Goal: Task Accomplishment & Management: Complete application form

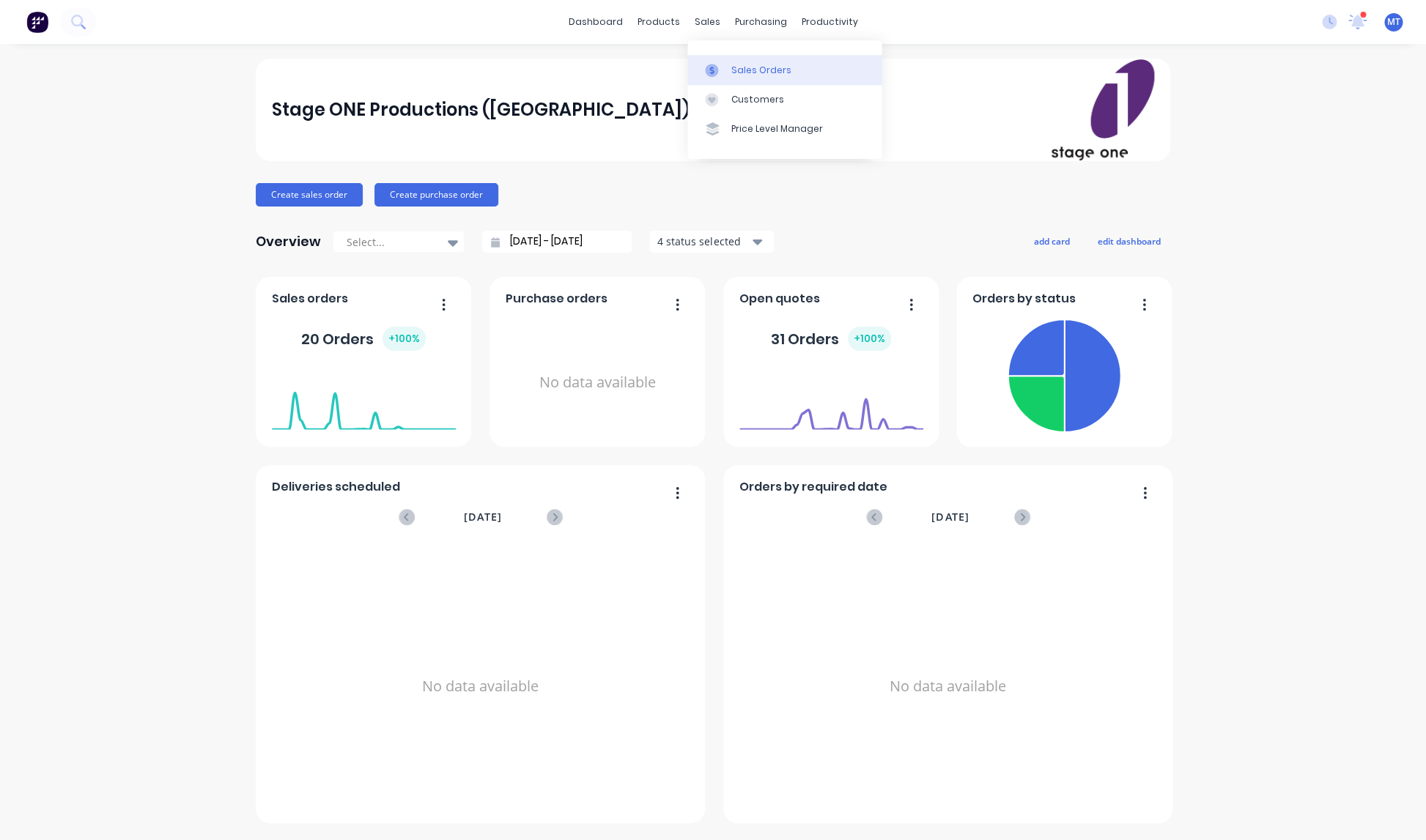
click at [742, 72] on div "Sales Orders" at bounding box center [762, 70] width 60 height 14
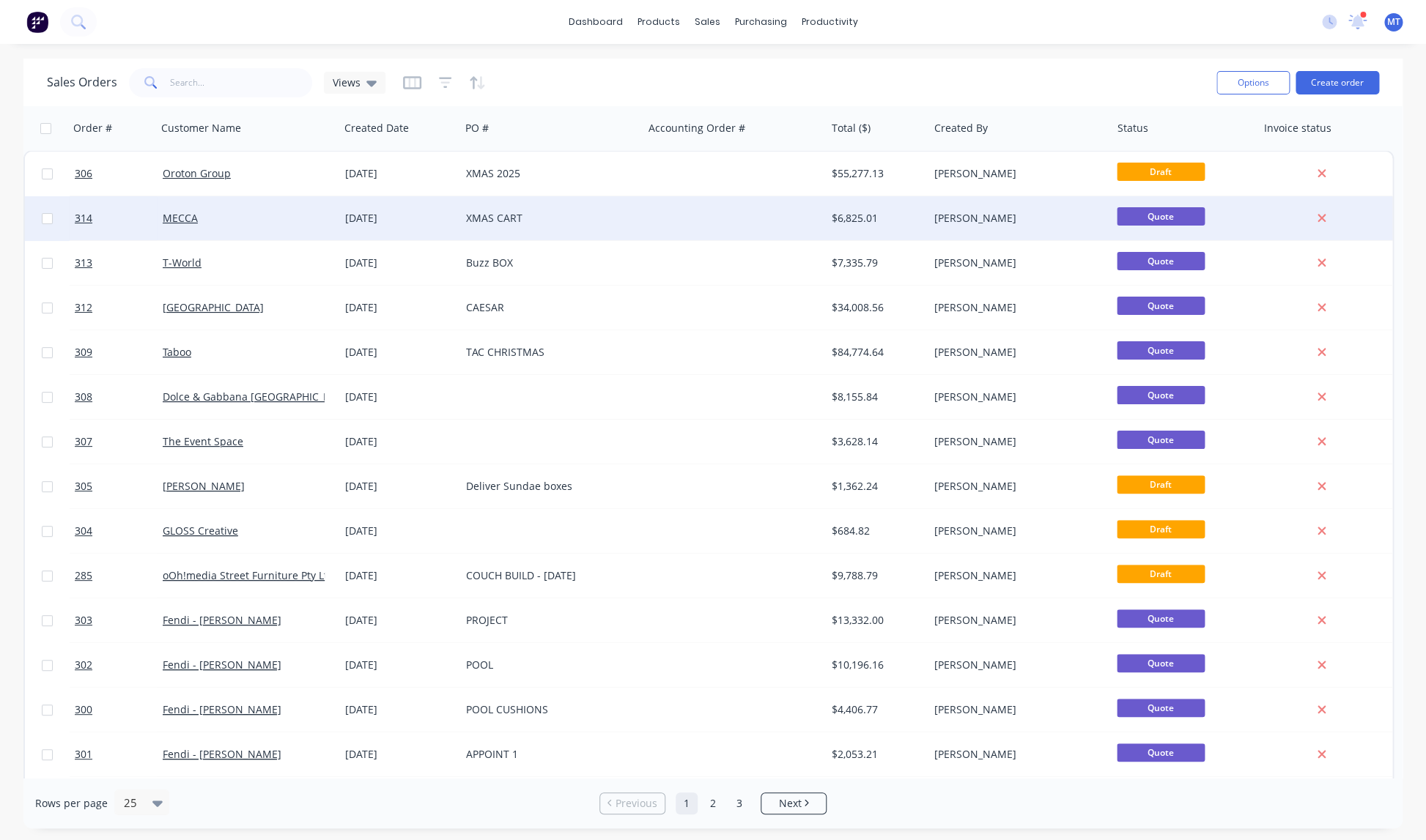
click at [486, 217] on div "XMAS CART" at bounding box center [547, 218] width 162 height 14
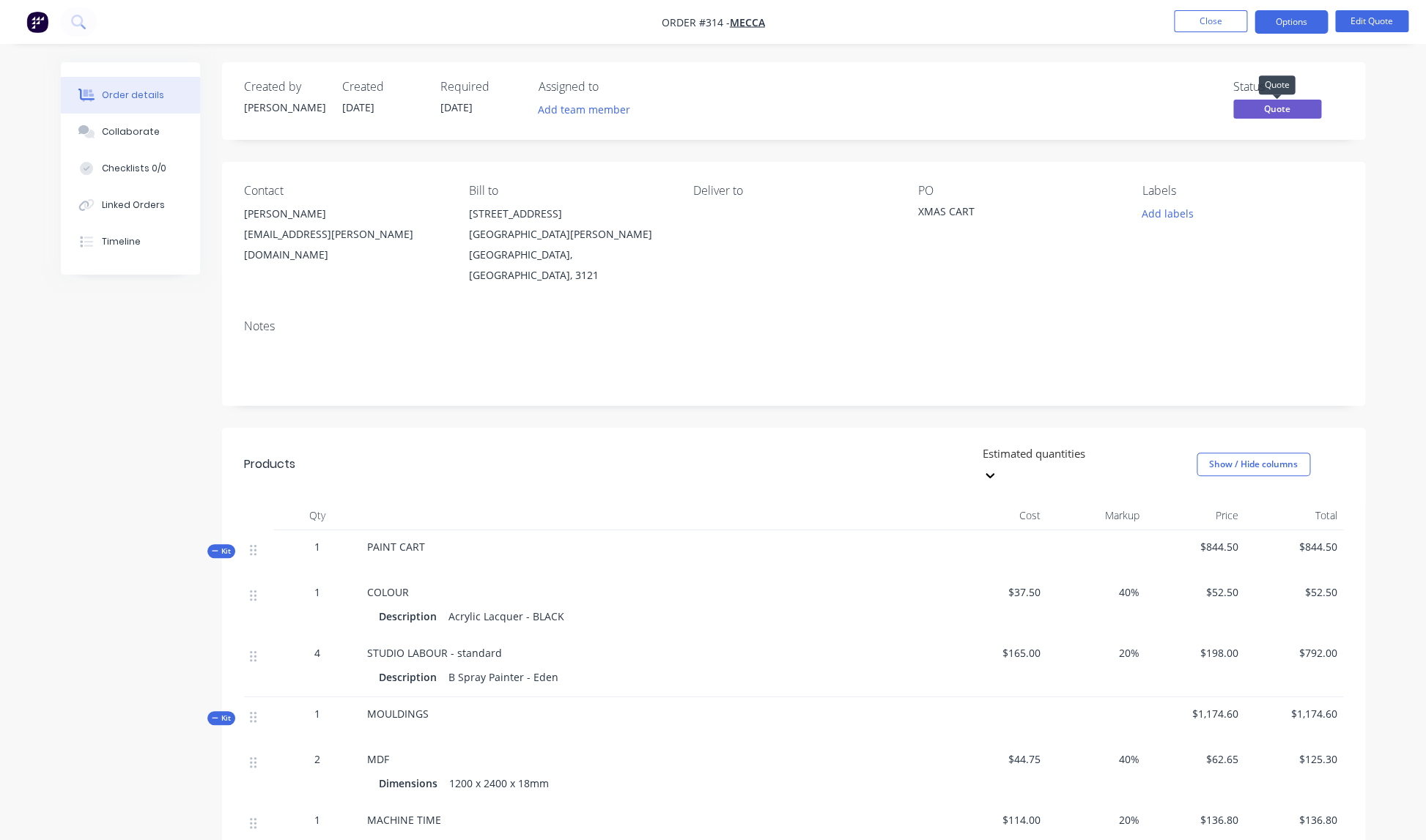
scroll to position [2, 0]
click at [1288, 23] on button "Options" at bounding box center [1291, 21] width 73 height 23
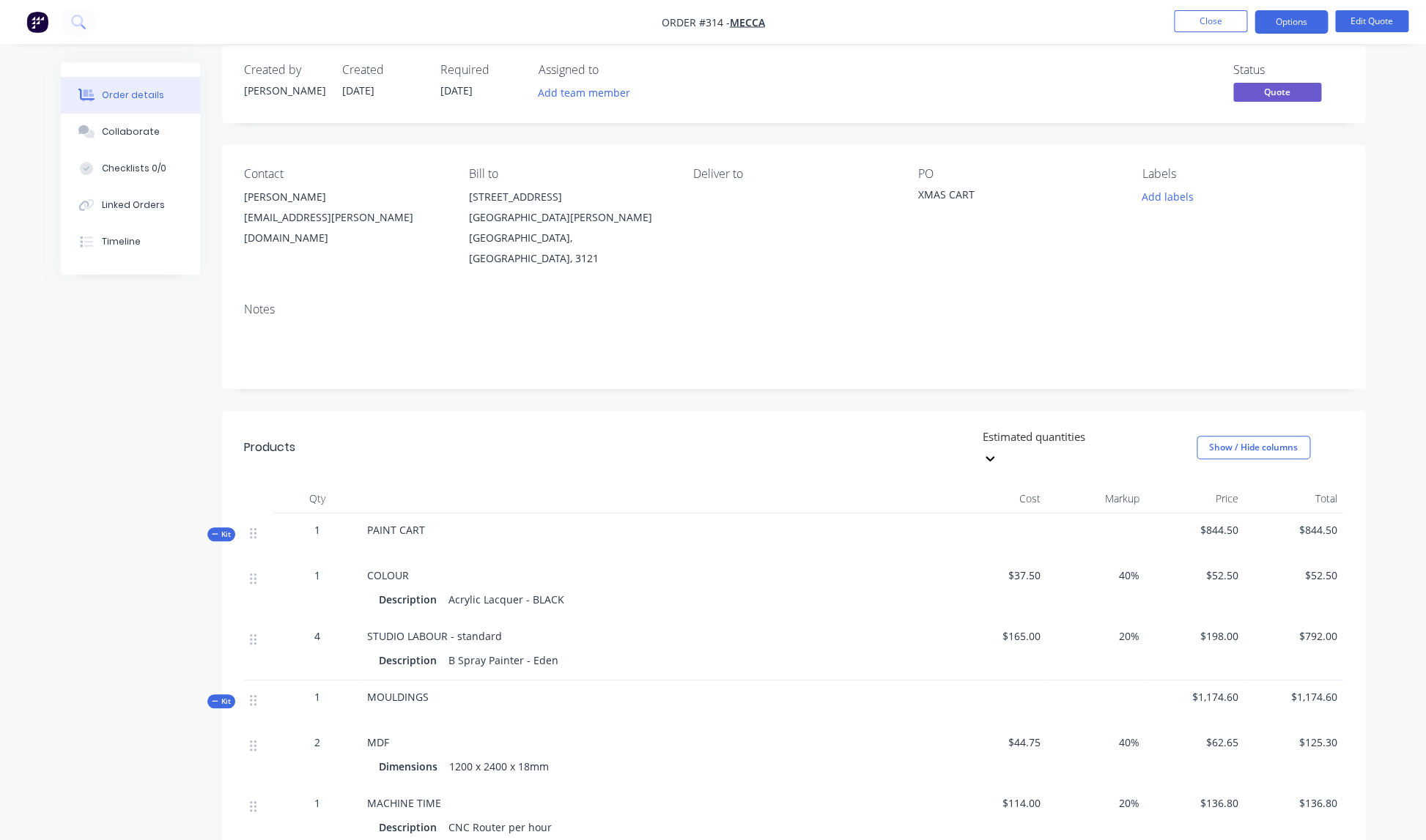
scroll to position [0, 0]
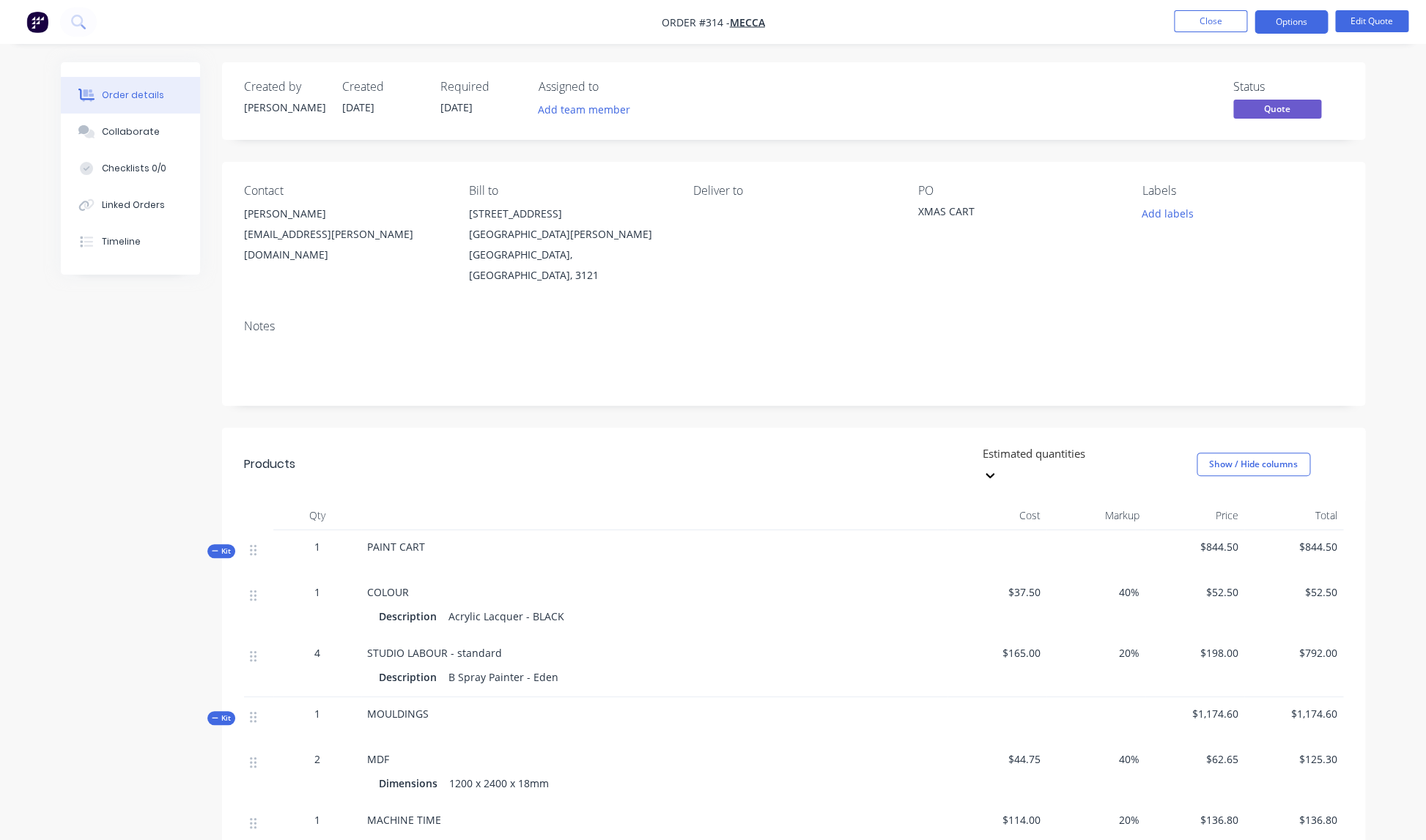
click at [356, 246] on div "[PERSON_NAME] [PERSON_NAME][EMAIL_ADDRESS][PERSON_NAME][DOMAIN_NAME]" at bounding box center [345, 234] width 201 height 61
click at [359, 230] on div "[EMAIL_ADDRESS][PERSON_NAME][DOMAIN_NAME]" at bounding box center [345, 245] width 201 height 41
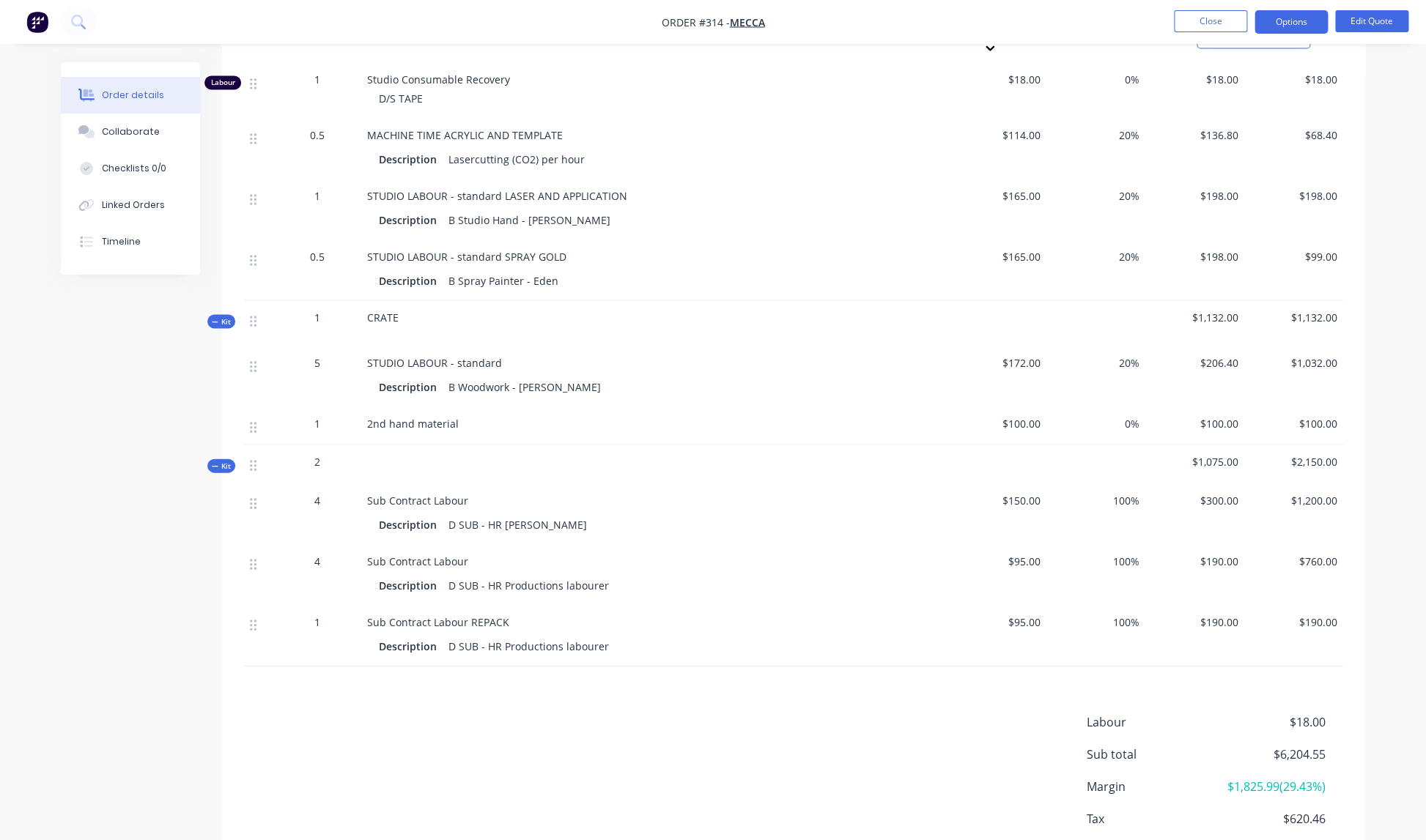
scroll to position [1331, 0]
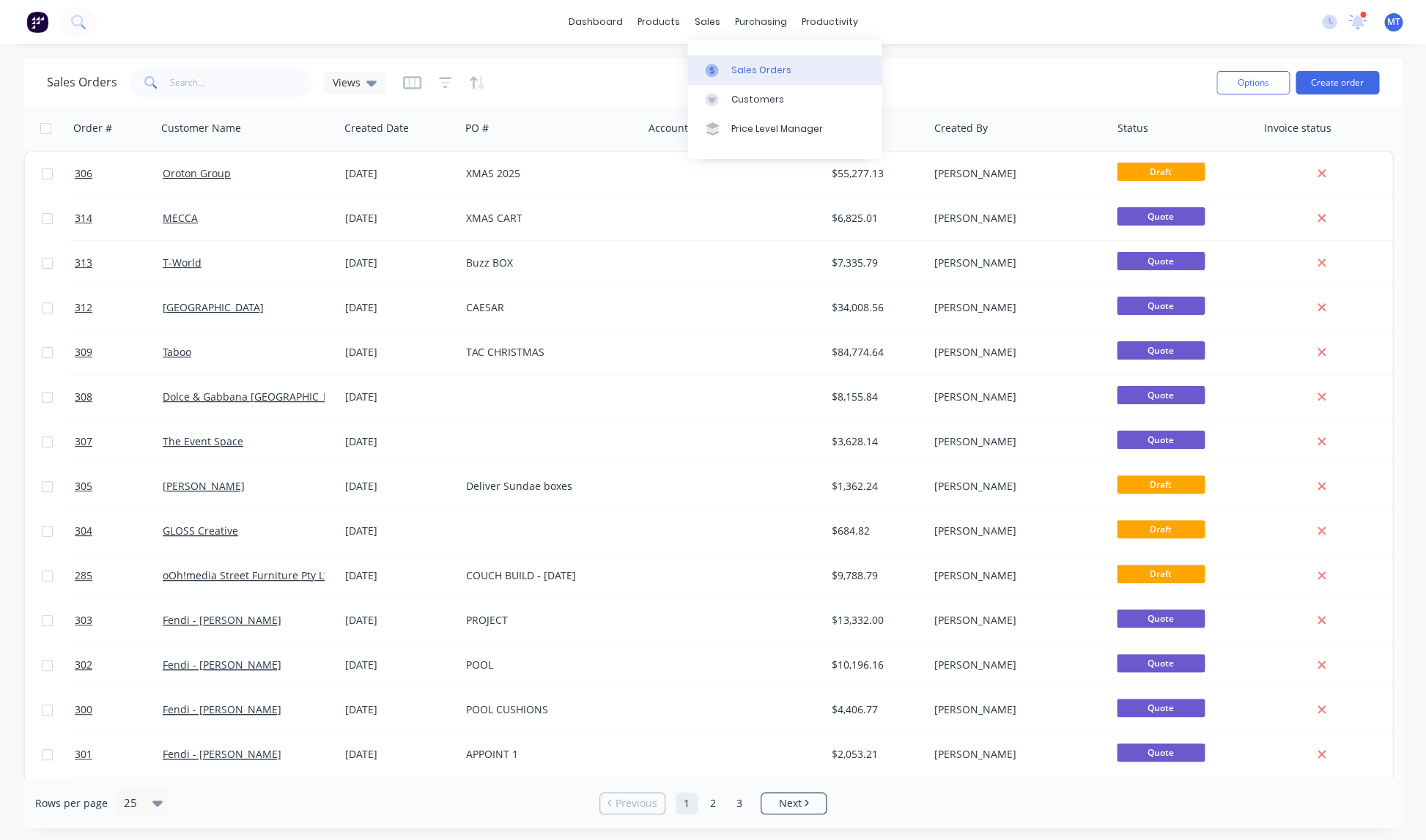
click at [756, 64] on div "Sales Orders" at bounding box center [762, 70] width 60 height 14
click at [1333, 82] on button "Create order" at bounding box center [1337, 82] width 84 height 23
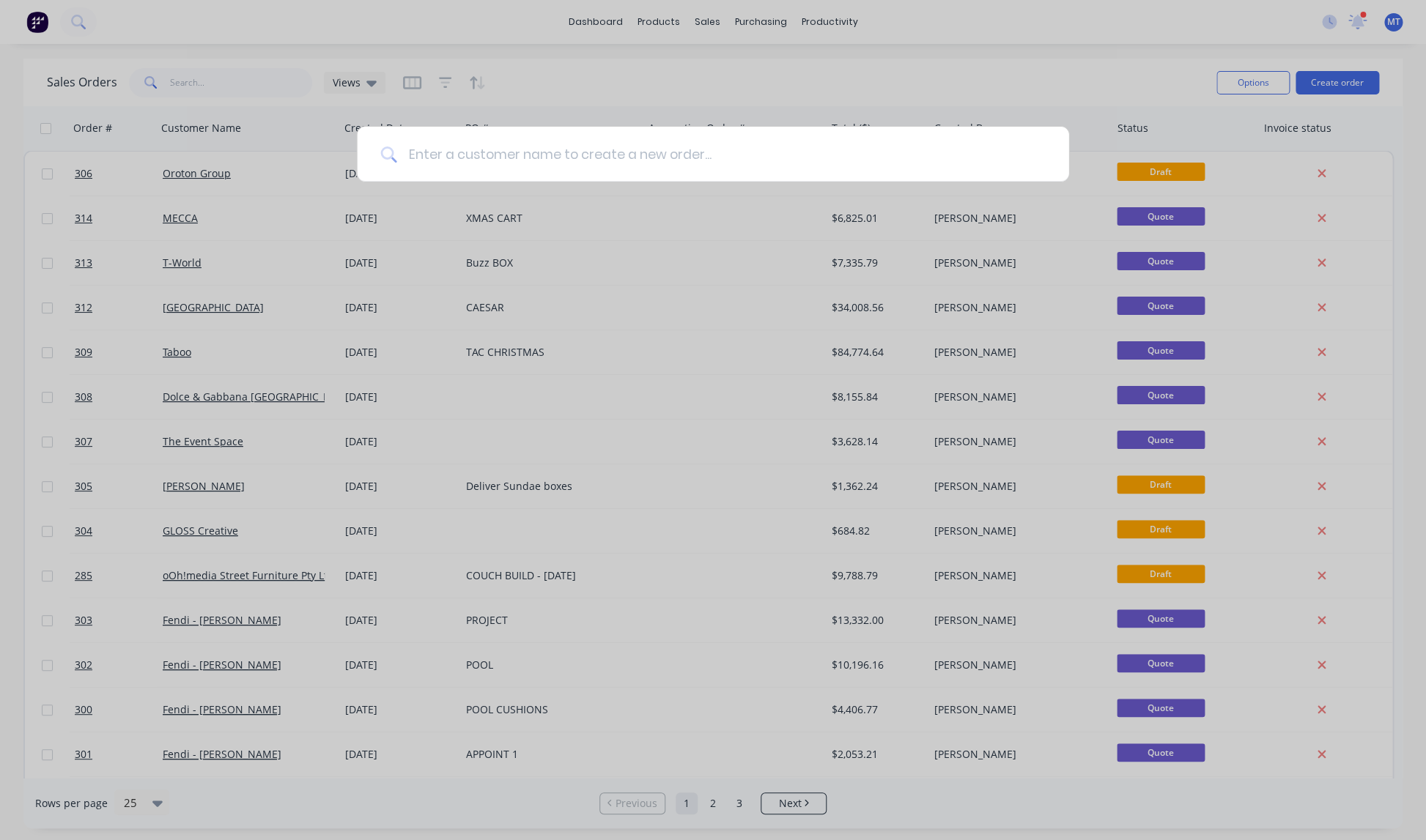
click at [550, 154] on input at bounding box center [720, 154] width 649 height 55
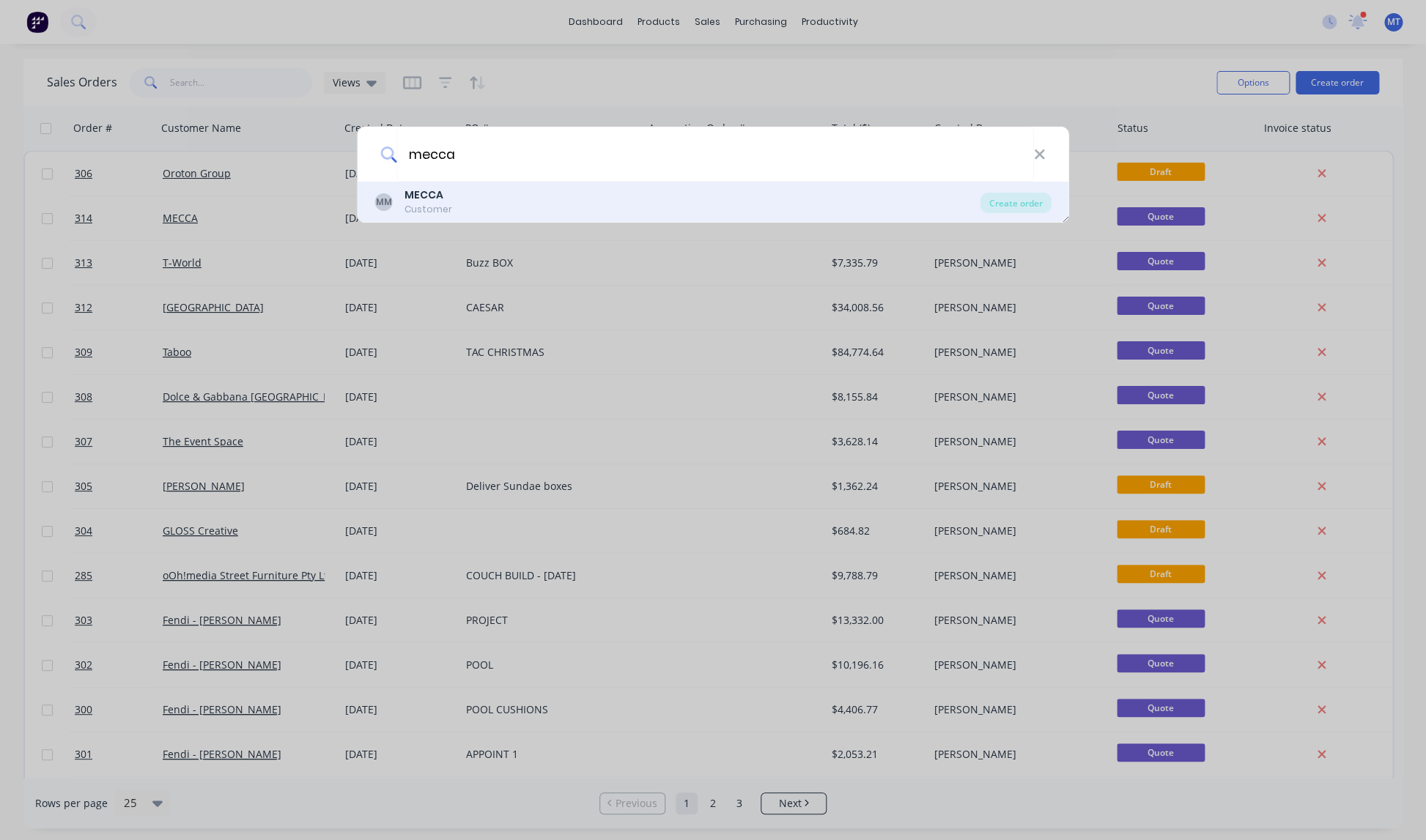
type input "mecca"
click at [423, 196] on b "MECCA" at bounding box center [423, 195] width 39 height 14
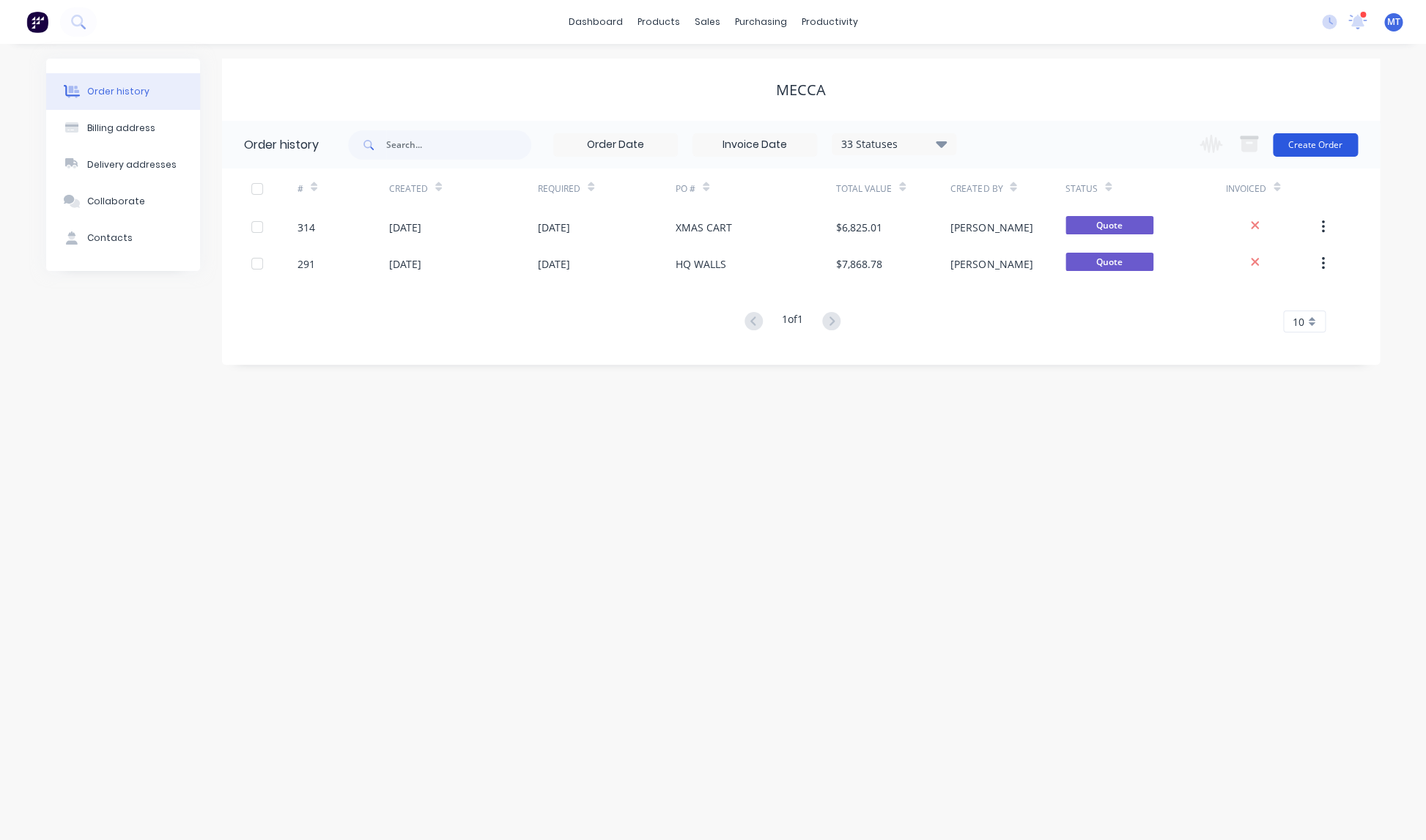
click at [1325, 146] on button "Create Order" at bounding box center [1315, 145] width 85 height 23
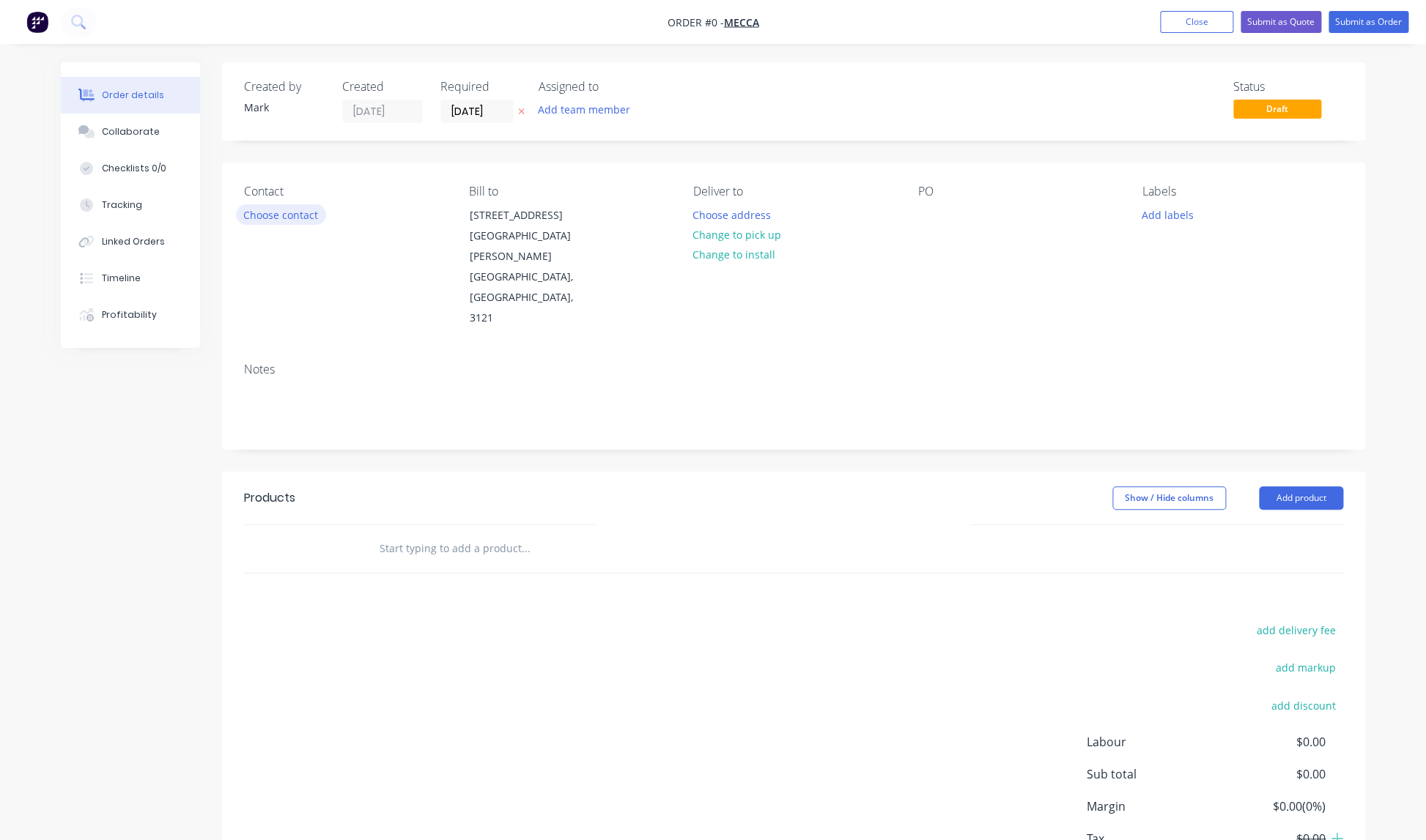
click at [304, 213] on button "Choose contact" at bounding box center [280, 214] width 90 height 20
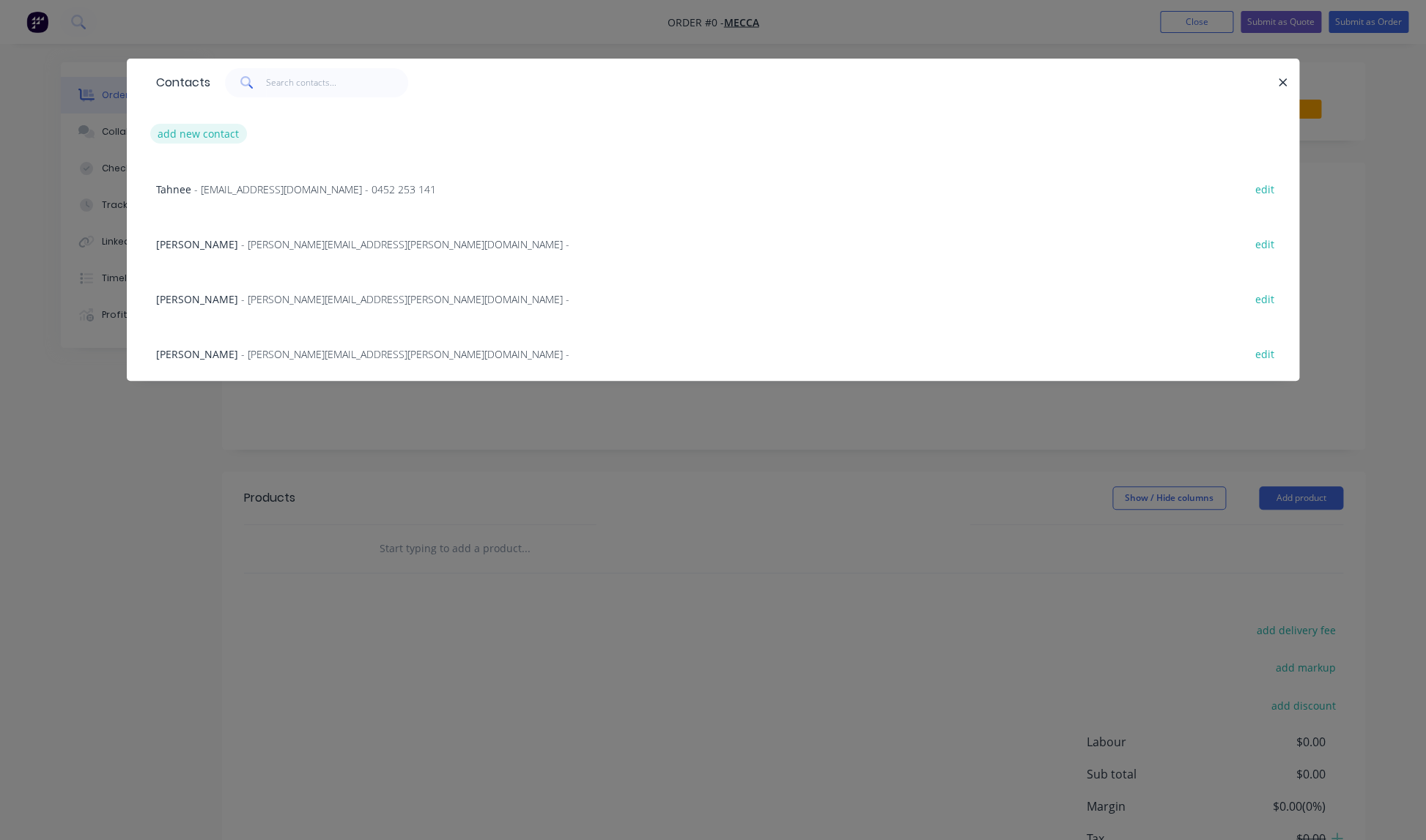
click at [201, 133] on button "add new contact" at bounding box center [199, 134] width 97 height 20
select select "AU"
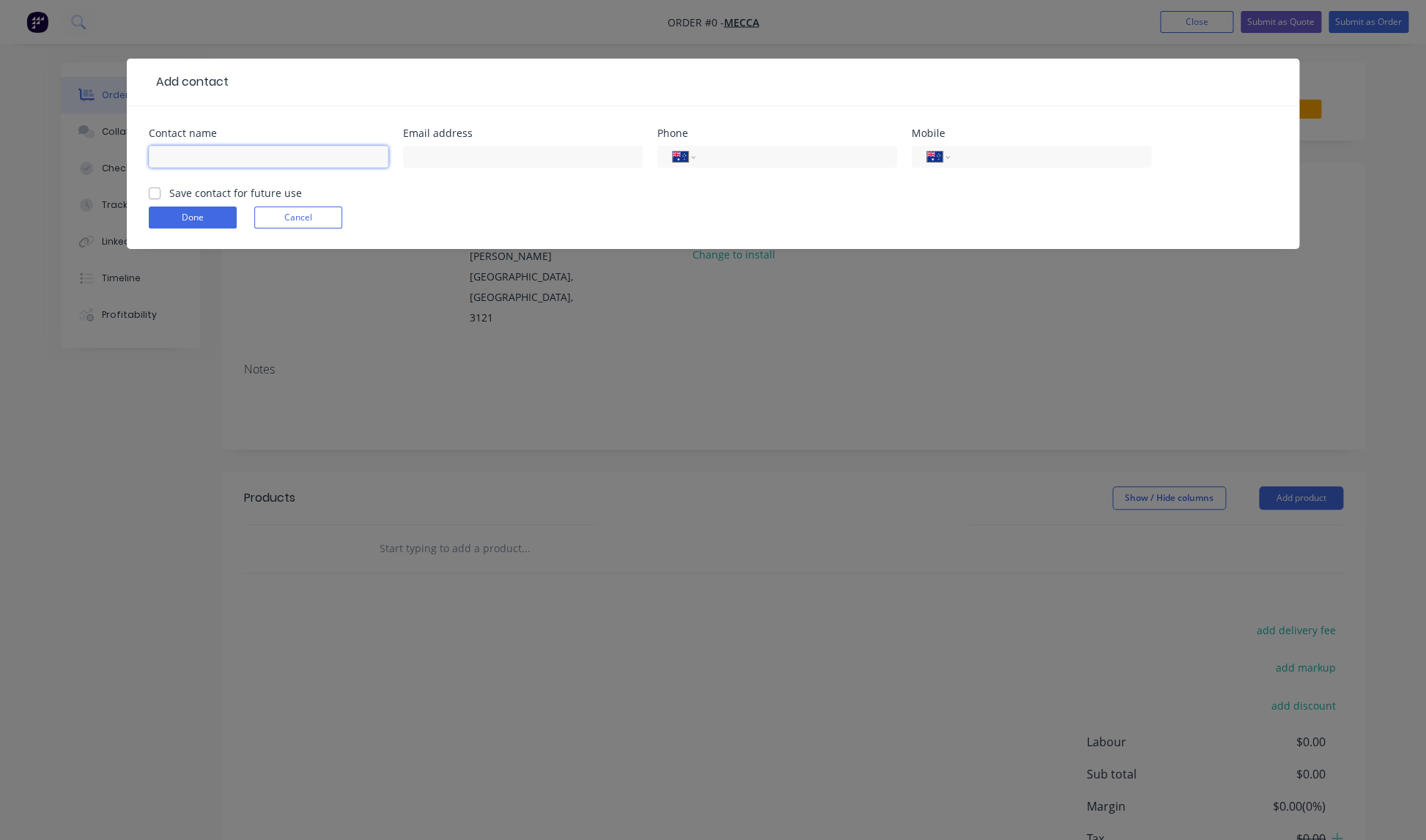
click at [210, 158] on input "text" at bounding box center [268, 157] width 240 height 22
type input "[PERSON_NAME]"
click at [505, 157] on input "text" at bounding box center [522, 157] width 240 height 22
click at [423, 157] on input "text" at bounding box center [522, 157] width 240 height 22
type input "[PERSON_NAME][EMAIL_ADDRESS][PERSON_NAME][DOMAIN_NAME]"
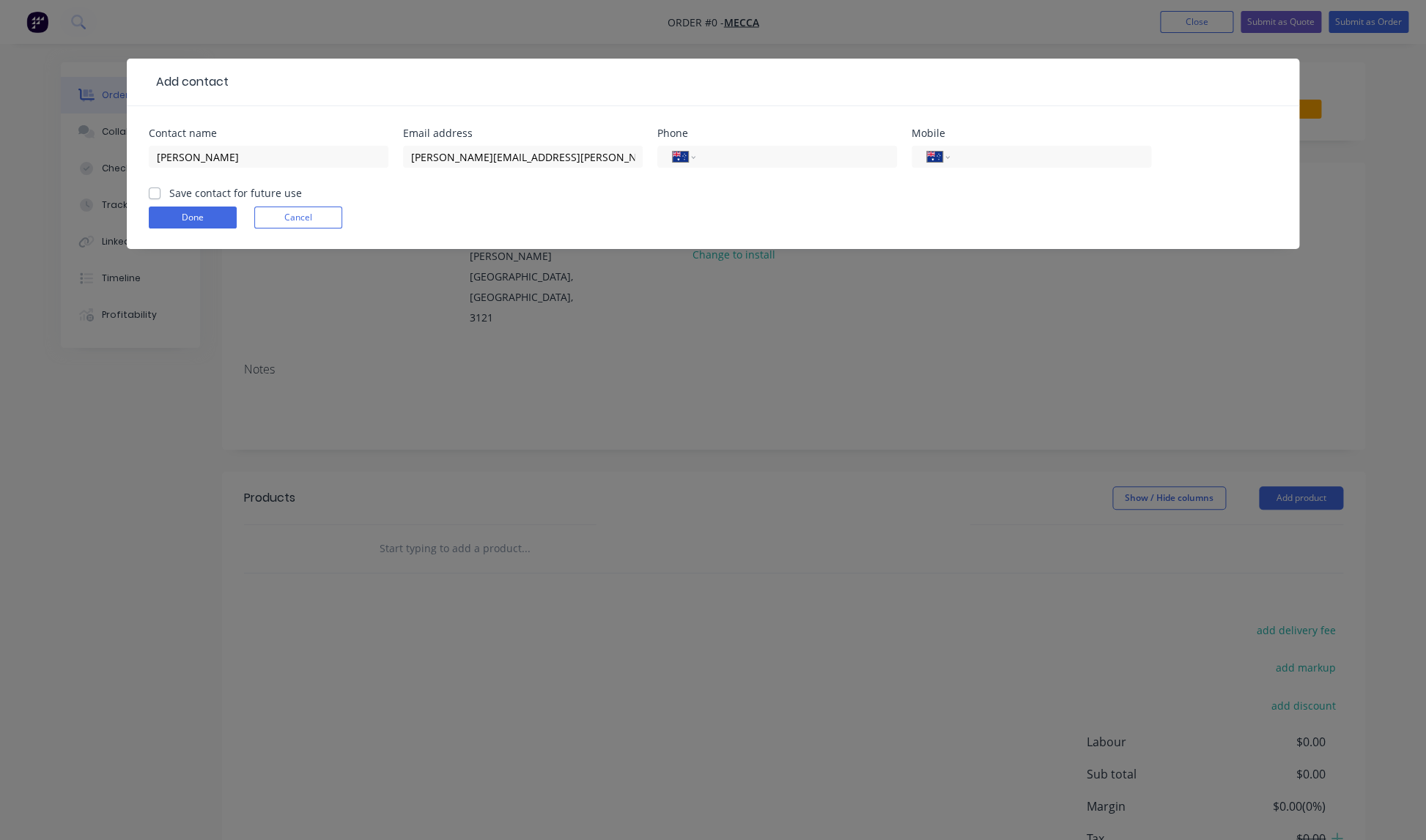
click at [169, 194] on label "Save contact for future use" at bounding box center [236, 192] width 133 height 15
click at [155, 194] on input "Save contact for future use" at bounding box center [154, 192] width 12 height 14
checkbox input "true"
click at [201, 223] on button "Done" at bounding box center [193, 218] width 88 height 22
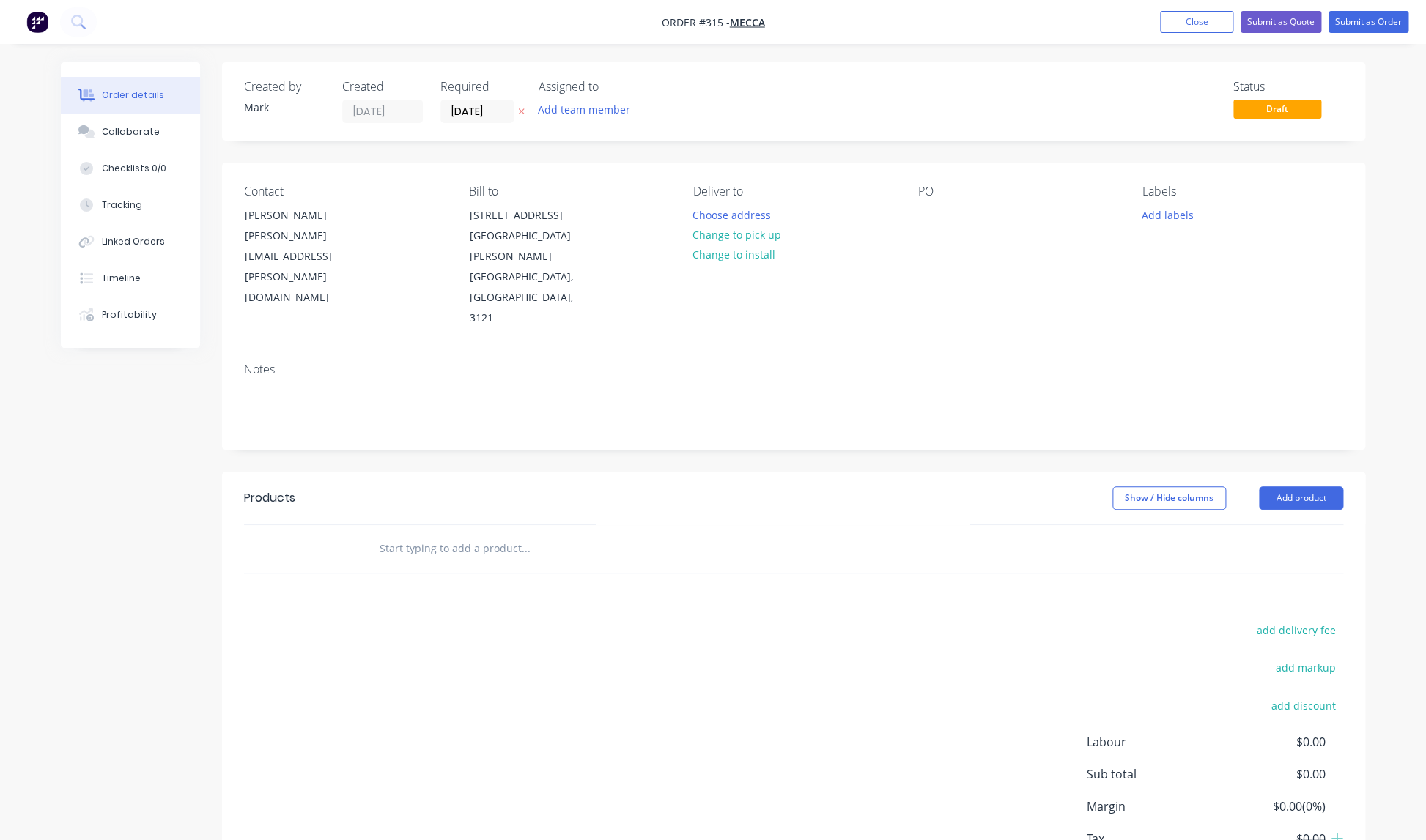
drag, startPoint x: 908, startPoint y: 225, endPoint x: 914, endPoint y: 219, distance: 8.5
click at [908, 225] on div "Contact [PERSON_NAME] [PERSON_NAME][EMAIL_ADDRESS][PERSON_NAME][DOMAIN_NAME] Bi…" at bounding box center [793, 256] width 1143 height 189
drag, startPoint x: 921, startPoint y: 216, endPoint x: 928, endPoint y: 216, distance: 7.0
click at [921, 216] on div at bounding box center [929, 215] width 23 height 21
click at [967, 351] on div "Notes" at bounding box center [793, 399] width 1143 height 98
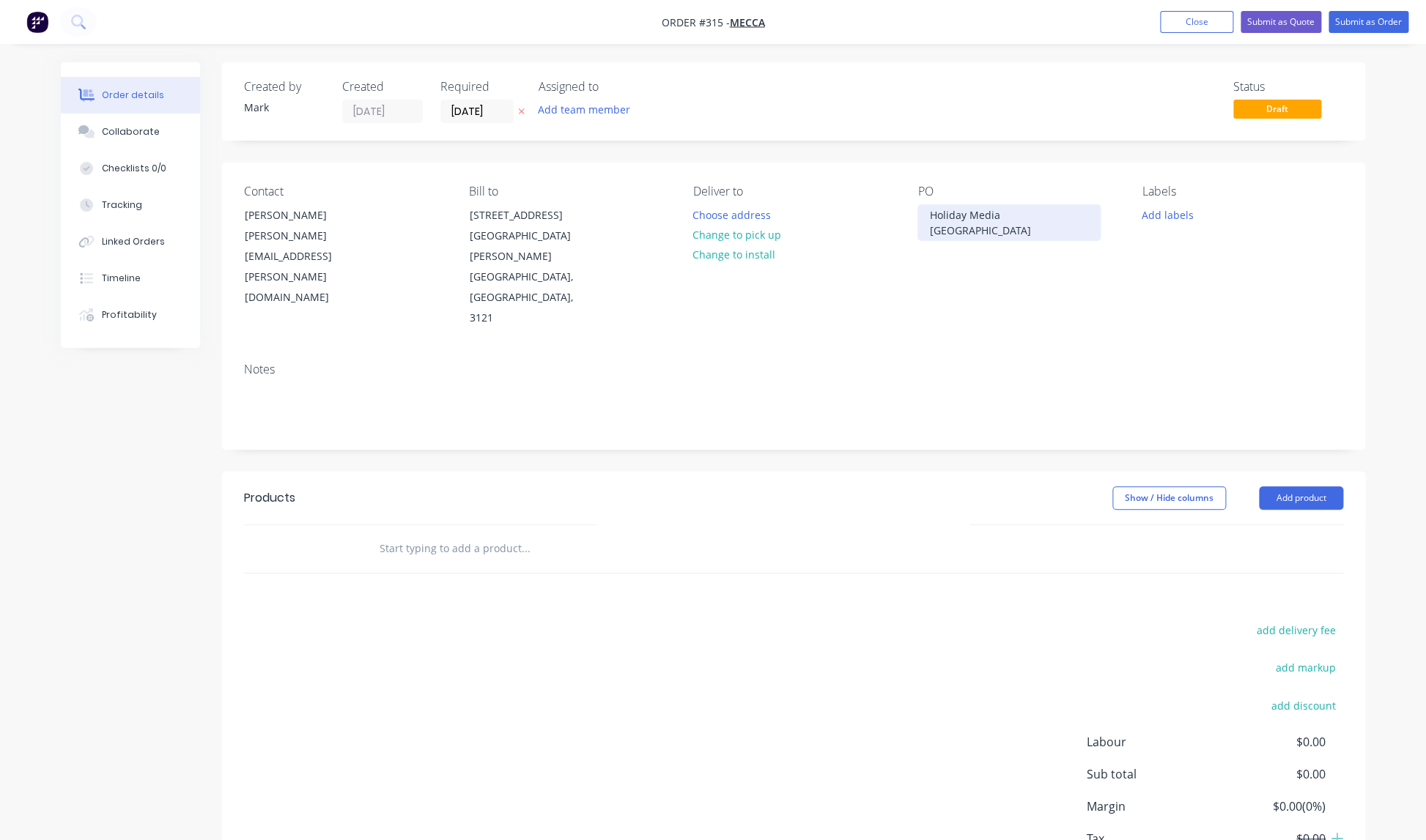
drag, startPoint x: 1038, startPoint y: 214, endPoint x: 1056, endPoint y: 217, distance: 18.2
click at [1038, 215] on div "Holiday Media [GEOGRAPHIC_DATA]" at bounding box center [1009, 223] width 183 height 37
click at [1294, 486] on button "Add product" at bounding box center [1301, 497] width 84 height 23
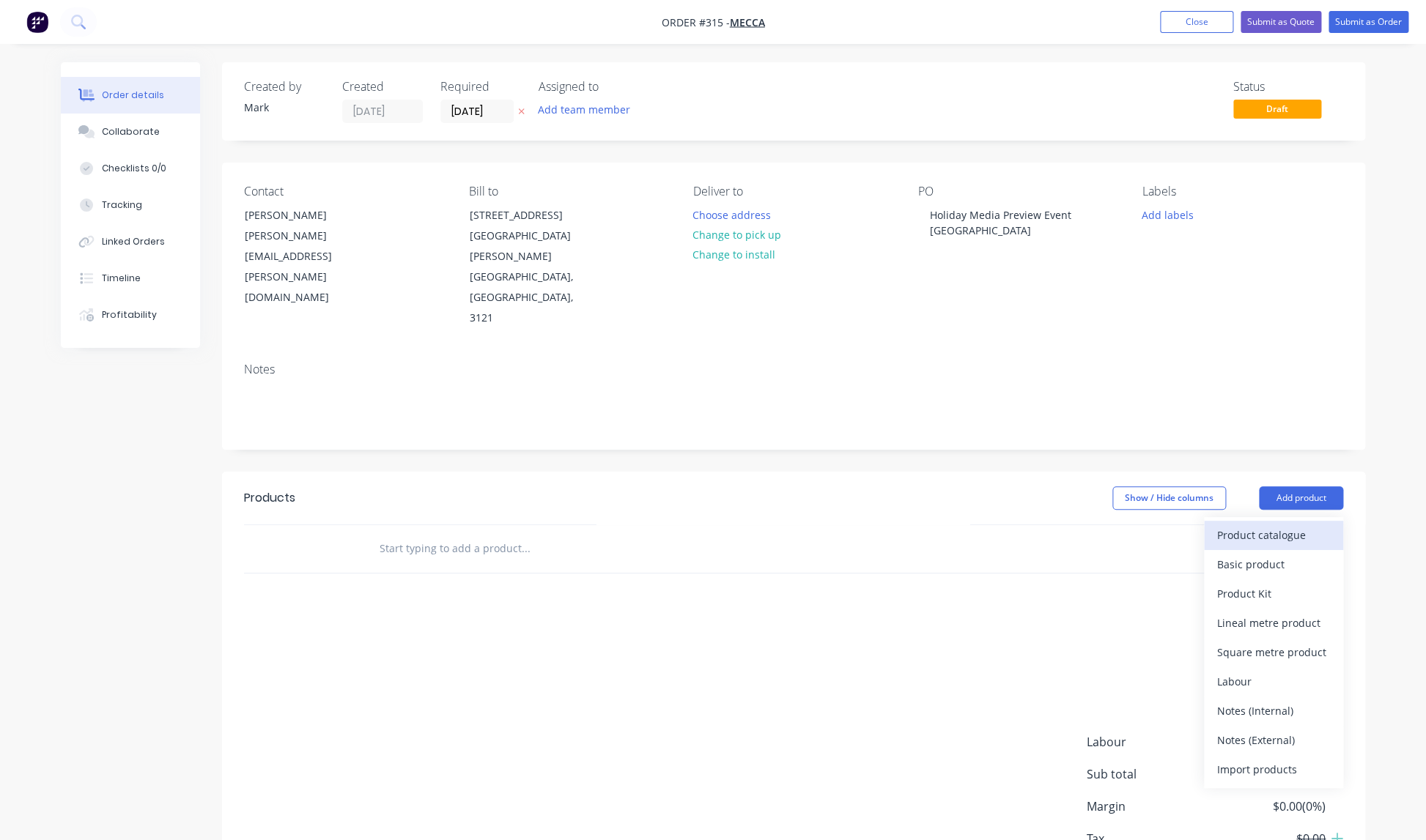
click at [1263, 524] on div "Product catalogue" at bounding box center [1273, 535] width 113 height 21
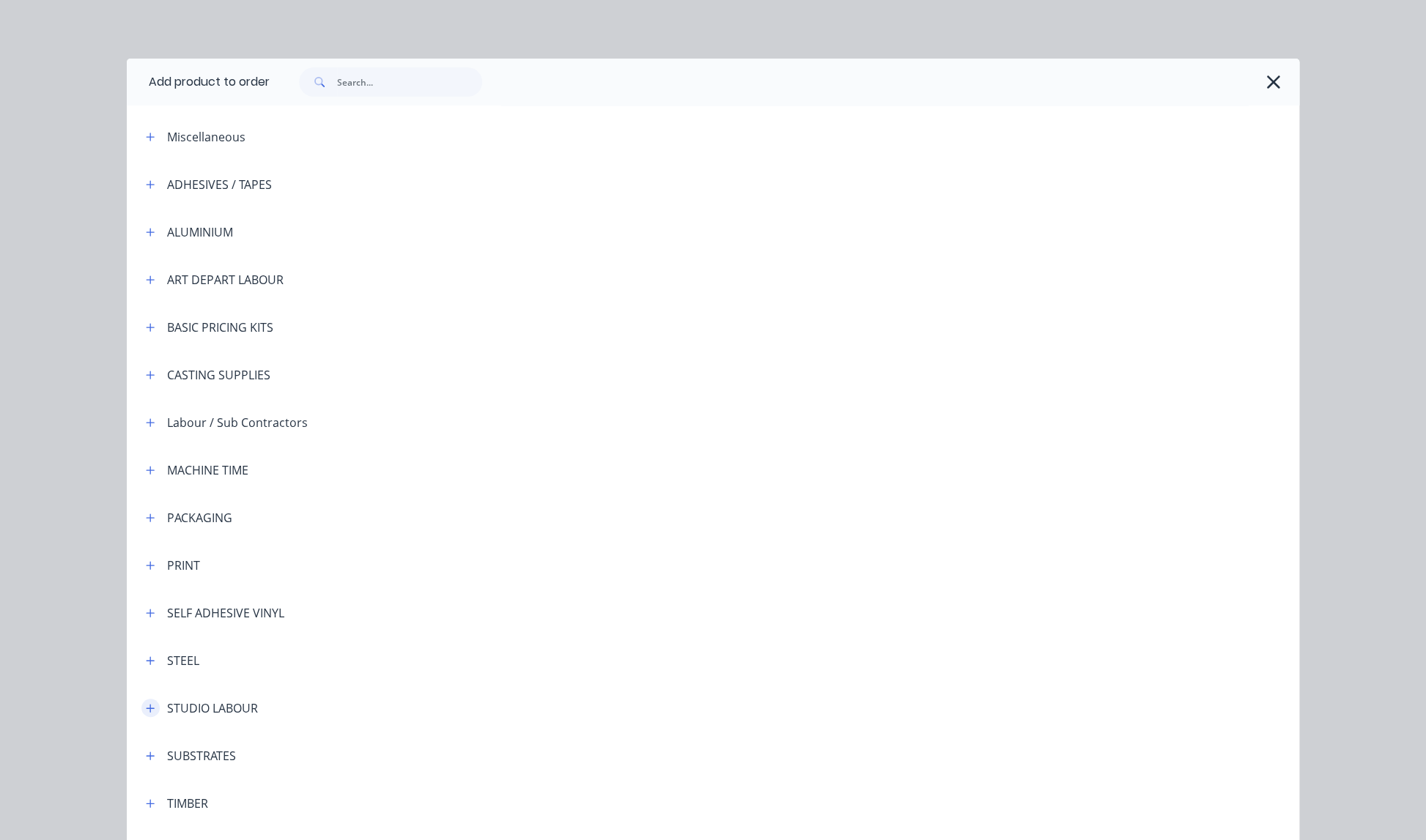
click at [151, 709] on icon "button" at bounding box center [150, 708] width 9 height 10
click at [318, 755] on span "STUDIO LABOUR - standard" at bounding box center [680, 749] width 825 height 15
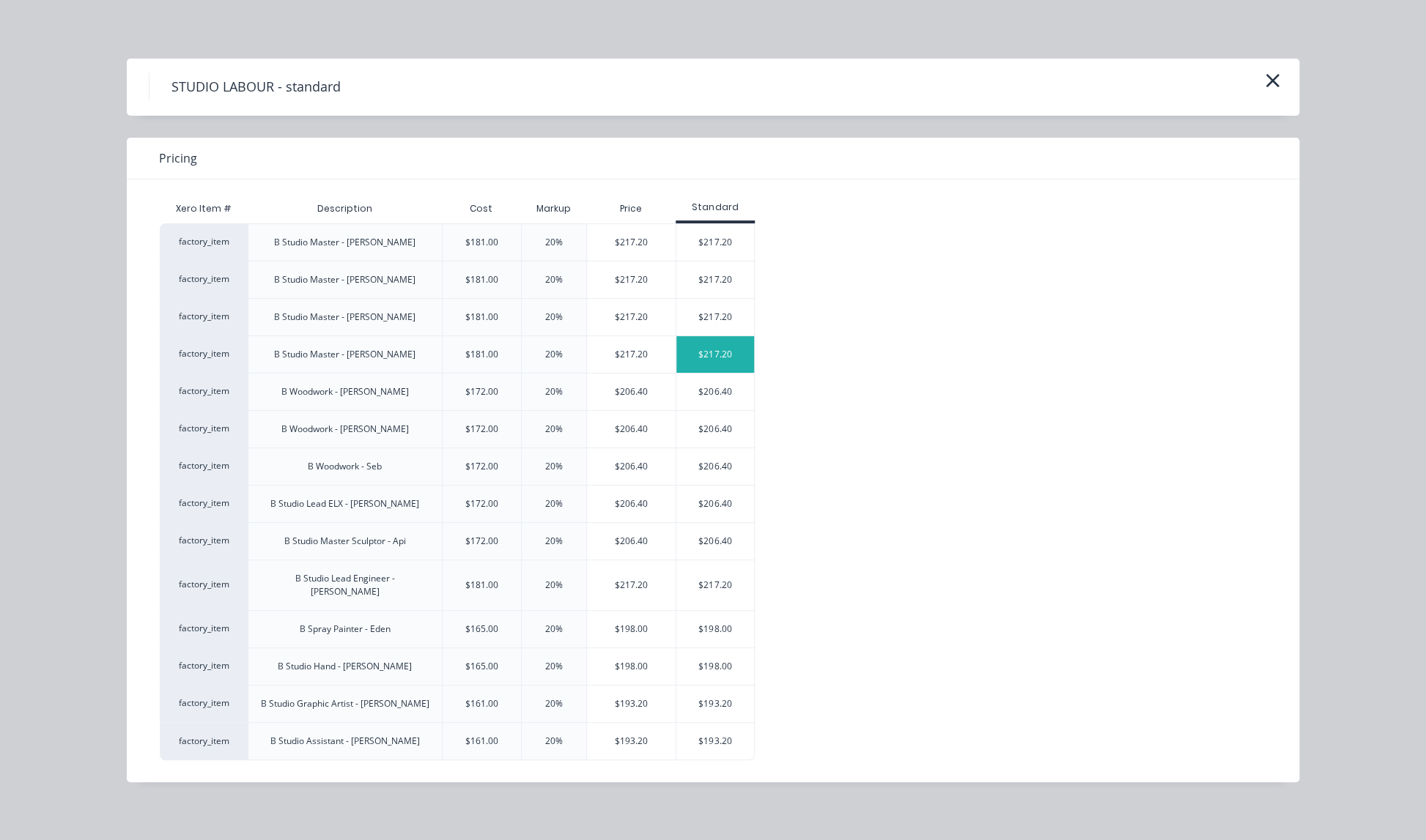
click at [718, 356] on div "$217.20" at bounding box center [715, 355] width 79 height 37
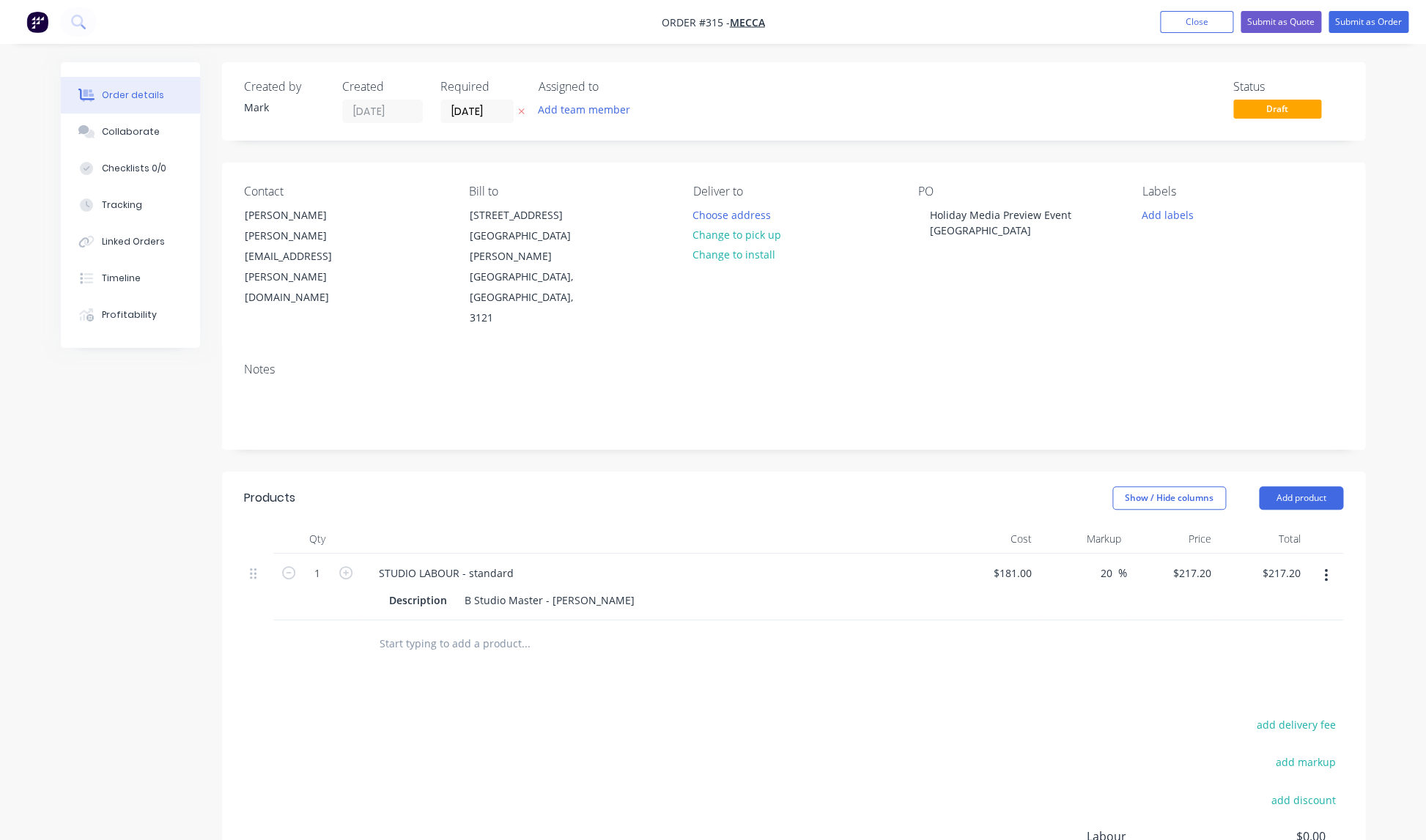
click at [581, 589] on div "Description B Studio Master - [PERSON_NAME]" at bounding box center [652, 600] width 536 height 21
drag, startPoint x: 571, startPoint y: 538, endPoint x: 582, endPoint y: 538, distance: 11.0
click at [571, 589] on div "B Studio Master - [PERSON_NAME]" at bounding box center [549, 600] width 181 height 21
click at [1310, 486] on button "Add product" at bounding box center [1301, 497] width 84 height 23
click at [1254, 524] on div "Product catalogue" at bounding box center [1273, 535] width 113 height 21
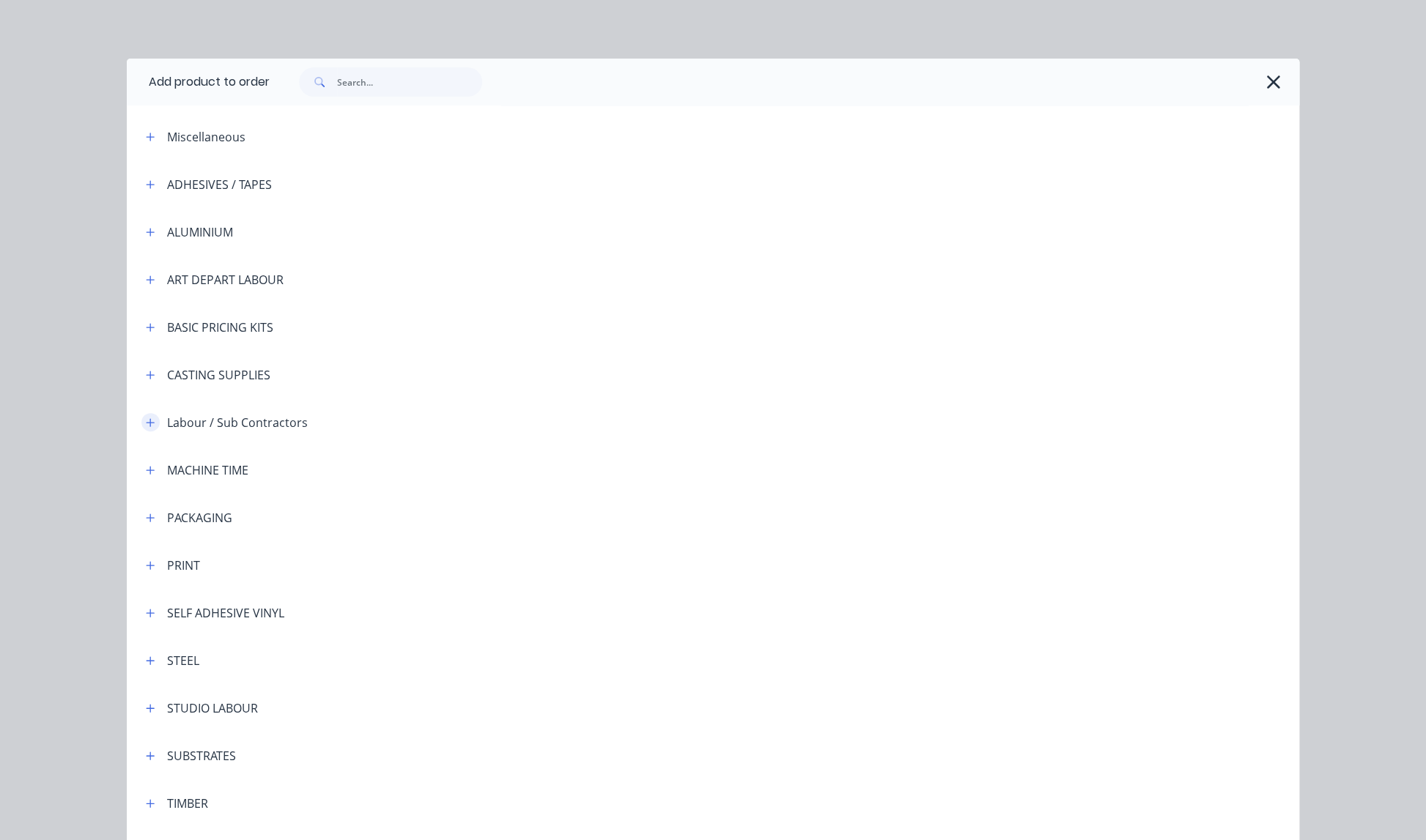
click at [150, 422] on icon "button" at bounding box center [150, 422] width 8 height 8
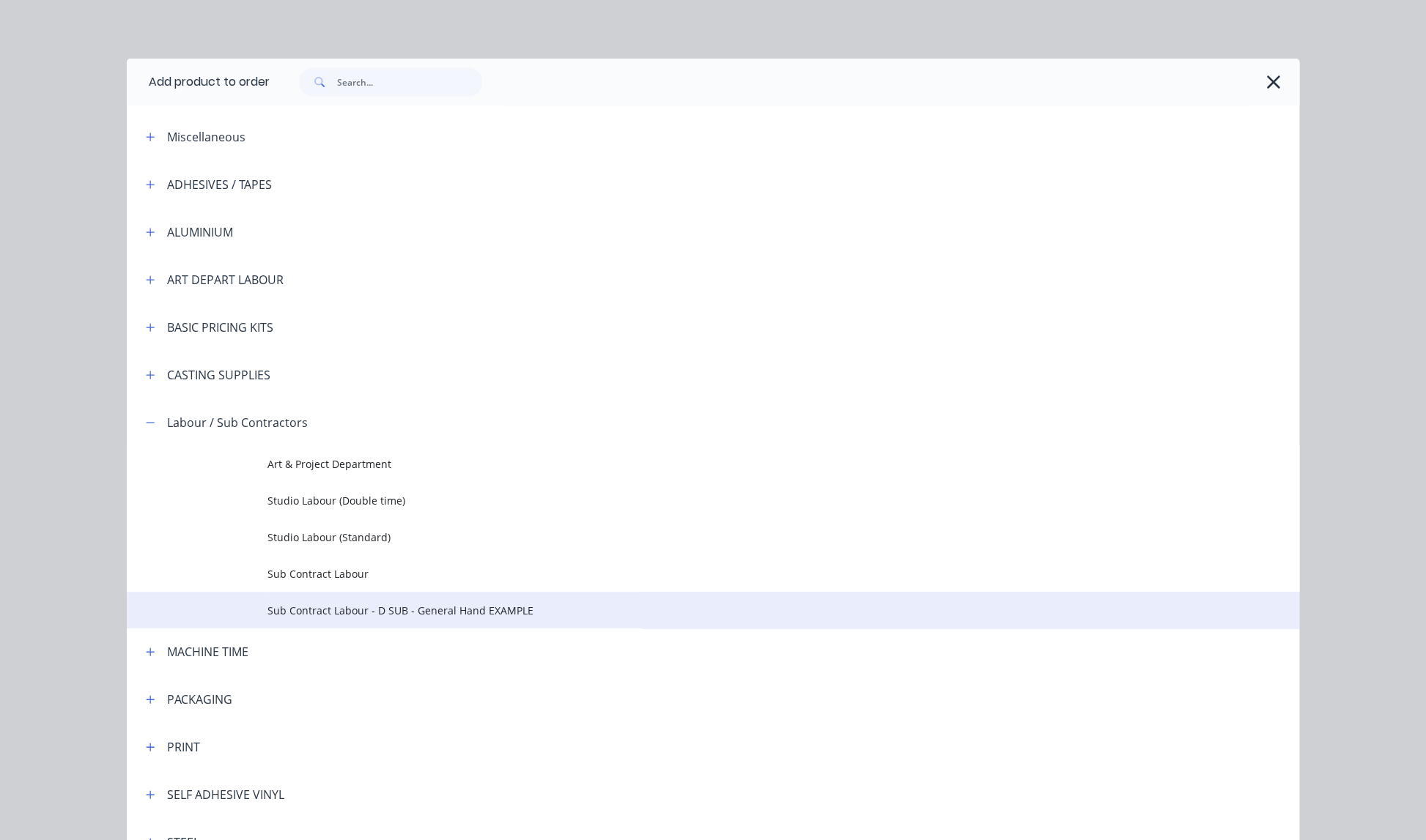
click at [380, 609] on span "Sub Contract Labour - D SUB - General Hand EXAMPLE" at bounding box center [680, 610] width 825 height 15
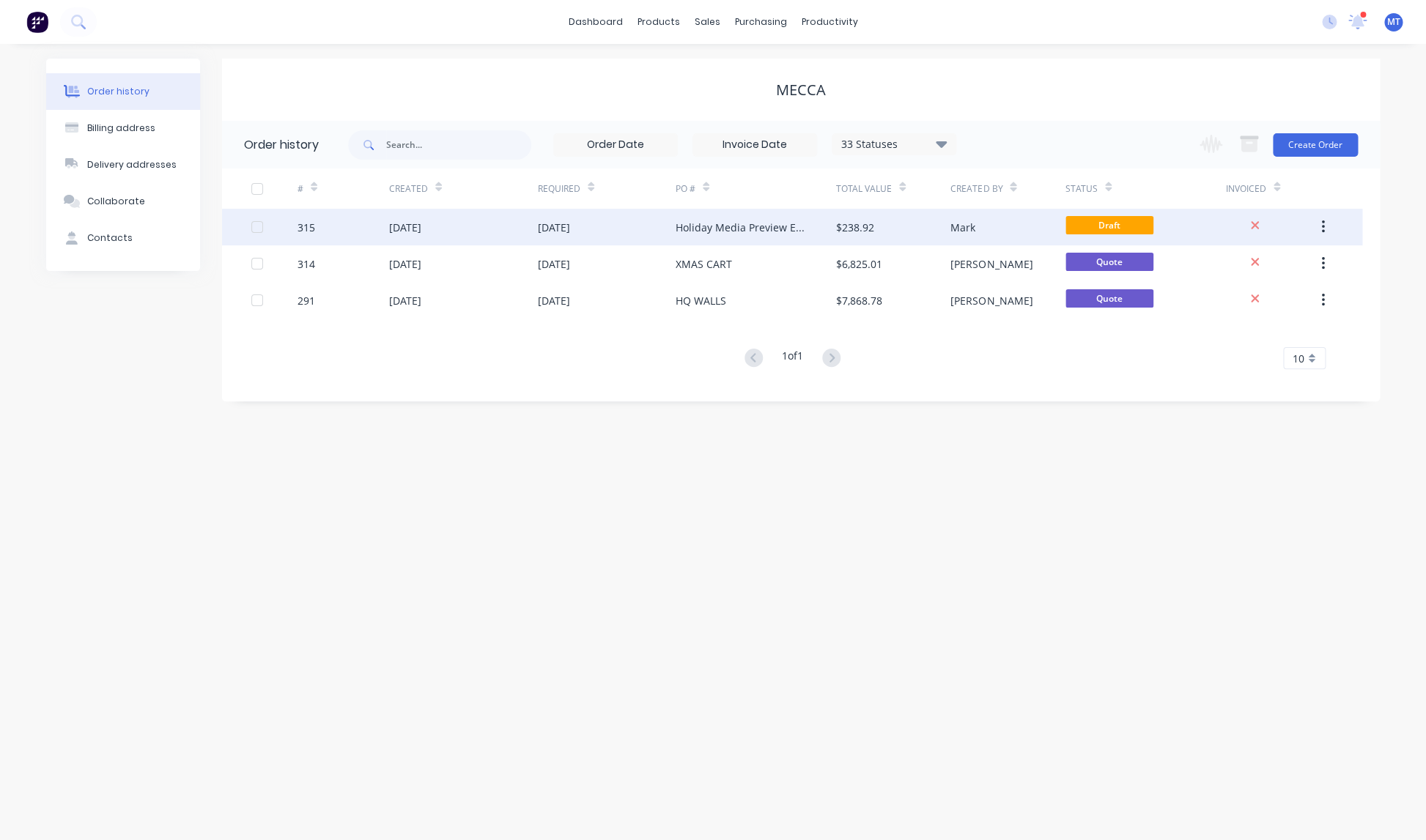
click at [570, 229] on div "[DATE]" at bounding box center [554, 227] width 33 height 15
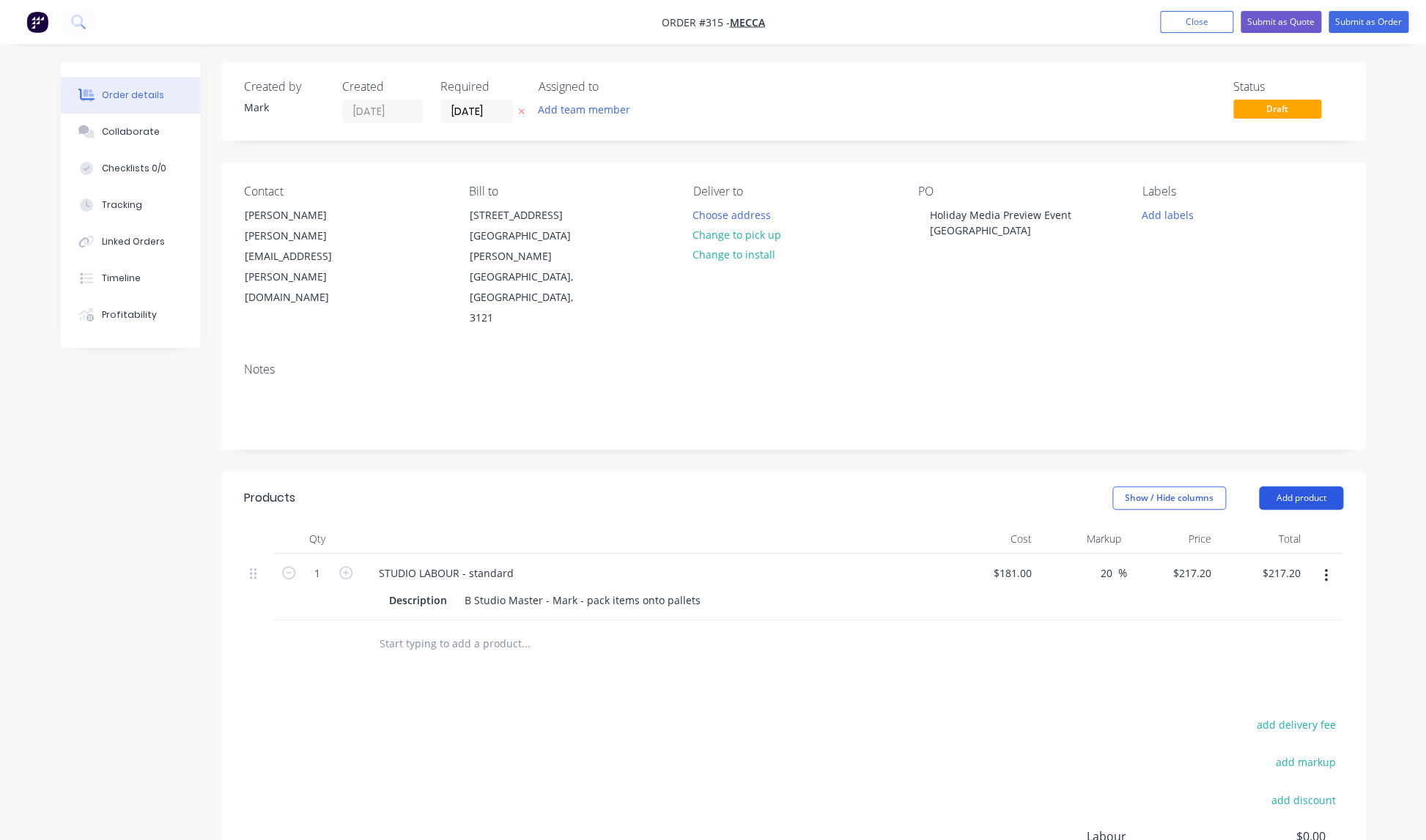
scroll to position [2, 0]
click at [1302, 484] on button "Add product" at bounding box center [1301, 496] width 84 height 23
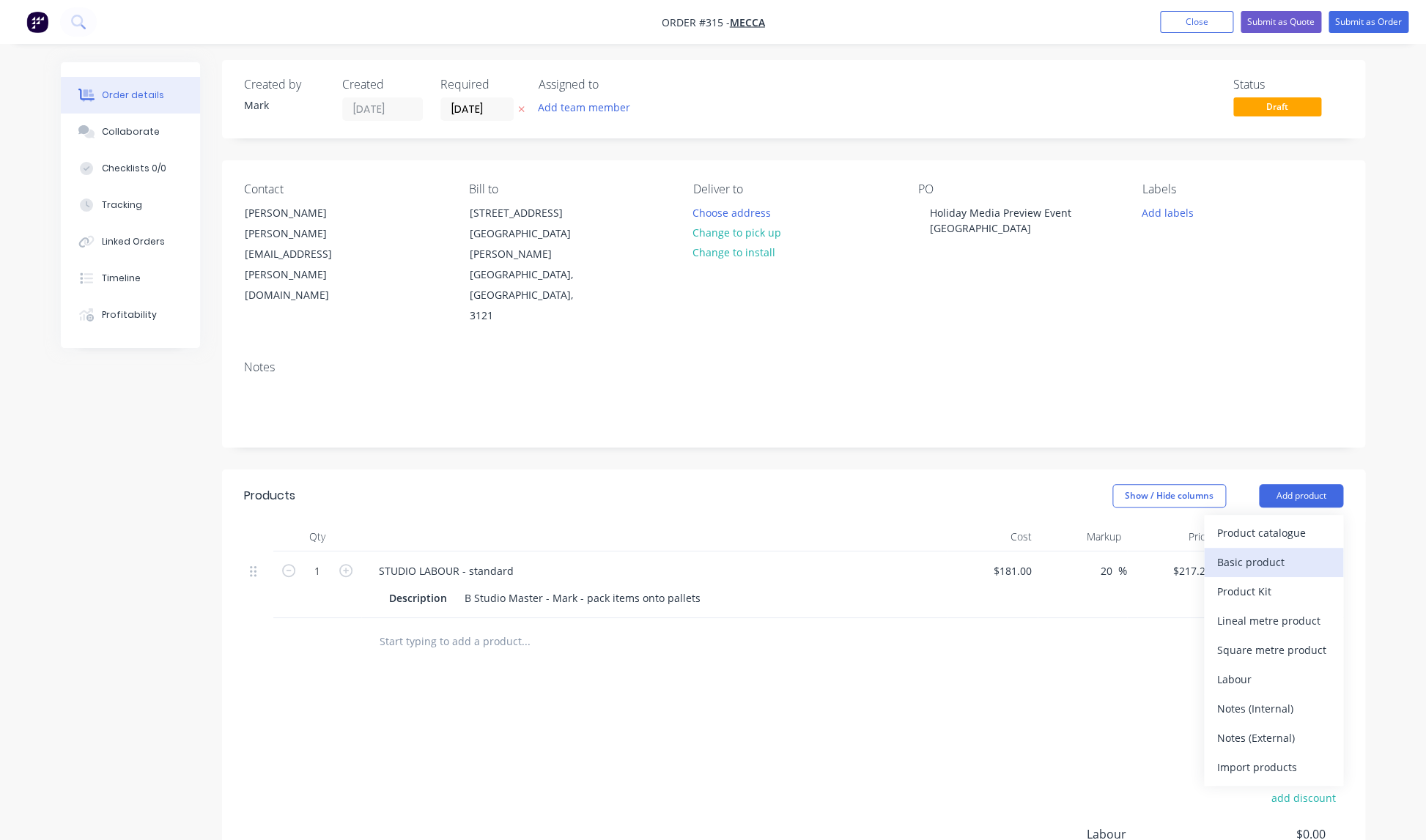
click at [1258, 551] on div "Basic product" at bounding box center [1273, 562] width 113 height 21
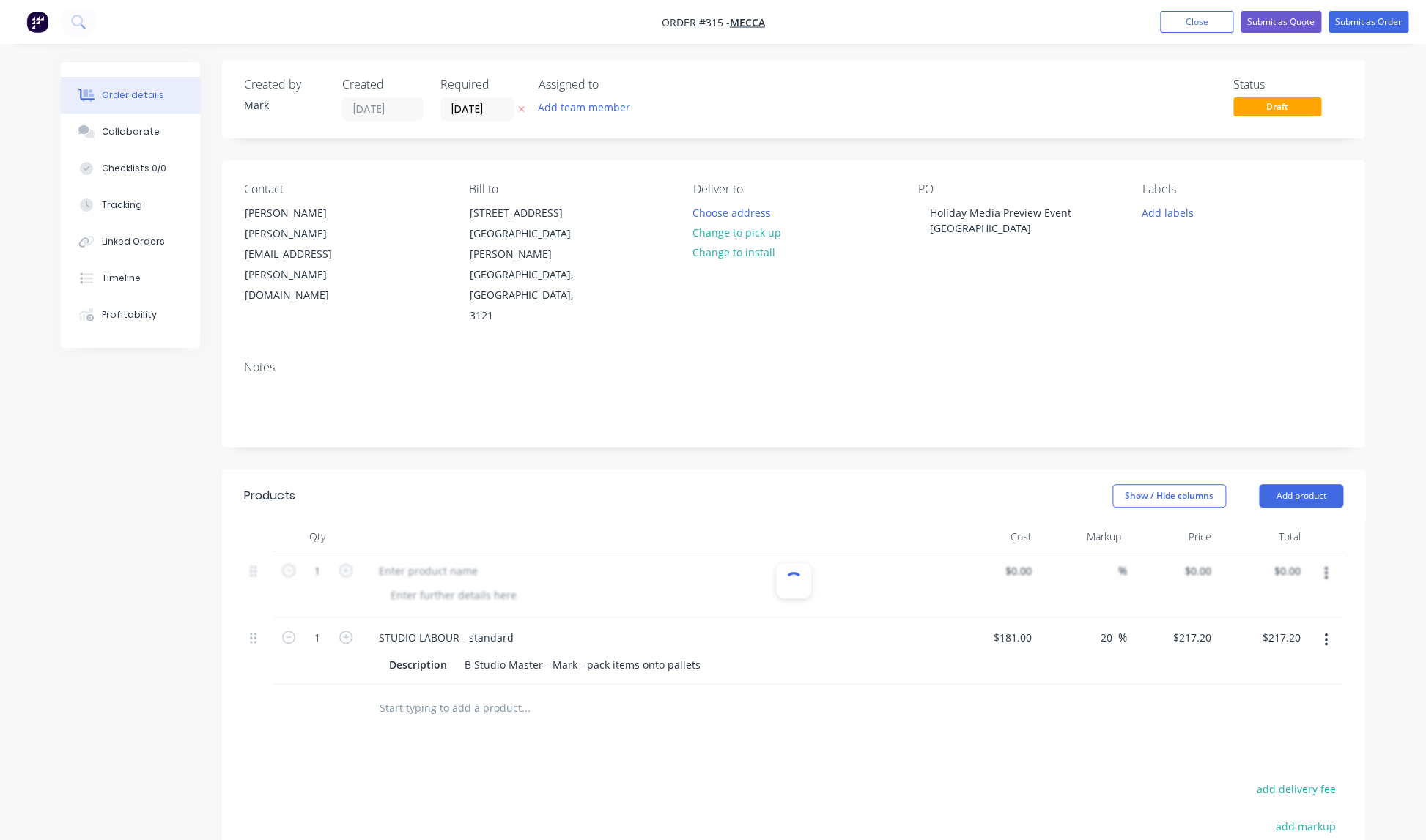
scroll to position [5, 0]
click at [1206, 20] on button "Close" at bounding box center [1197, 22] width 73 height 22
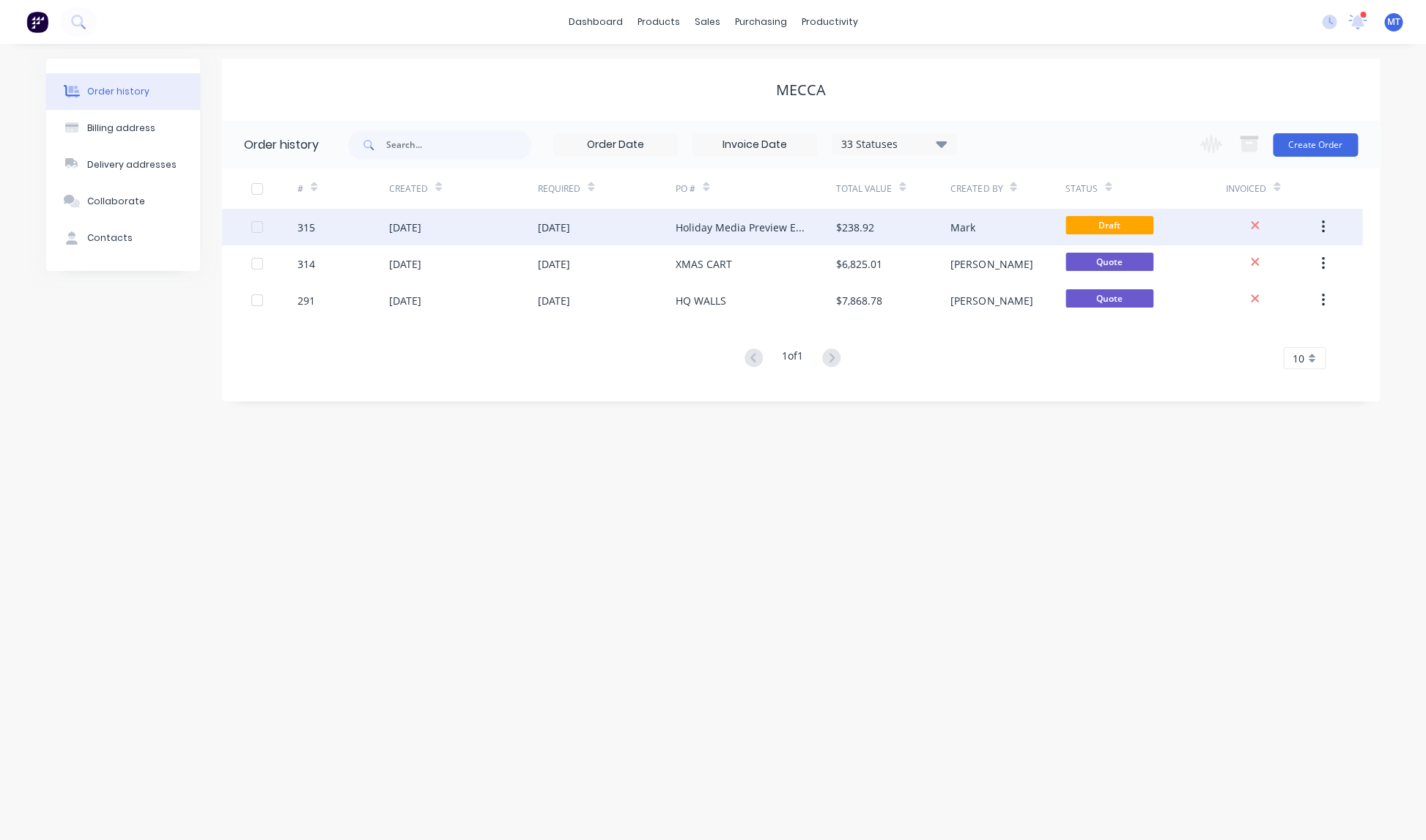
click at [570, 224] on div "[DATE]" at bounding box center [554, 227] width 33 height 15
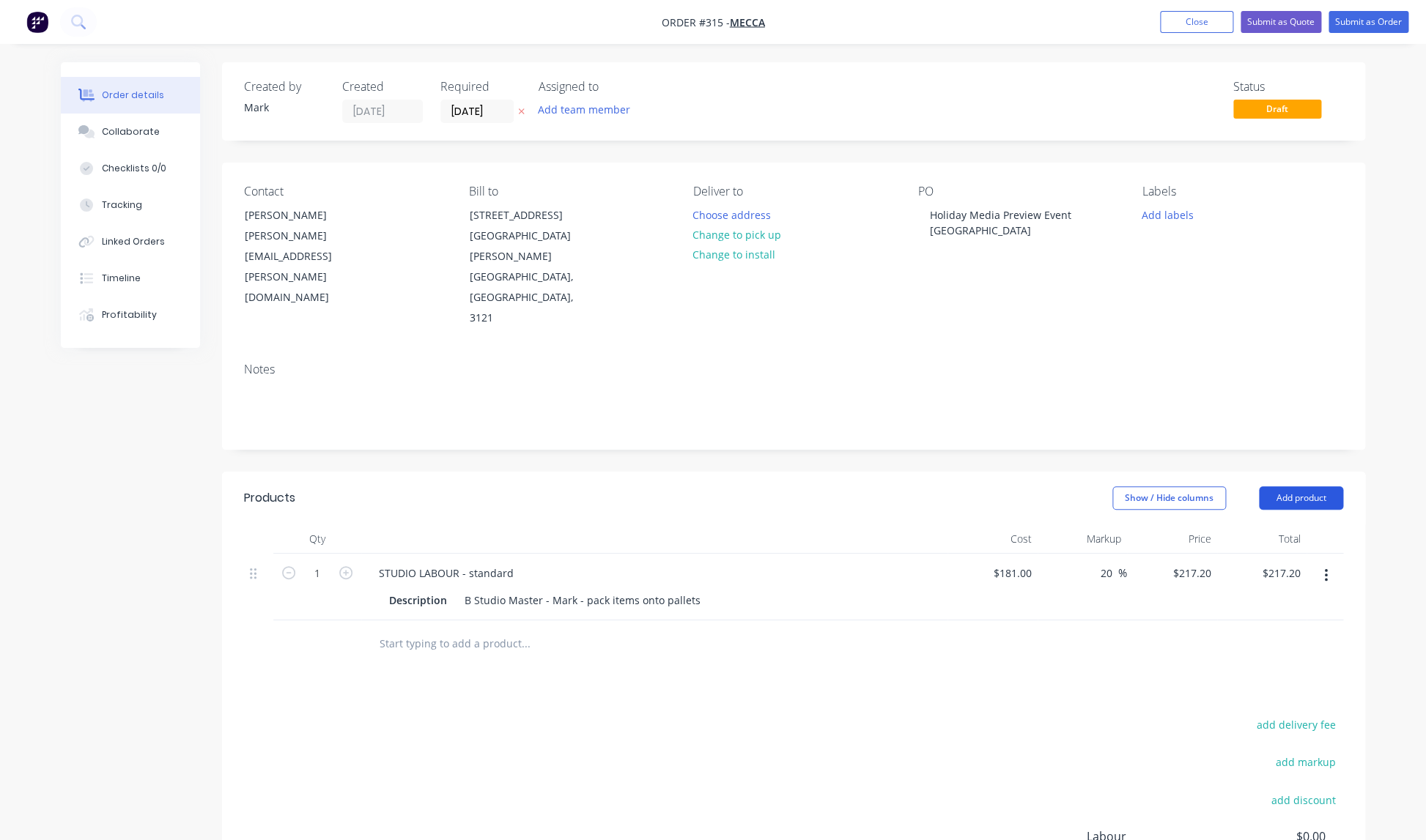
click at [1308, 486] on button "Add product" at bounding box center [1301, 497] width 84 height 23
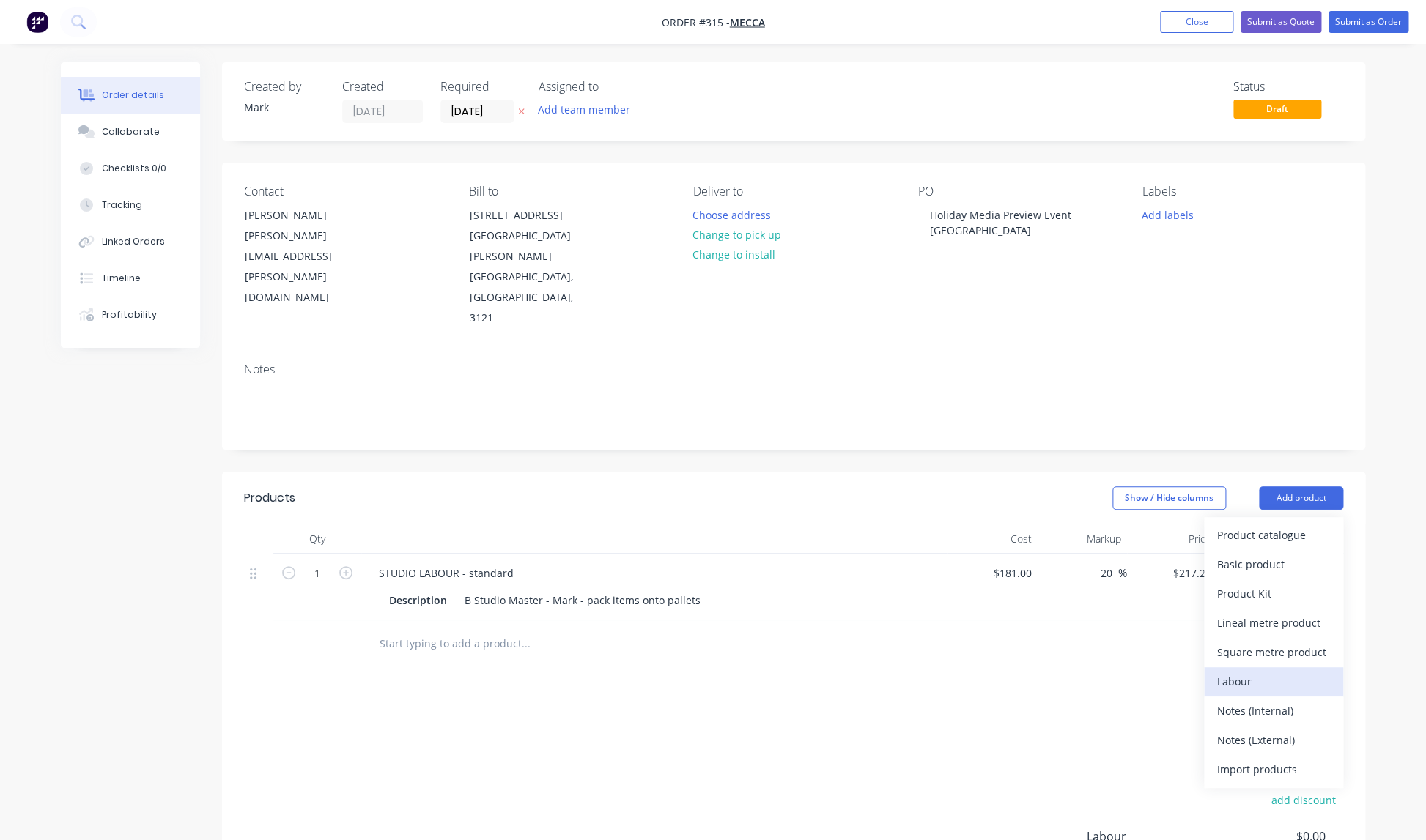
click at [1241, 671] on div "Labour" at bounding box center [1273, 681] width 113 height 21
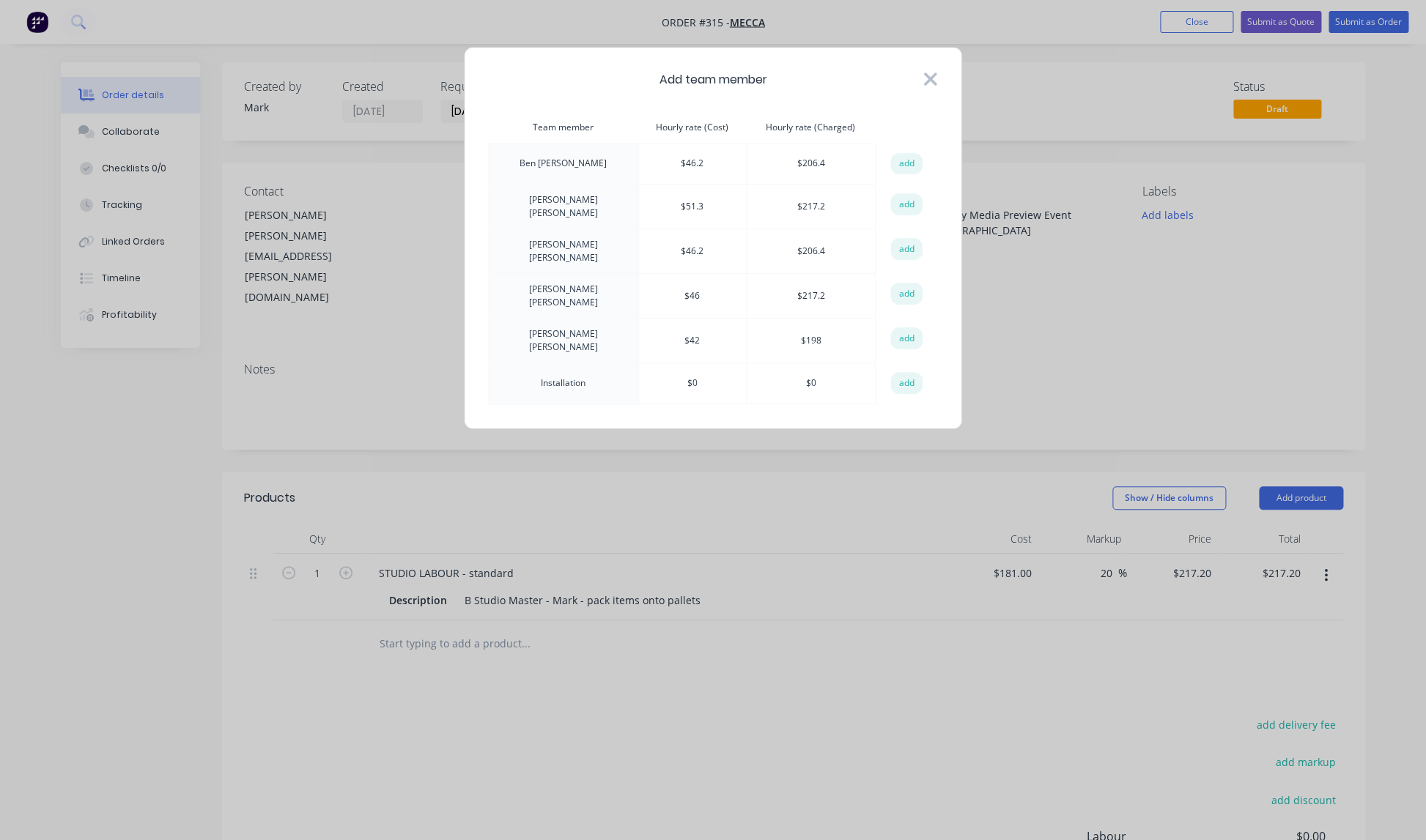
click at [933, 82] on icon at bounding box center [930, 79] width 14 height 14
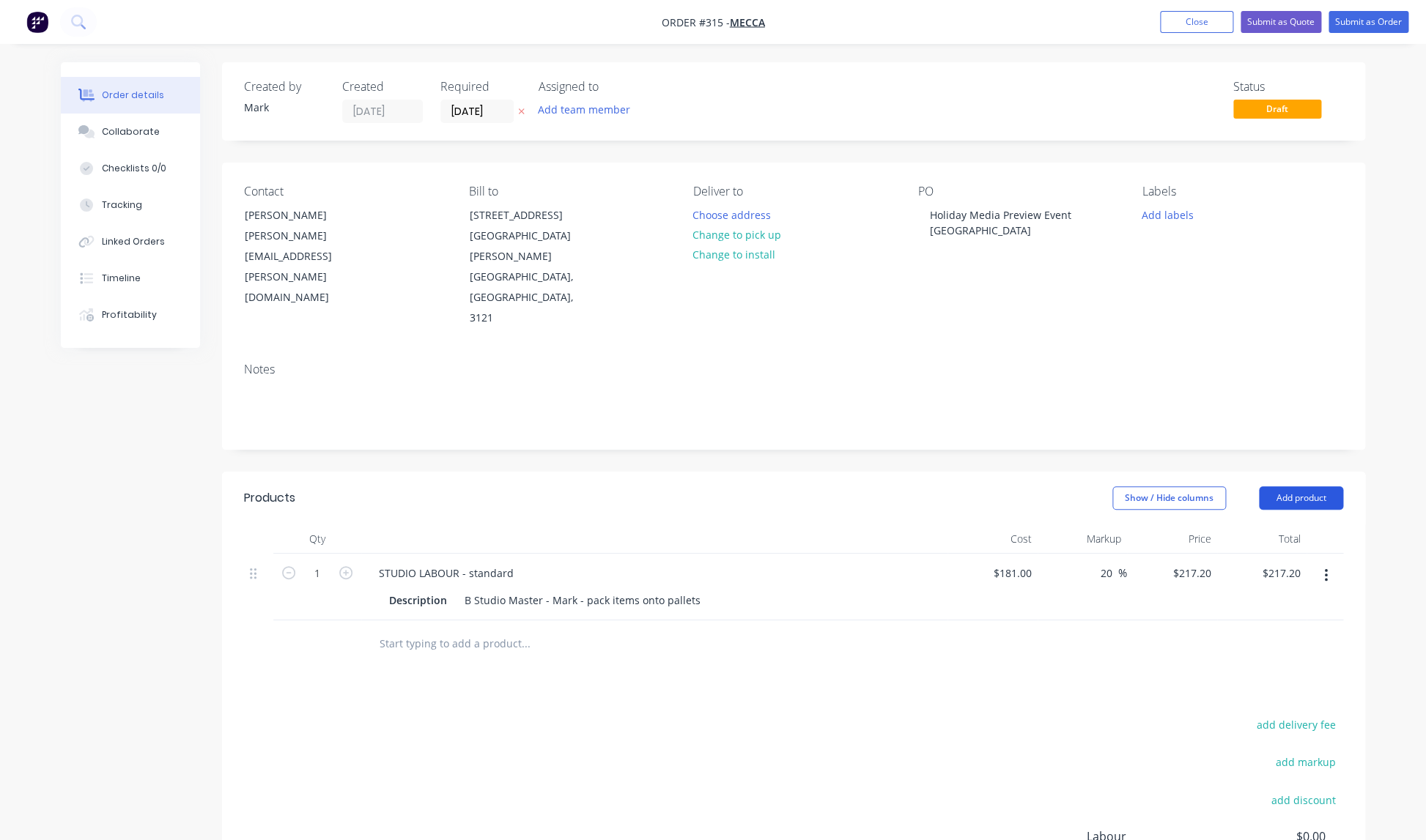
click at [1306, 486] on button "Add product" at bounding box center [1301, 497] width 84 height 23
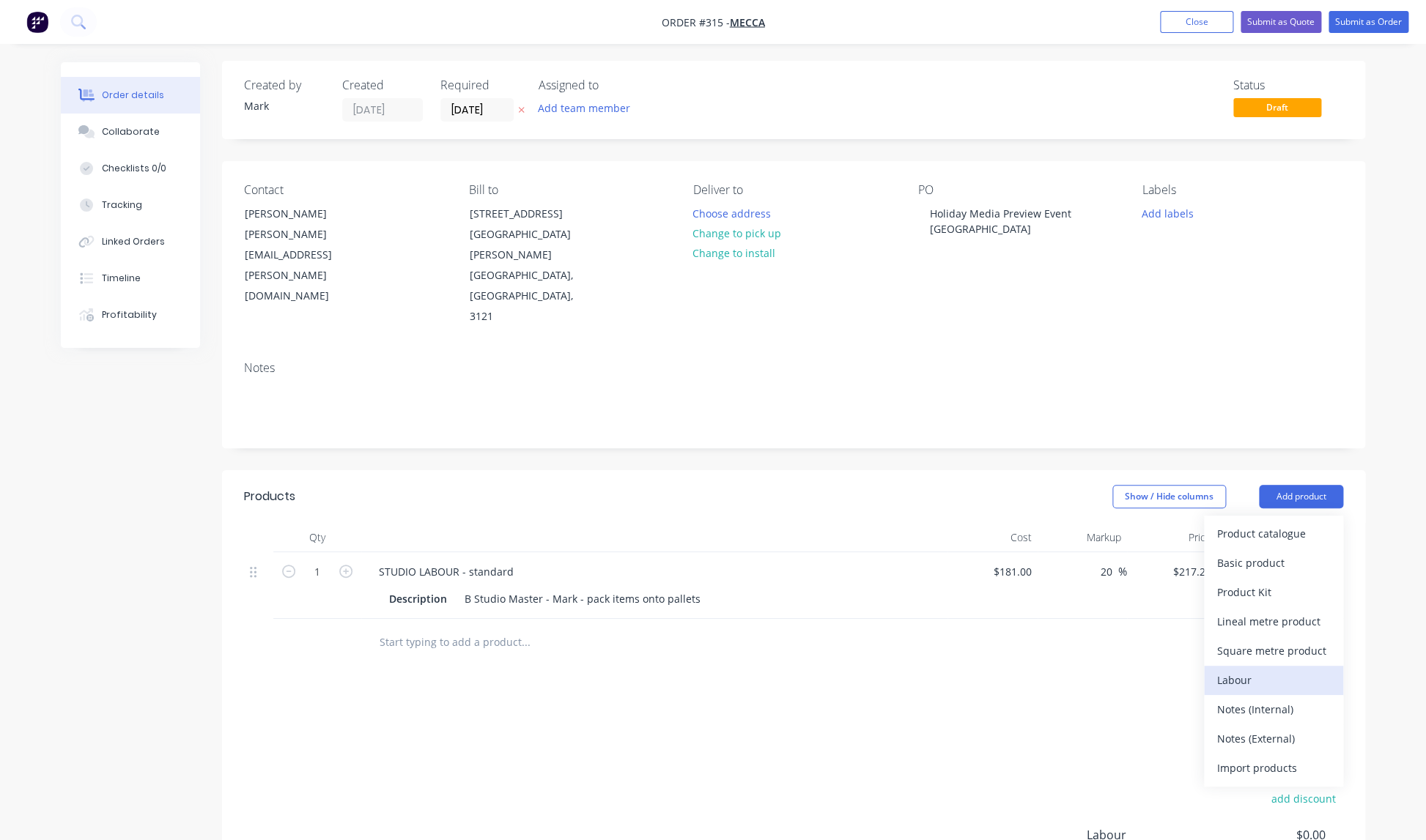
click at [1242, 670] on div "Labour" at bounding box center [1273, 680] width 113 height 21
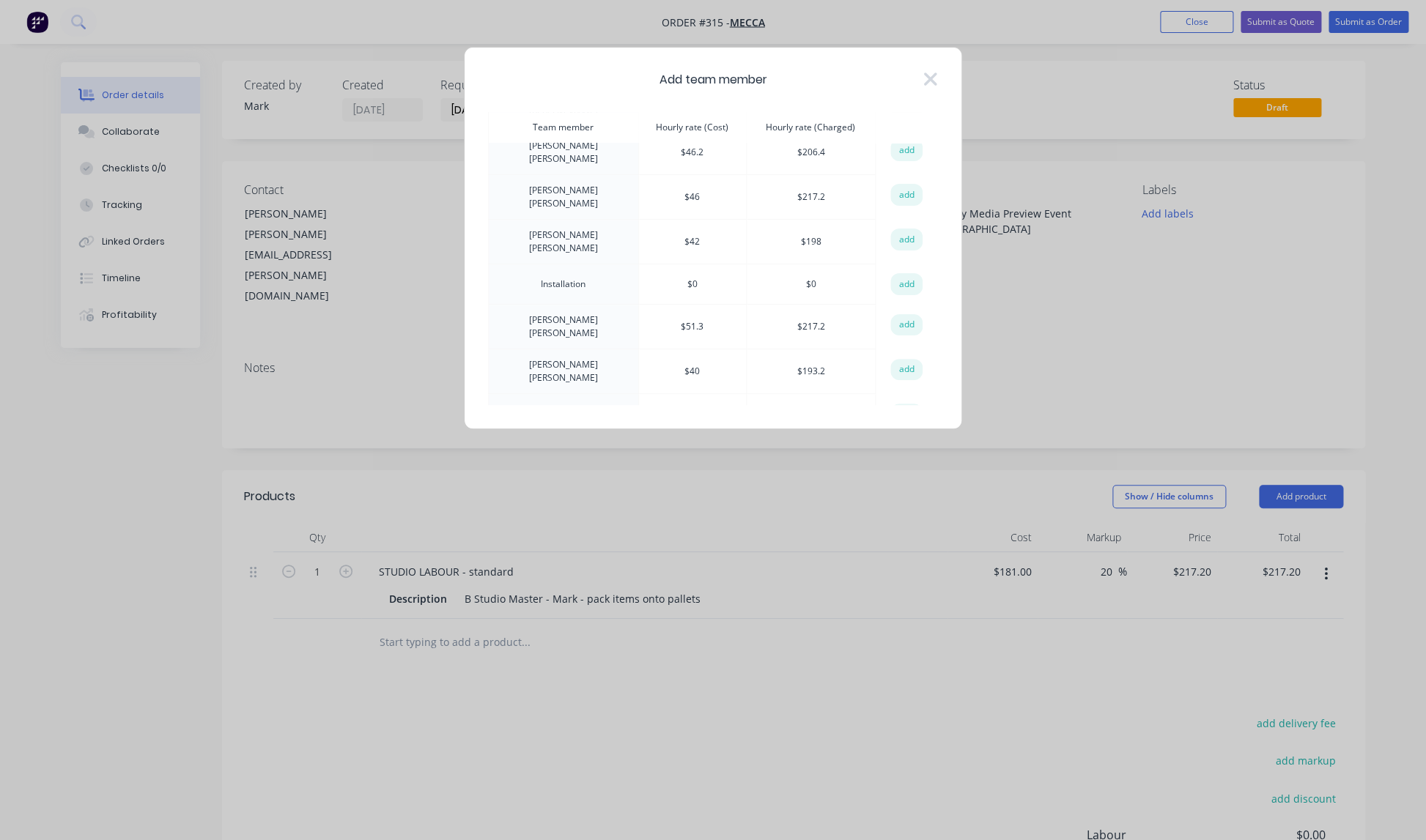
scroll to position [97, 0]
click at [926, 79] on icon at bounding box center [929, 80] width 15 height 21
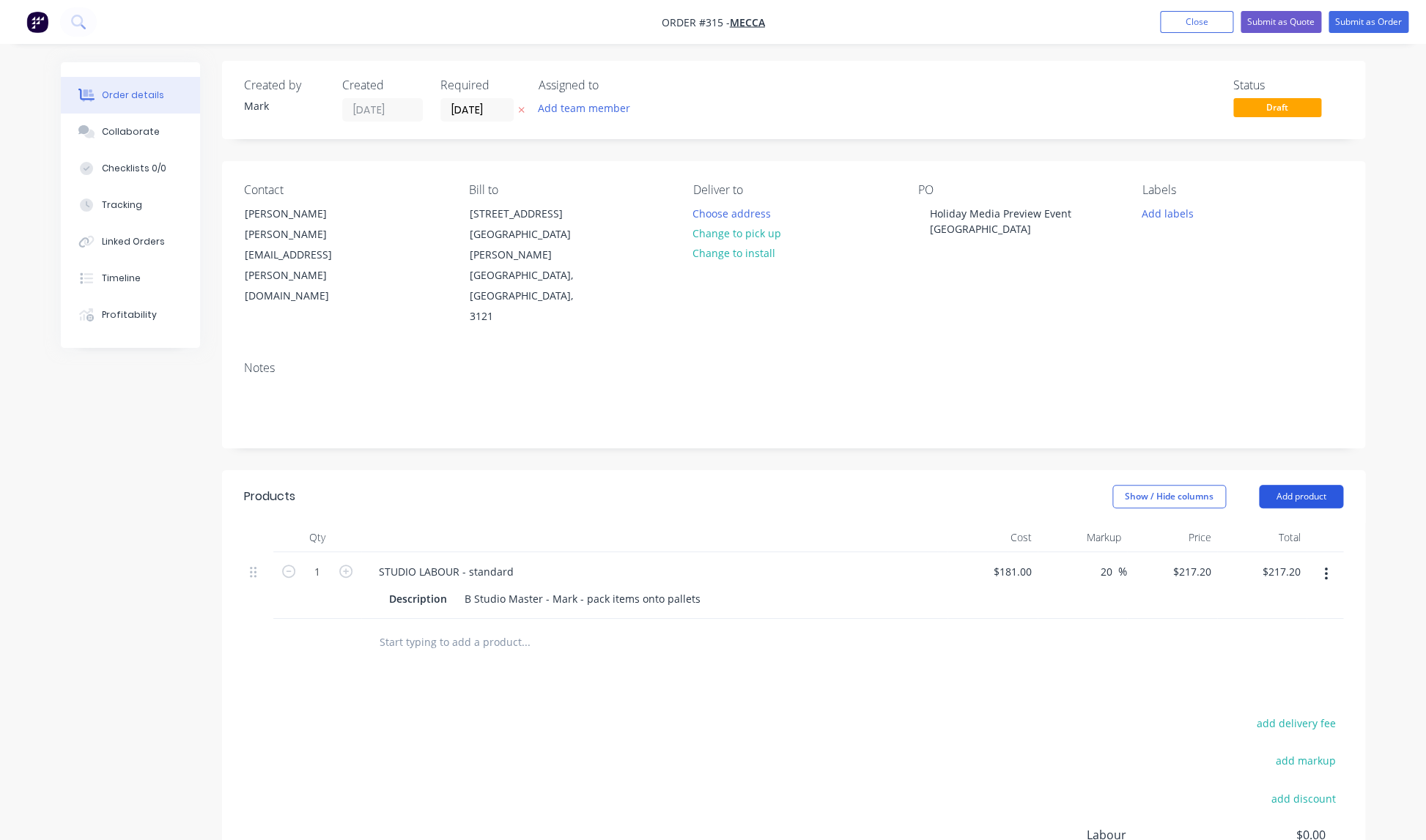
click at [1296, 485] on button "Add product" at bounding box center [1301, 496] width 84 height 23
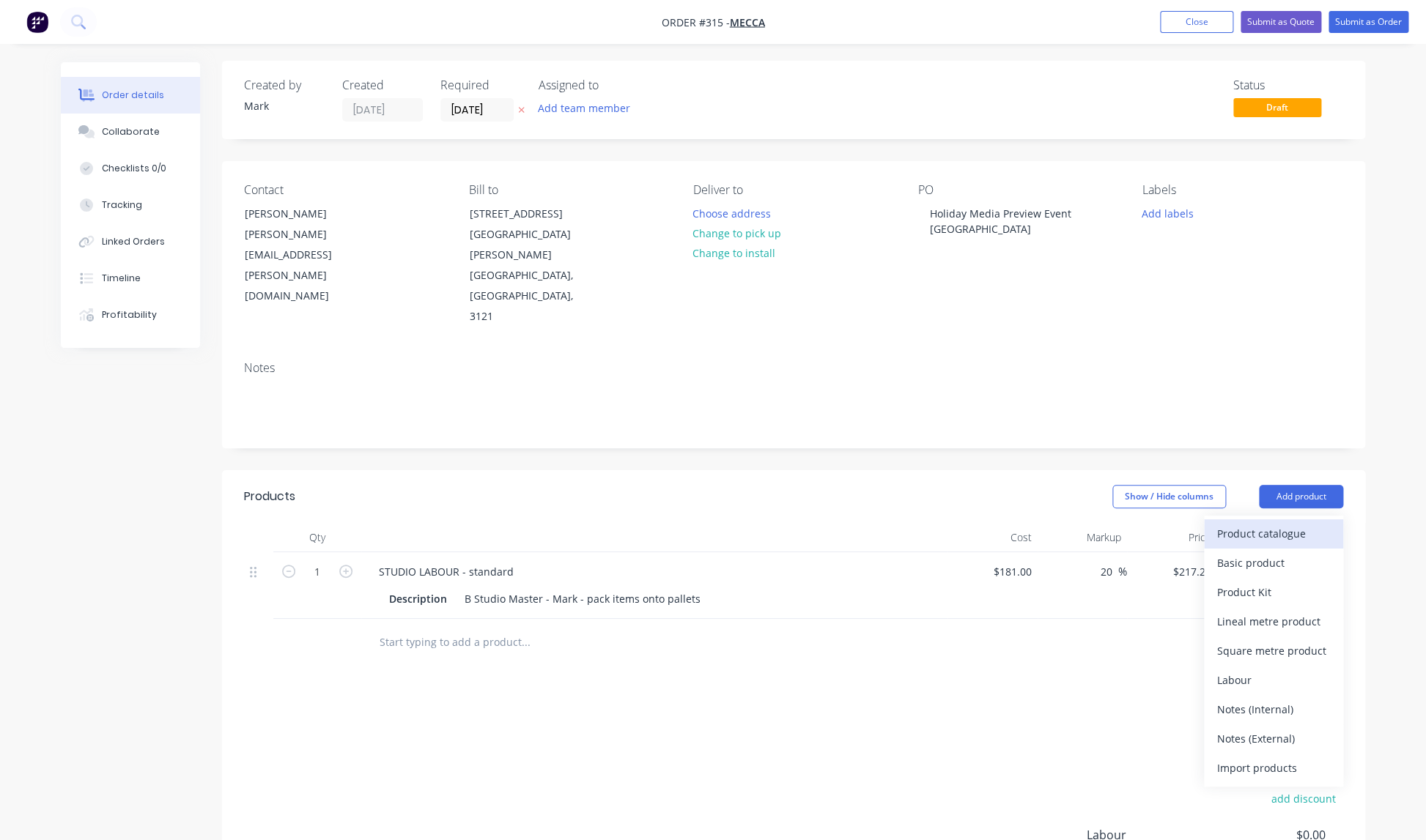
click at [1272, 523] on div "Product catalogue" at bounding box center [1273, 533] width 113 height 21
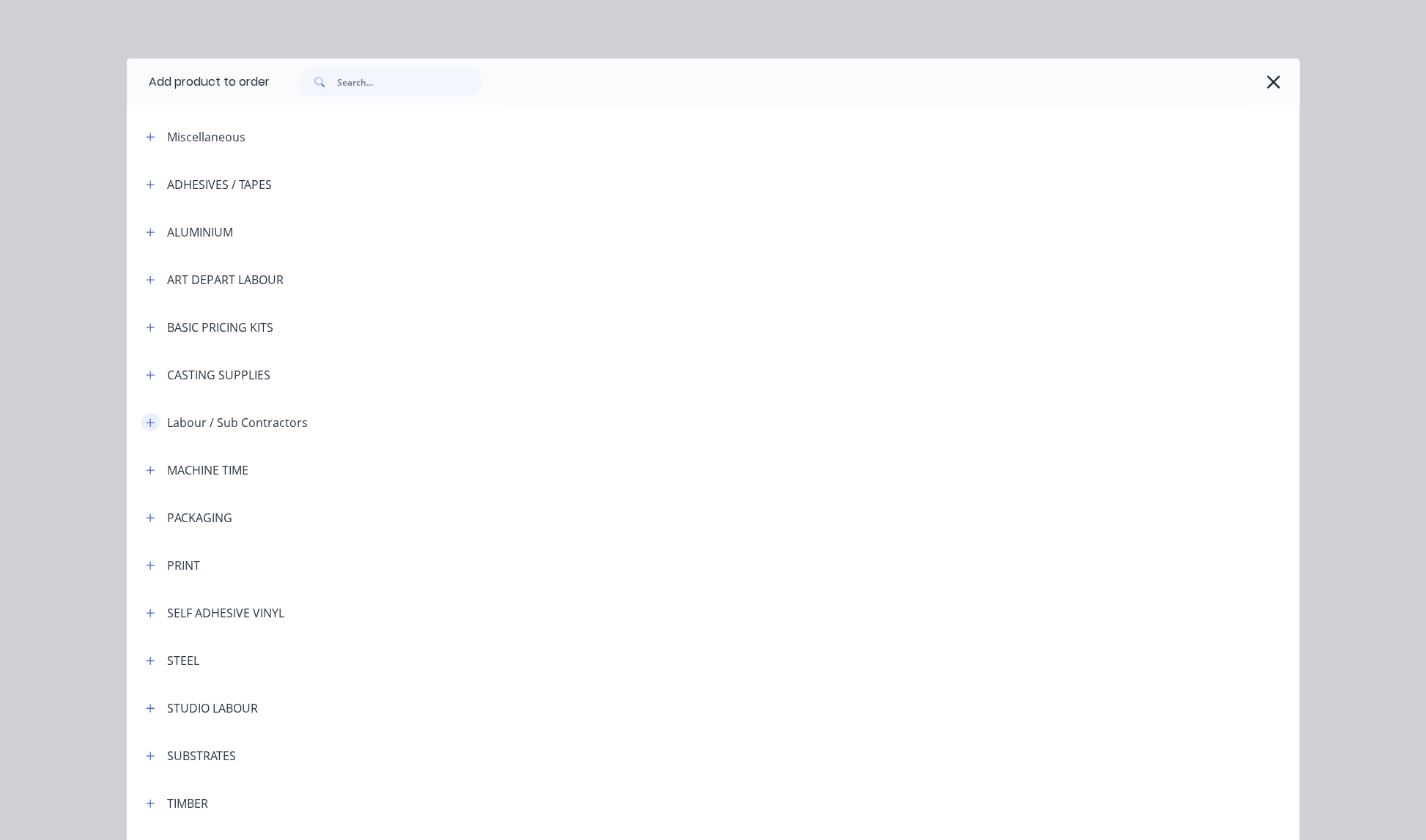
click at [150, 422] on icon "button" at bounding box center [150, 422] width 8 height 8
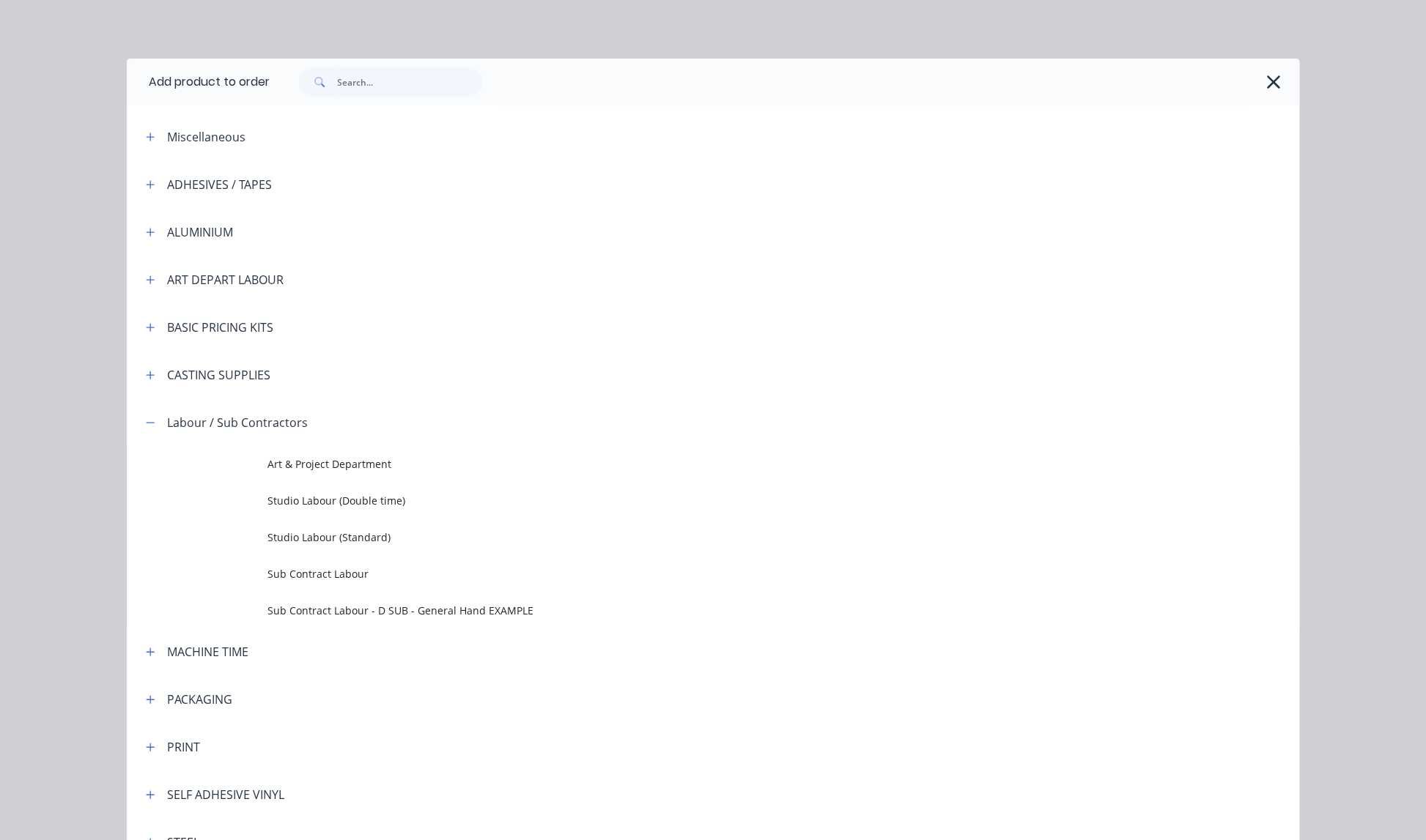
click at [313, 574] on span "Sub Contract Labour" at bounding box center [680, 574] width 825 height 15
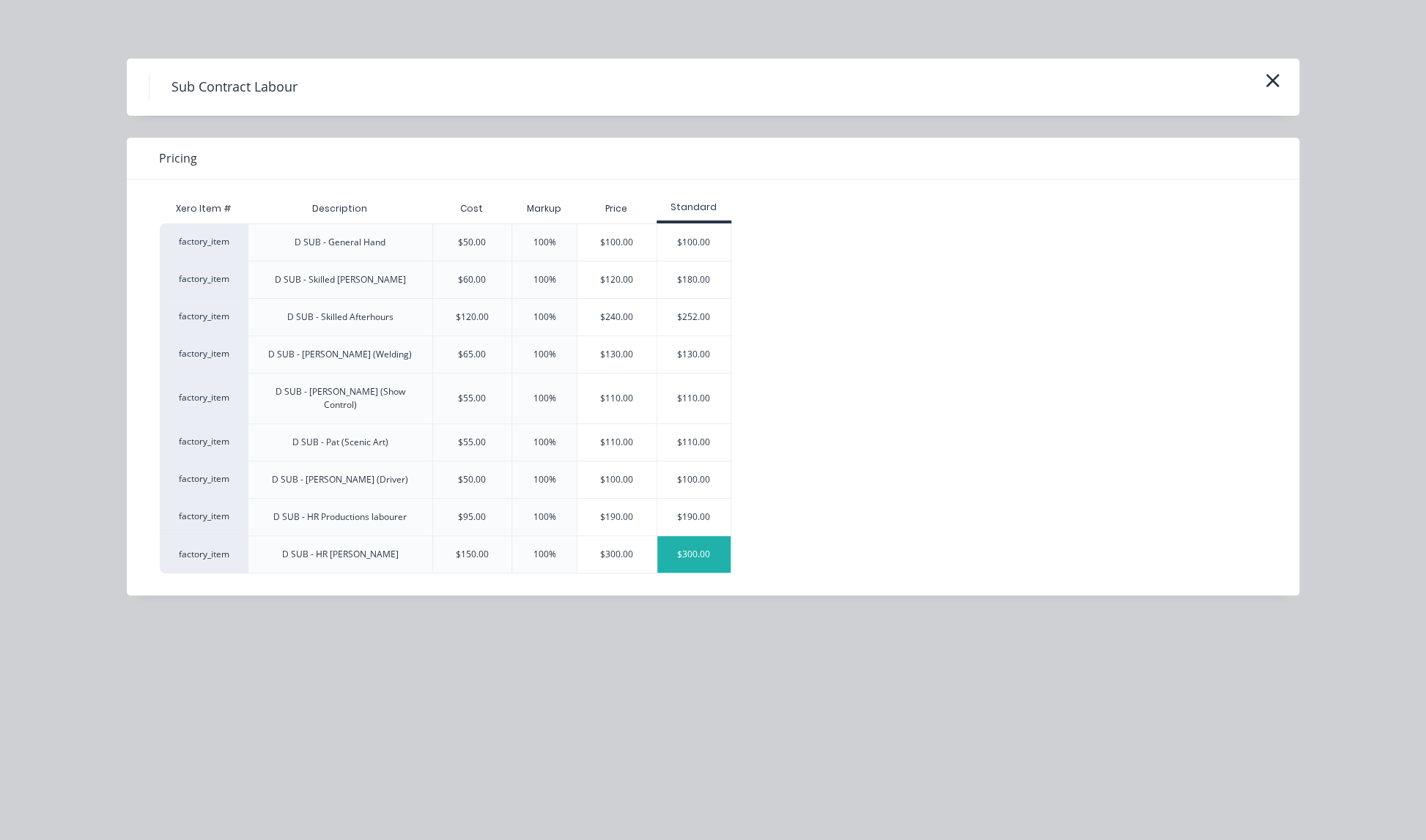
click at [692, 539] on div "$300.00" at bounding box center [694, 554] width 73 height 37
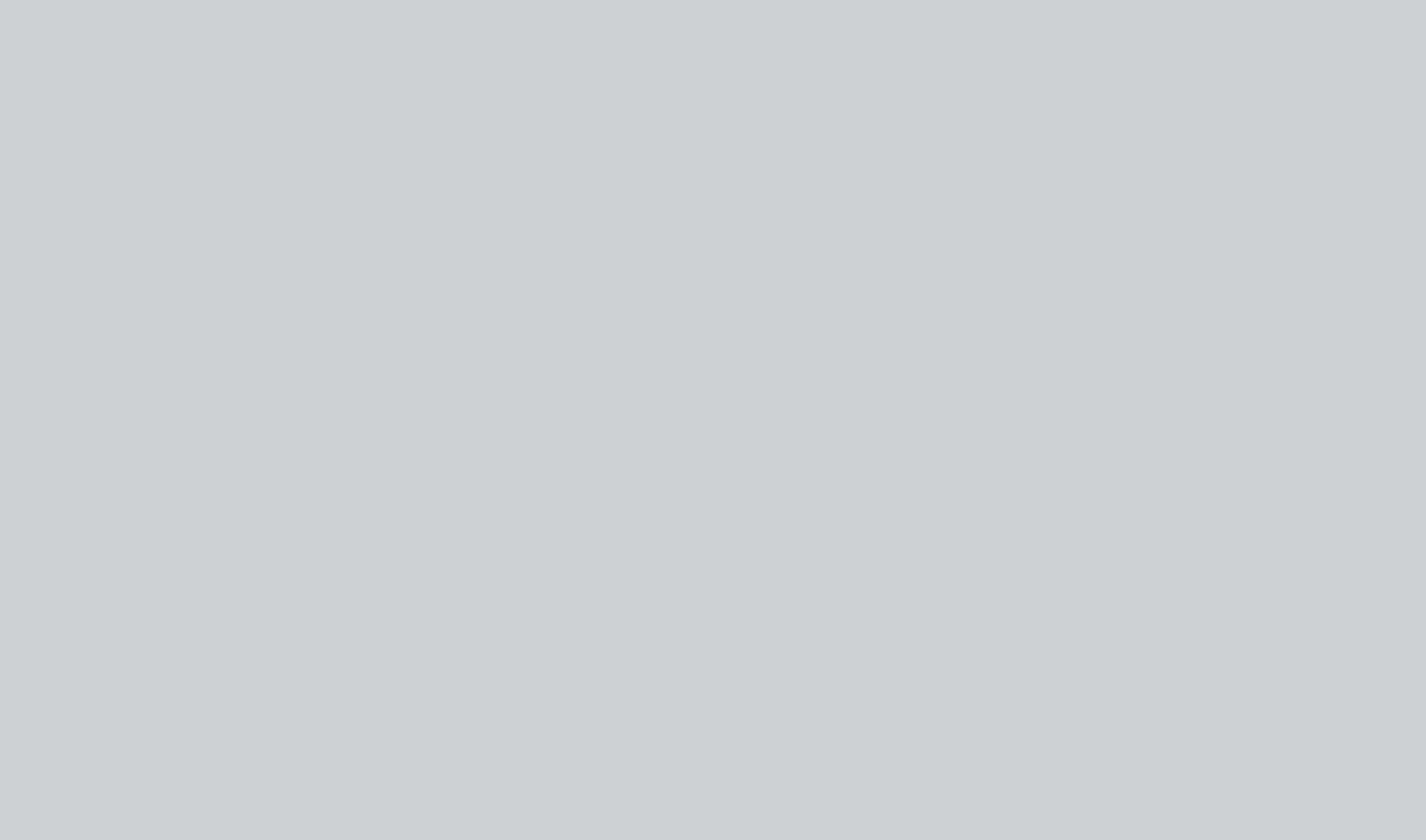
type input "$150.00"
type input "100"
type input "$300.00"
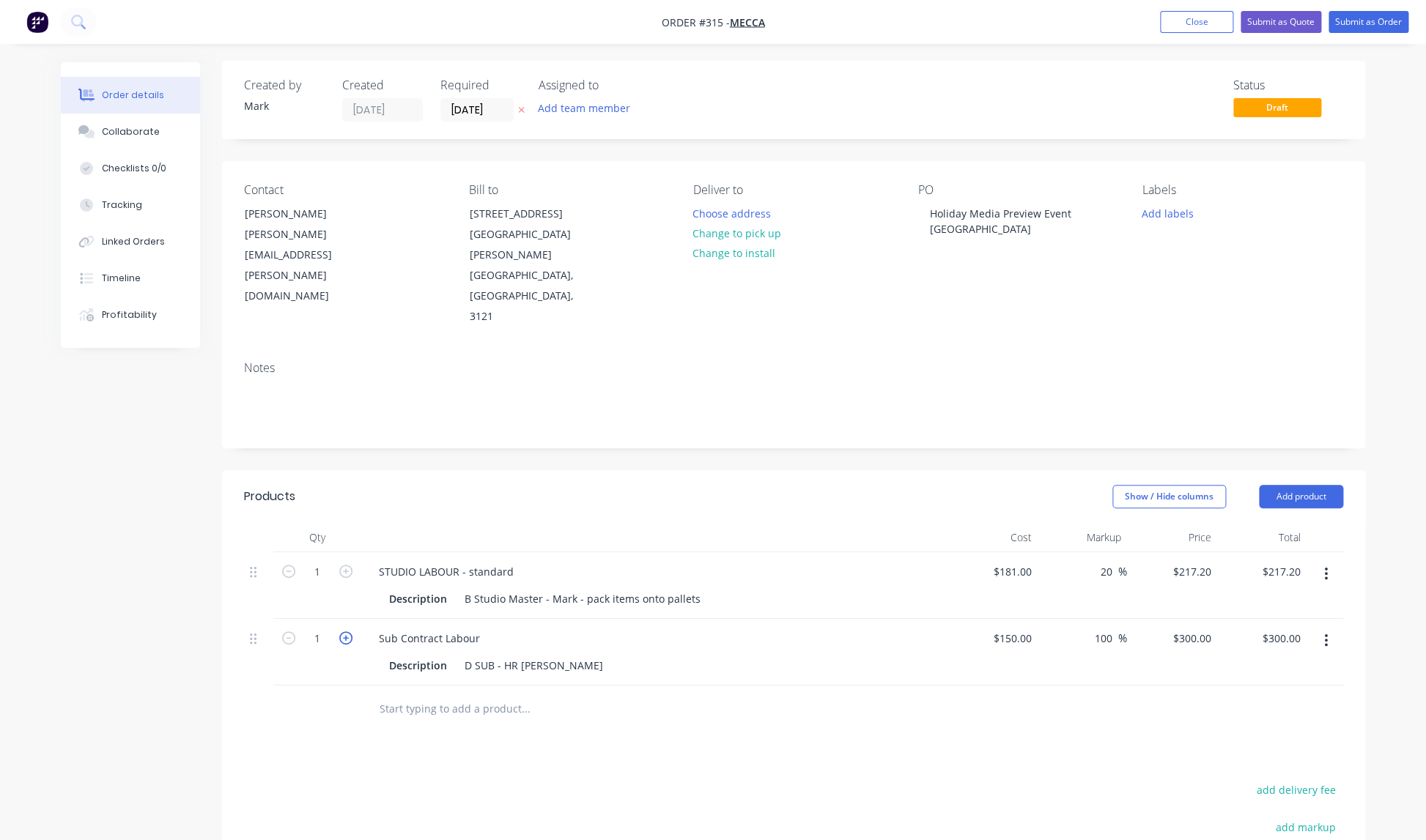
click at [347, 632] on icon "button" at bounding box center [345, 638] width 14 height 14
type input "2"
type input "$600.00"
click at [347, 632] on icon "button" at bounding box center [345, 638] width 14 height 14
type input "3"
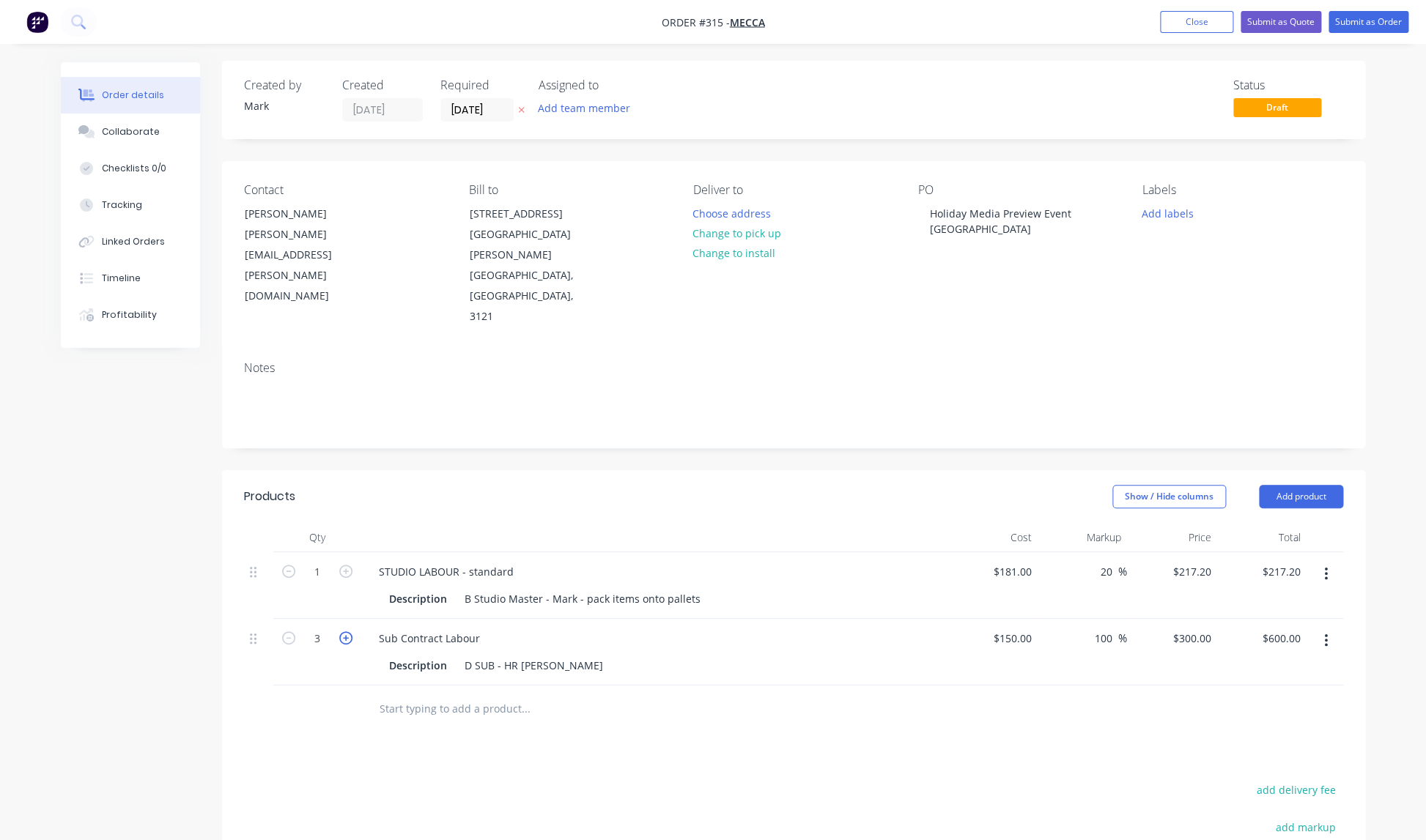
type input "$900.00"
click at [347, 632] on icon "button" at bounding box center [345, 638] width 14 height 14
type input "4"
type input "$1,200.00"
click at [347, 632] on icon "button" at bounding box center [345, 638] width 14 height 14
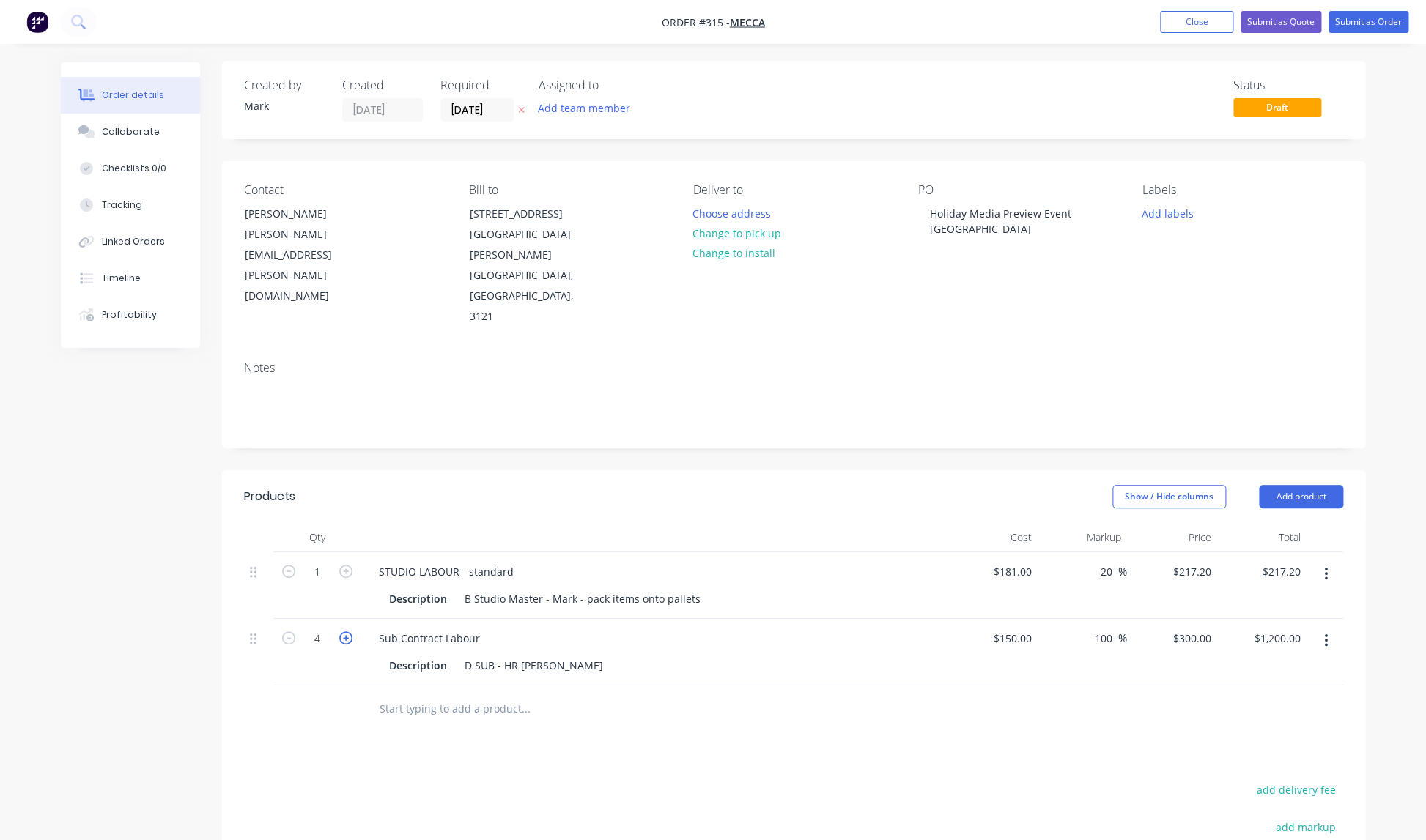
type input "5"
type input "$1,500.00"
click at [347, 632] on icon "button" at bounding box center [345, 639] width 14 height 14
type input "6"
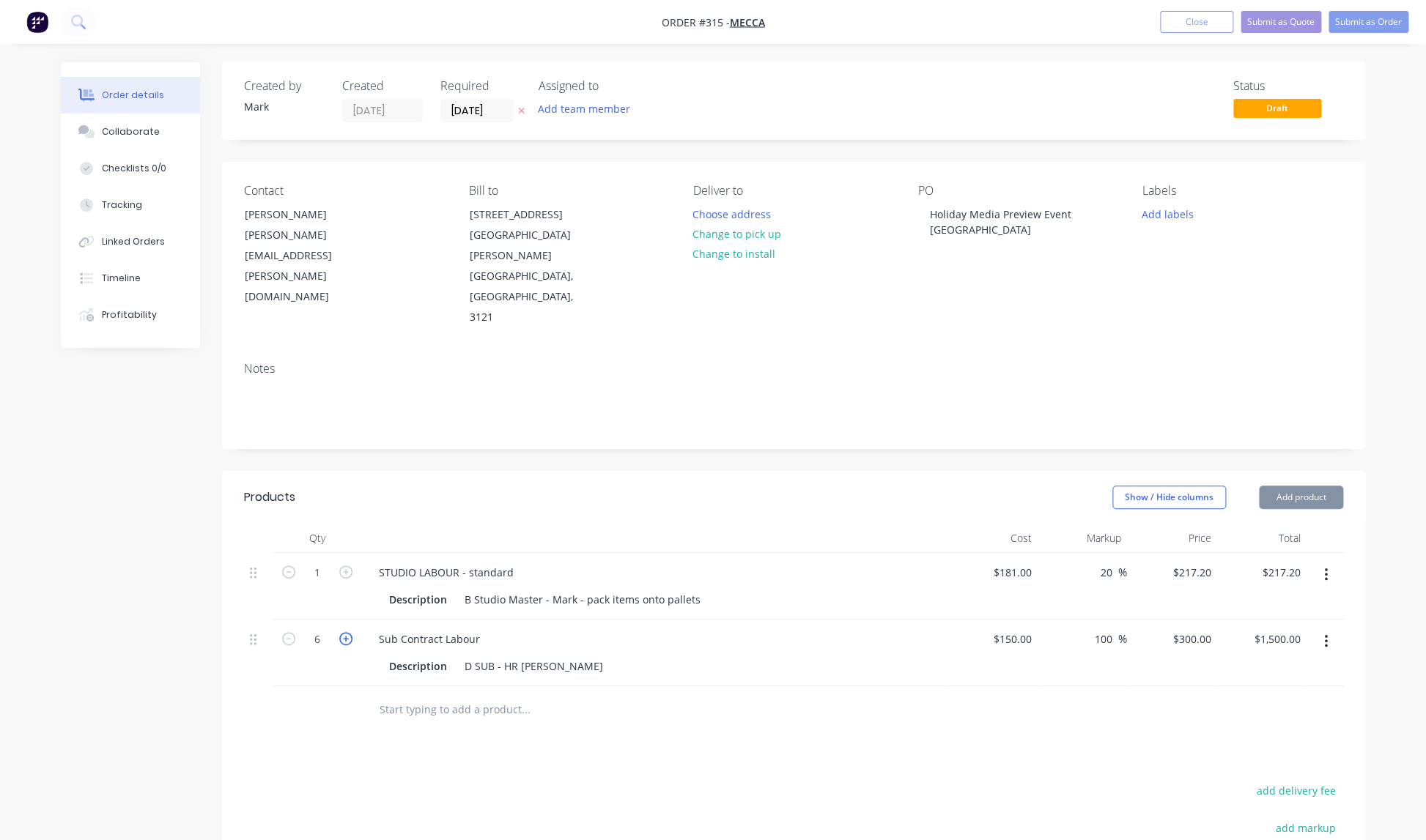
type input "$1,800.00"
click at [347, 632] on icon "button" at bounding box center [345, 639] width 14 height 14
type input "7"
type input "$2,100.00"
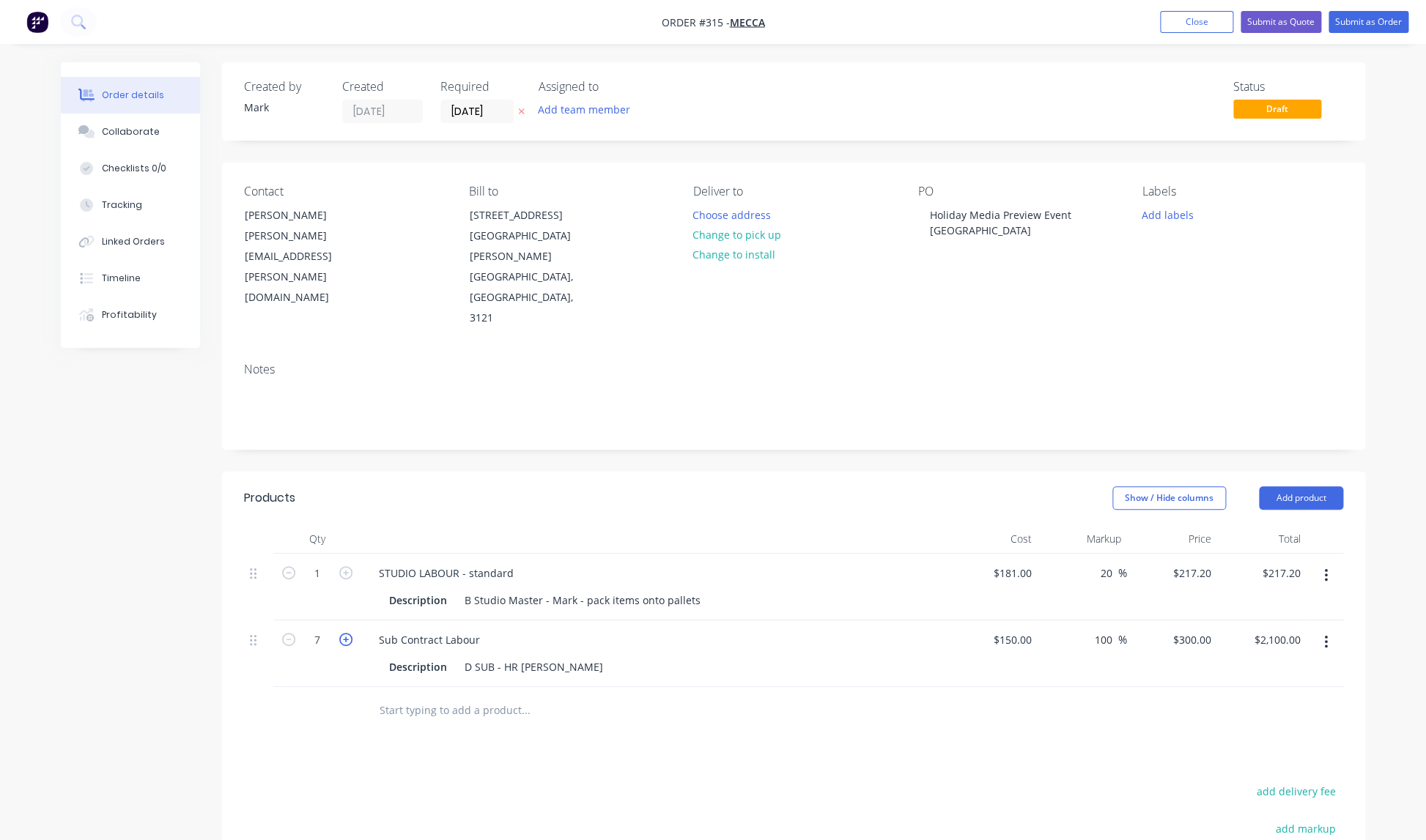
click at [347, 633] on icon "button" at bounding box center [345, 640] width 14 height 14
type input "8"
type input "$2,400.00"
click at [347, 633] on icon "button" at bounding box center [345, 640] width 14 height 14
type input "9"
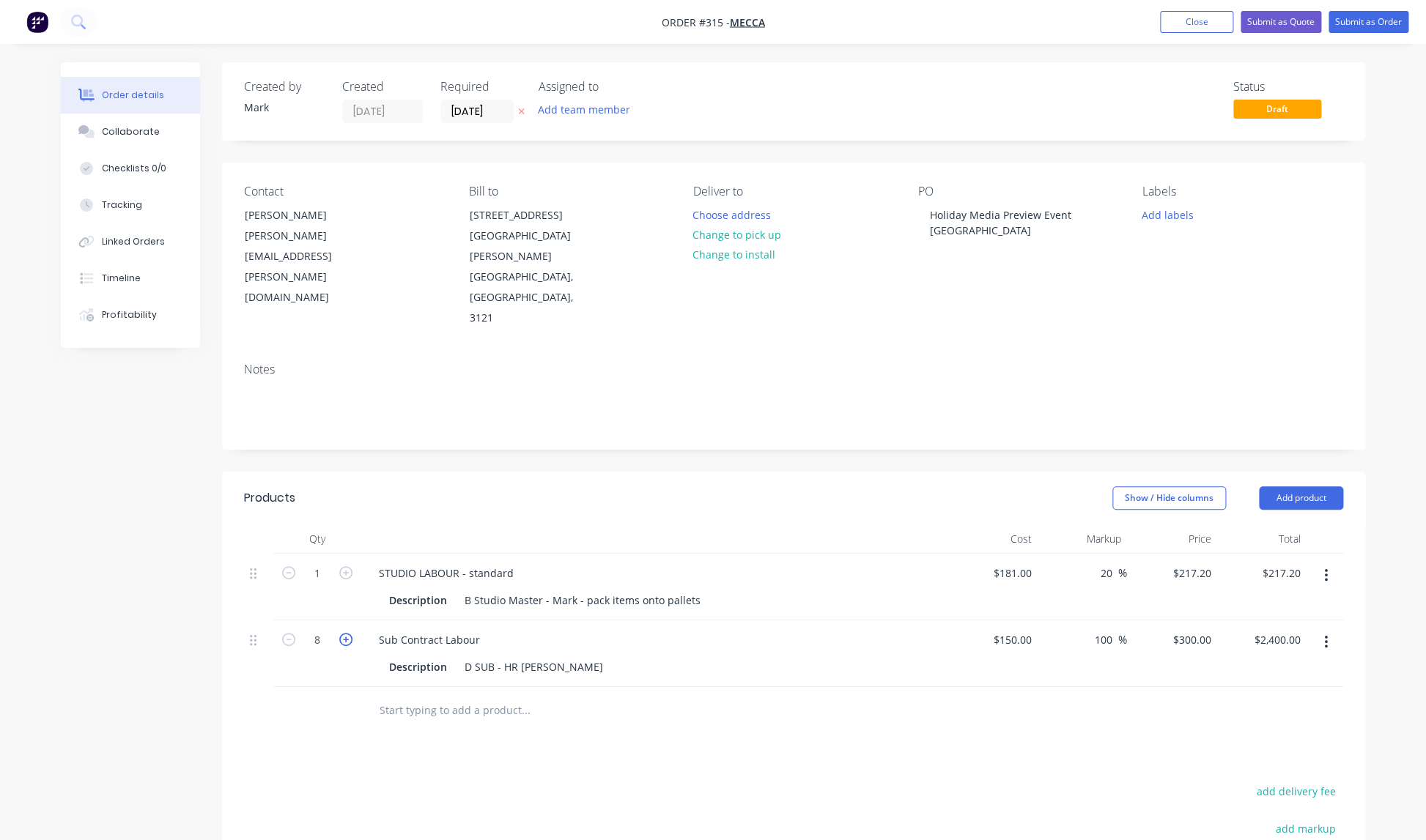
type input "$2,700.00"
click at [347, 633] on icon "button" at bounding box center [345, 640] width 14 height 14
type input "10"
type input "$3,000.00"
click at [562, 686] on div "Products Show / Hide columns Add product Qty Cost Markup Price Total 1 STUDIO L…" at bounding box center [793, 779] width 1143 height 615
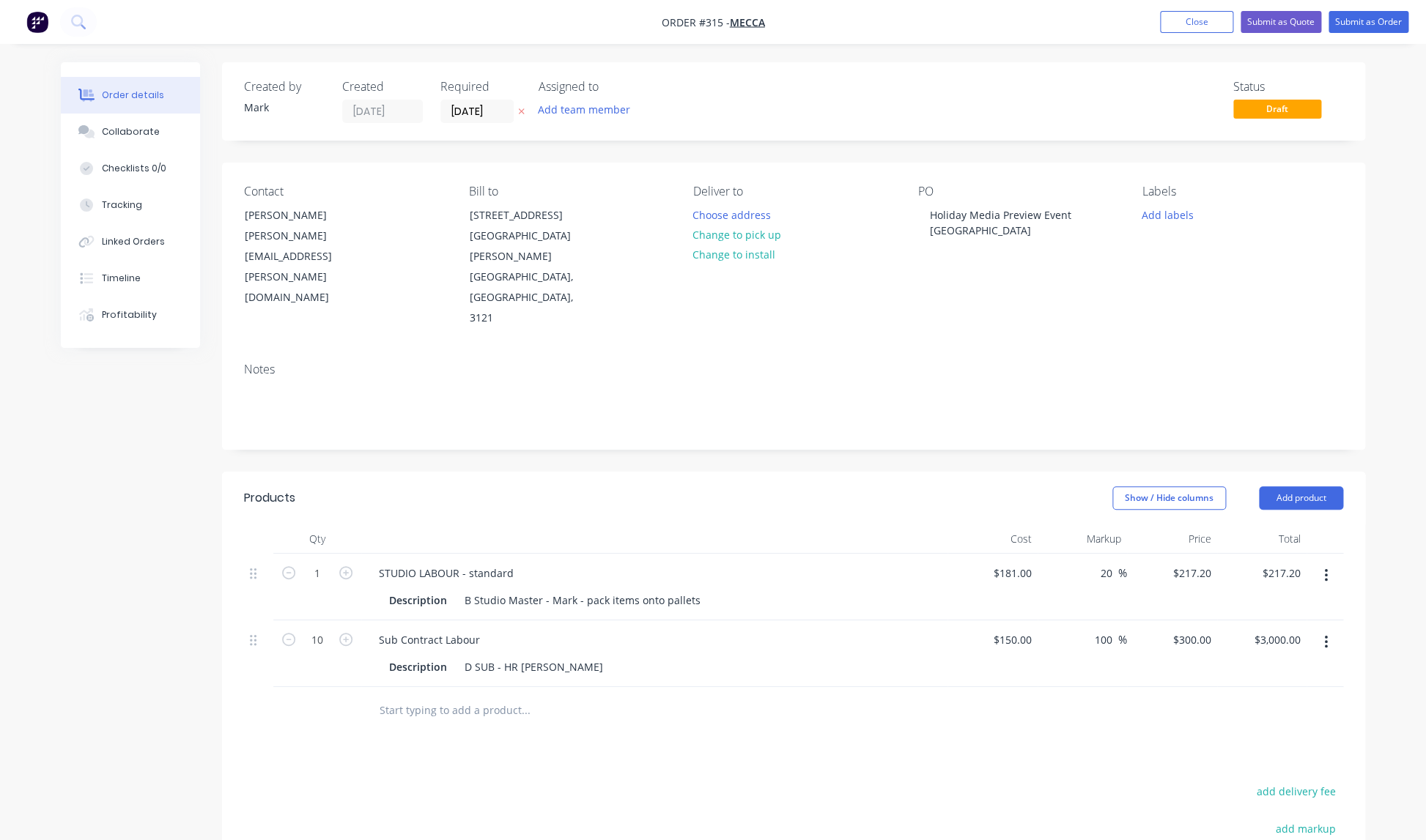
scroll to position [1, 0]
click at [551, 655] on div "D SUB - HR [PERSON_NAME]" at bounding box center [533, 666] width 150 height 21
click at [624, 686] on div at bounding box center [625, 710] width 528 height 48
click at [613, 655] on div "Description D SUB - HR [PERSON_NAME] (2 crew)" at bounding box center [652, 666] width 536 height 21
click at [597, 655] on div "Description D SUB - HR [PERSON_NAME] (2 crew)" at bounding box center [652, 666] width 536 height 21
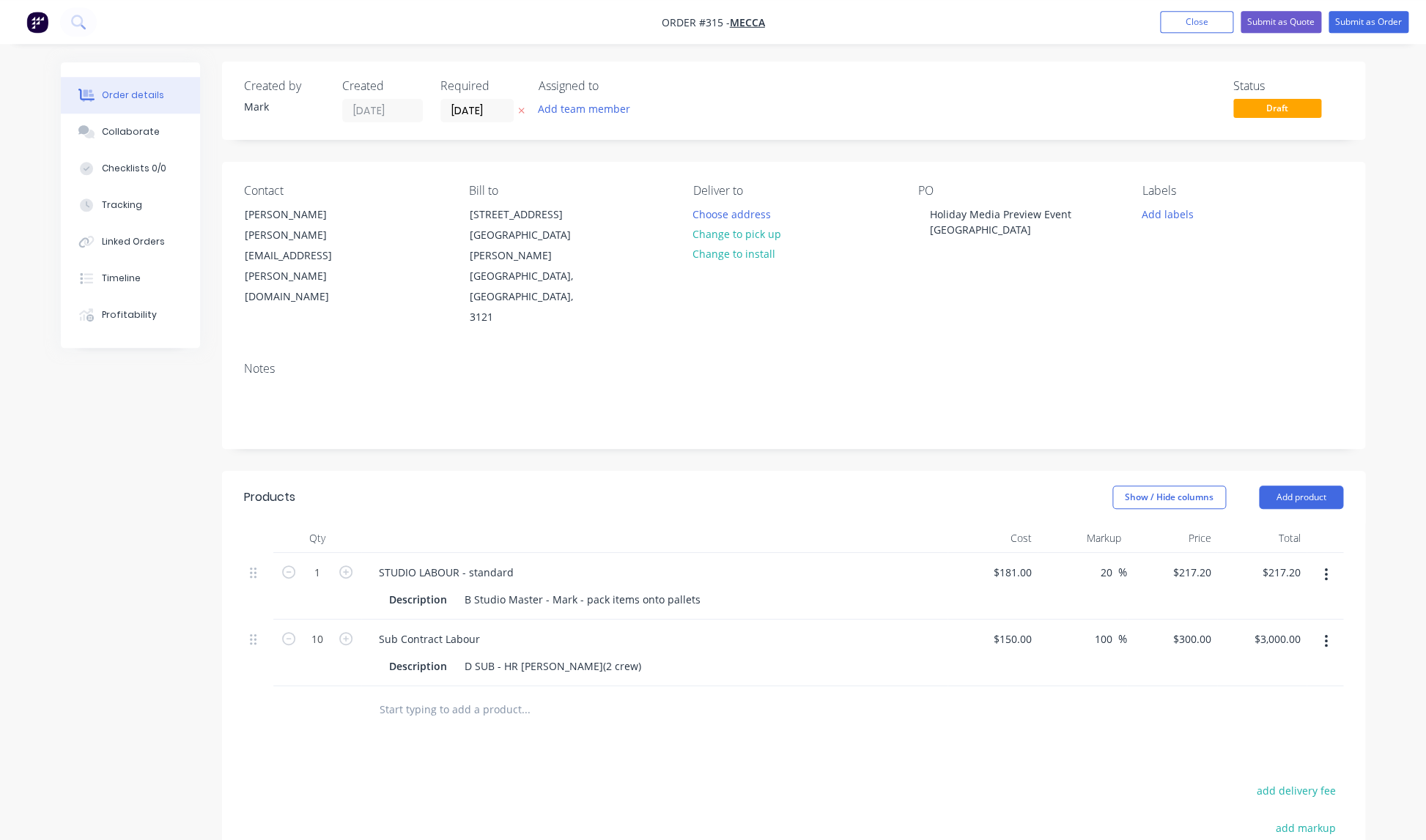
click at [598, 655] on div "Description D SUB - HR [PERSON_NAME] (2 crew)" at bounding box center [652, 666] width 536 height 21
click at [591, 655] on div "Description D SUB - HR [PERSON_NAME] (2 crew)" at bounding box center [652, 666] width 536 height 21
drag, startPoint x: 625, startPoint y: 605, endPoint x: 616, endPoint y: 605, distance: 9.0
click at [625, 655] on div "Description D SUB - HR [PERSON_NAME] (2 crew)" at bounding box center [652, 666] width 536 height 21
click at [591, 655] on div "Description D SUB - HR [PERSON_NAME] (2 crew)" at bounding box center [652, 666] width 536 height 21
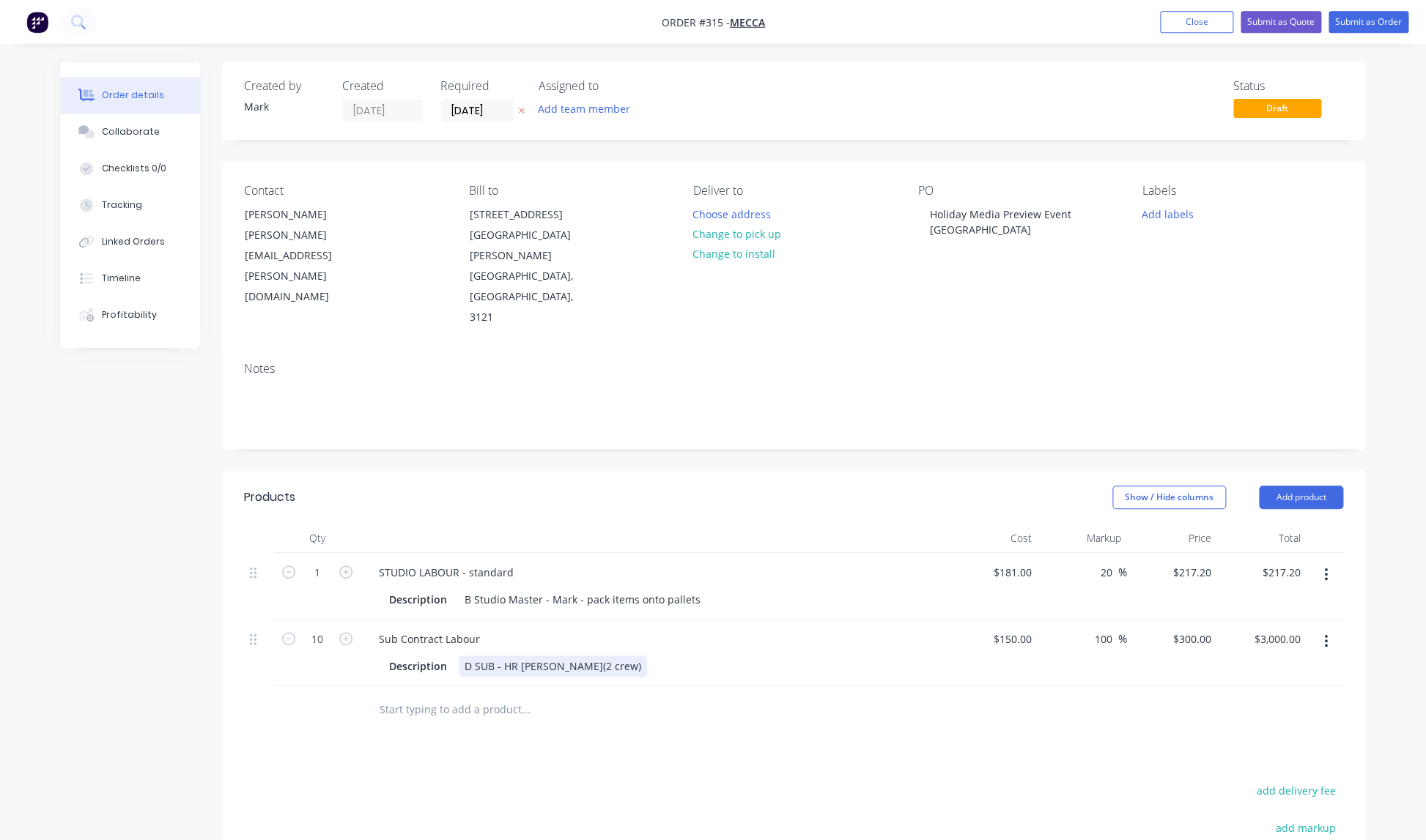
click at [583, 655] on div "D SUB - HR [PERSON_NAME] (2 crew)" at bounding box center [552, 666] width 189 height 21
click at [587, 655] on div "D SUB - HR [PERSON_NAME] (2 crew)" at bounding box center [552, 666] width 189 height 21
click at [635, 655] on div "D SUB - HR [PERSON_NAME] (2 crew) receive p" at bounding box center [576, 666] width 236 height 21
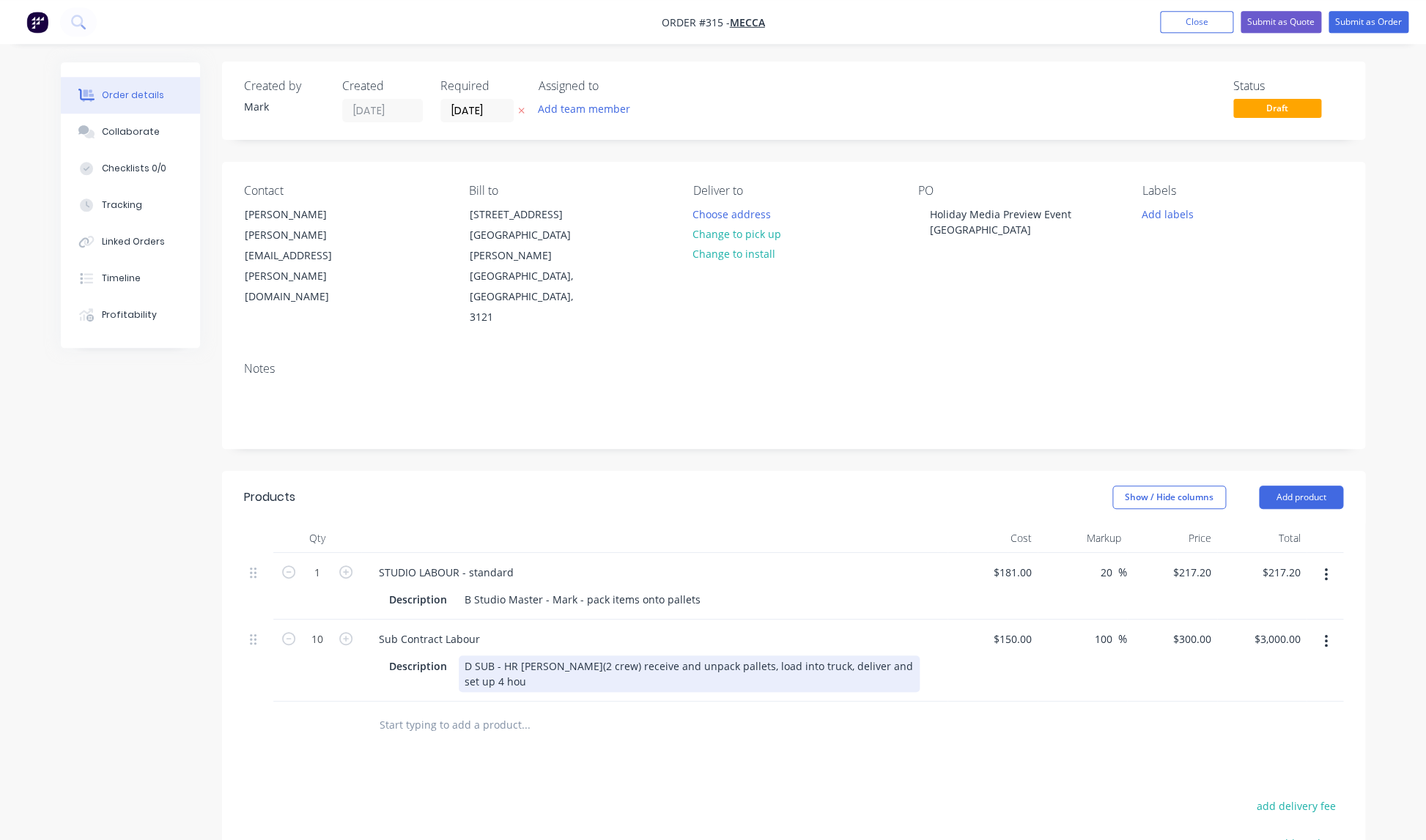
scroll to position [0, 0]
click at [586, 656] on div "D SUB - HR [PERSON_NAME] (2 crew) receive and unpack pallets, load into truck, …" at bounding box center [688, 675] width 461 height 37
click at [595, 655] on div "D SUB - HR [PERSON_NAME] (2 crew) receive and unpack pallets, load into truck, …" at bounding box center [631, 674] width 345 height 37
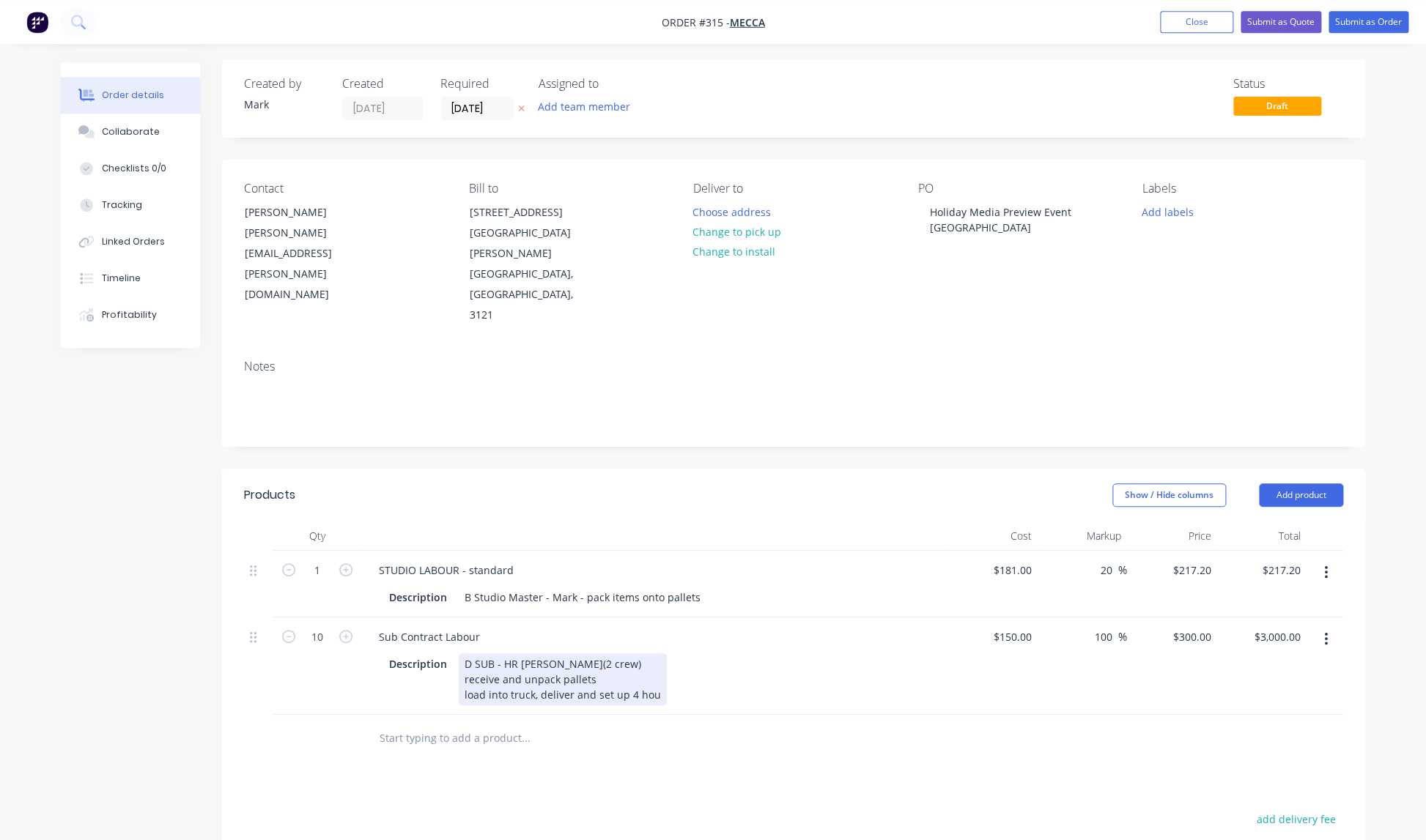
scroll to position [4, 0]
click at [540, 652] on div "D SUB - HR [PERSON_NAME] (2 crew) receive and unpack pallets load into truck, d…" at bounding box center [563, 678] width 208 height 52
click at [579, 653] on div "D SUB - HR [PERSON_NAME] (2 crew) receive and unpack pallets load into truck de…" at bounding box center [552, 686] width 189 height 68
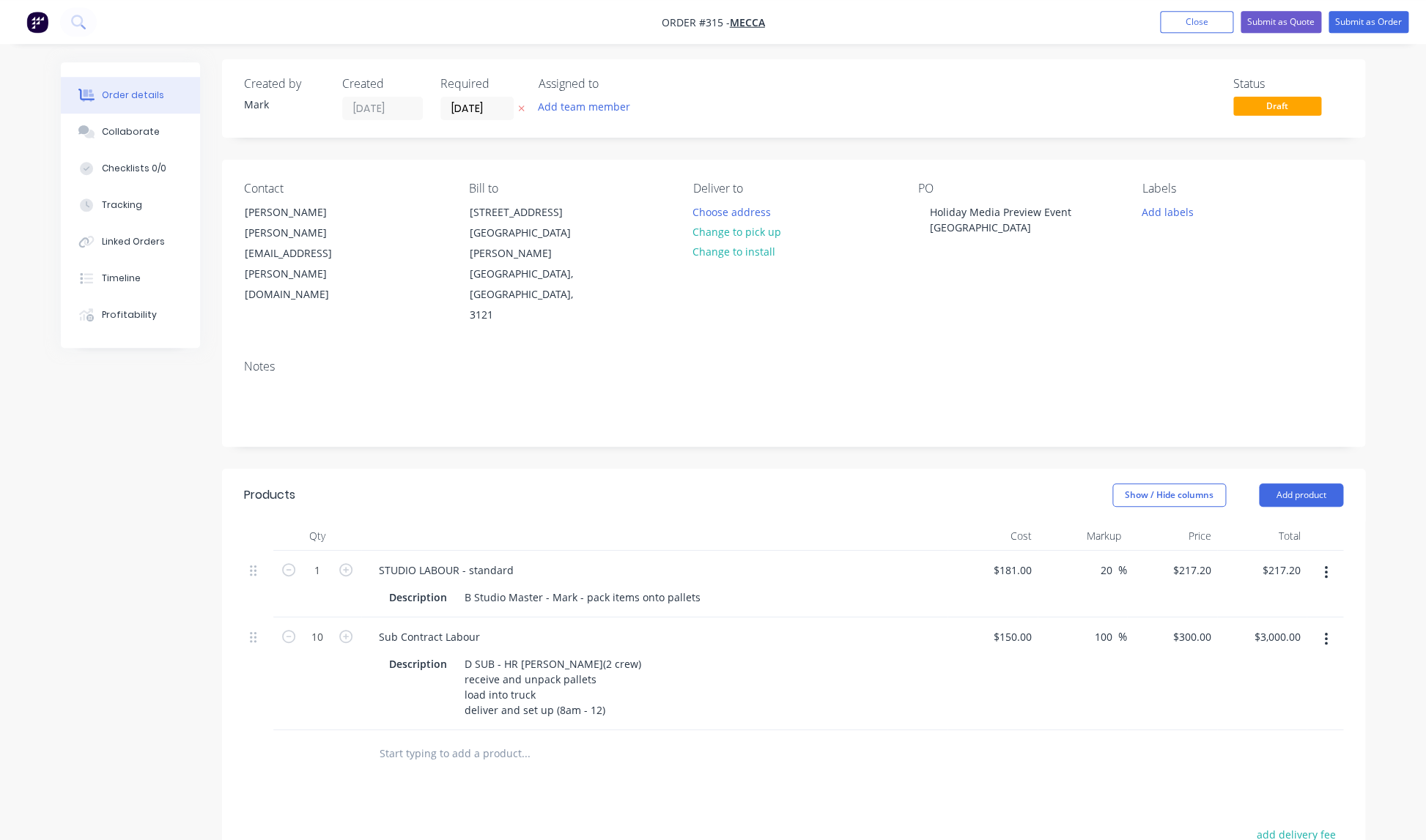
click at [1325, 565] on icon "button" at bounding box center [1326, 573] width 4 height 16
click at [1383, 508] on div "Order details Collaborate Checklists 0/0 Tracking Linked Orders Timeline Profit…" at bounding box center [713, 574] width 1426 height 1154
click at [1306, 485] on button "Add product" at bounding box center [1301, 496] width 84 height 23
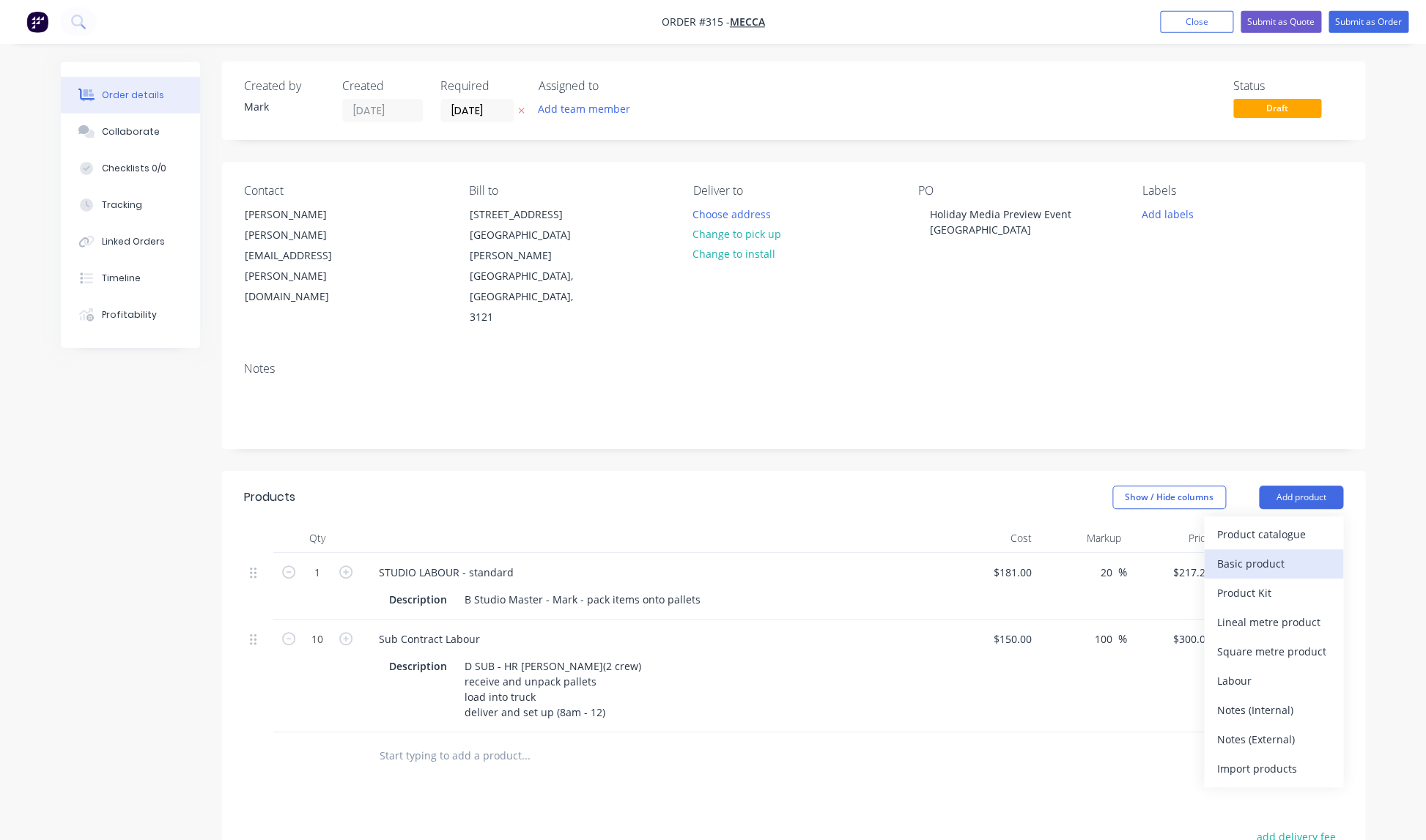
click at [1258, 553] on div "Basic product" at bounding box center [1273, 563] width 113 height 21
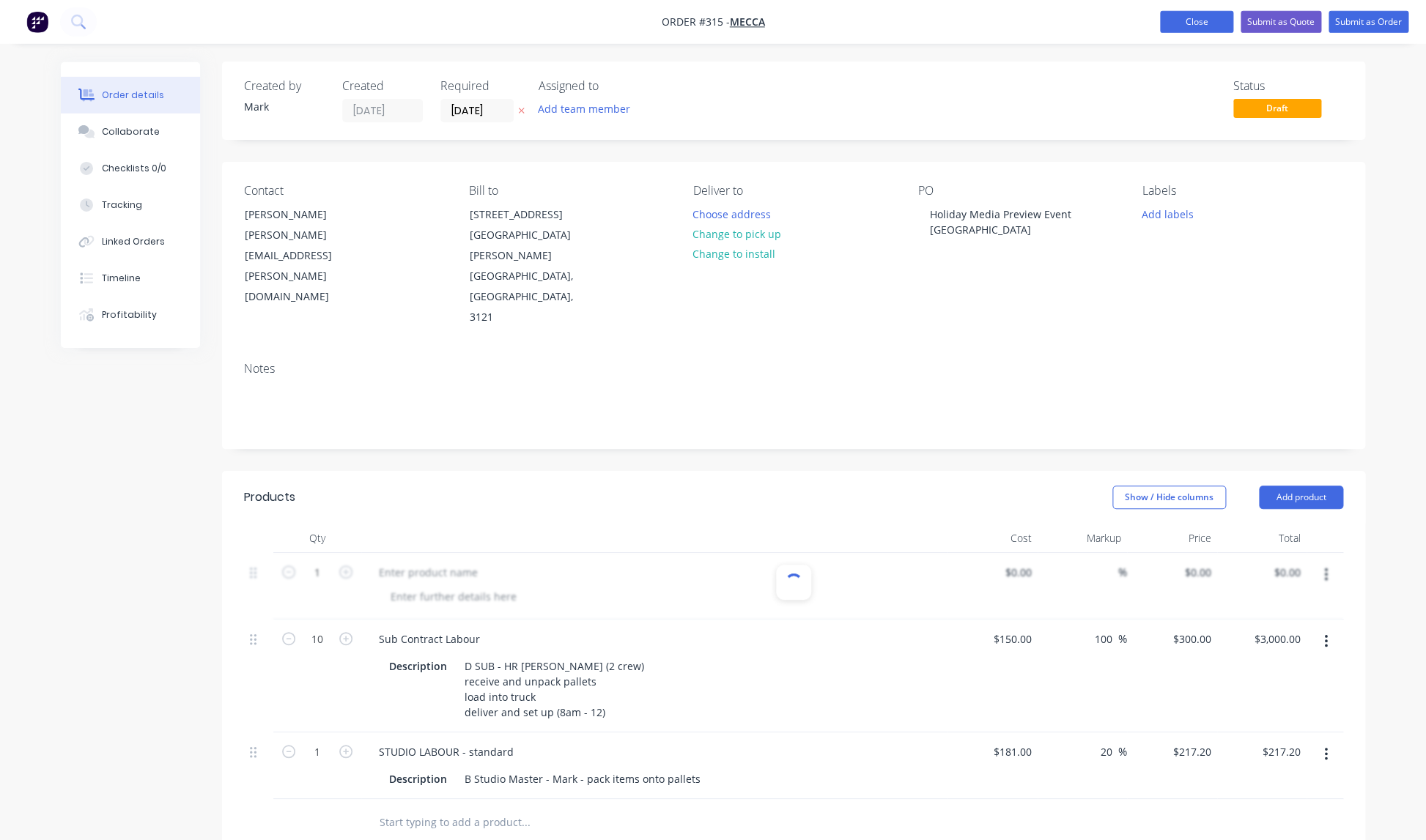
click at [1207, 26] on button "Close" at bounding box center [1197, 22] width 73 height 22
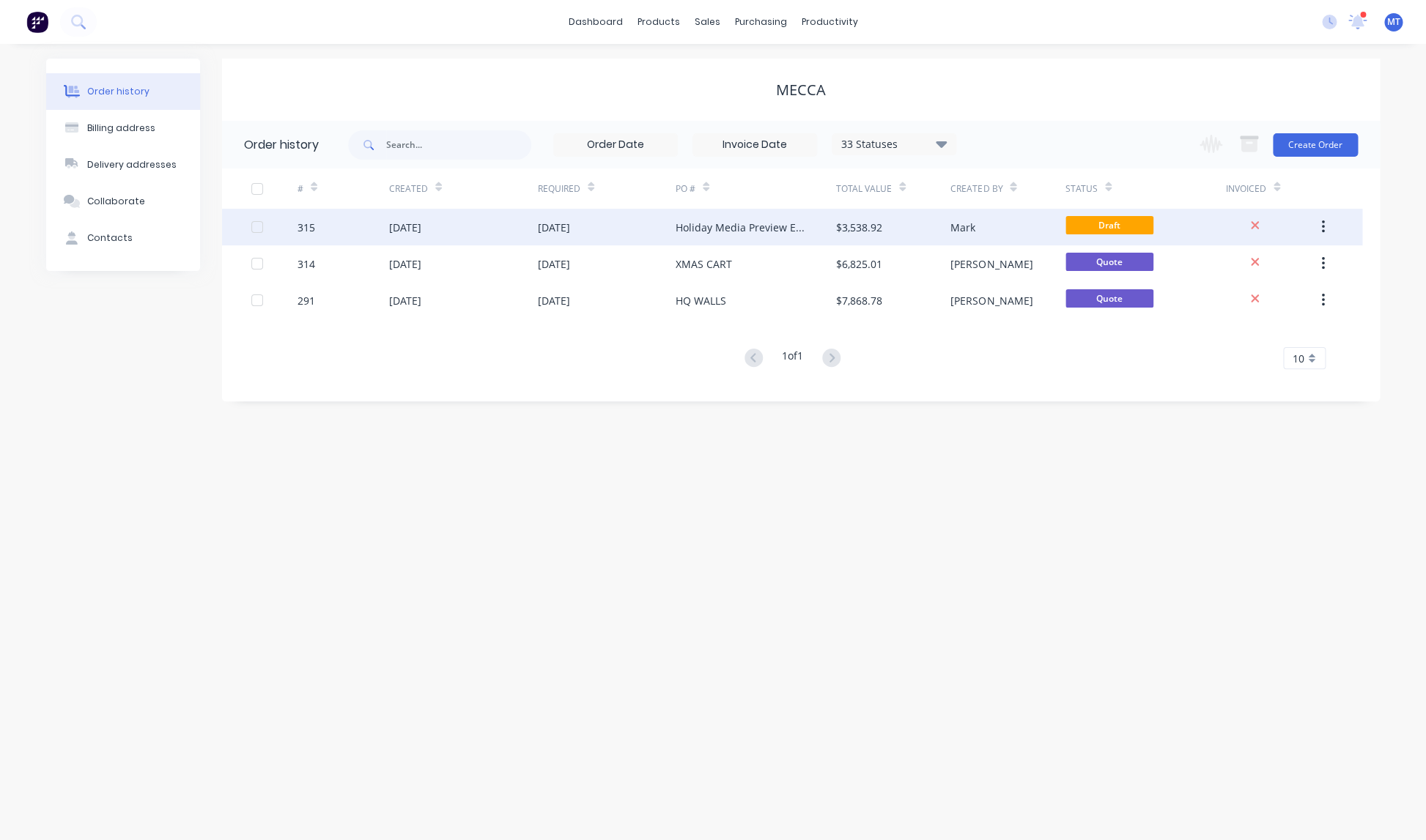
click at [763, 228] on div "Holiday Media Preview Event [GEOGRAPHIC_DATA]" at bounding box center [741, 227] width 131 height 15
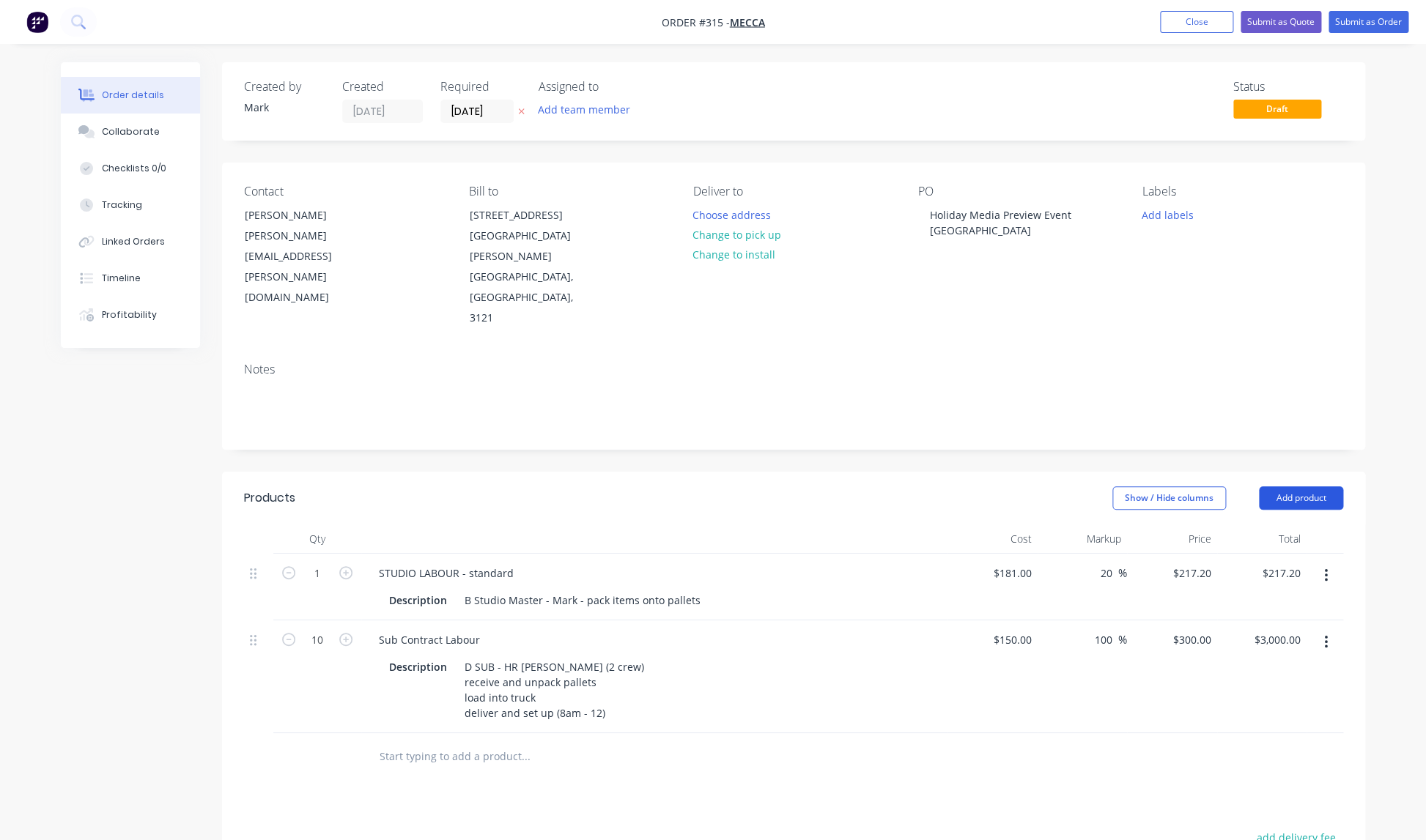
click at [1303, 486] on button "Add product" at bounding box center [1301, 497] width 84 height 23
click at [1276, 524] on div "Product catalogue" at bounding box center [1273, 535] width 113 height 21
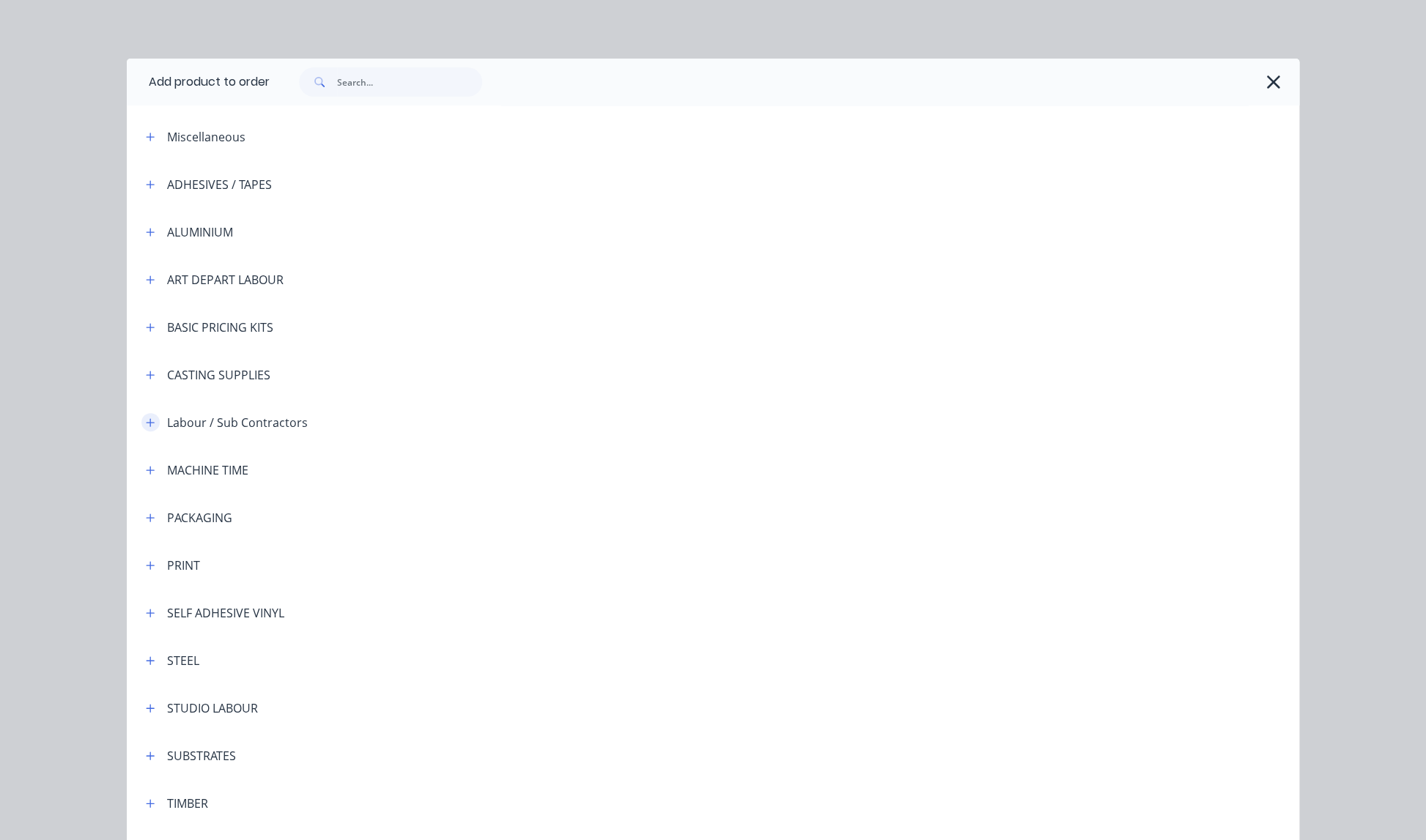
click at [153, 422] on icon "button" at bounding box center [150, 422] width 9 height 10
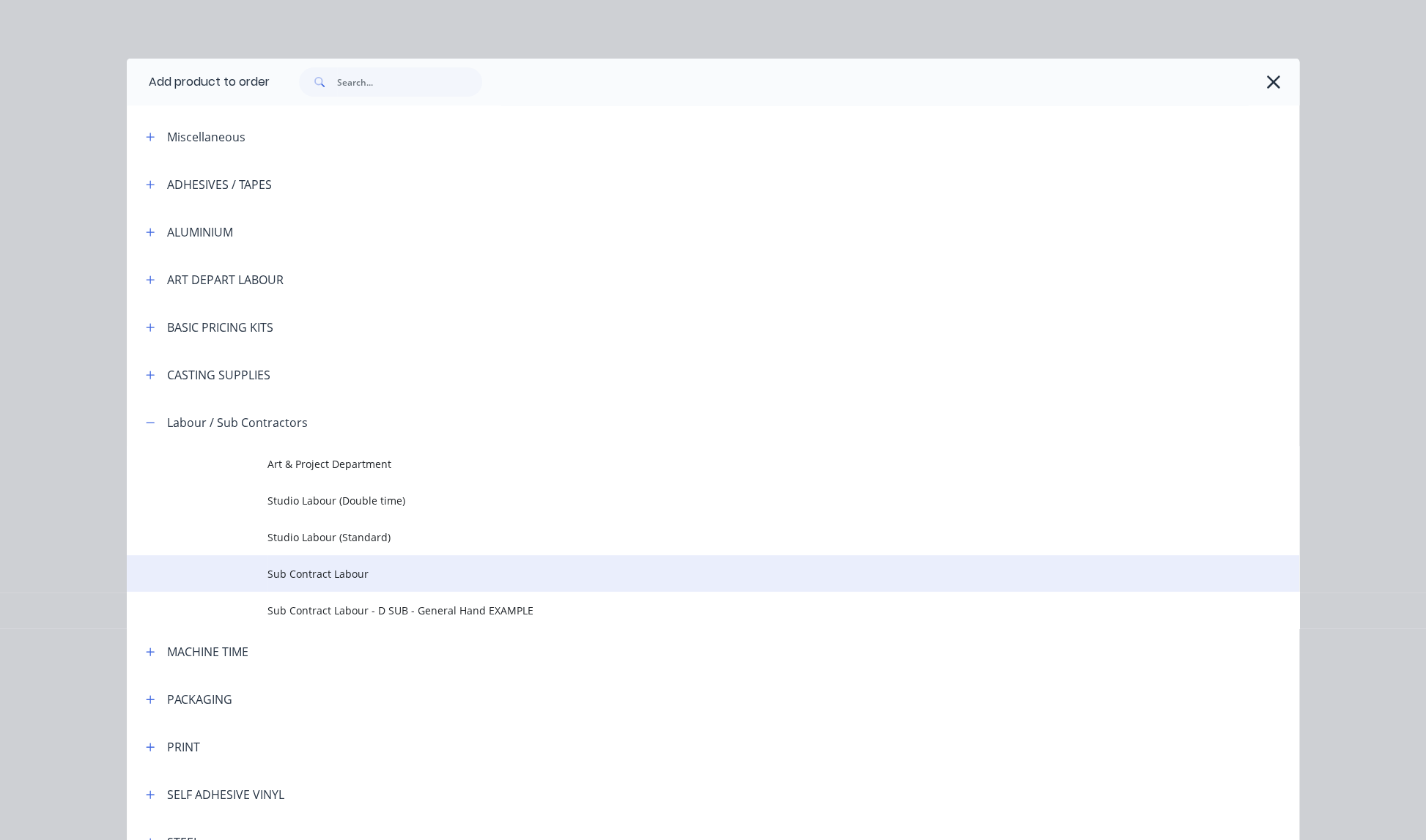
scroll to position [3, 0]
click at [329, 574] on span "Sub Contract Labour" at bounding box center [680, 570] width 825 height 15
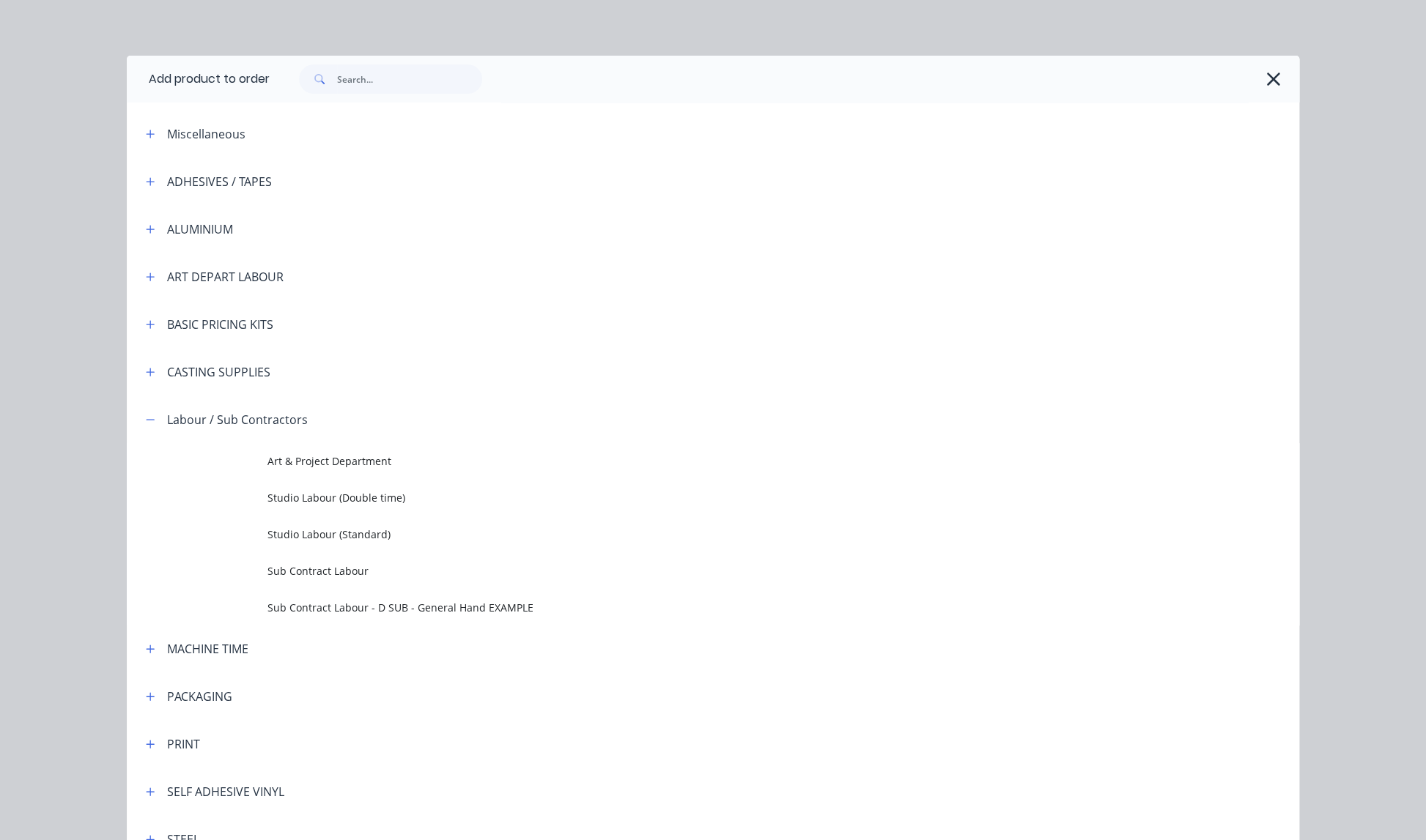
scroll to position [0, 0]
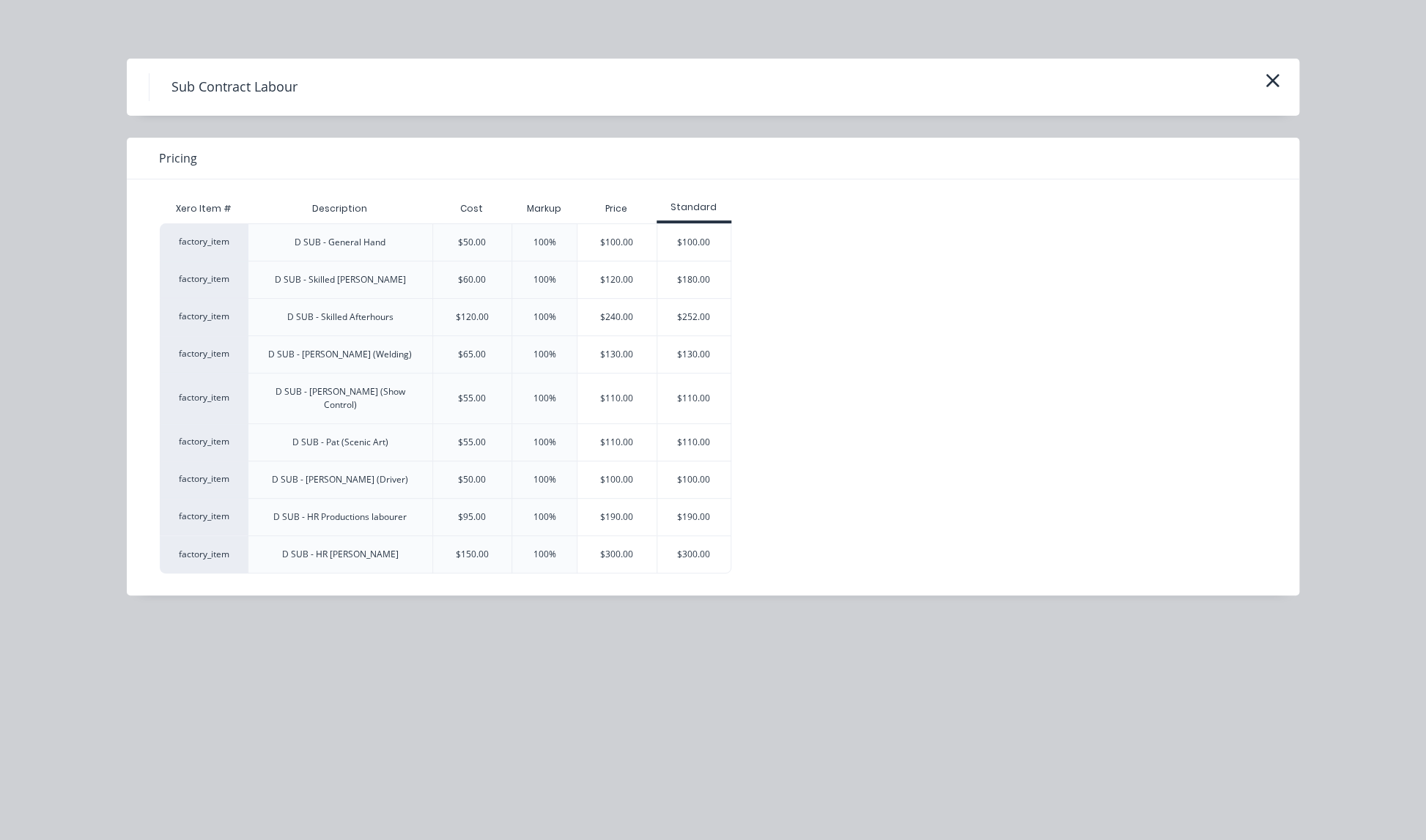
click at [697, 542] on div "$300.00" at bounding box center [694, 554] width 73 height 37
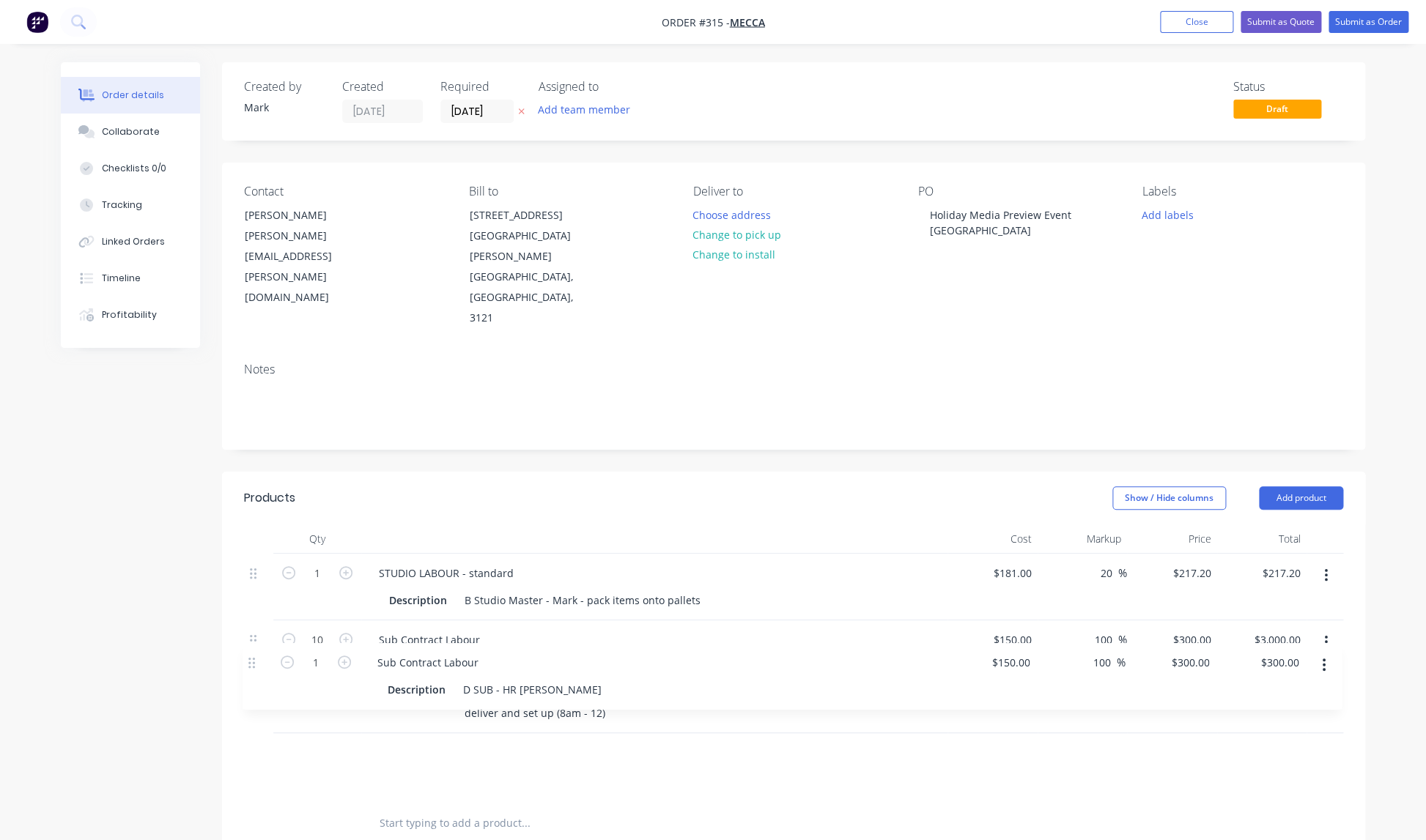
scroll to position [7, 0]
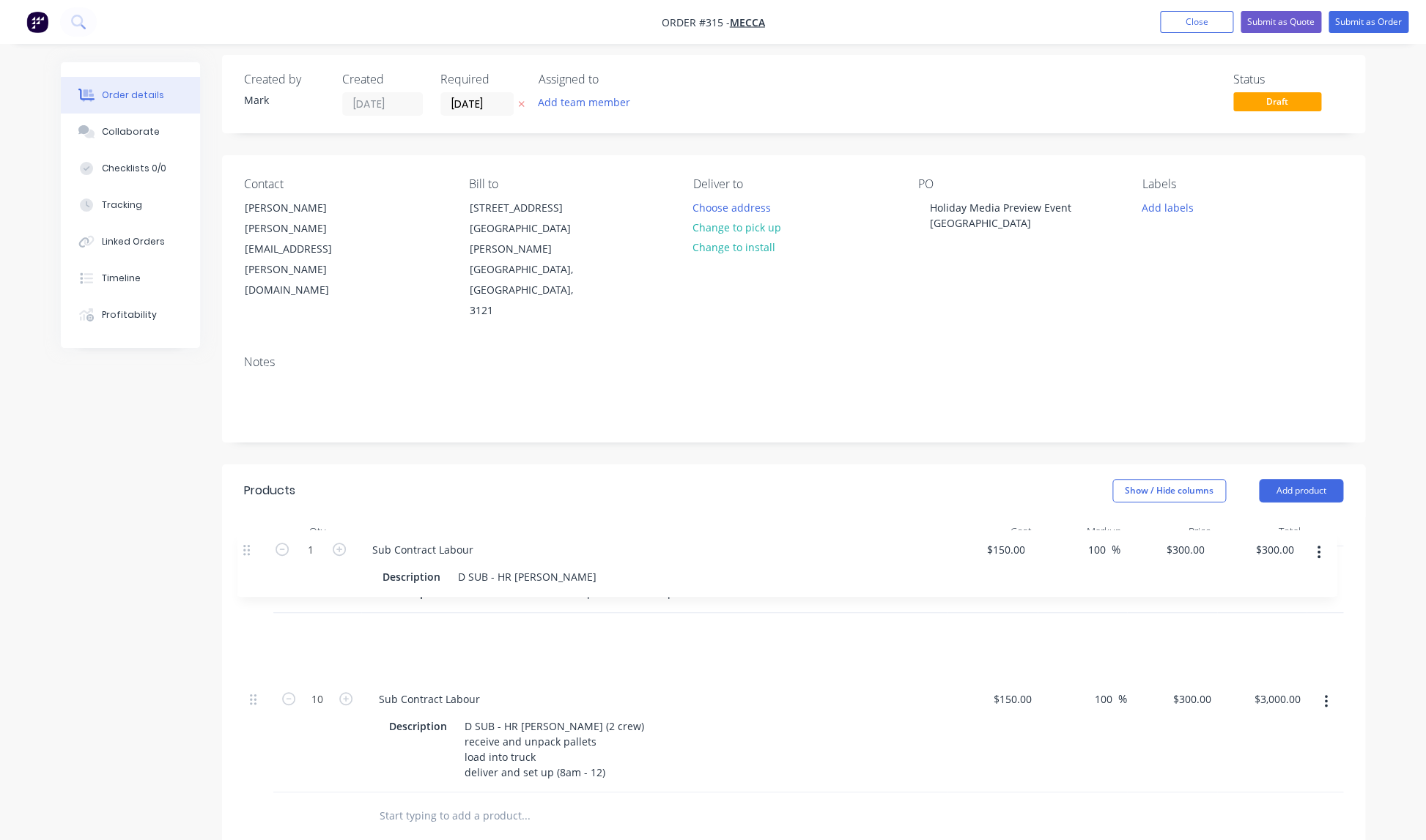
drag, startPoint x: 252, startPoint y: 693, endPoint x: 246, endPoint y: 548, distance: 145.1
click at [246, 548] on div "1 STUDIO LABOUR - standard Description B Studio Master - Mark - pack items onto…" at bounding box center [793, 669] width 1099 height 246
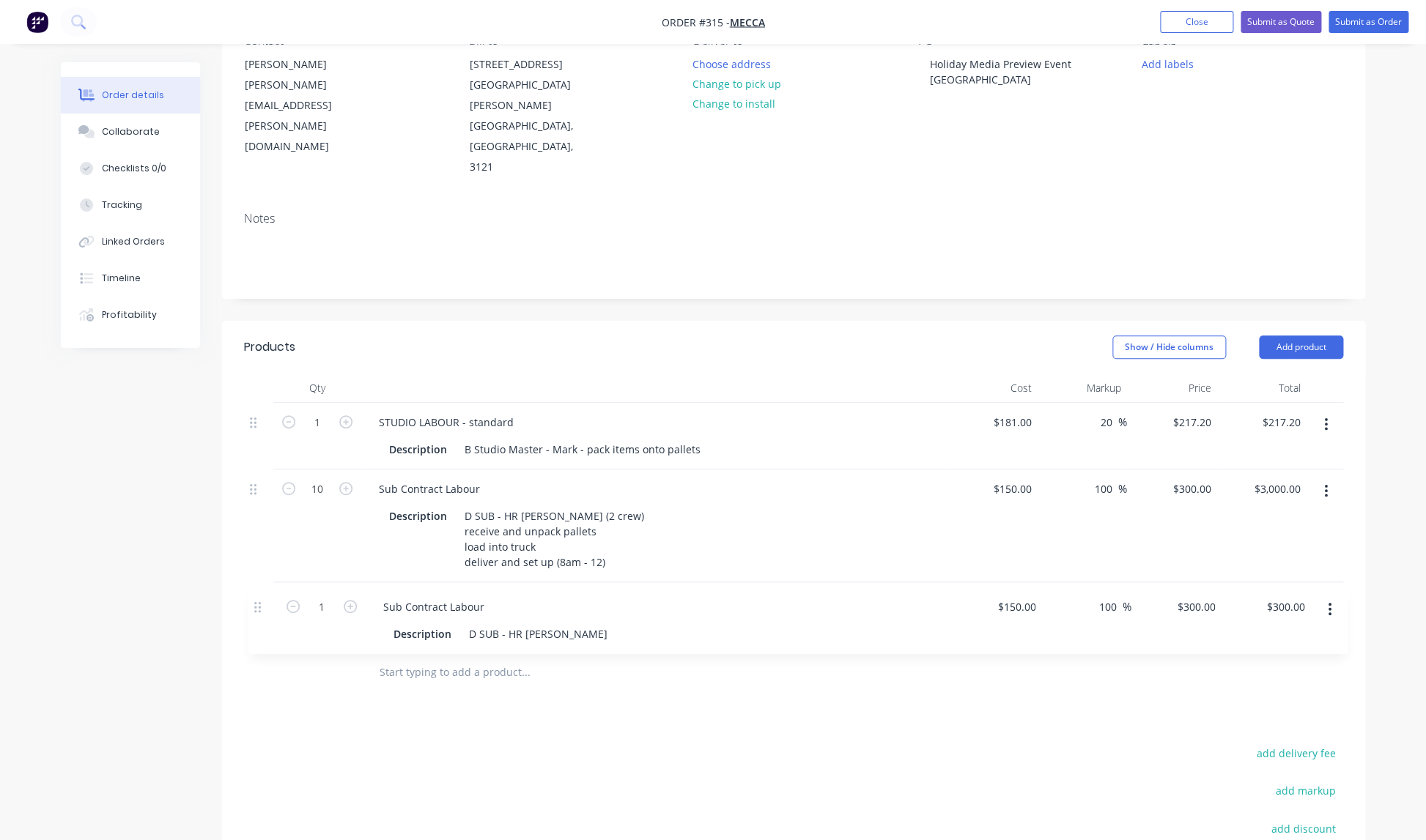
scroll to position [160, 0]
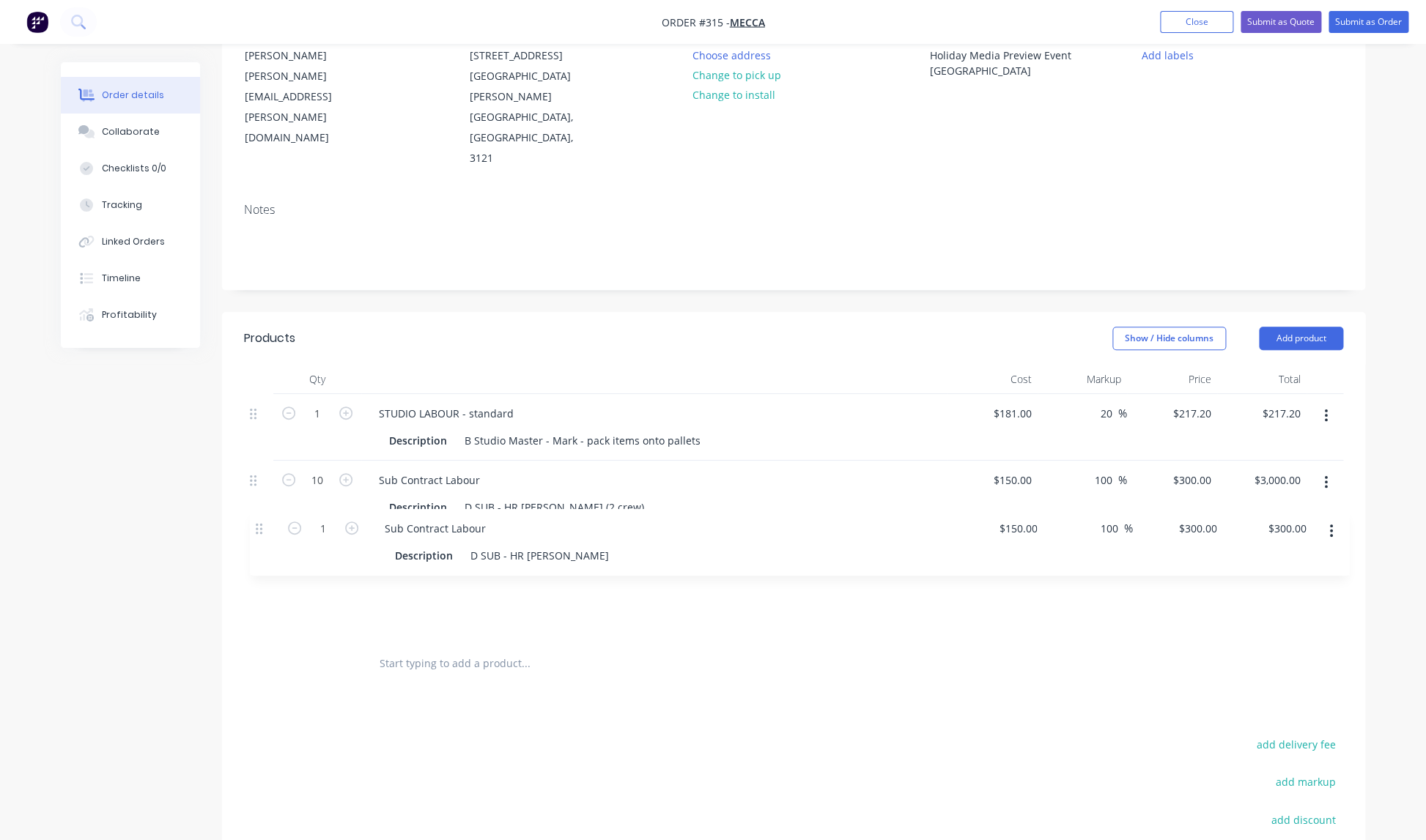
drag, startPoint x: 256, startPoint y: 574, endPoint x: 260, endPoint y: 539, distance: 35.2
click at [262, 539] on div "1 STUDIO LABOUR - standard Description B Studio Master - Mark - pack items onto…" at bounding box center [793, 516] width 1099 height 246
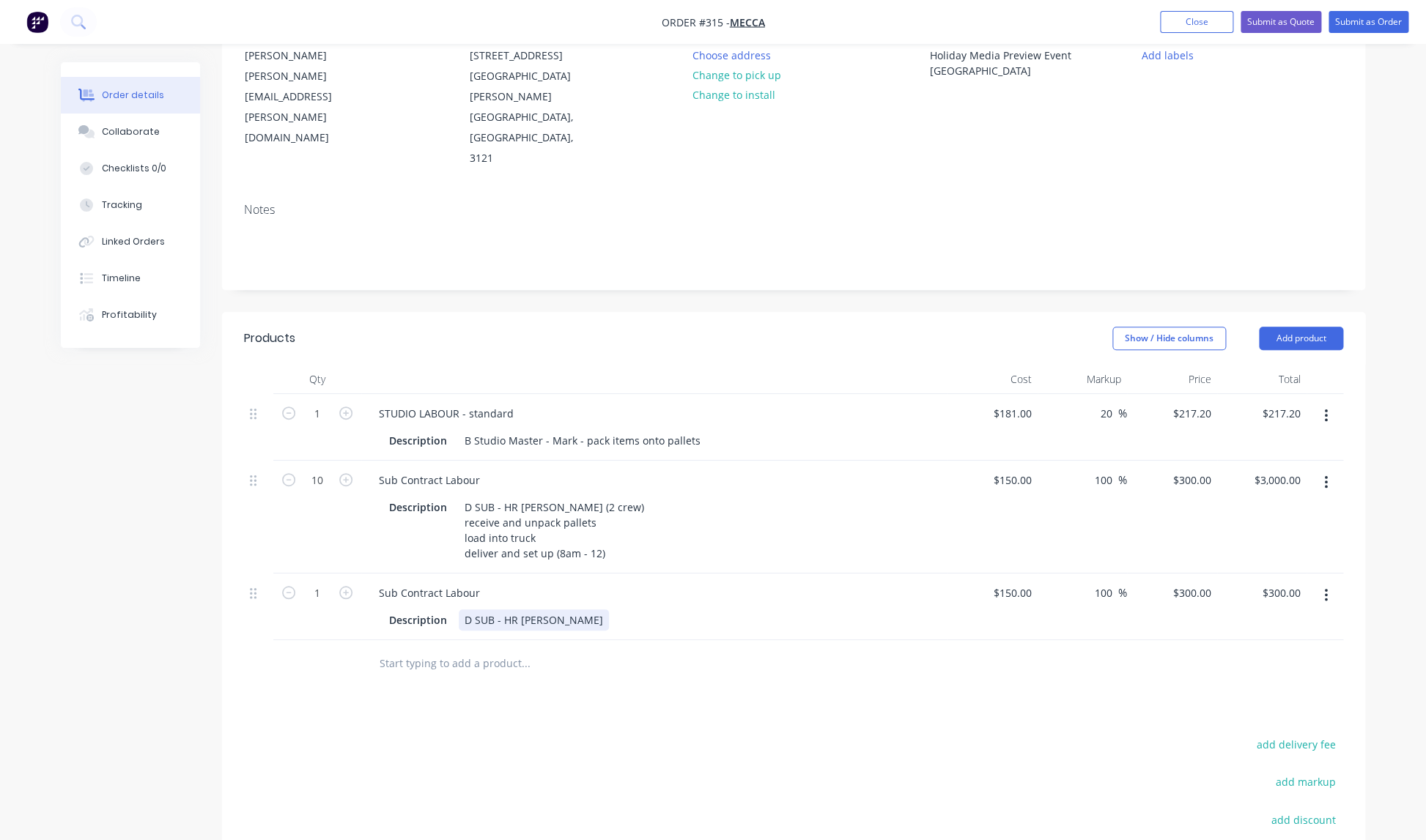
drag, startPoint x: 549, startPoint y: 557, endPoint x: 558, endPoint y: 557, distance: 9.0
click at [549, 609] on div "D SUB - HR [PERSON_NAME]" at bounding box center [533, 620] width 150 height 21
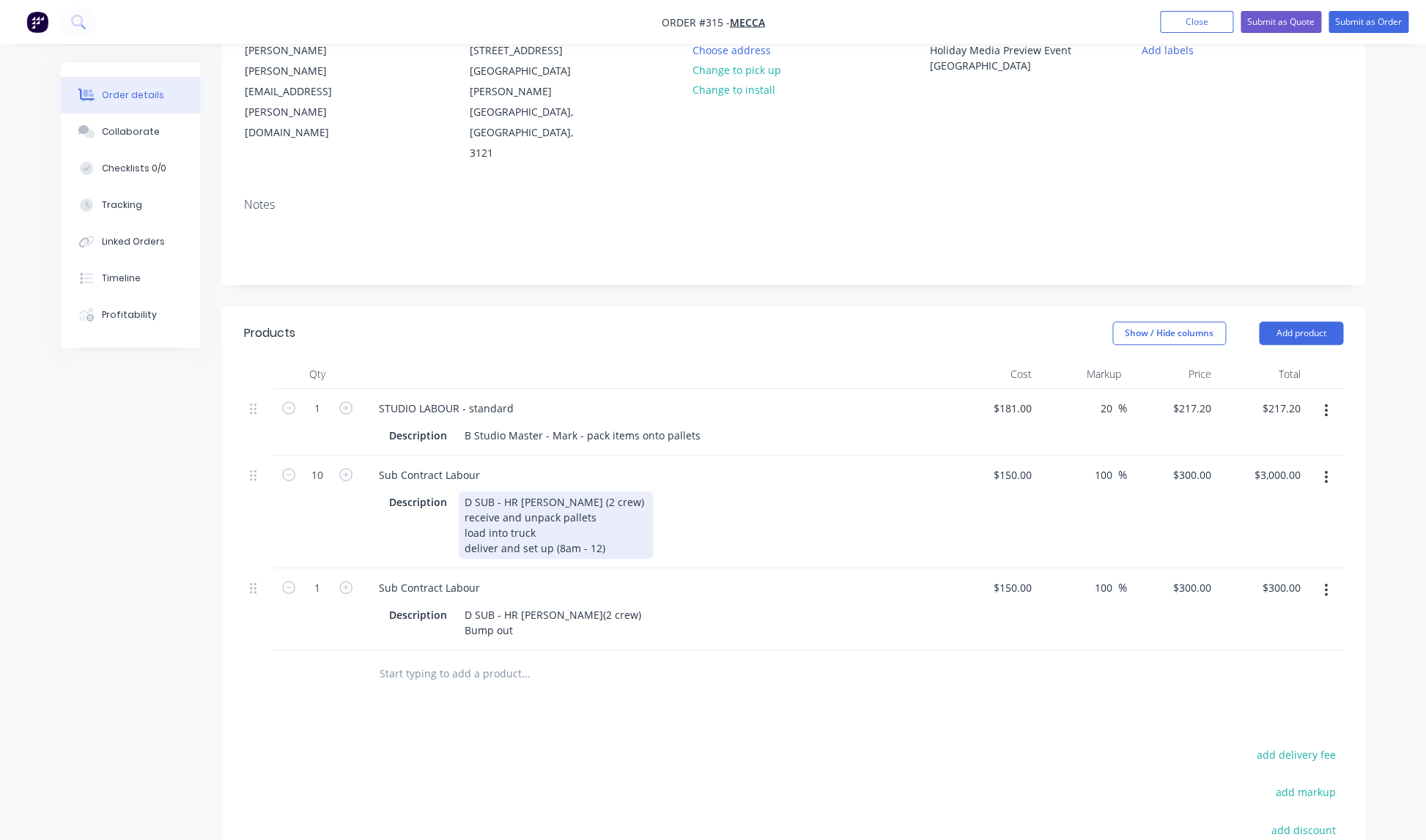
click at [548, 492] on div "D SUB - HR [PERSON_NAME] (2 crew) receive and unpack pallets load into truck de…" at bounding box center [555, 525] width 194 height 68
click at [497, 494] on div "D SUB - HR [PERSON_NAME] (2 crew) receive and unpack pallets load into truck de…" at bounding box center [555, 527] width 194 height 68
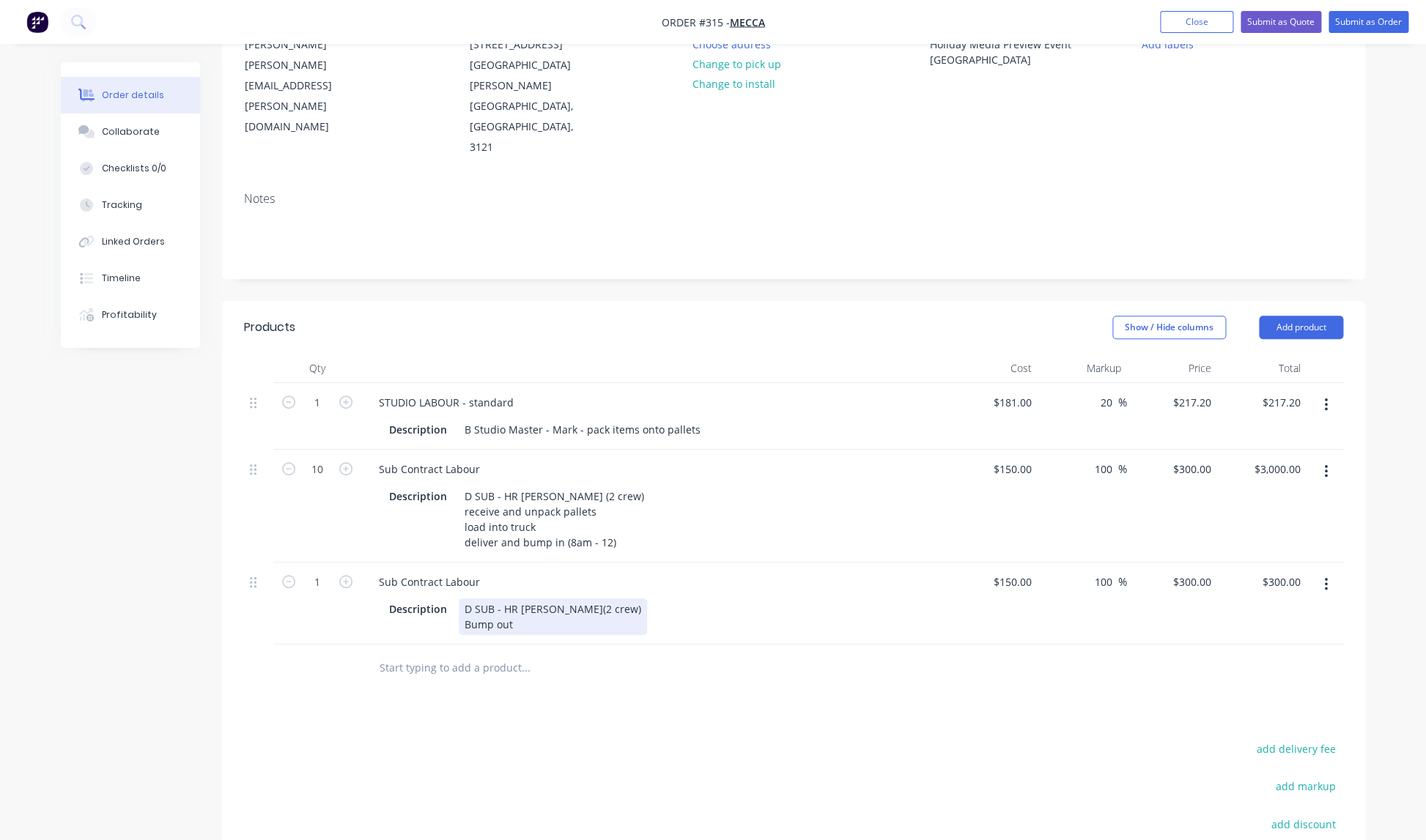
click at [514, 598] on div "D SUB - HR [PERSON_NAME] (2 crew) Bump out" at bounding box center [552, 616] width 189 height 37
click at [471, 598] on div "D SUB - HR [PERSON_NAME] (2 crew) Bump out at 4pm" at bounding box center [552, 616] width 189 height 37
click at [555, 597] on div "D SUB - HR [PERSON_NAME] (2 crew) bump out at 4pm" at bounding box center [552, 615] width 189 height 37
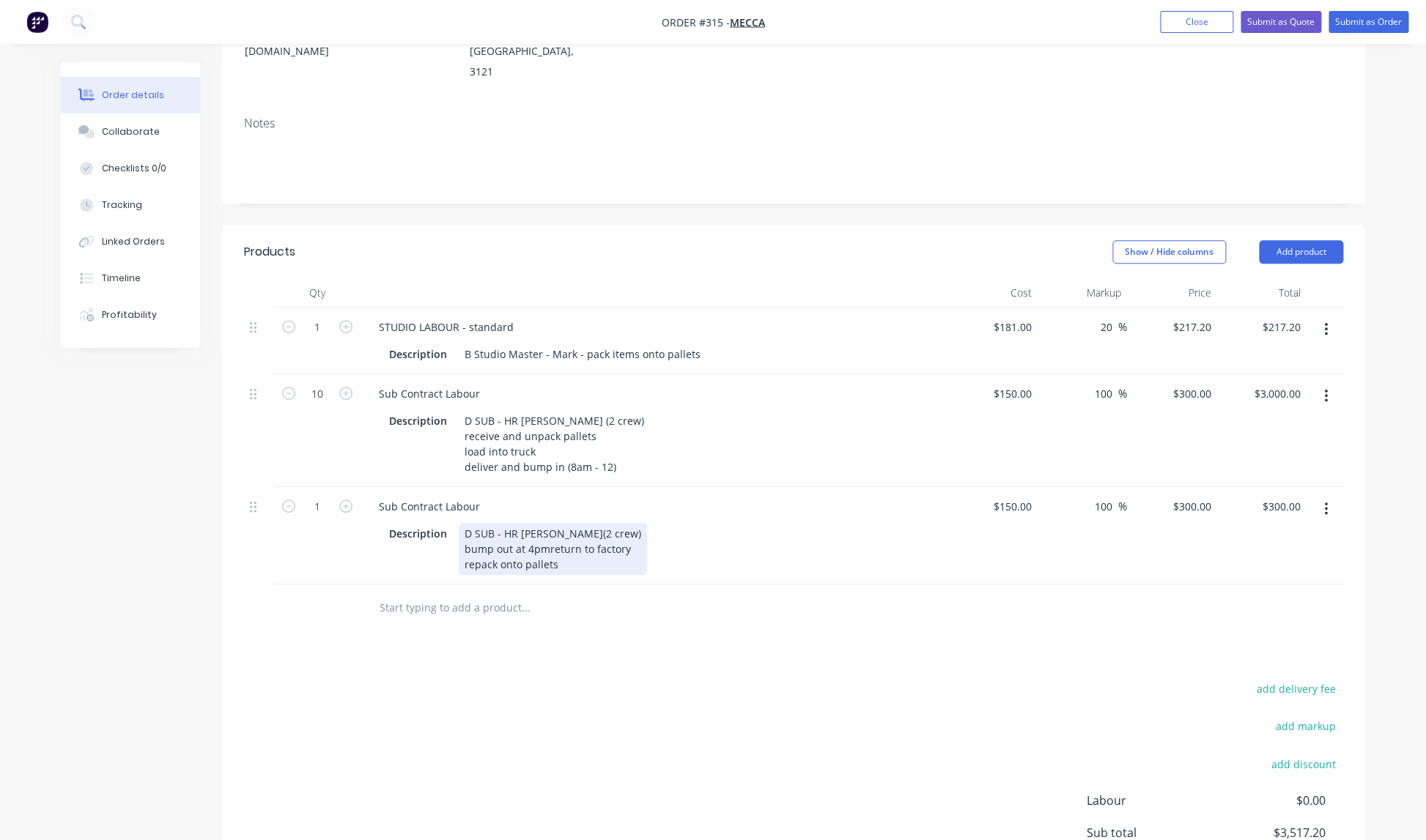
scroll to position [245, 0]
click at [290, 387] on icon "button" at bounding box center [289, 394] width 14 height 14
type input "9"
type input "$2,700.00"
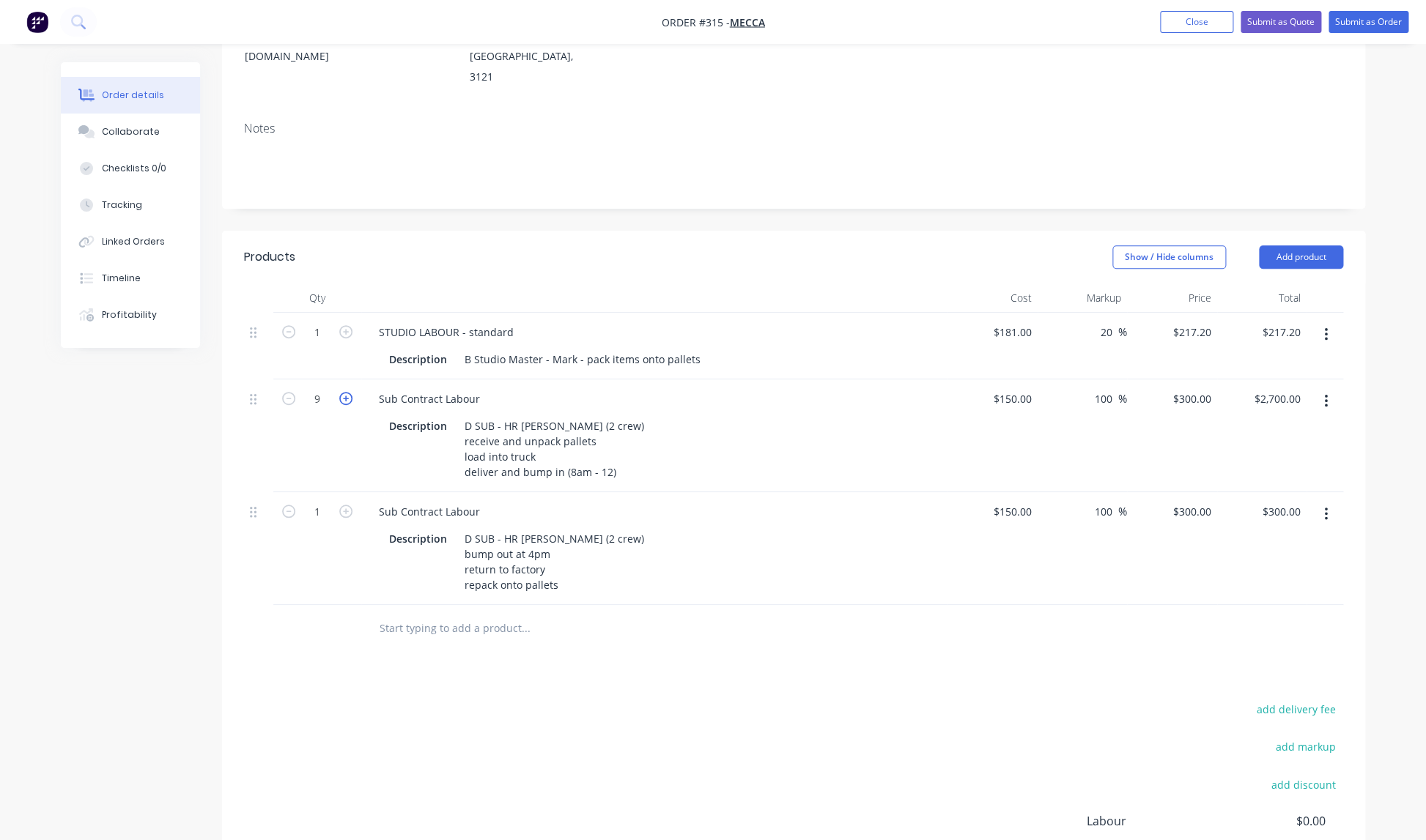
click at [346, 392] on icon "button" at bounding box center [345, 399] width 14 height 14
type input "10"
type input "$3,000.00"
click at [347, 500] on icon "button" at bounding box center [345, 507] width 14 height 14
type input "2"
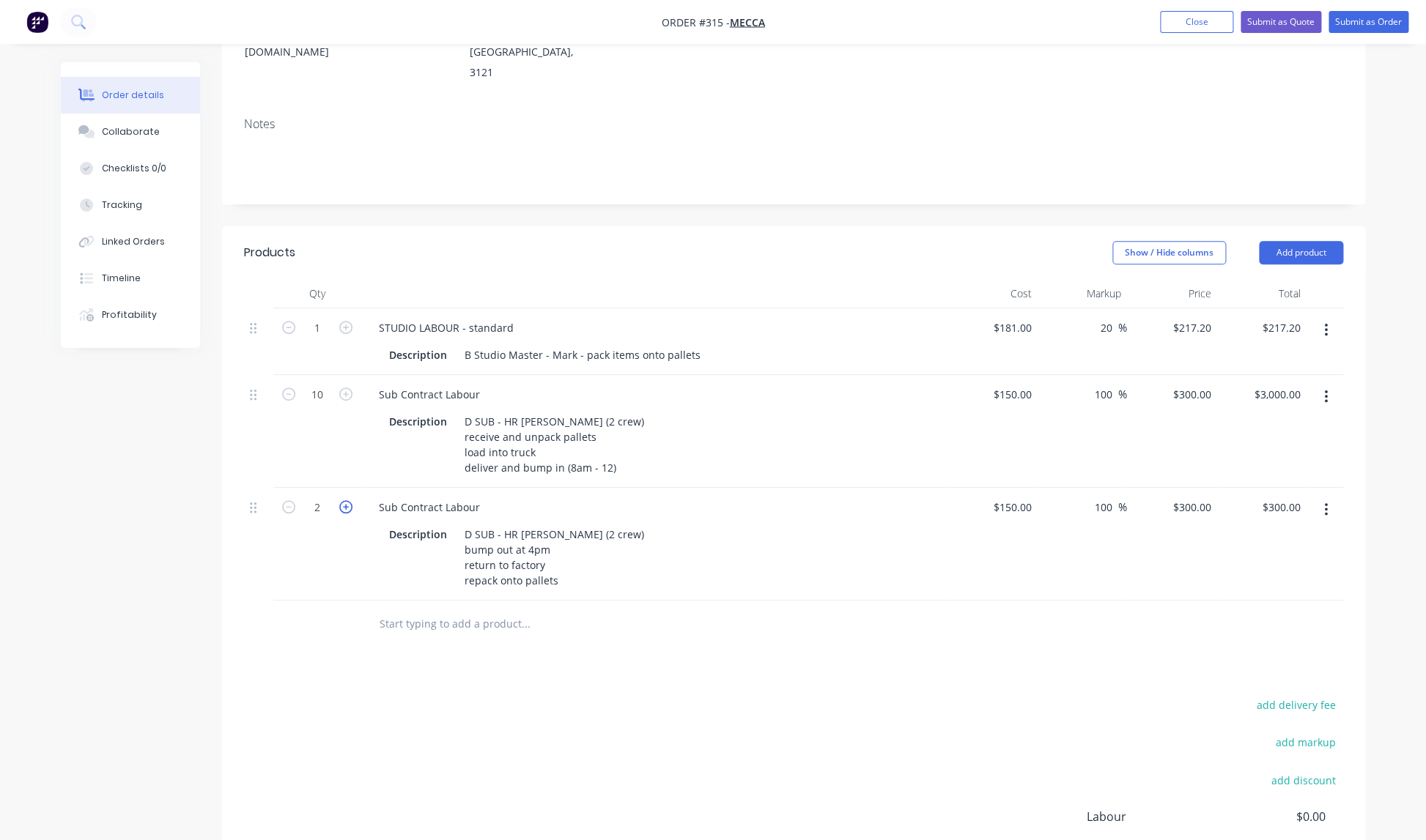
type input "$600.00"
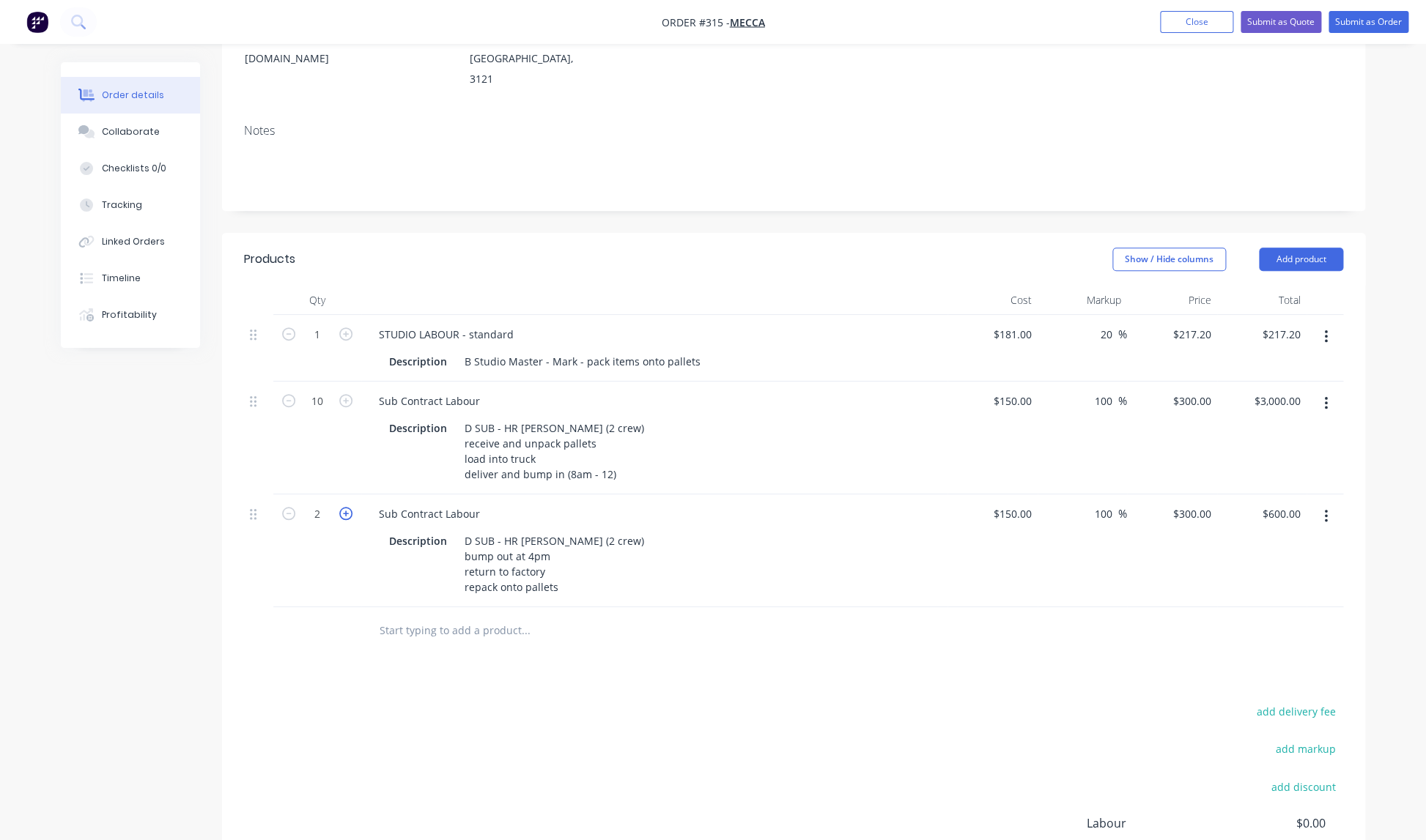
click at [343, 507] on icon "button" at bounding box center [345, 513] width 14 height 14
type input "3"
type input "$900.00"
click at [388, 614] on input "text" at bounding box center [525, 628] width 293 height 29
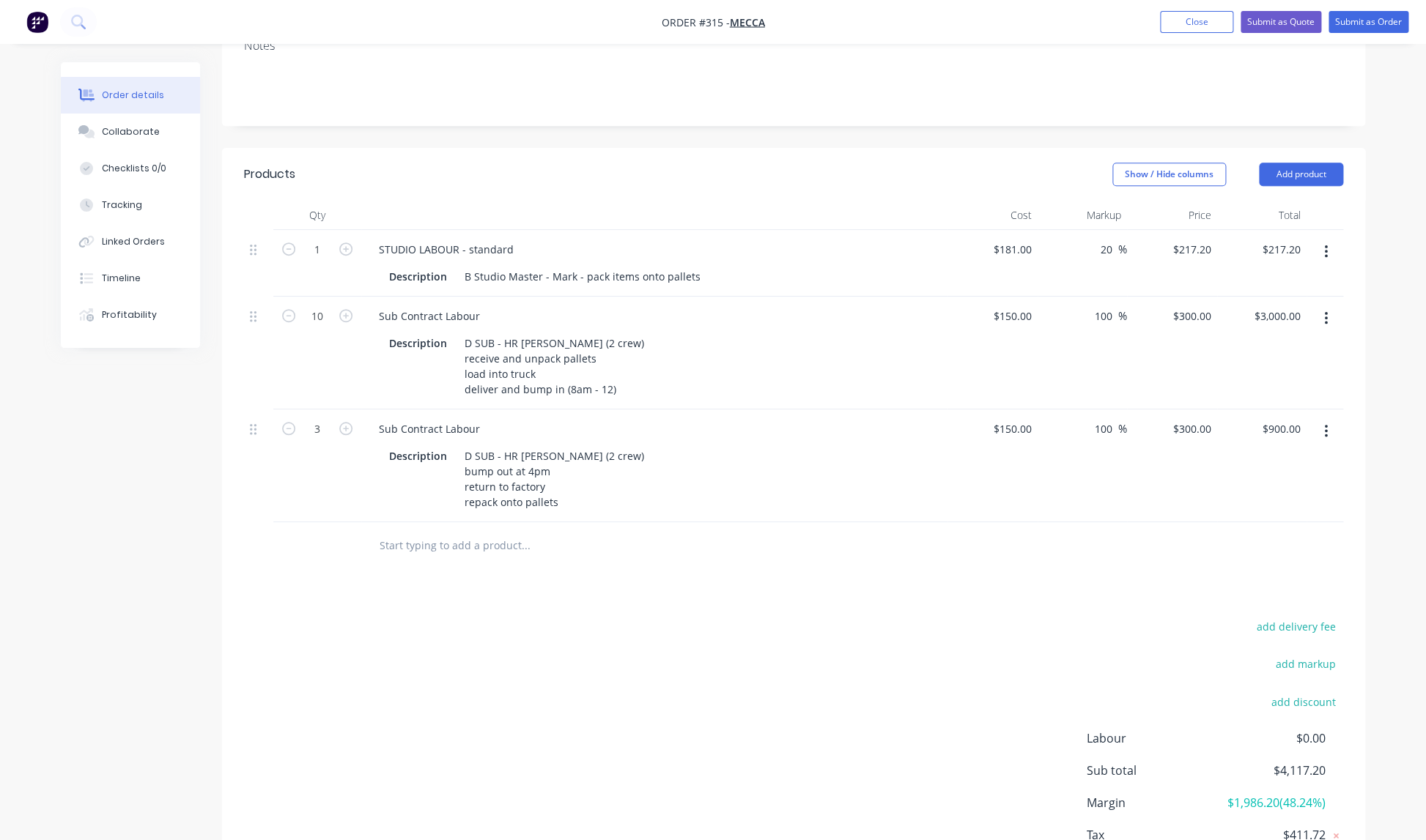
scroll to position [318, 0]
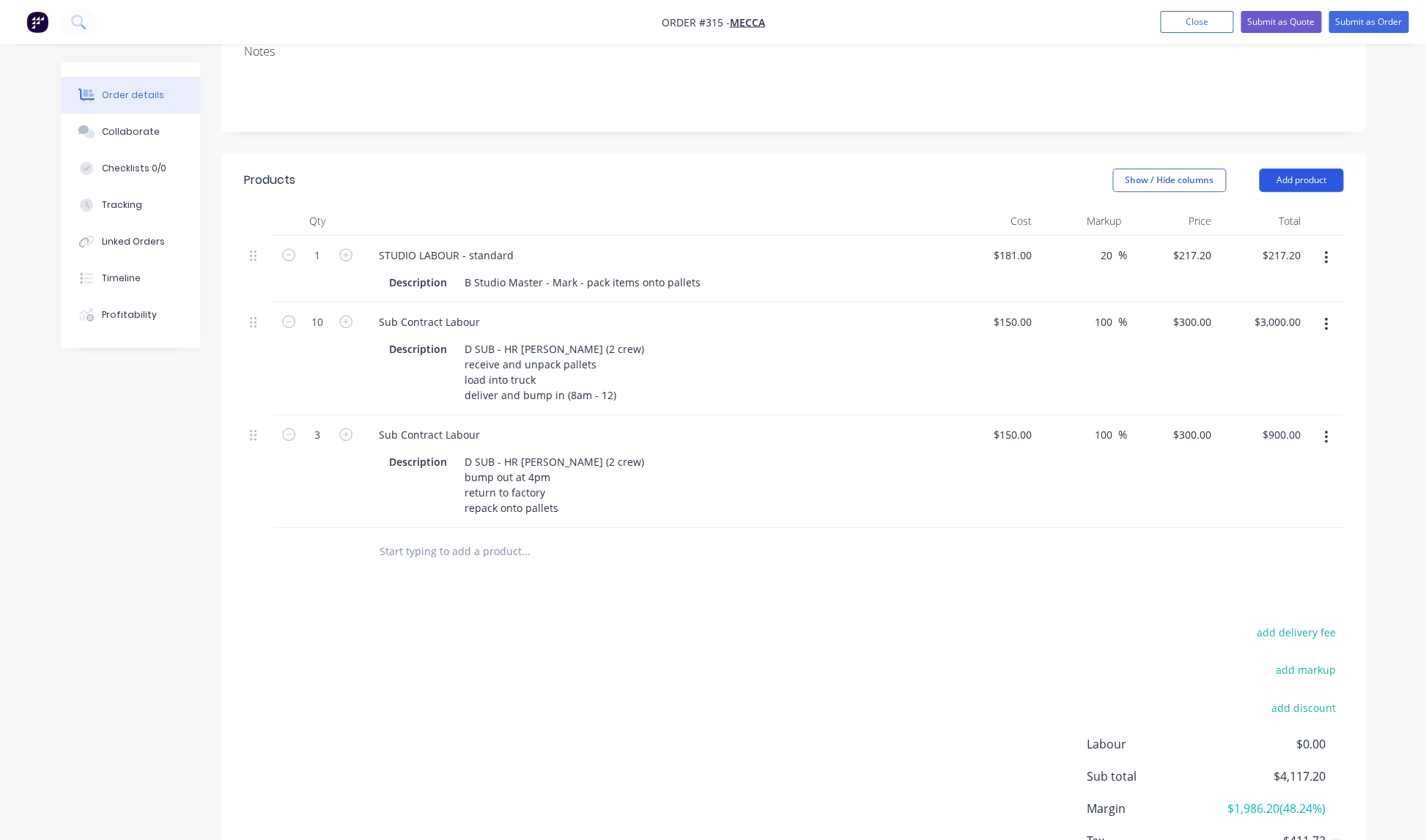
click at [1295, 169] on button "Add product" at bounding box center [1301, 180] width 84 height 23
click at [1074, 528] on div at bounding box center [793, 552] width 1099 height 48
click at [1214, 25] on button "Close" at bounding box center [1197, 22] width 73 height 22
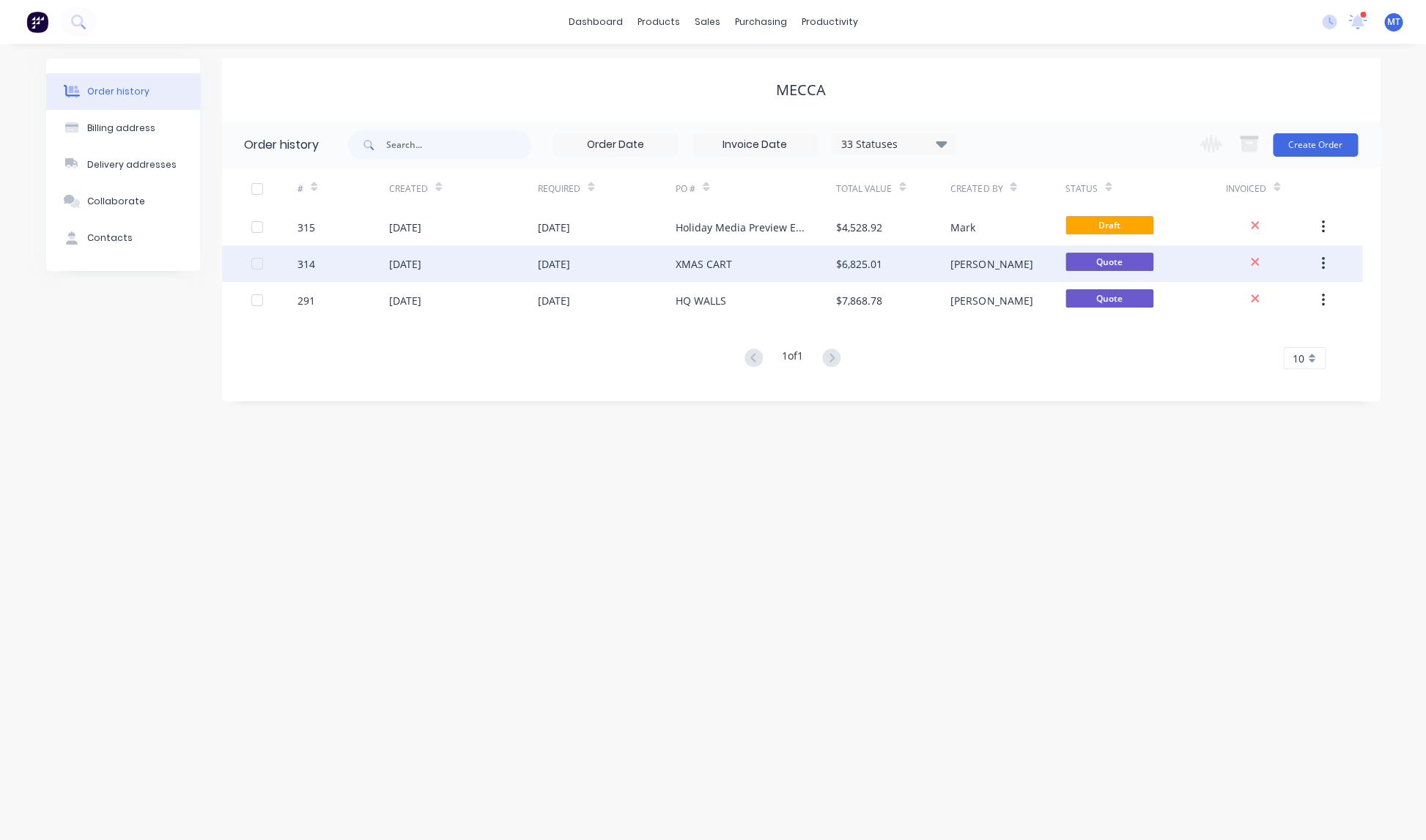
click at [749, 263] on div "XMAS CART" at bounding box center [756, 263] width 161 height 37
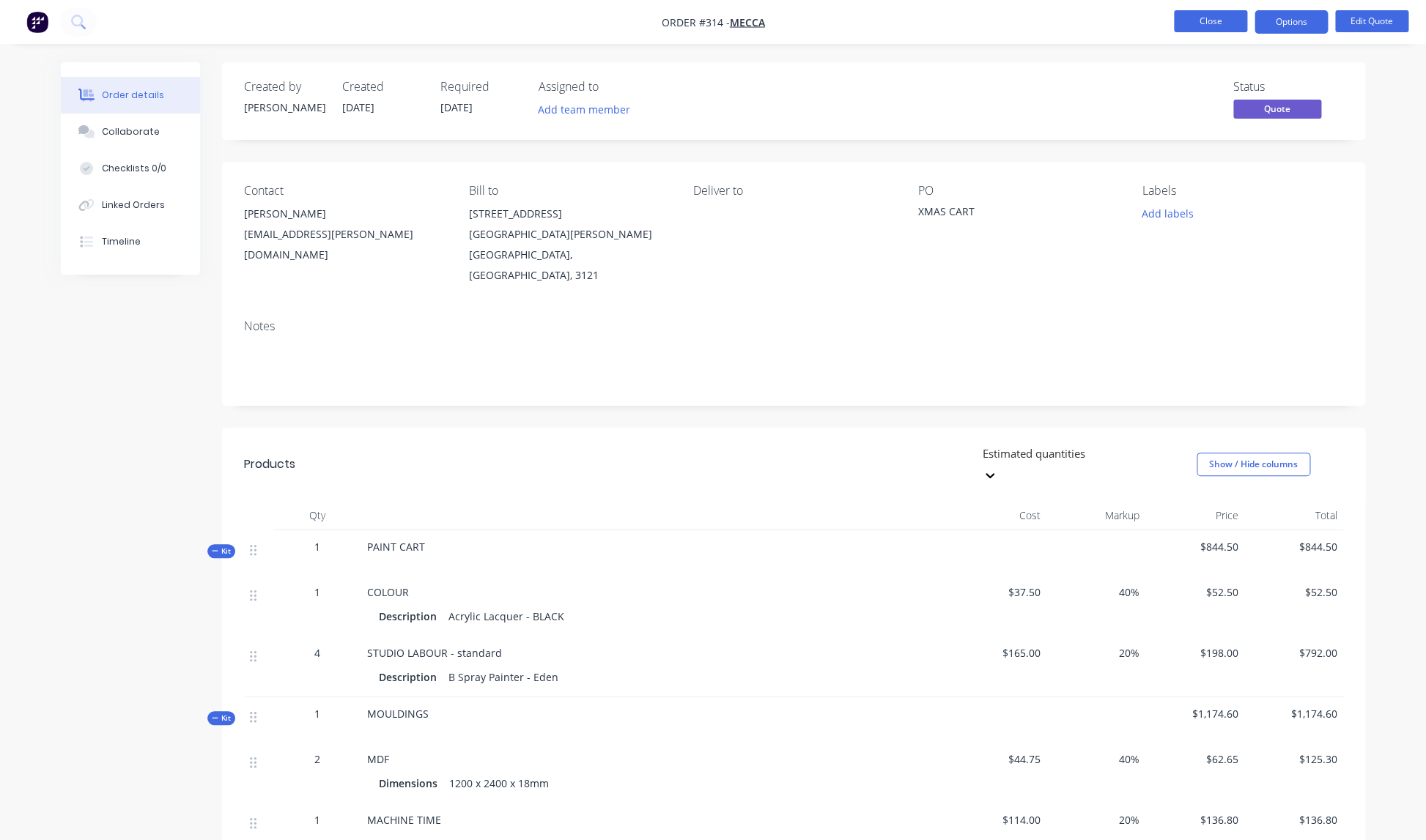
click at [1202, 23] on button "Close" at bounding box center [1210, 21] width 73 height 22
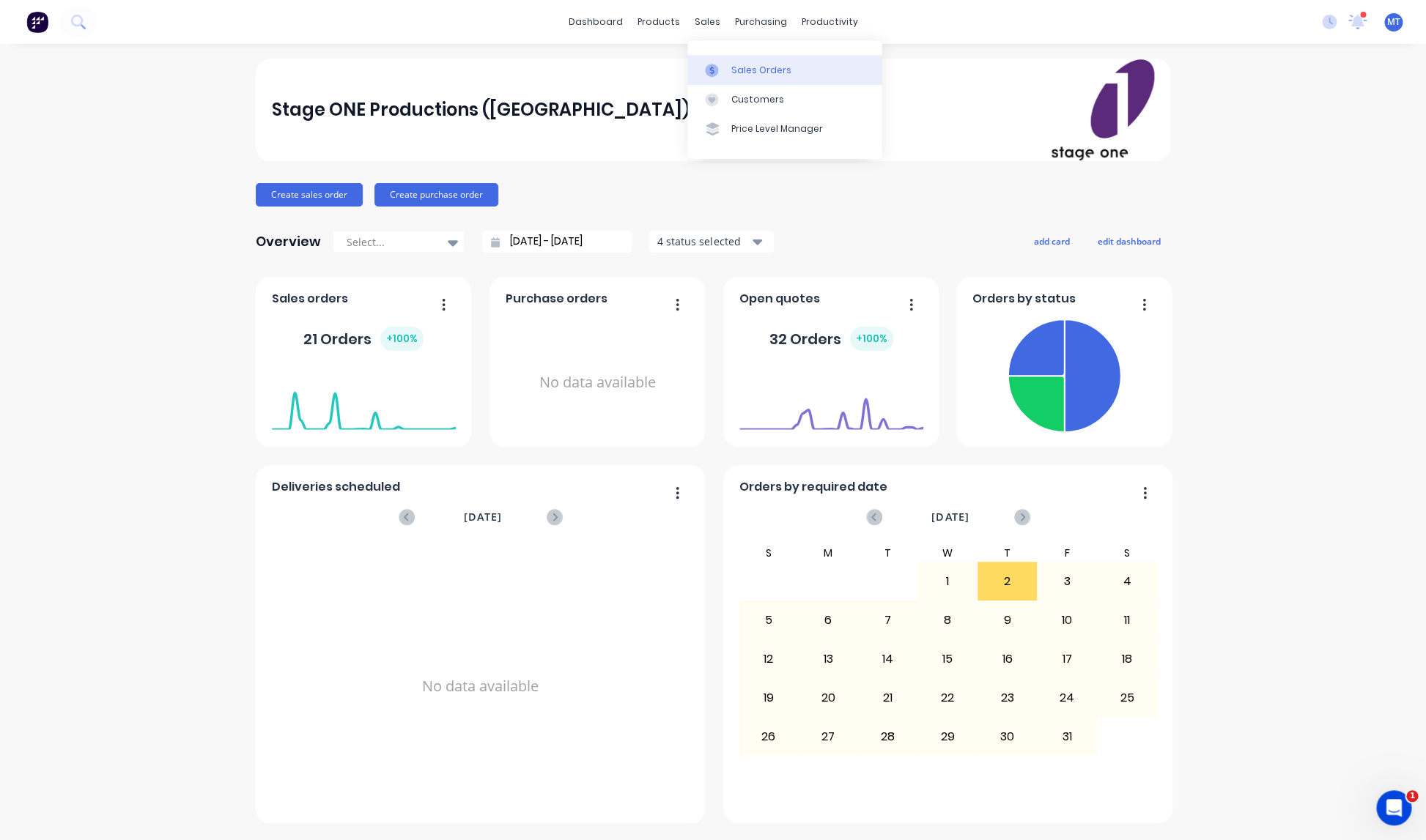
click at [750, 73] on div "Sales Orders" at bounding box center [762, 70] width 60 height 14
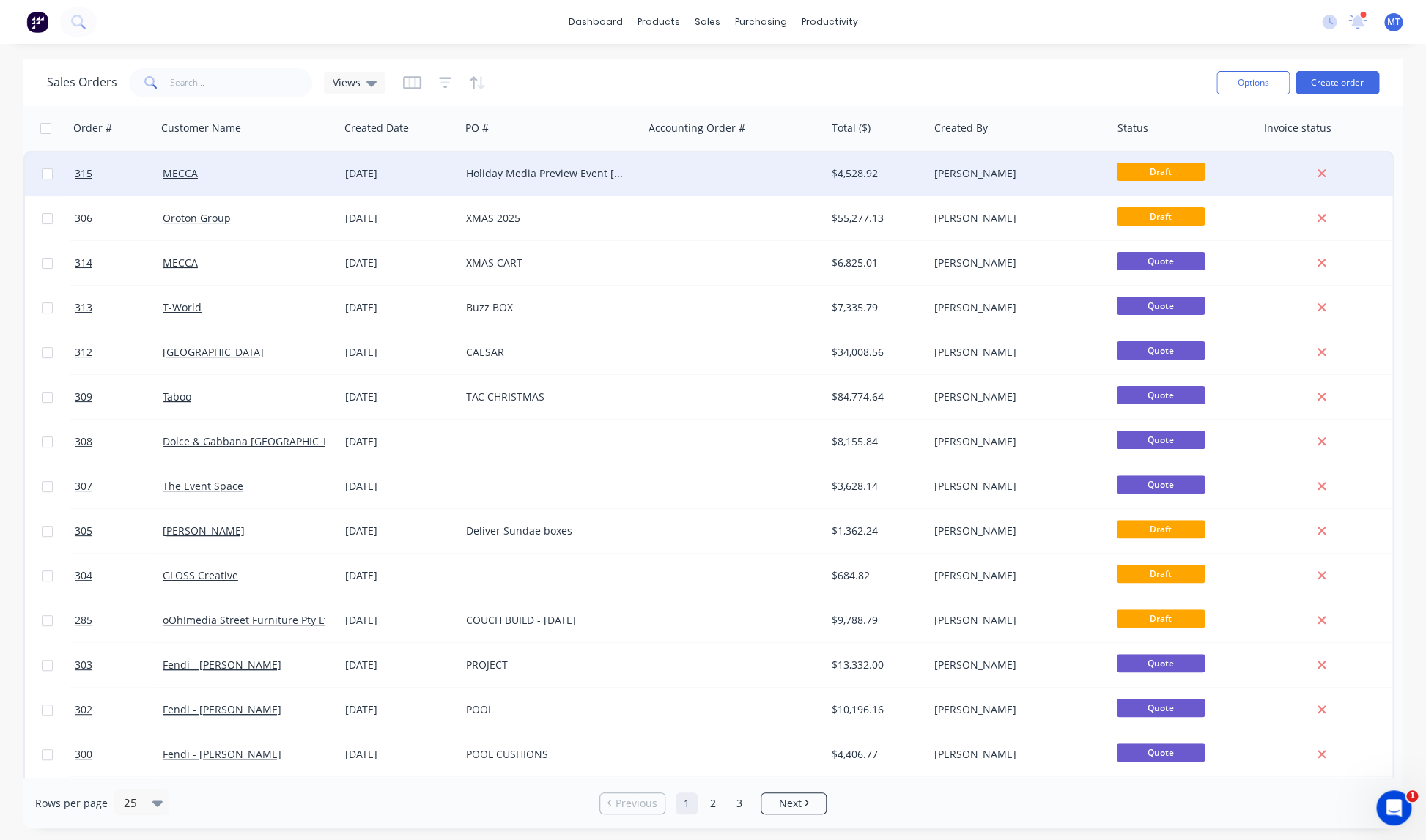
click at [791, 178] on div at bounding box center [734, 173] width 182 height 44
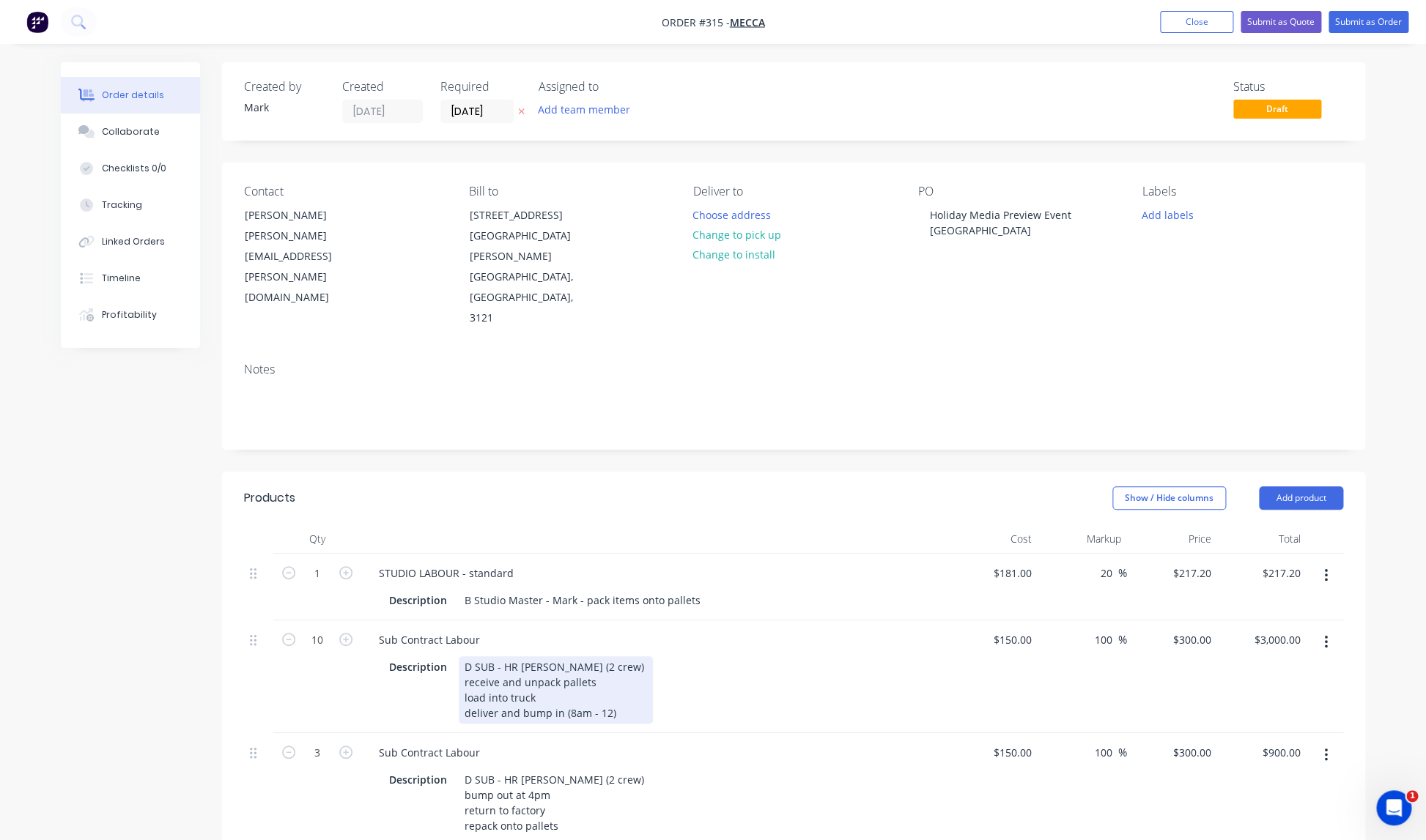
click at [606, 656] on div "D SUB - HR [PERSON_NAME] (2 crew) receive and unpack pallets load into truck de…" at bounding box center [555, 690] width 194 height 68
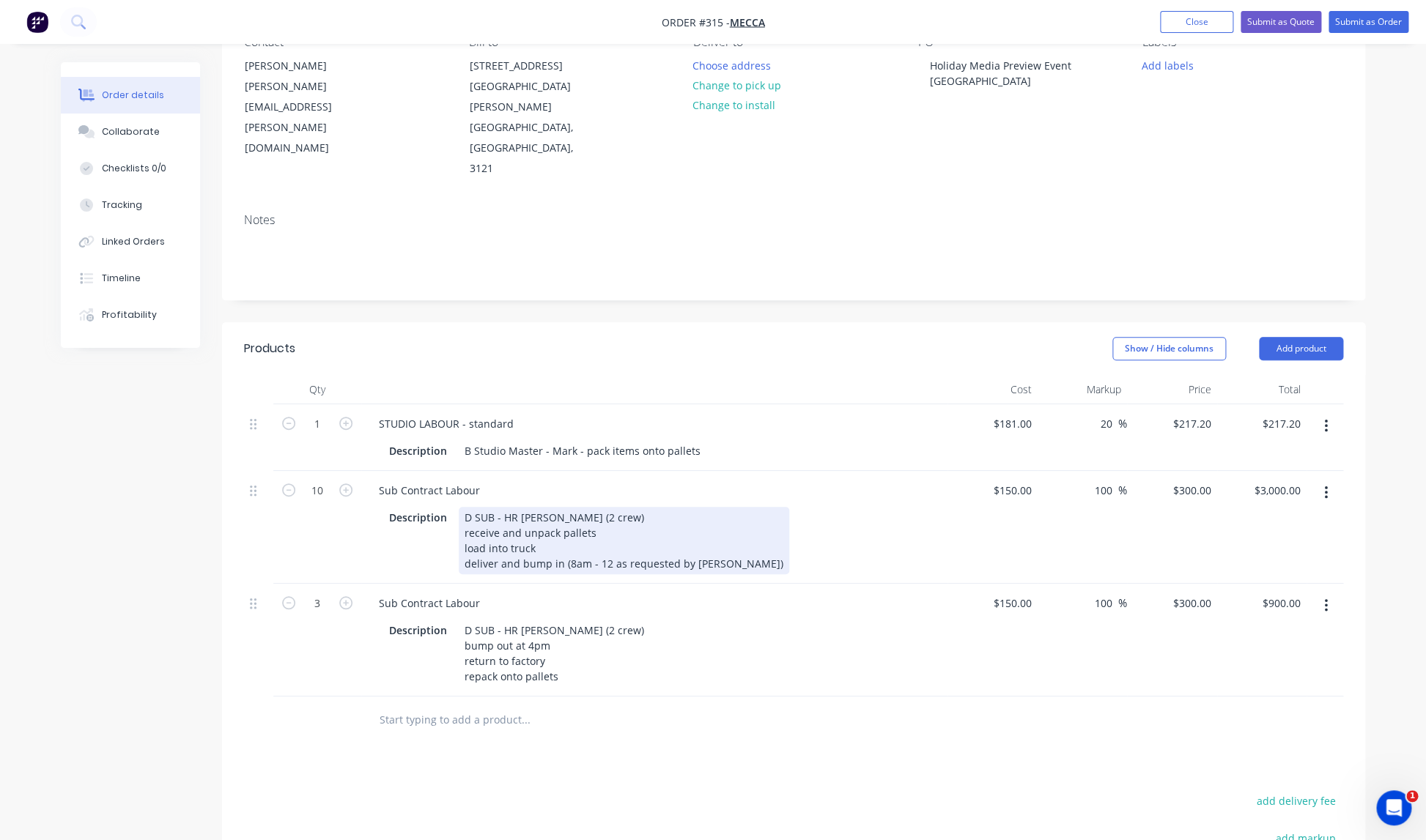
scroll to position [151, 0]
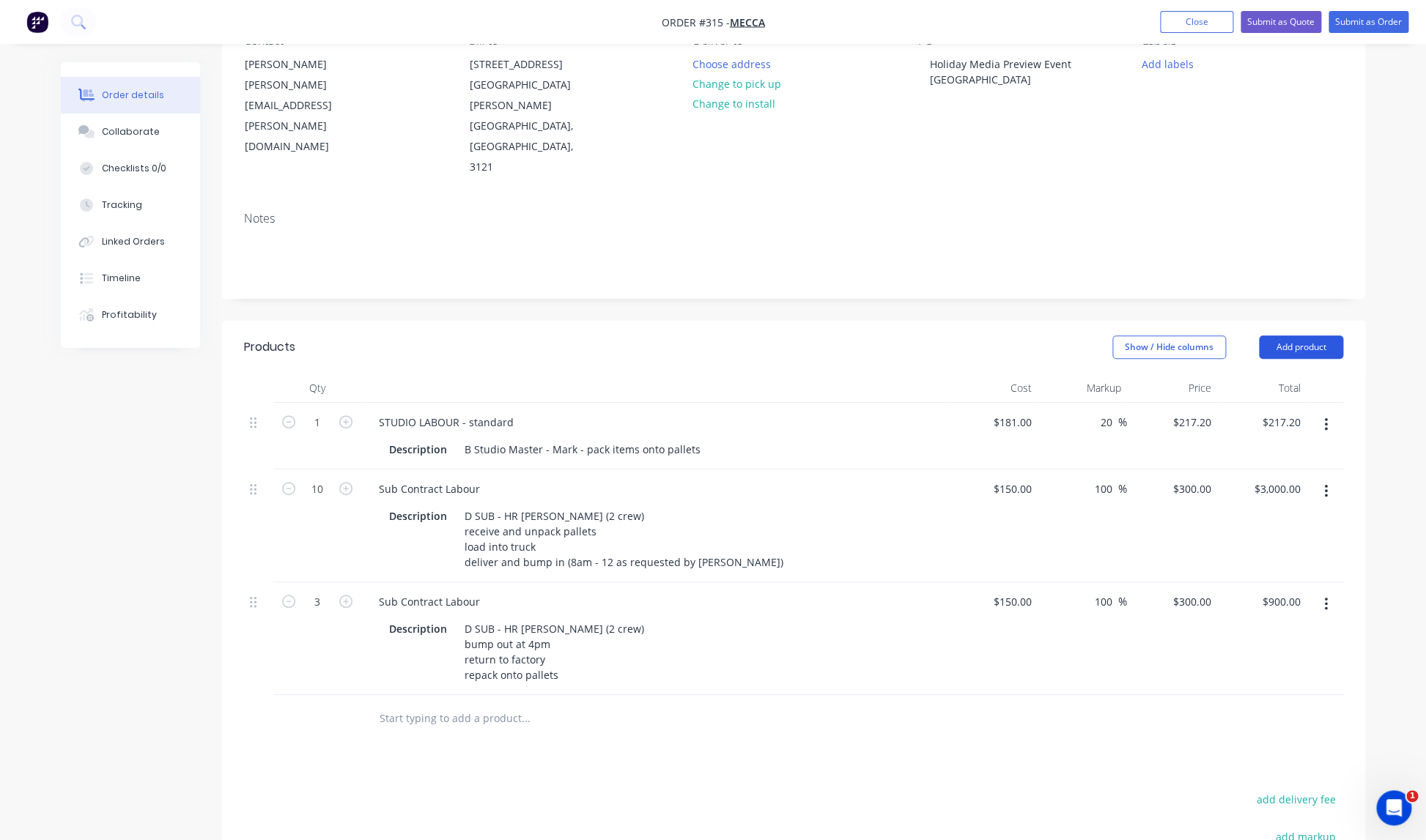
click at [1318, 336] on button "Add product" at bounding box center [1301, 347] width 84 height 23
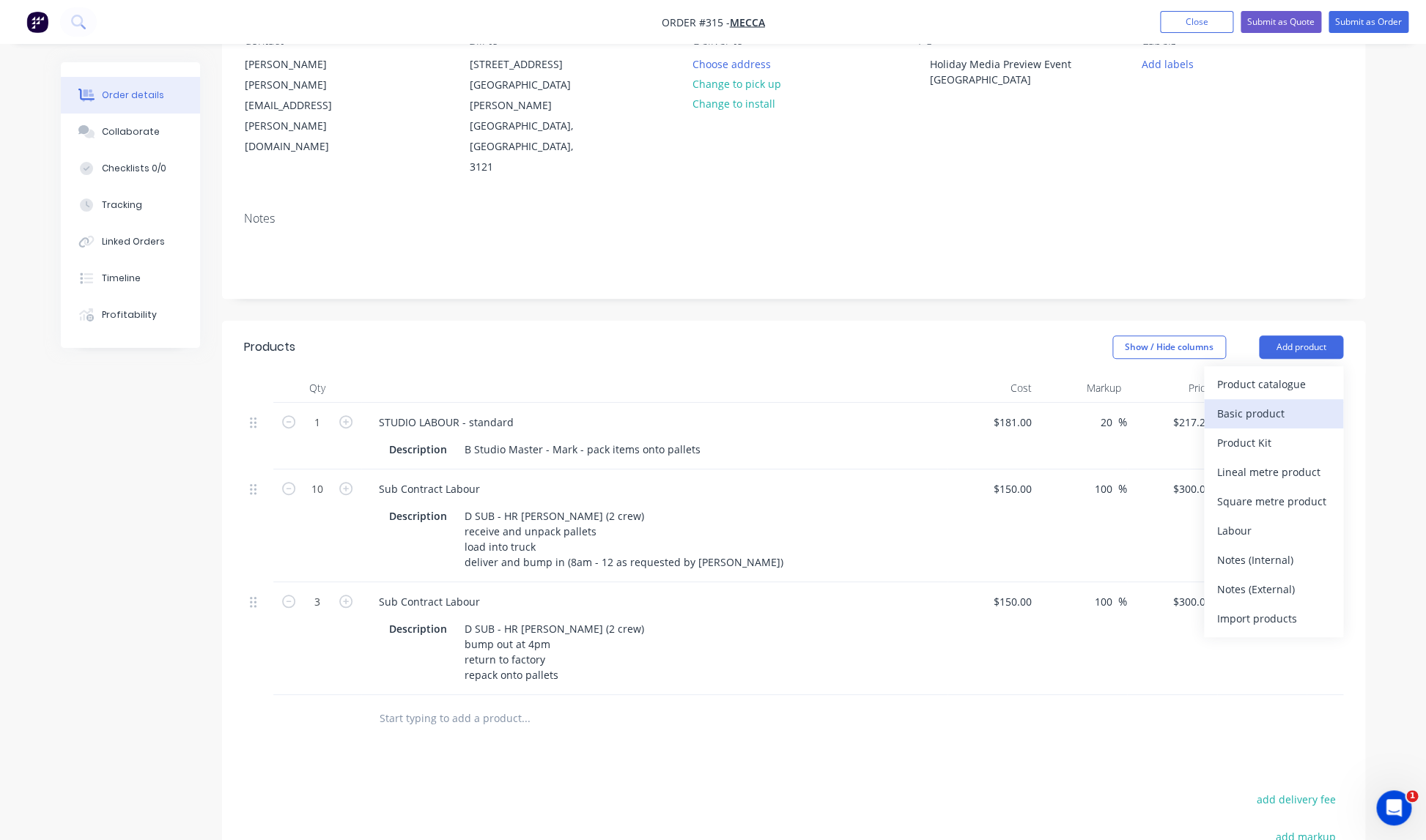
click at [1253, 402] on div "Basic product" at bounding box center [1273, 413] width 113 height 21
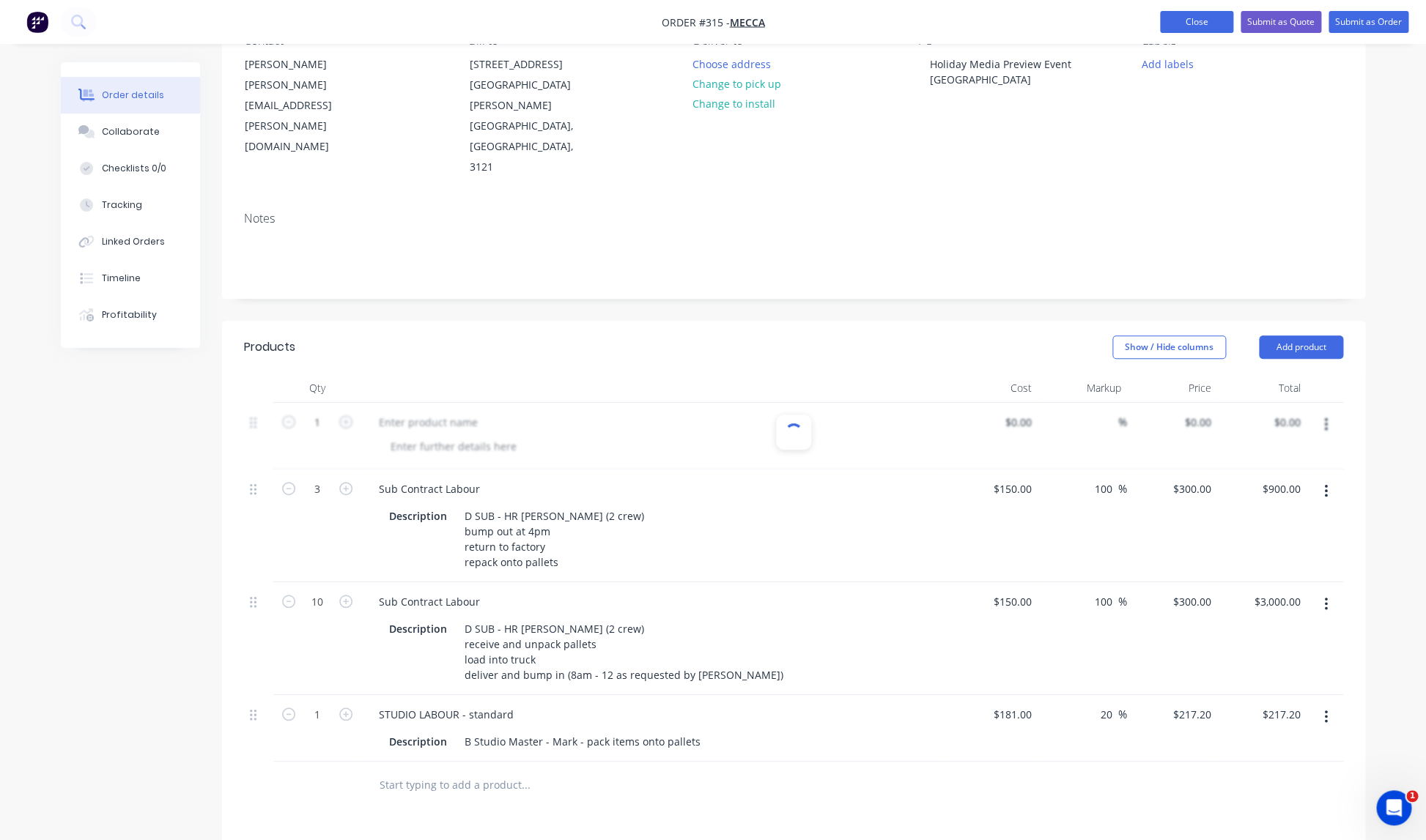
click at [1182, 23] on button "Close" at bounding box center [1197, 22] width 73 height 22
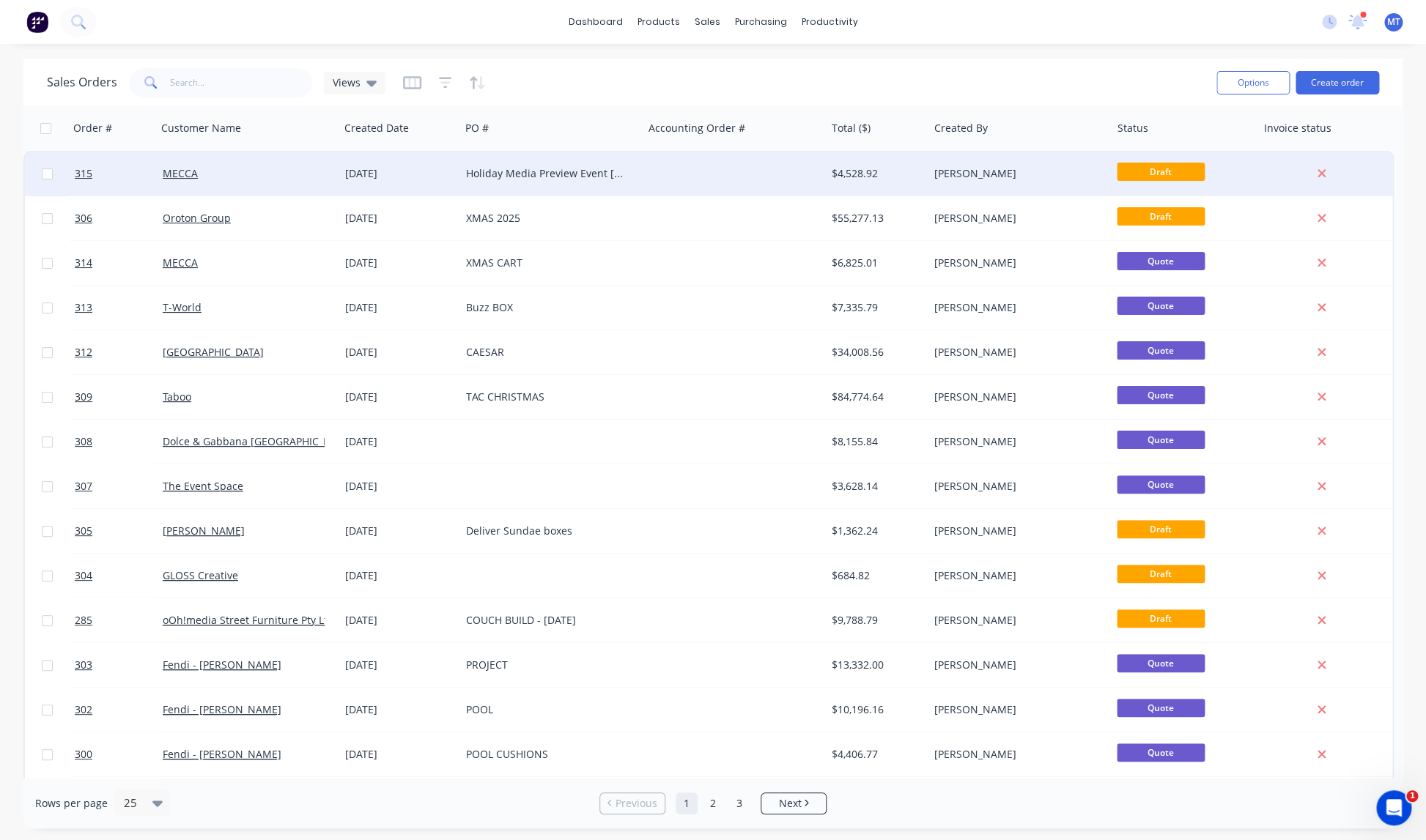
click at [538, 175] on div "Holiday Media Preview Event [GEOGRAPHIC_DATA]" at bounding box center [547, 173] width 162 height 14
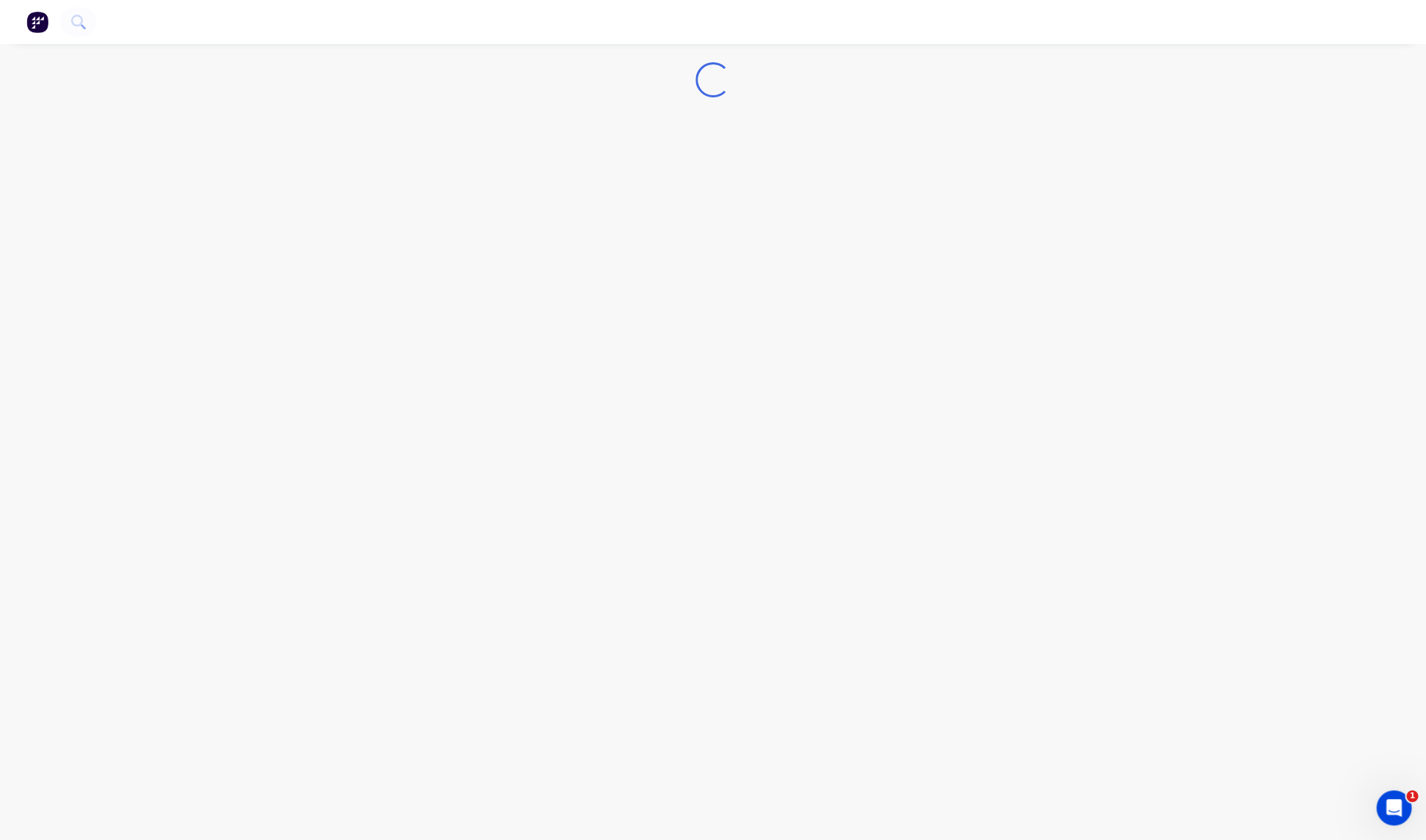
click at [538, 175] on div "Loading..." at bounding box center [713, 420] width 1426 height 840
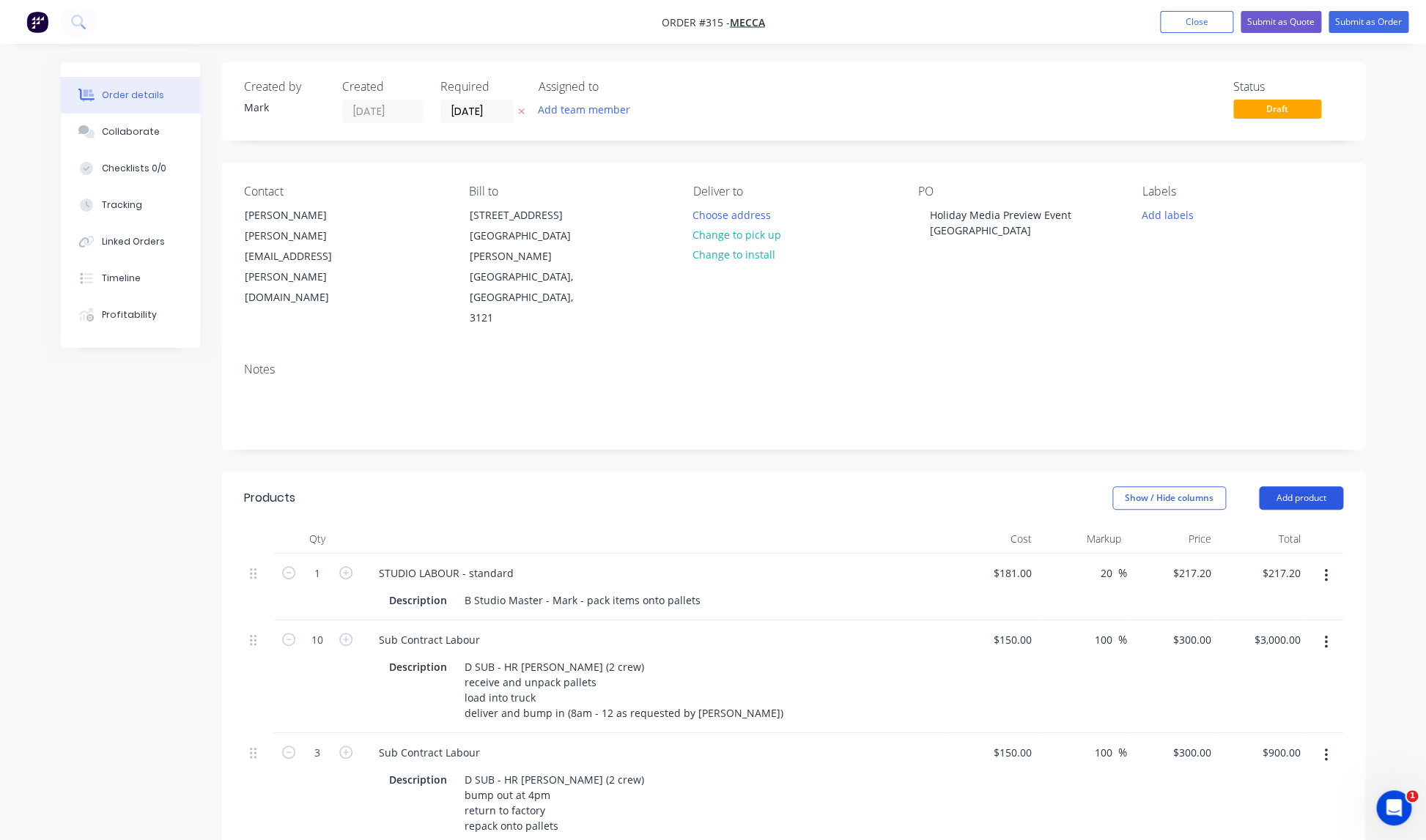
scroll to position [1, 0]
click at [1290, 485] on button "Add product" at bounding box center [1301, 496] width 84 height 23
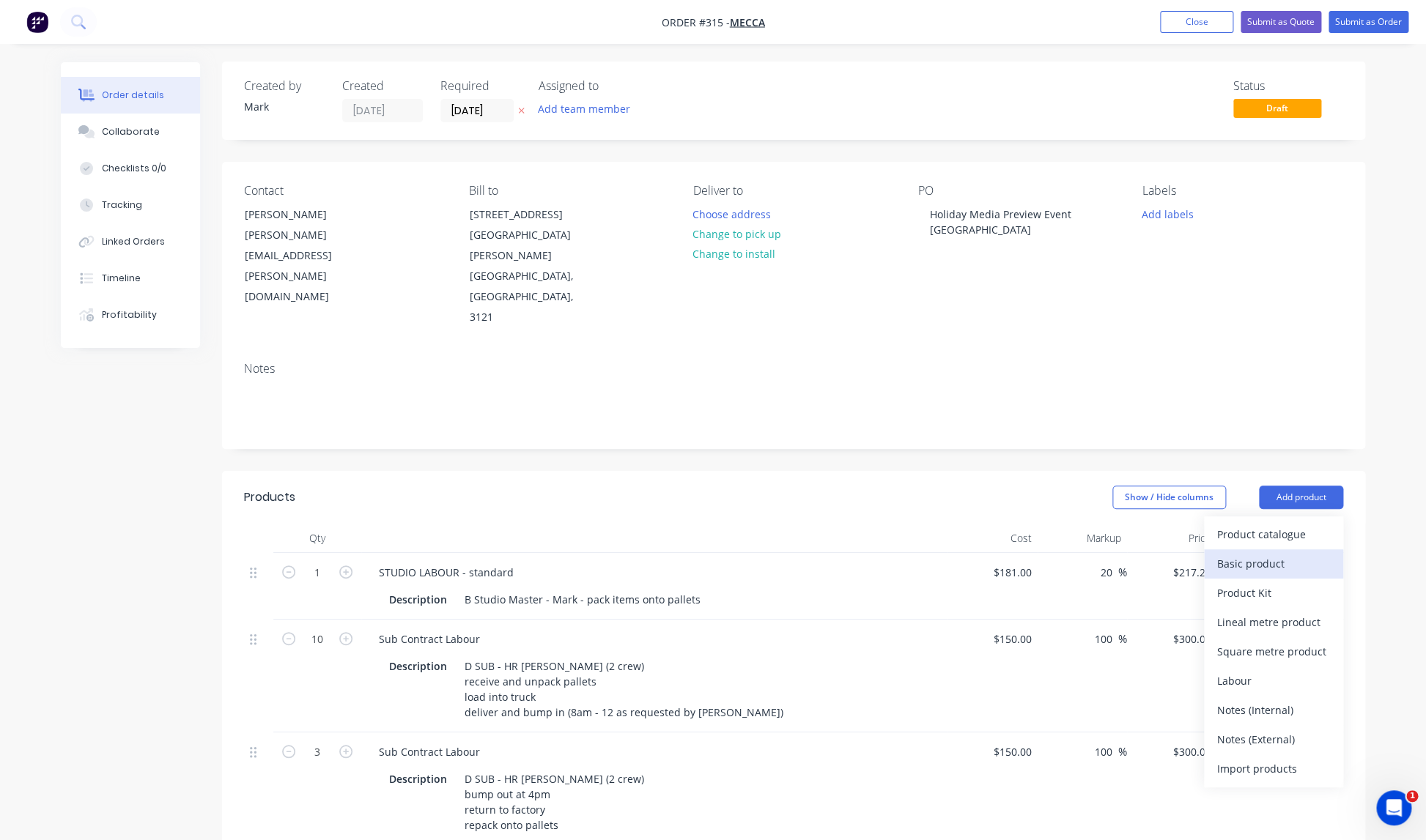
click at [1260, 553] on div "Basic product" at bounding box center [1273, 563] width 113 height 21
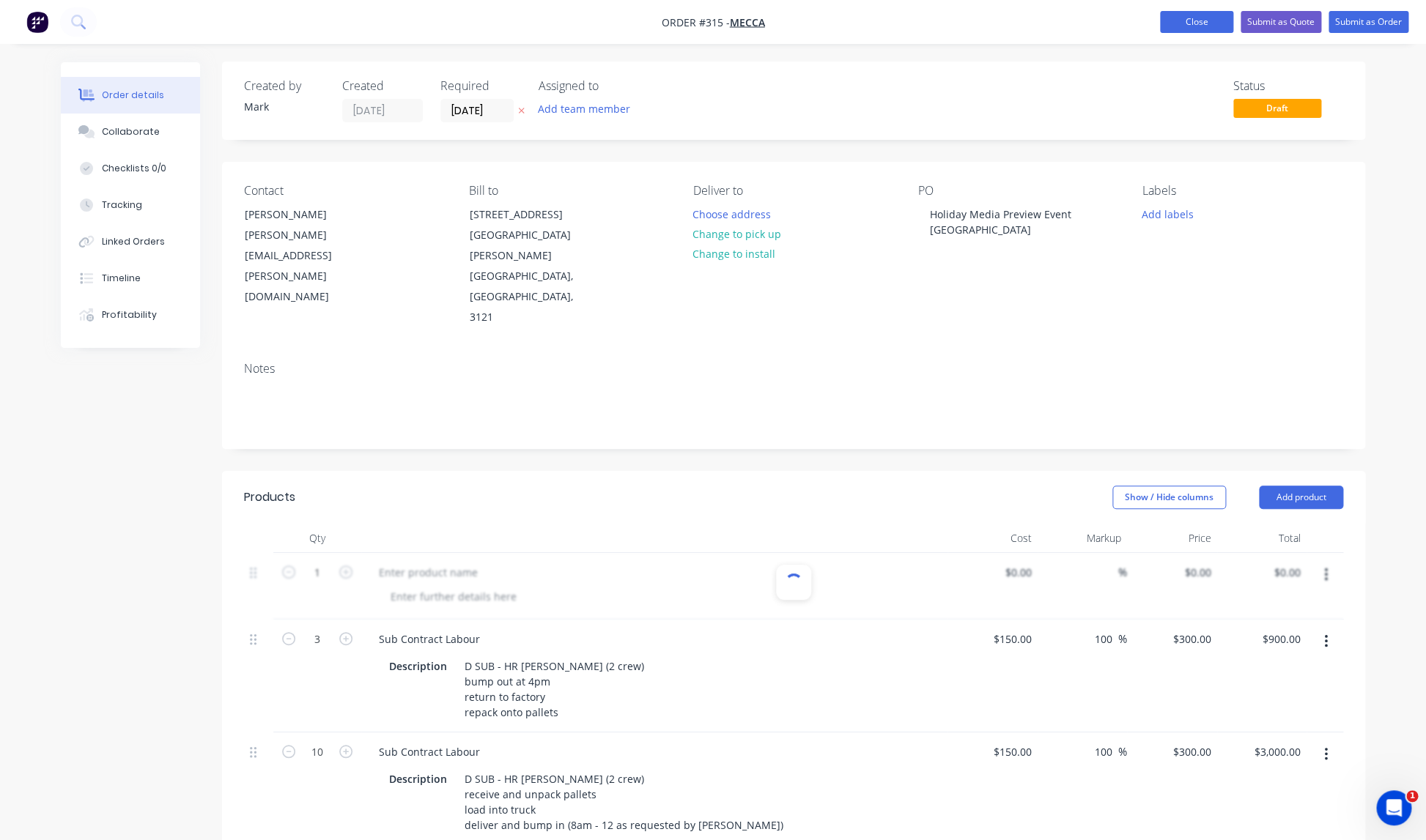
click at [1187, 17] on button "Close" at bounding box center [1197, 22] width 73 height 22
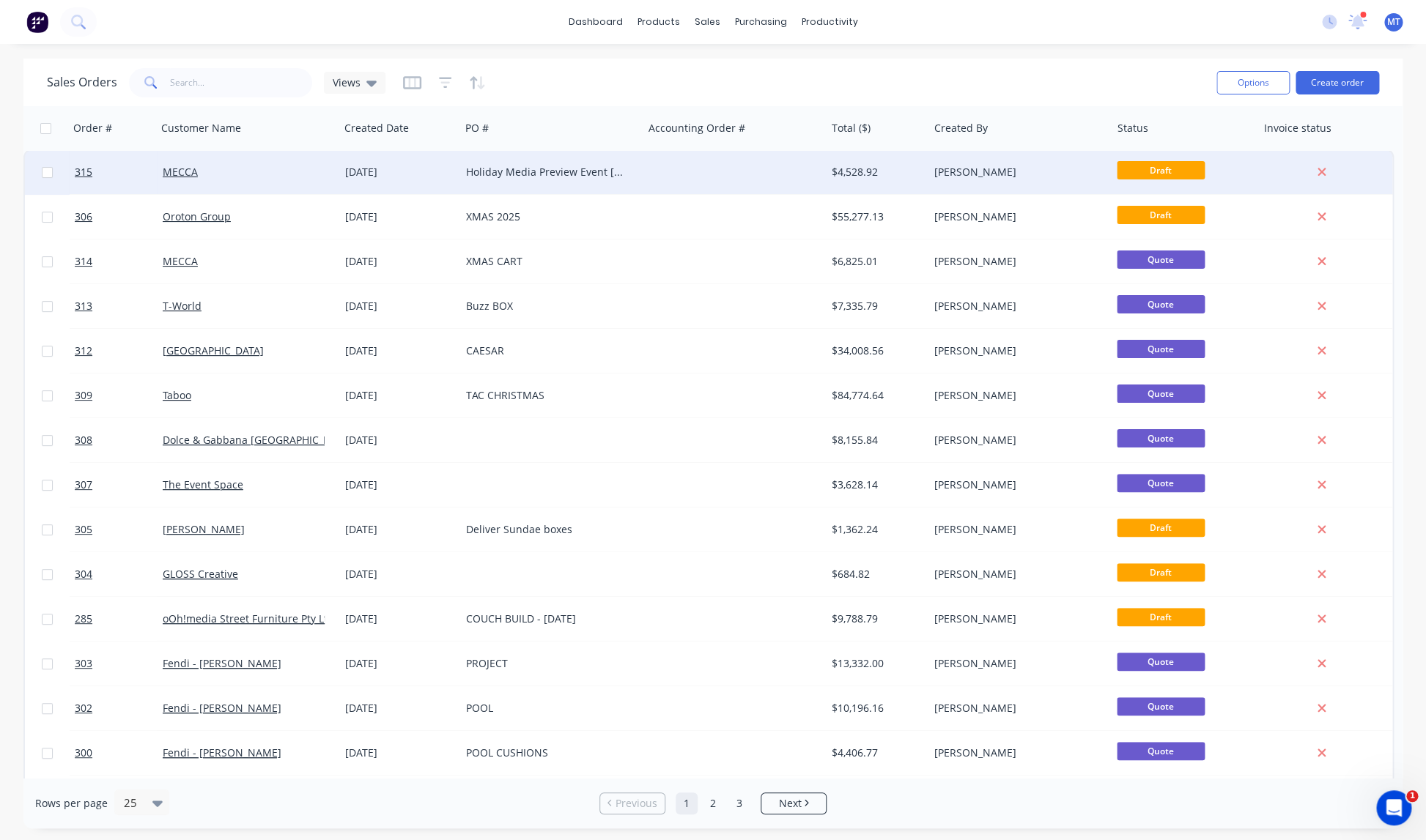
scroll to position [3, 0]
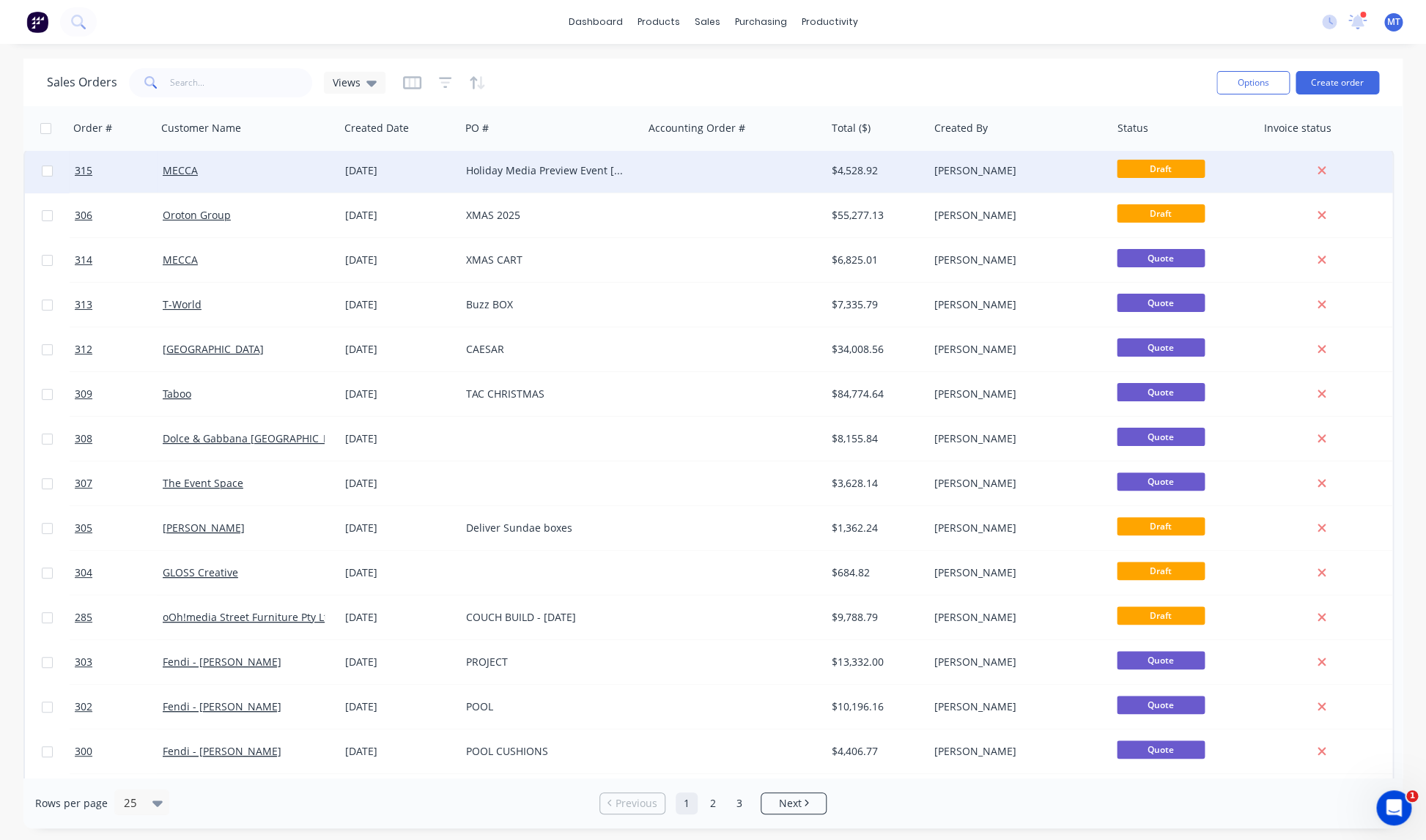
click at [516, 170] on div "Holiday Media Preview Event [GEOGRAPHIC_DATA]" at bounding box center [547, 170] width 162 height 14
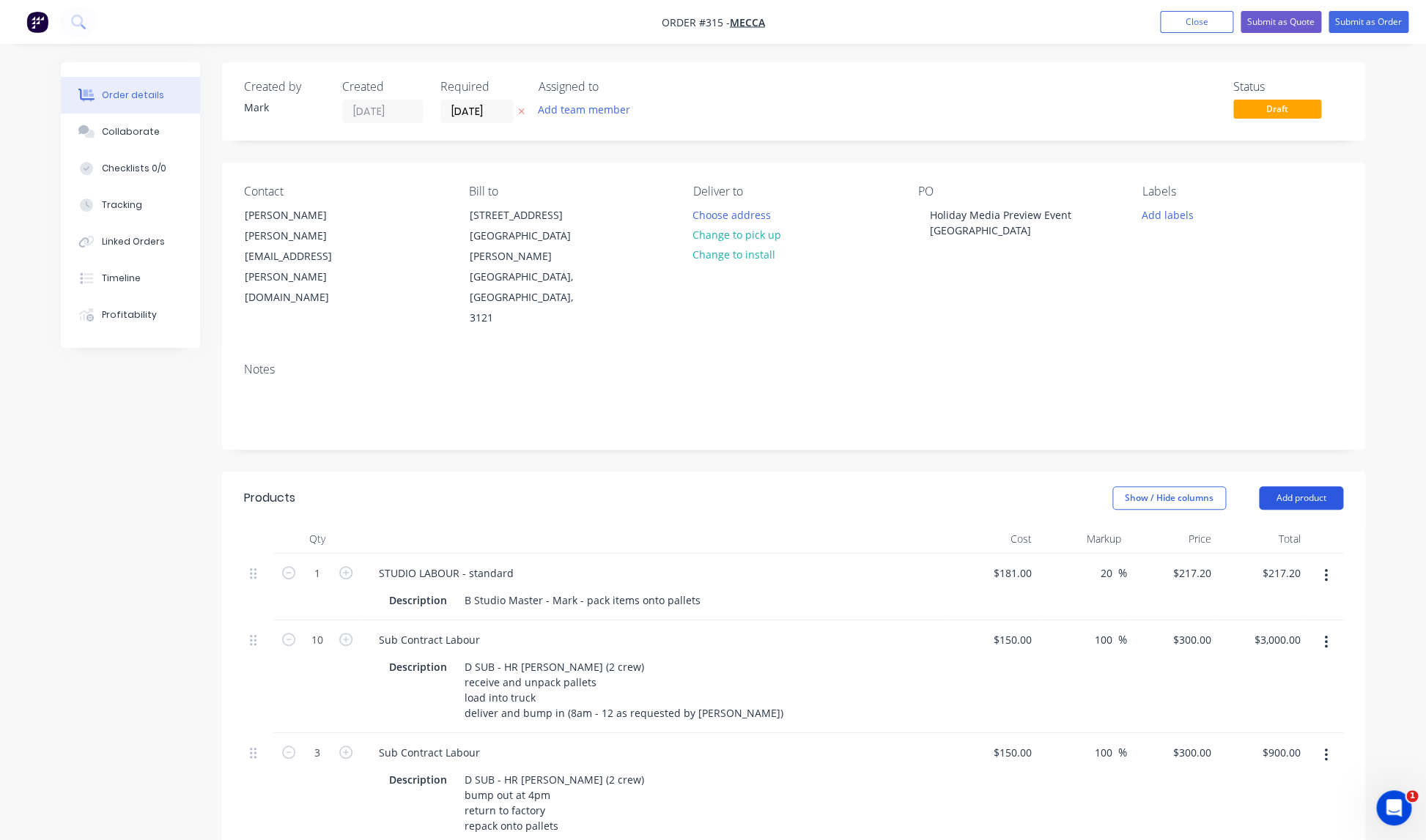
click at [1317, 486] on button "Add product" at bounding box center [1301, 497] width 84 height 23
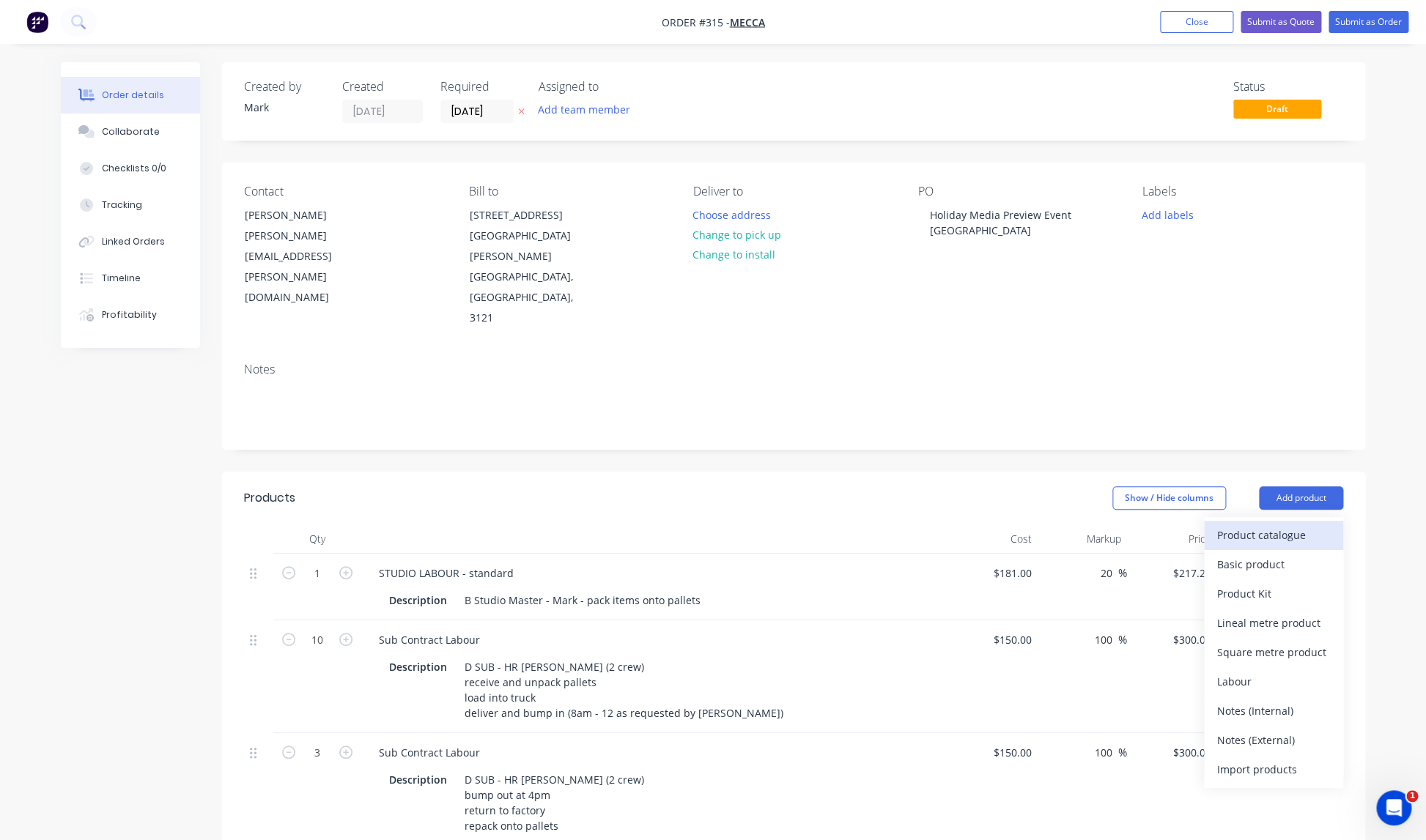
click at [1263, 524] on div "Product catalogue" at bounding box center [1273, 535] width 113 height 21
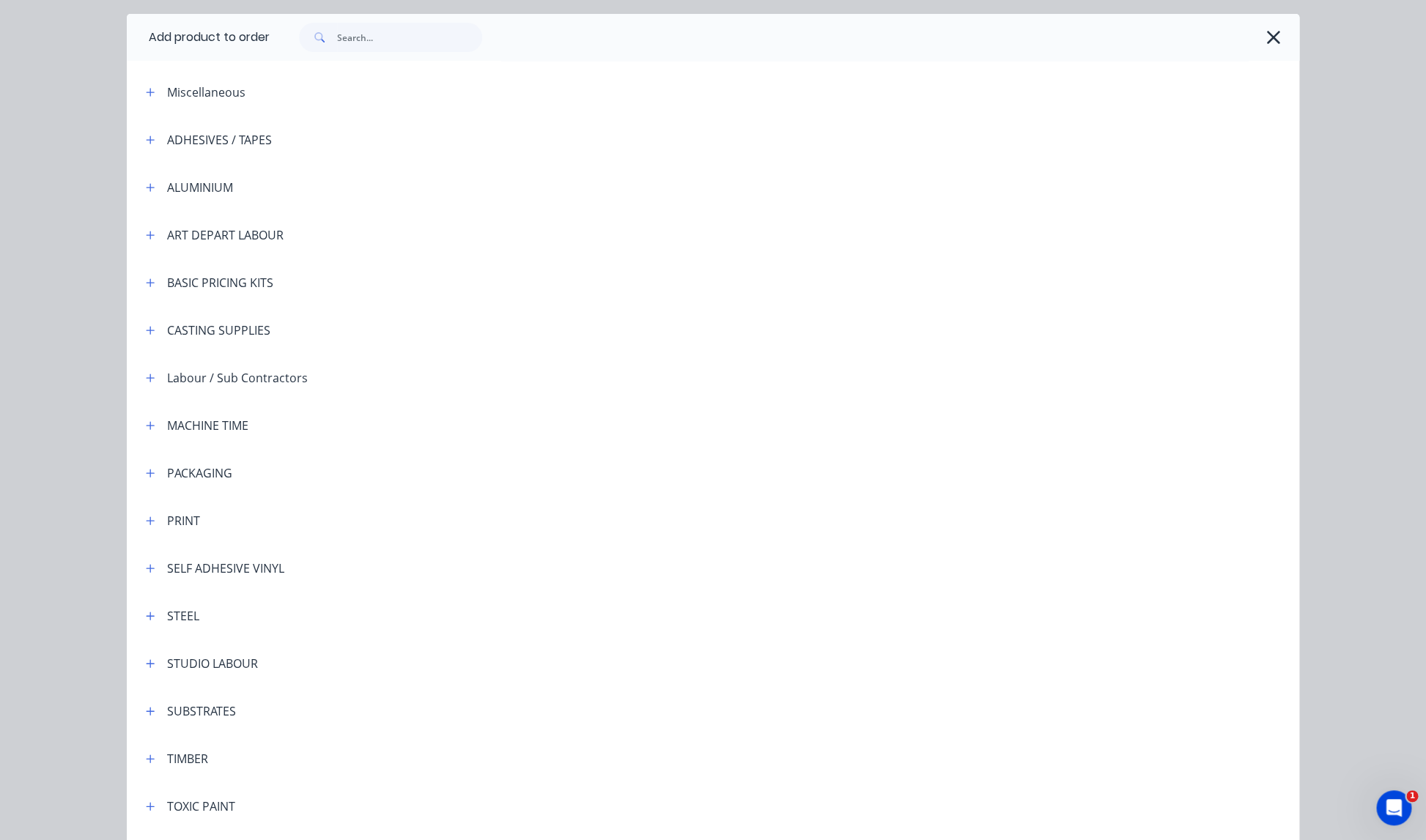
scroll to position [44, 0]
click at [150, 91] on icon "button" at bounding box center [150, 92] width 9 height 10
click at [153, 88] on icon "button" at bounding box center [150, 89] width 9 height 10
click at [148, 278] on icon "button" at bounding box center [150, 279] width 9 height 10
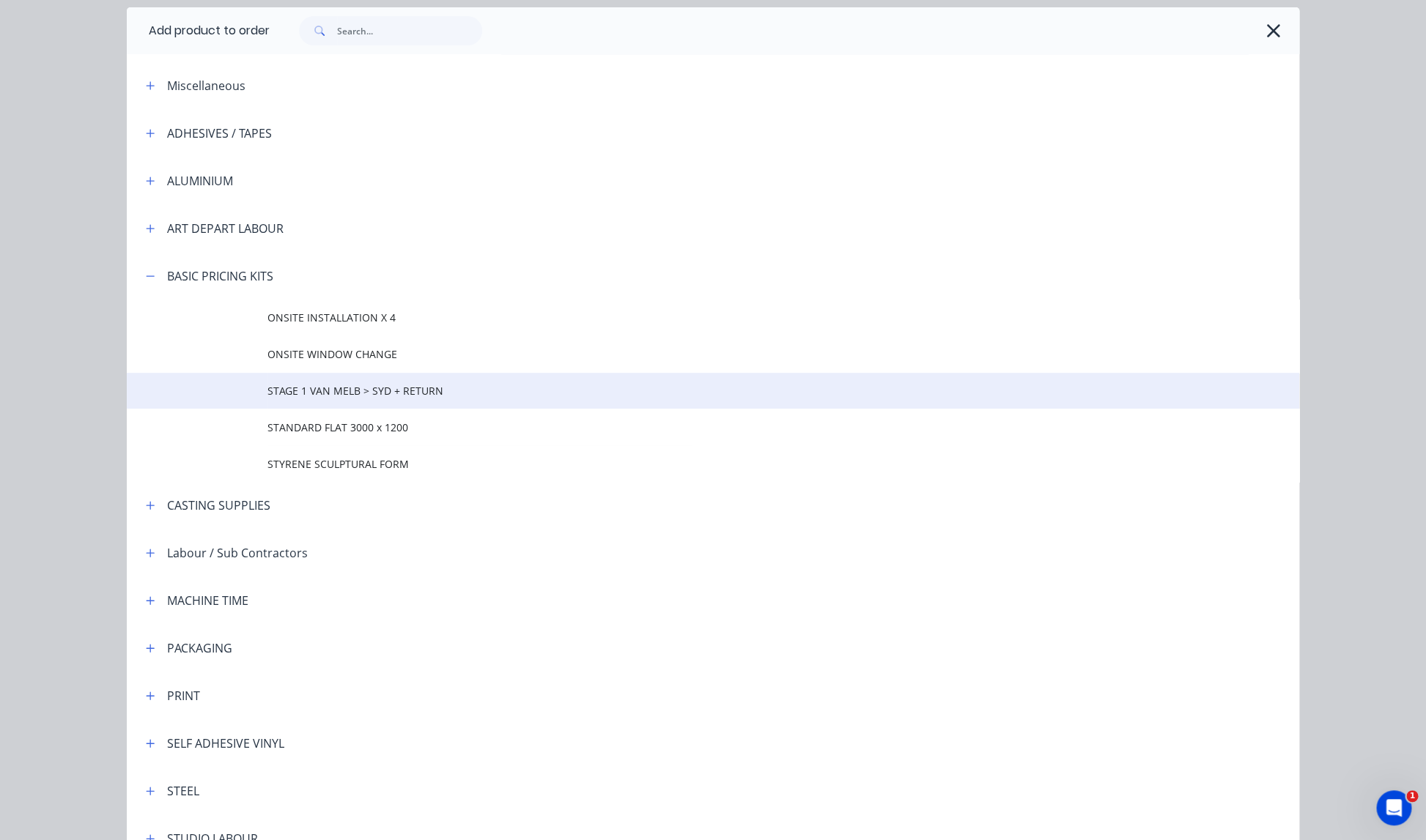
scroll to position [55, 0]
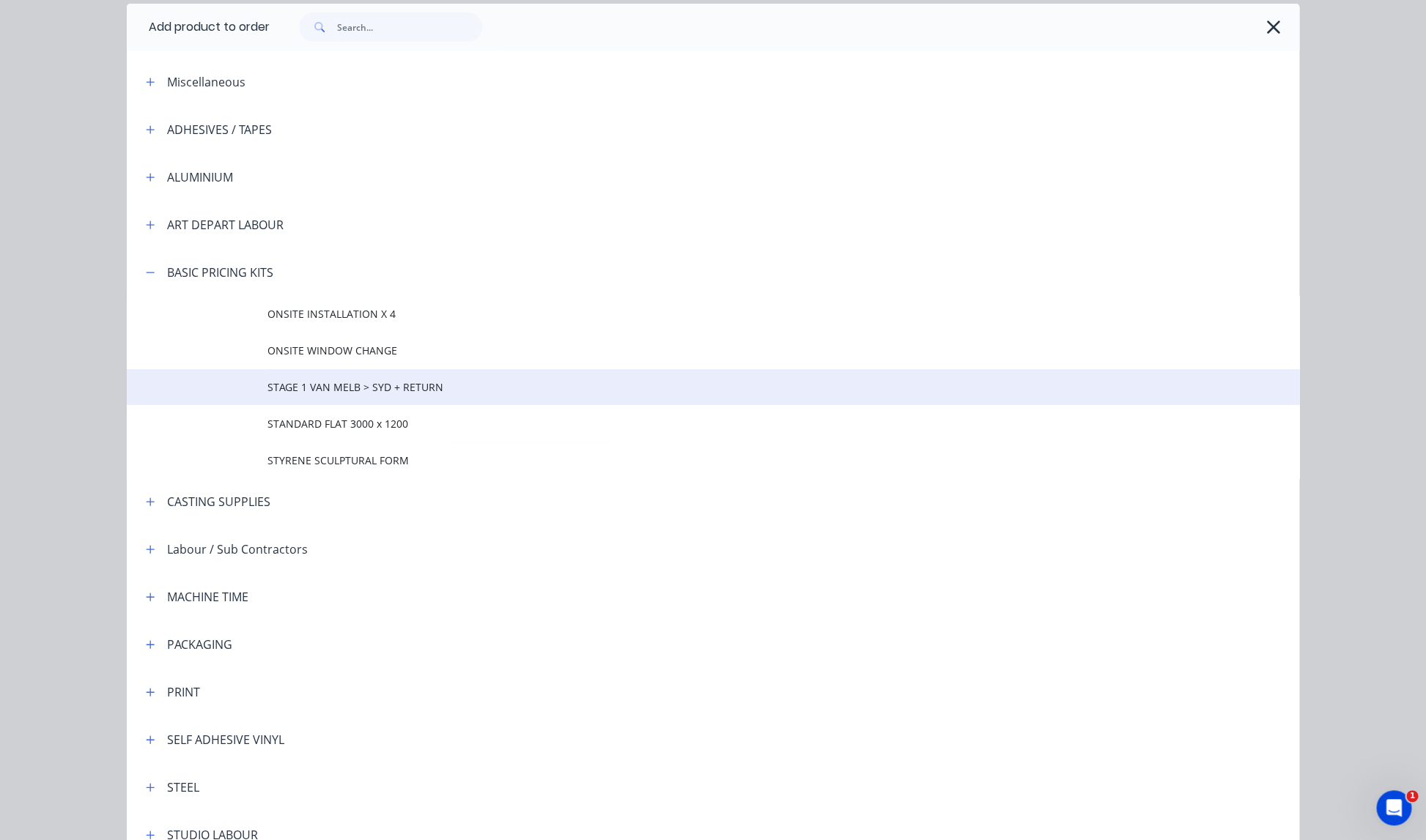
click at [348, 387] on span "STAGE 1 VAN MELB > SYD + RETURN" at bounding box center [680, 387] width 825 height 15
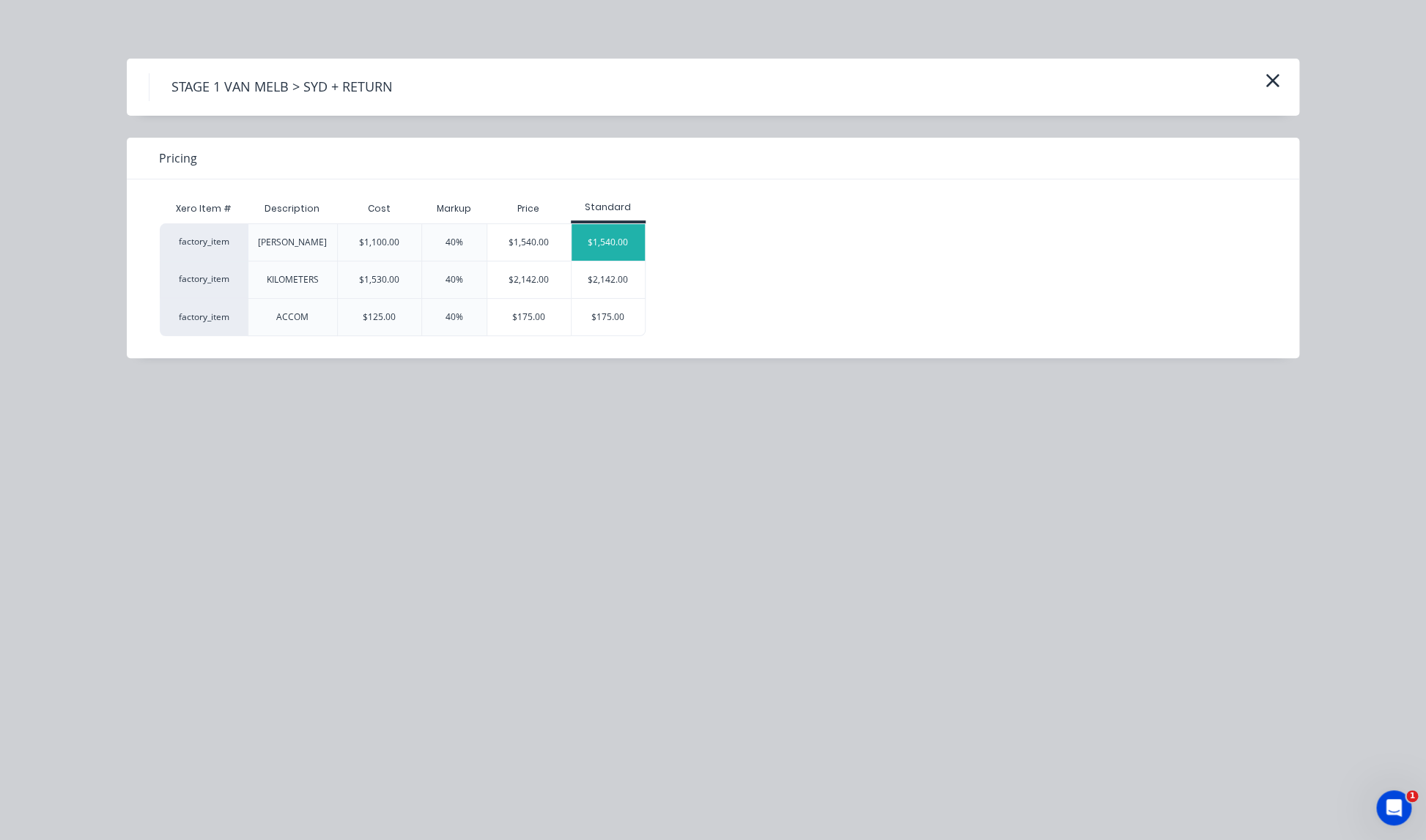
scroll to position [6, 0]
click at [610, 240] on div "$1,540.00" at bounding box center [608, 243] width 73 height 37
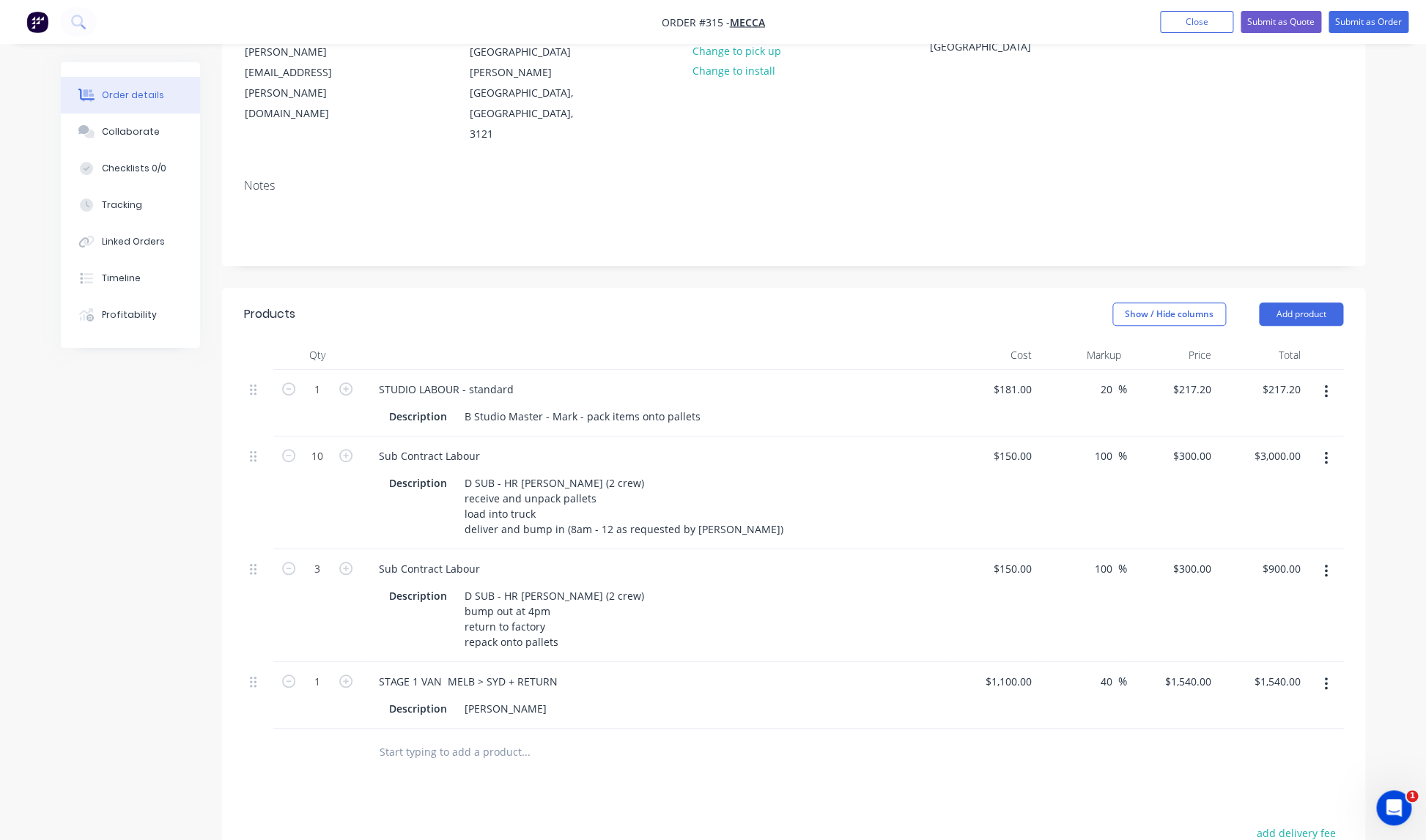
scroll to position [185, 0]
click at [442, 671] on div "STAGE 1 VAN MELB > SYD + RETURN" at bounding box center [468, 681] width 202 height 21
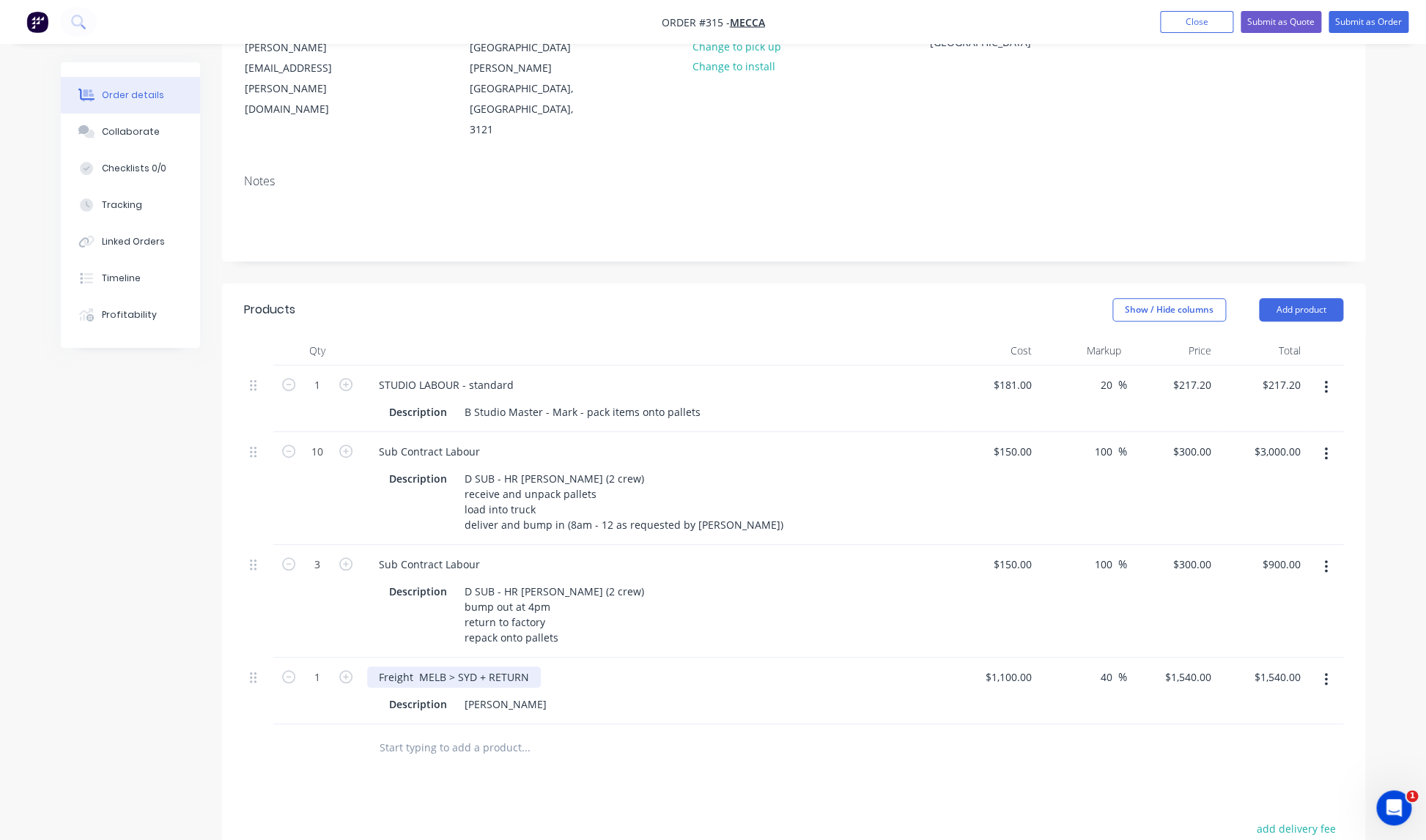
scroll to position [185, 0]
click at [526, 670] on div "Freight MELB > SYD + RETURN" at bounding box center [454, 680] width 173 height 21
click at [527, 670] on div "Freight MELB > SYD + RETURN" at bounding box center [454, 680] width 173 height 21
type input "1100"
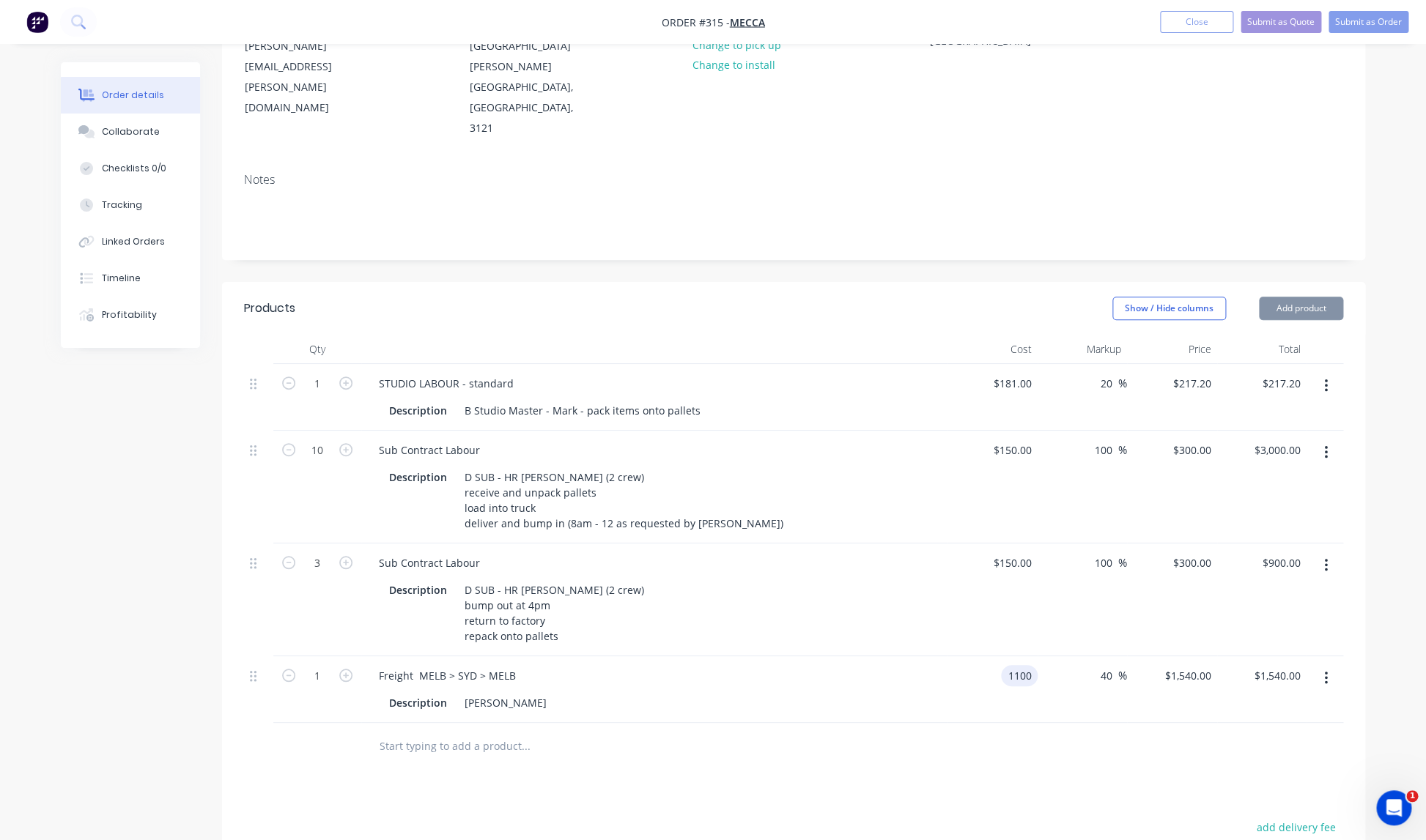
drag, startPoint x: 985, startPoint y: 620, endPoint x: 1015, endPoint y: 617, distance: 30.1
click at [1015, 665] on input "1100" at bounding box center [1022, 675] width 31 height 21
type input "$0.00"
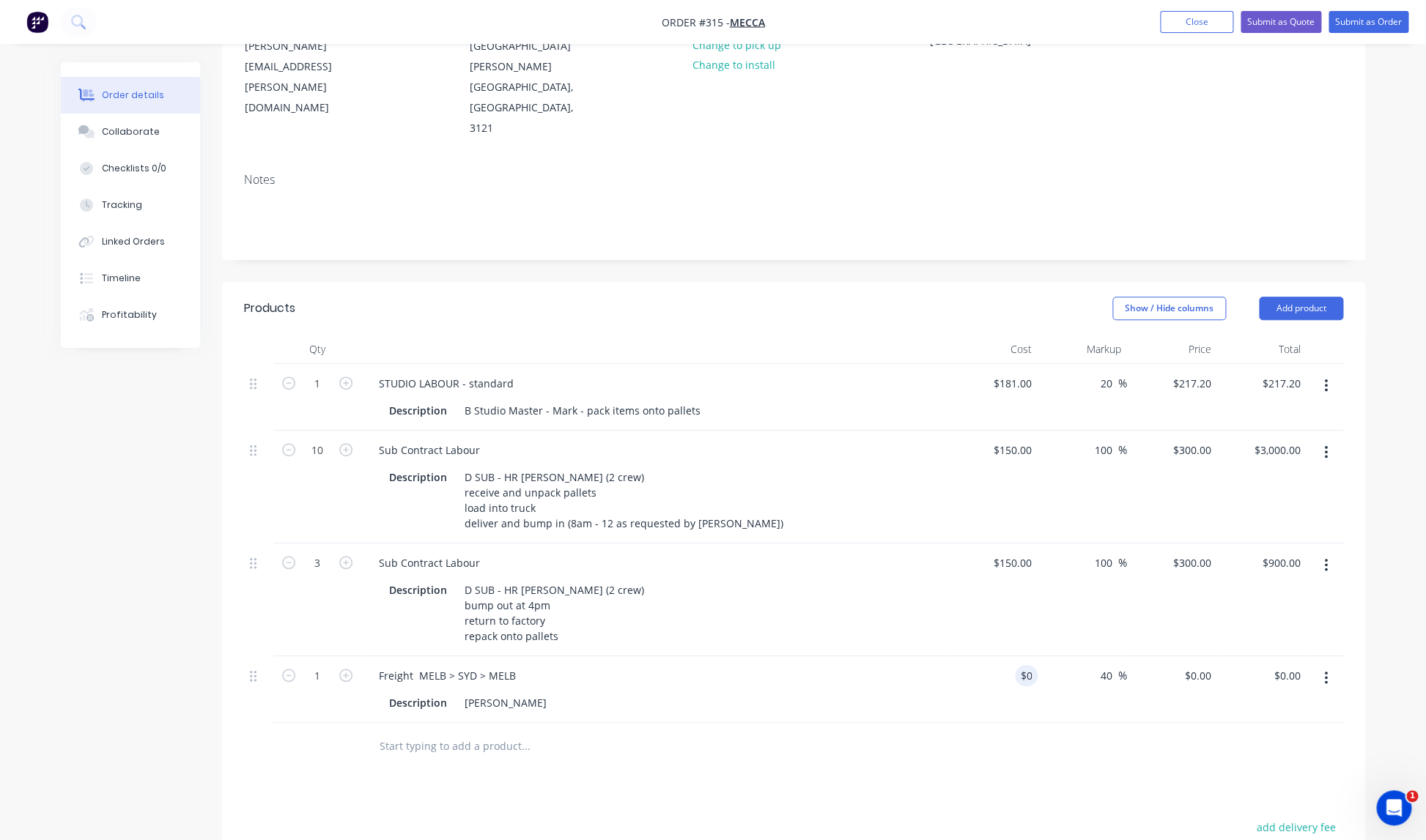
click at [902, 692] on div "Description JOHN B" at bounding box center [652, 702] width 536 height 21
click at [502, 692] on div "JOHN B" at bounding box center [505, 702] width 94 height 21
click at [1330, 662] on button "button" at bounding box center [1326, 675] width 34 height 26
click at [1249, 733] on div "Duplicate" at bounding box center [1273, 743] width 113 height 21
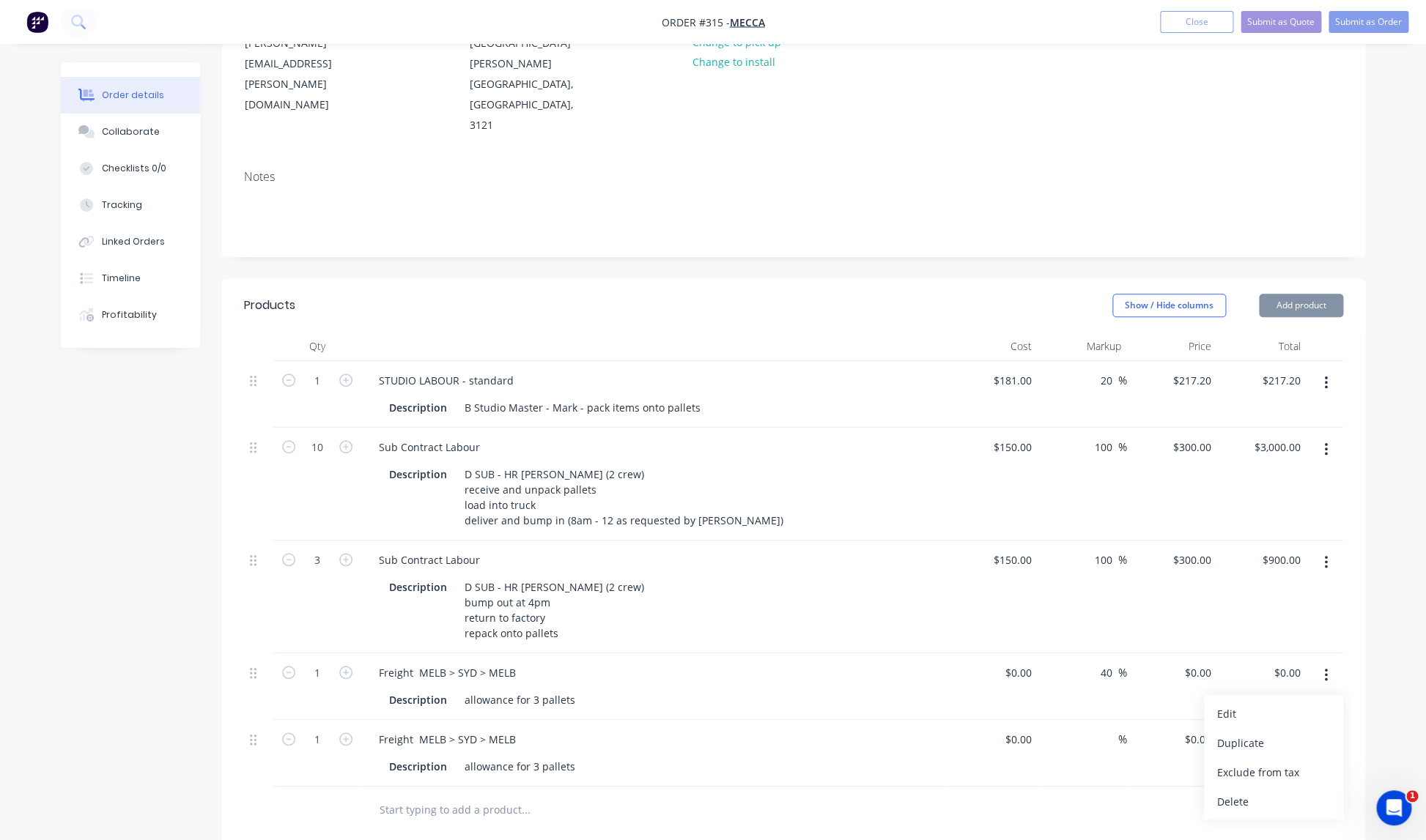
type input "40"
click at [512, 662] on div "Freight MELB > SYD > MELB" at bounding box center [447, 672] width 161 height 21
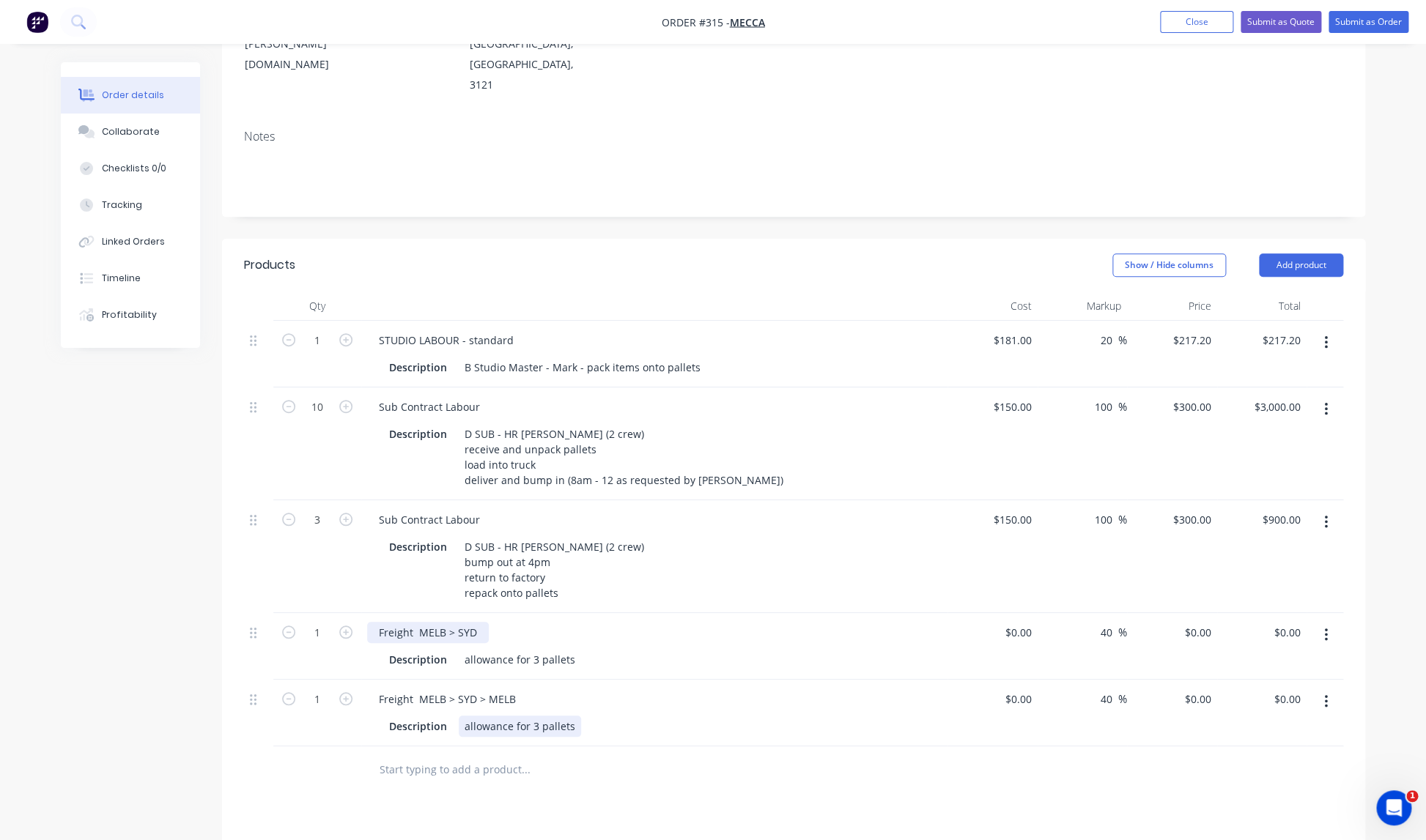
scroll to position [235, 0]
click at [457, 686] on div "Freight MELB > SYD > MELB" at bounding box center [447, 697] width 161 height 21
click at [454, 710] on div "Description allowance for 3 pallets" at bounding box center [654, 721] width 575 height 24
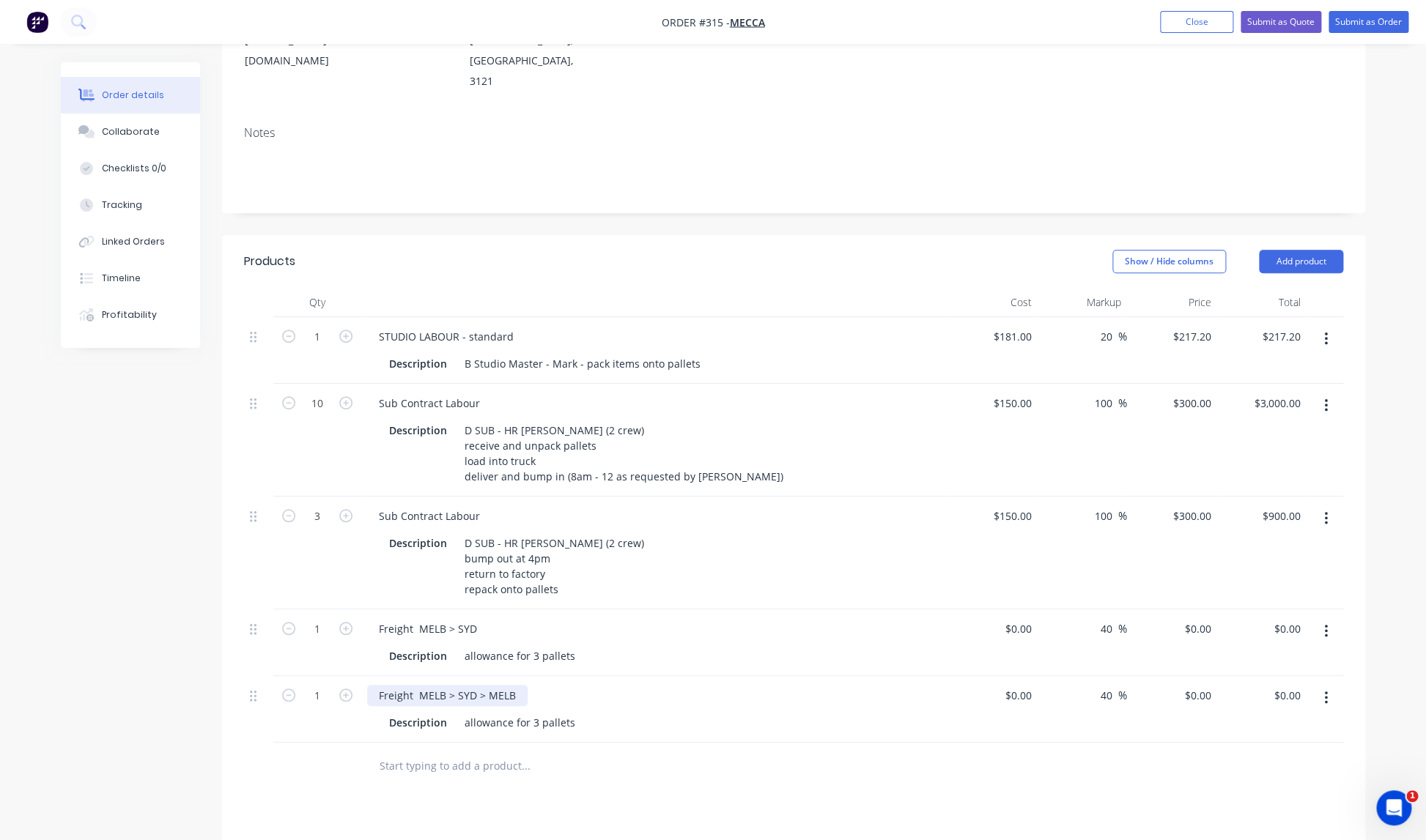
click at [454, 685] on div "Freight MELB > SYD > MELB" at bounding box center [447, 695] width 161 height 21
click at [454, 685] on div "Freight MELB > SYD > MELB" at bounding box center [447, 695] width 161 height 21
click at [575, 645] on div "allowance for 3 pallets" at bounding box center [520, 655] width 123 height 21
click at [576, 645] on div "allowance for 3 pallets" at bounding box center [520, 655] width 123 height 21
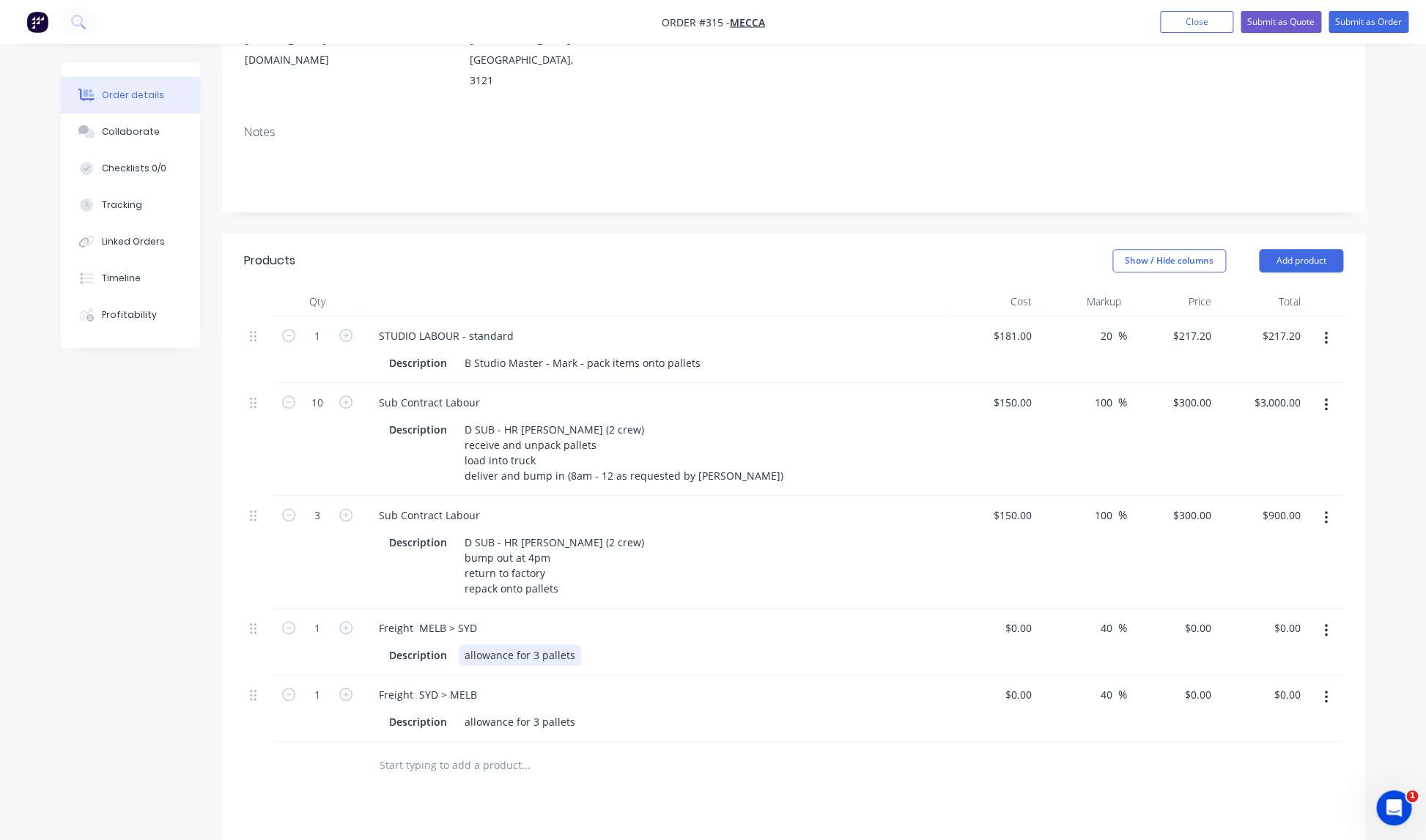
click at [571, 644] on div "allowance for 3 pallets" at bounding box center [520, 655] width 123 height 21
click at [1021, 617] on input "0" at bounding box center [1029, 628] width 17 height 21
type input "$600.00"
type input "$840.00"
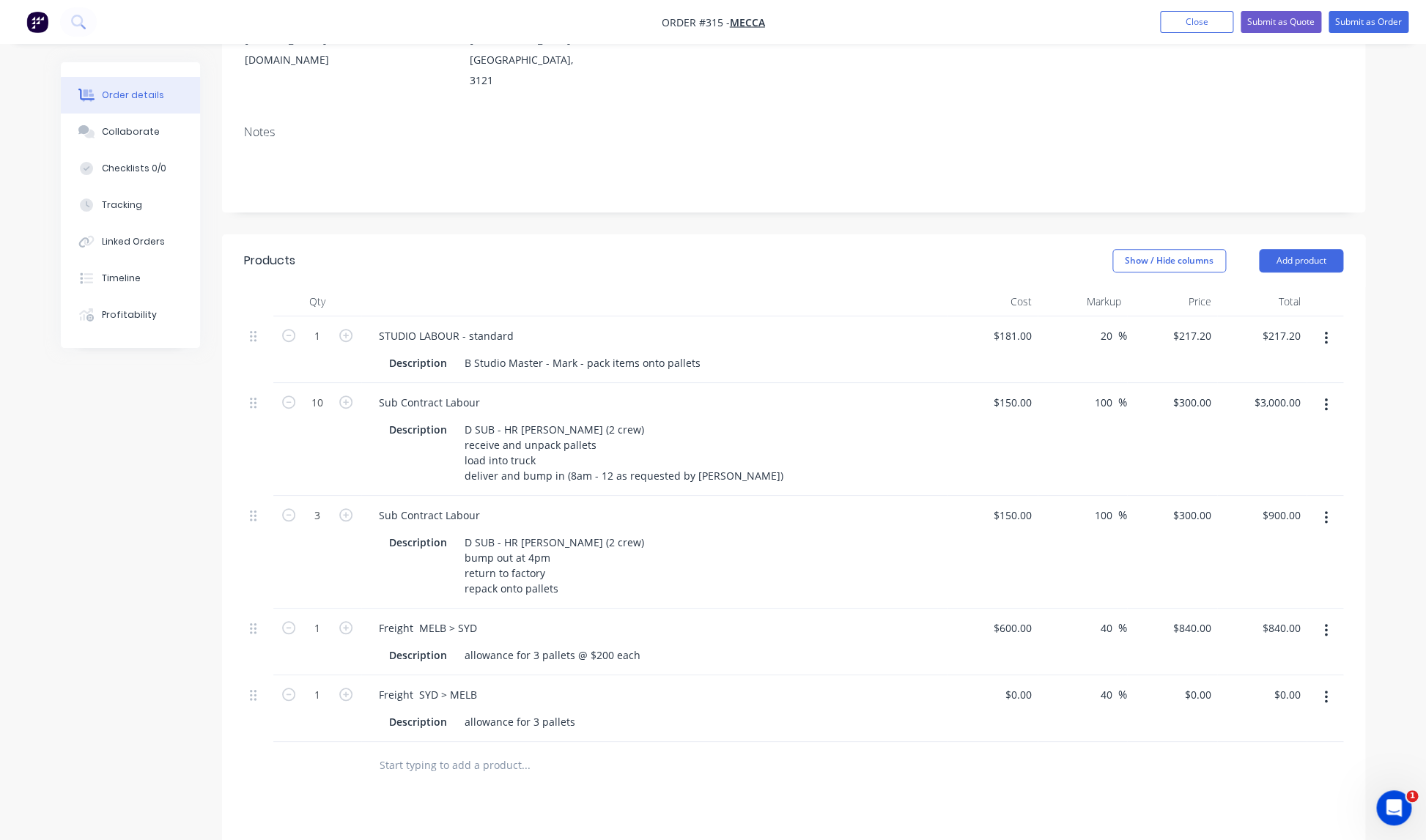
click at [965, 609] on div "$600.00 $600.00" at bounding box center [992, 642] width 90 height 67
drag, startPoint x: 571, startPoint y: 661, endPoint x: 610, endPoint y: 667, distance: 39.5
click at [580, 711] on div "allowance for 3 pallets" at bounding box center [520, 721] width 123 height 21
drag, startPoint x: 606, startPoint y: 694, endPoint x: 588, endPoint y: 682, distance: 21.6
click at [606, 751] on input "text" at bounding box center [525, 765] width 293 height 29
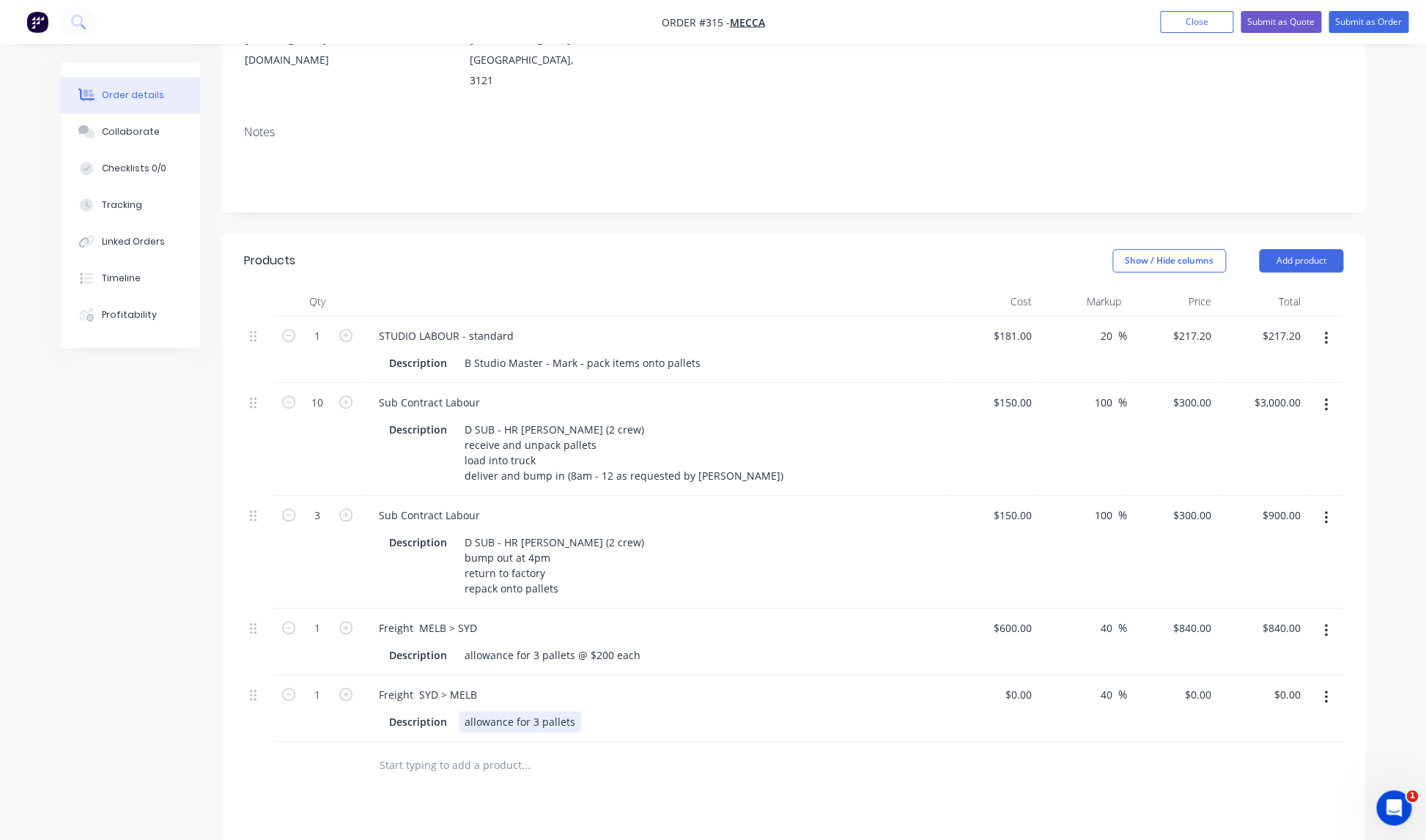
click at [573, 711] on div "allowance for 3 pallets" at bounding box center [520, 721] width 123 height 21
click at [781, 733] on div "Products Show / Hide columns Add product Qty Cost Markup Price Total 1 STUDIO L…" at bounding box center [793, 688] width 1143 height 907
click at [1021, 684] on input "0" at bounding box center [1029, 694] width 17 height 21
type input "$600.00"
type input "$840.00"
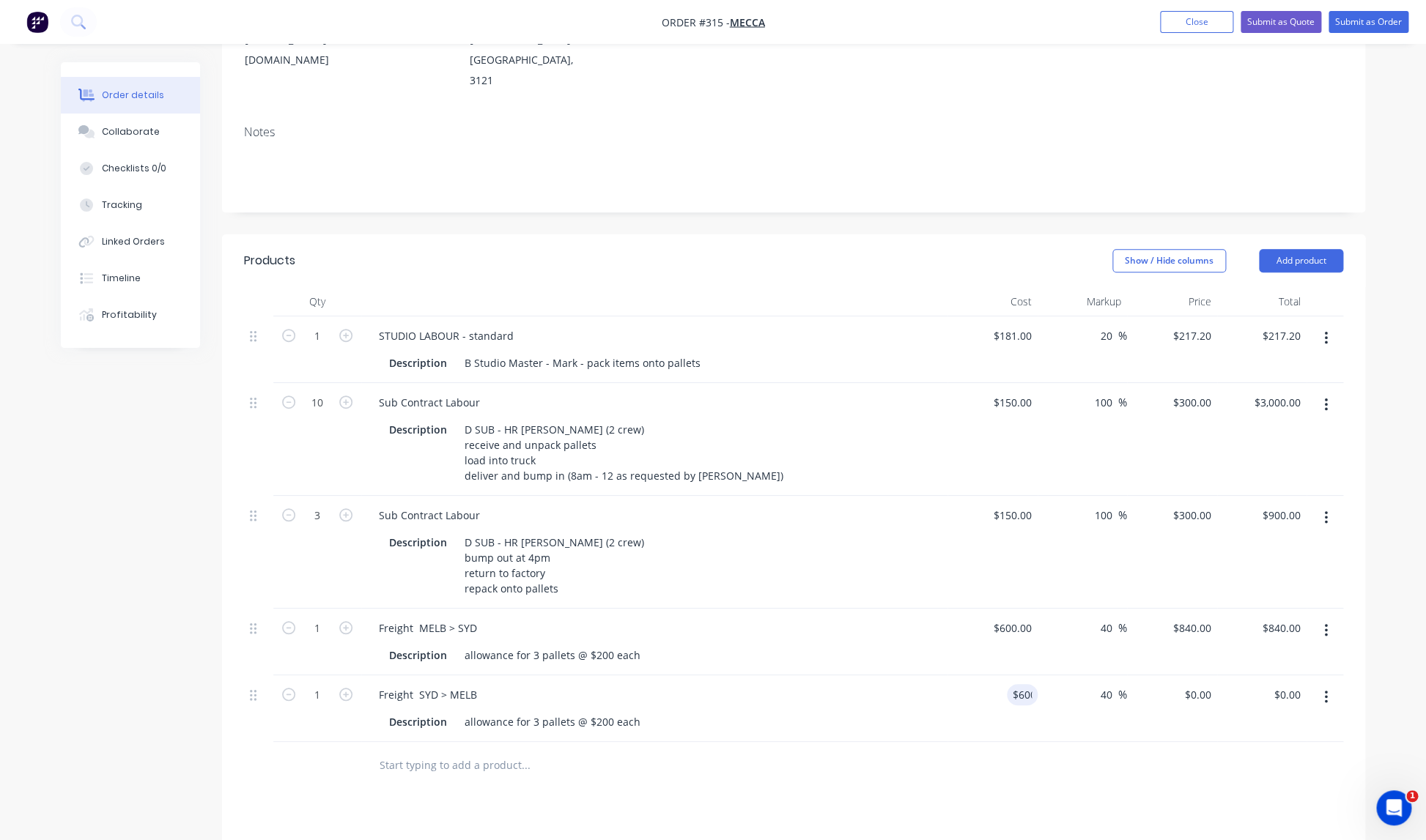
type input "$840.00"
click at [921, 708] on div "Description allowance for 3 pallets @ $200 each" at bounding box center [654, 720] width 575 height 24
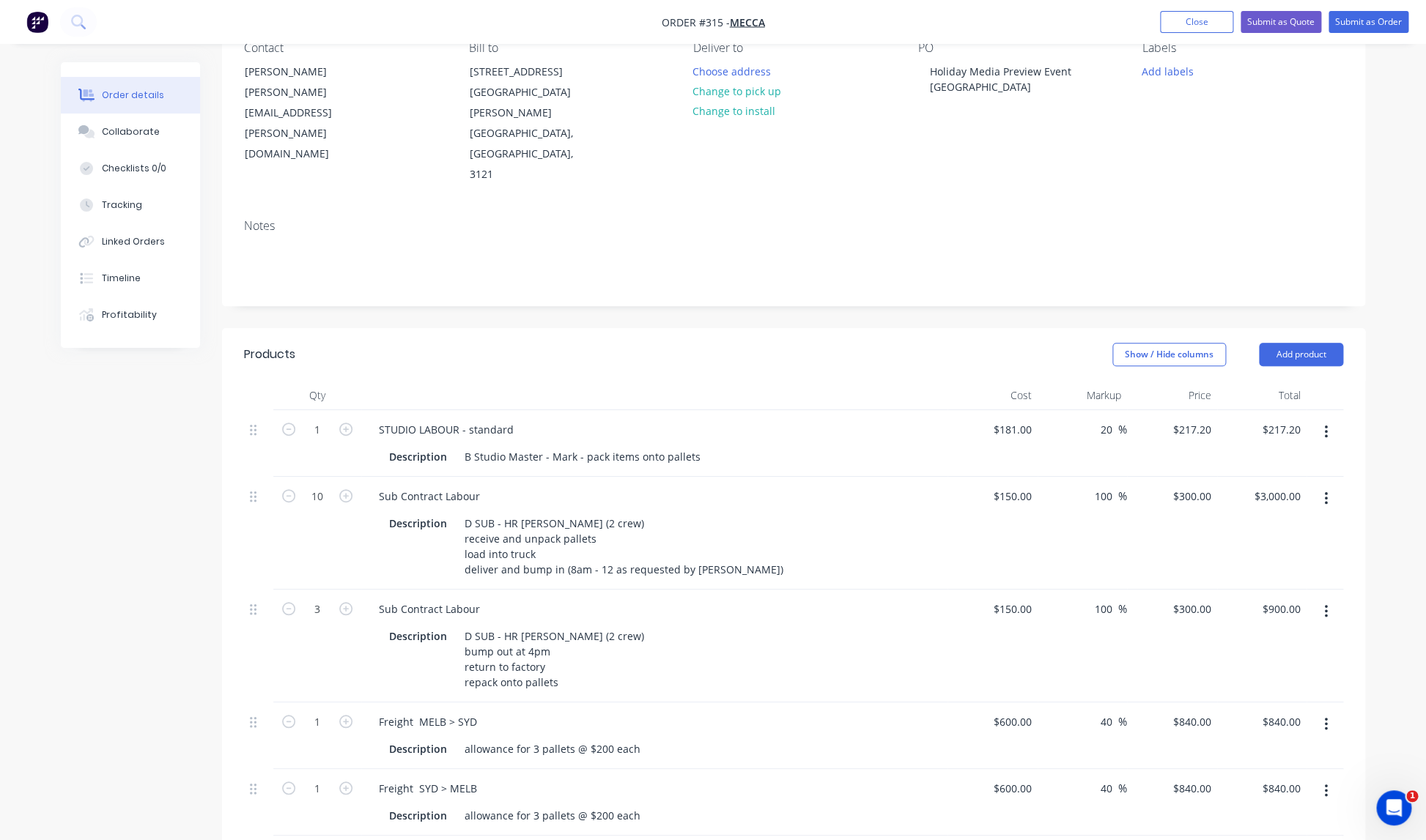
scroll to position [142, 0]
click at [1326, 607] on icon "button" at bounding box center [1326, 613] width 3 height 14
click at [1250, 671] on div "Duplicate" at bounding box center [1273, 681] width 113 height 21
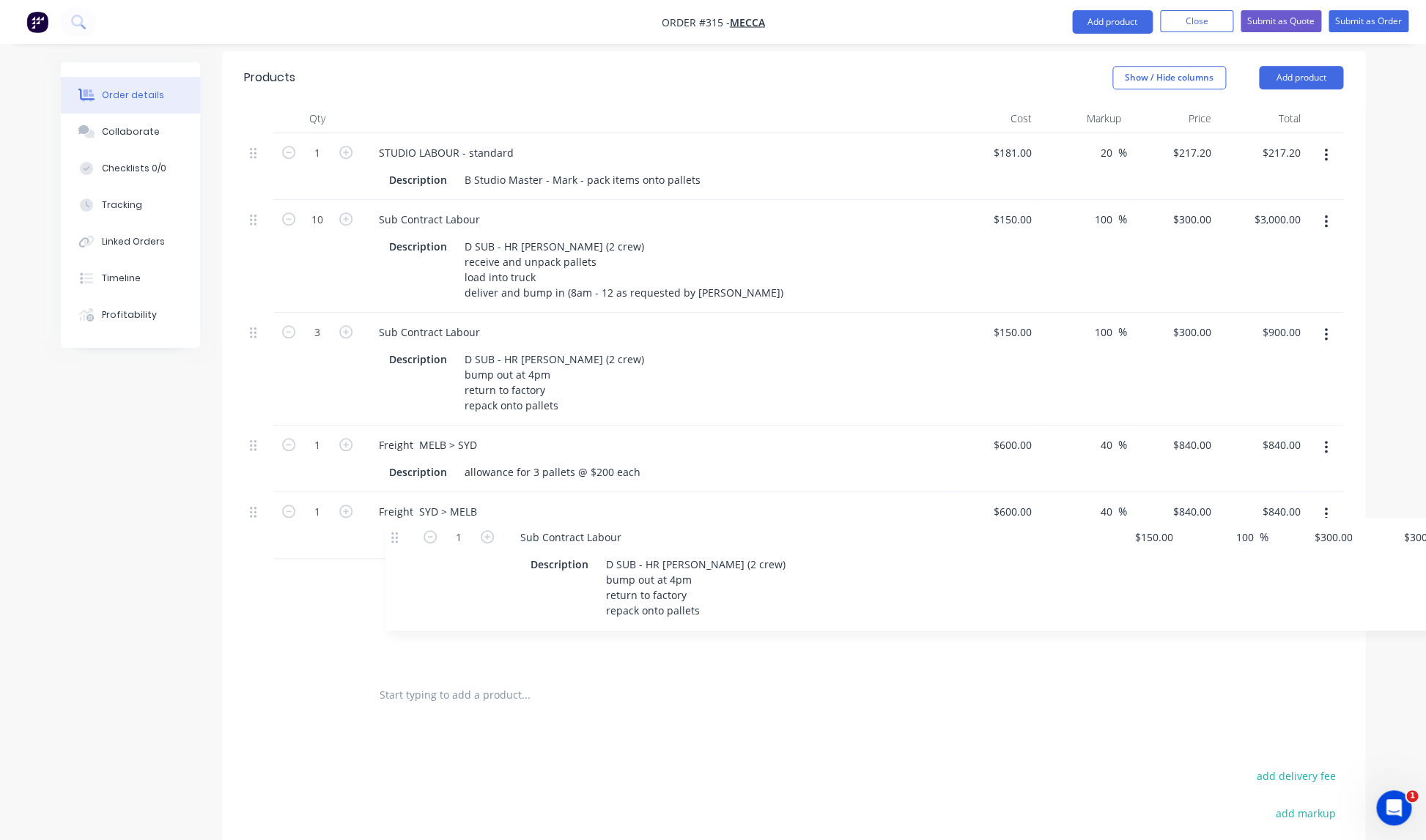
scroll to position [422, 0]
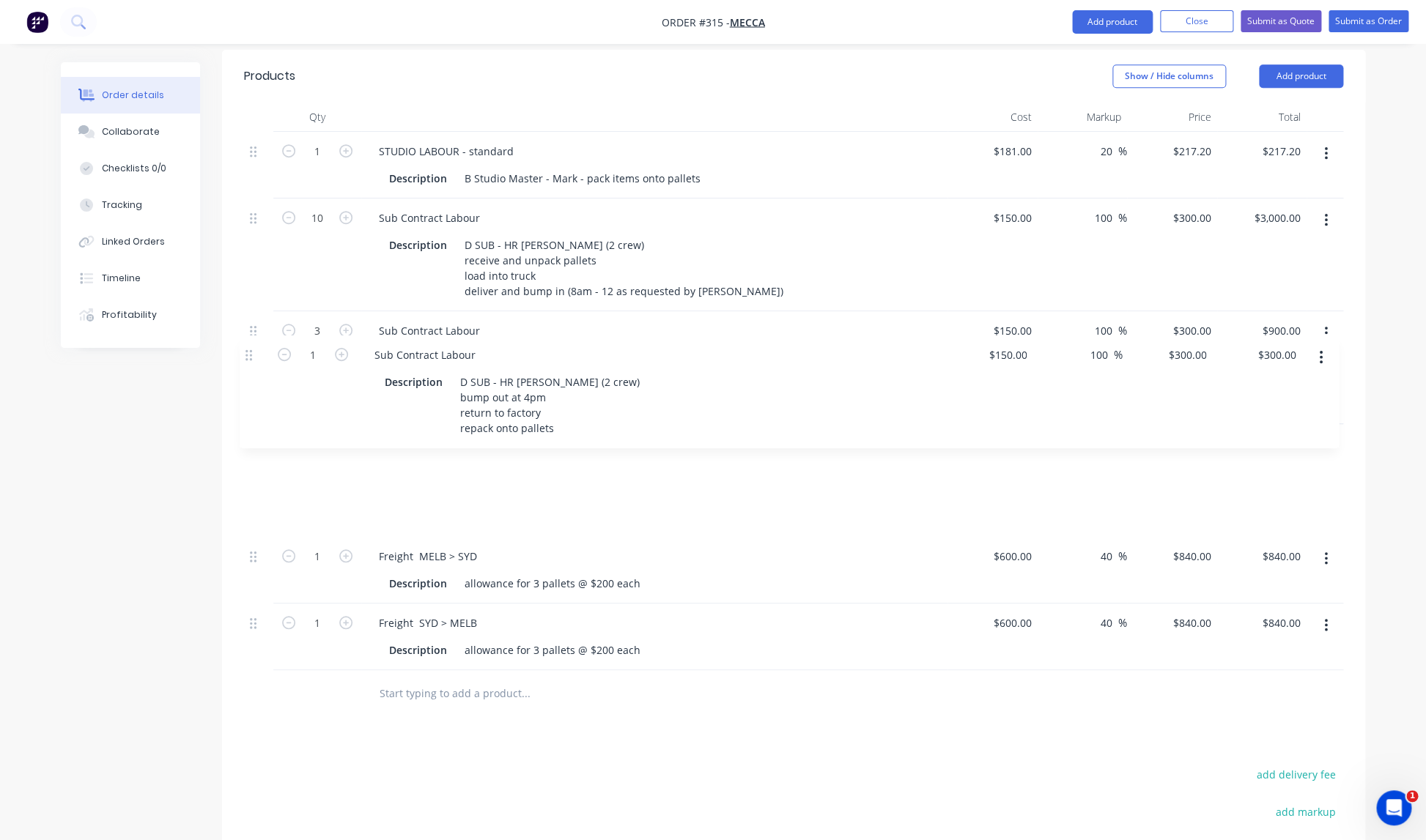
drag, startPoint x: 252, startPoint y: 568, endPoint x: 245, endPoint y: 358, distance: 210.1
click at [245, 358] on div "1 STUDIO LABOUR - standard Description B Studio Master - Mark - pack items onto…" at bounding box center [793, 401] width 1099 height 539
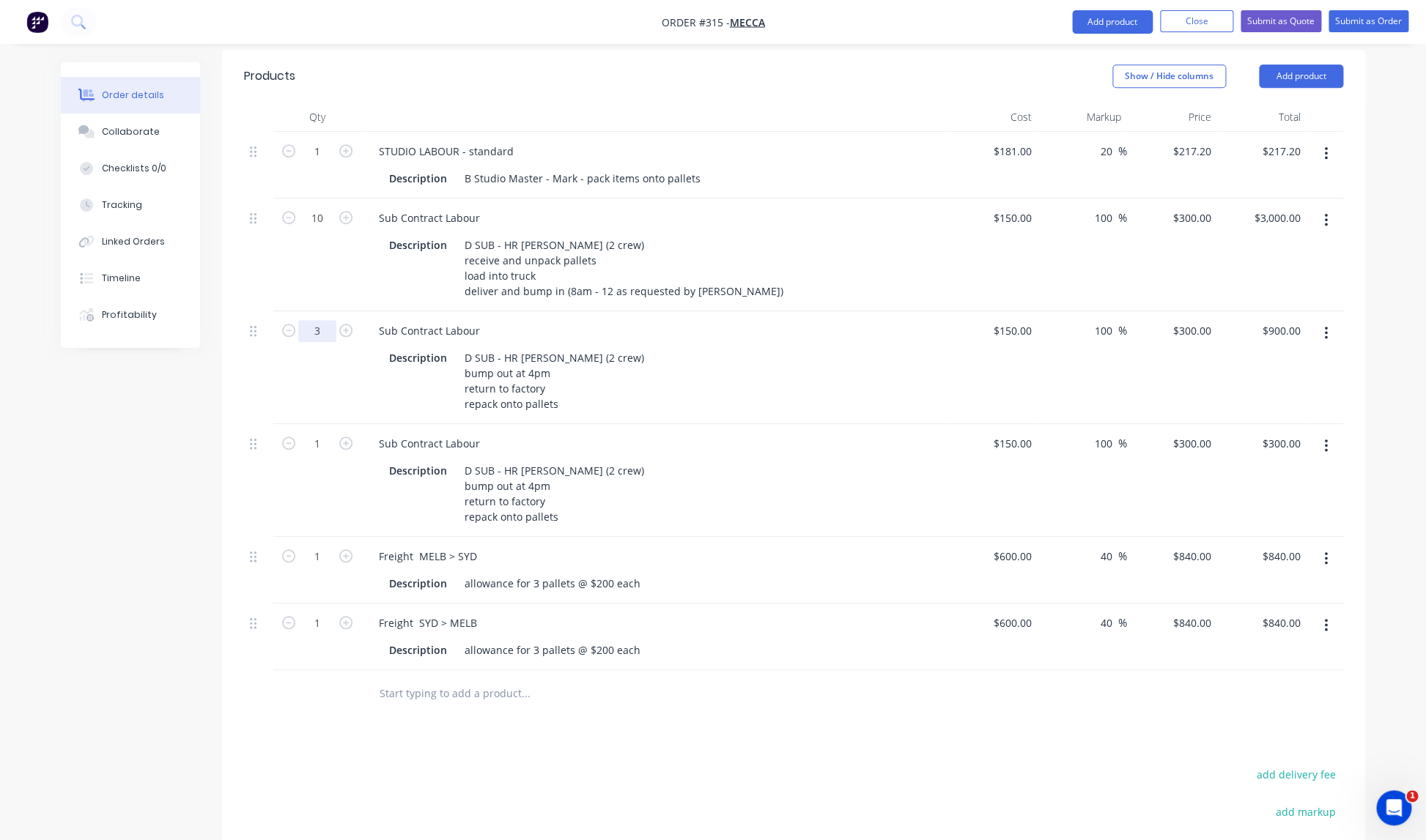
click at [322, 320] on input "3" at bounding box center [318, 331] width 38 height 22
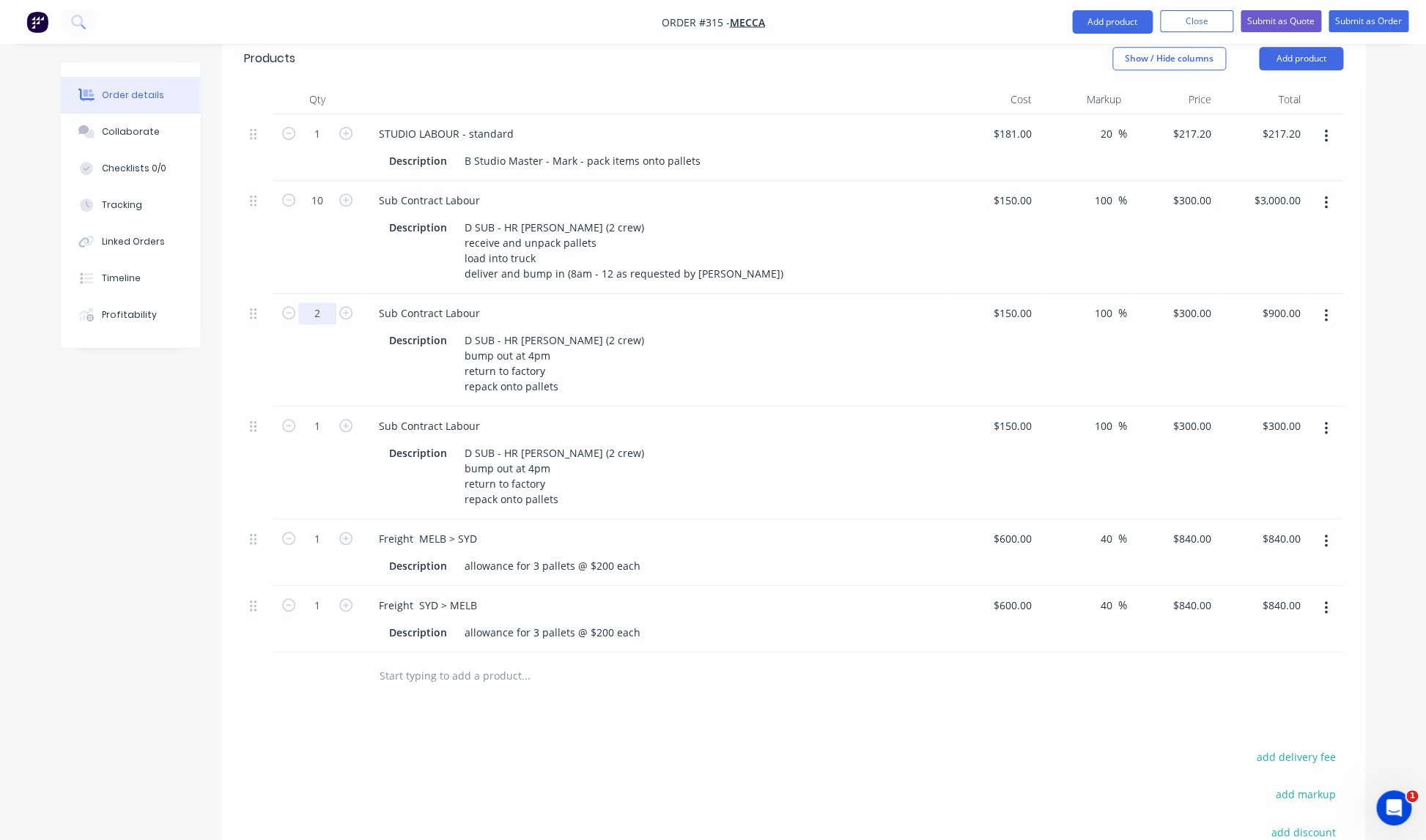
scroll to position [441, 0]
type input "2"
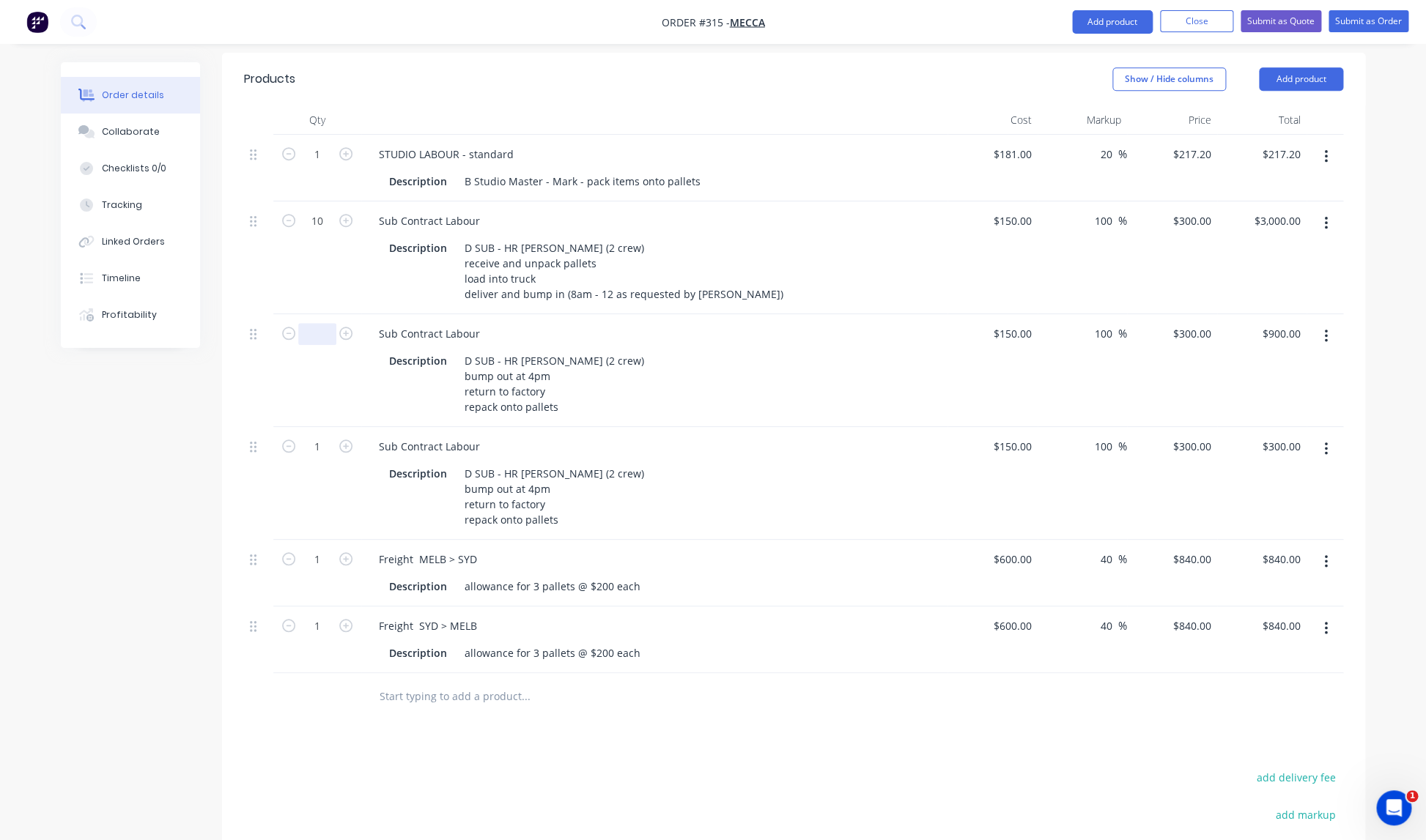
type input "3"
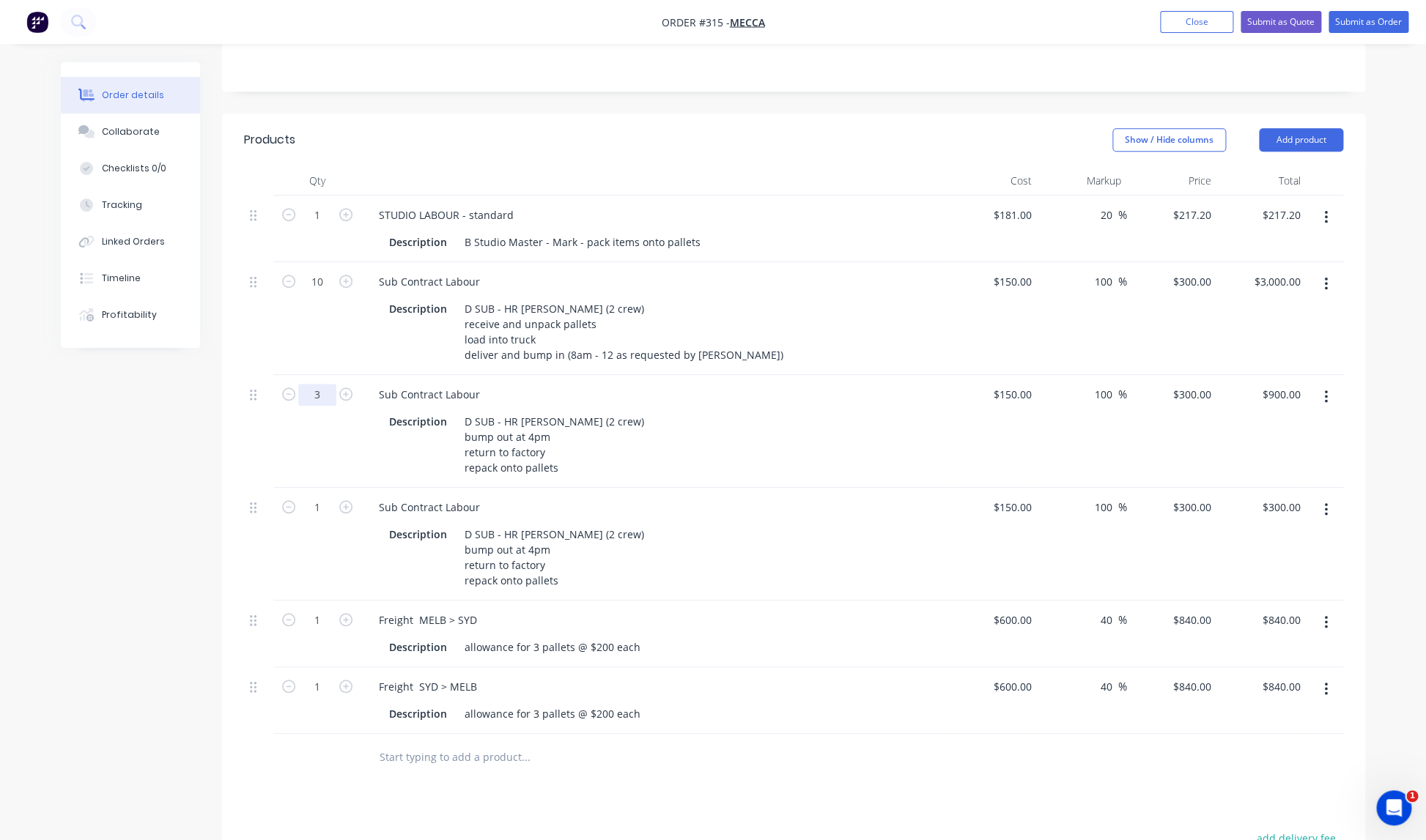
scroll to position [356, 0]
click at [762, 527] on div "Description D SUB - HR RORY (2 crew) bump out at 4pm return to factory repack o…" at bounding box center [652, 560] width 536 height 68
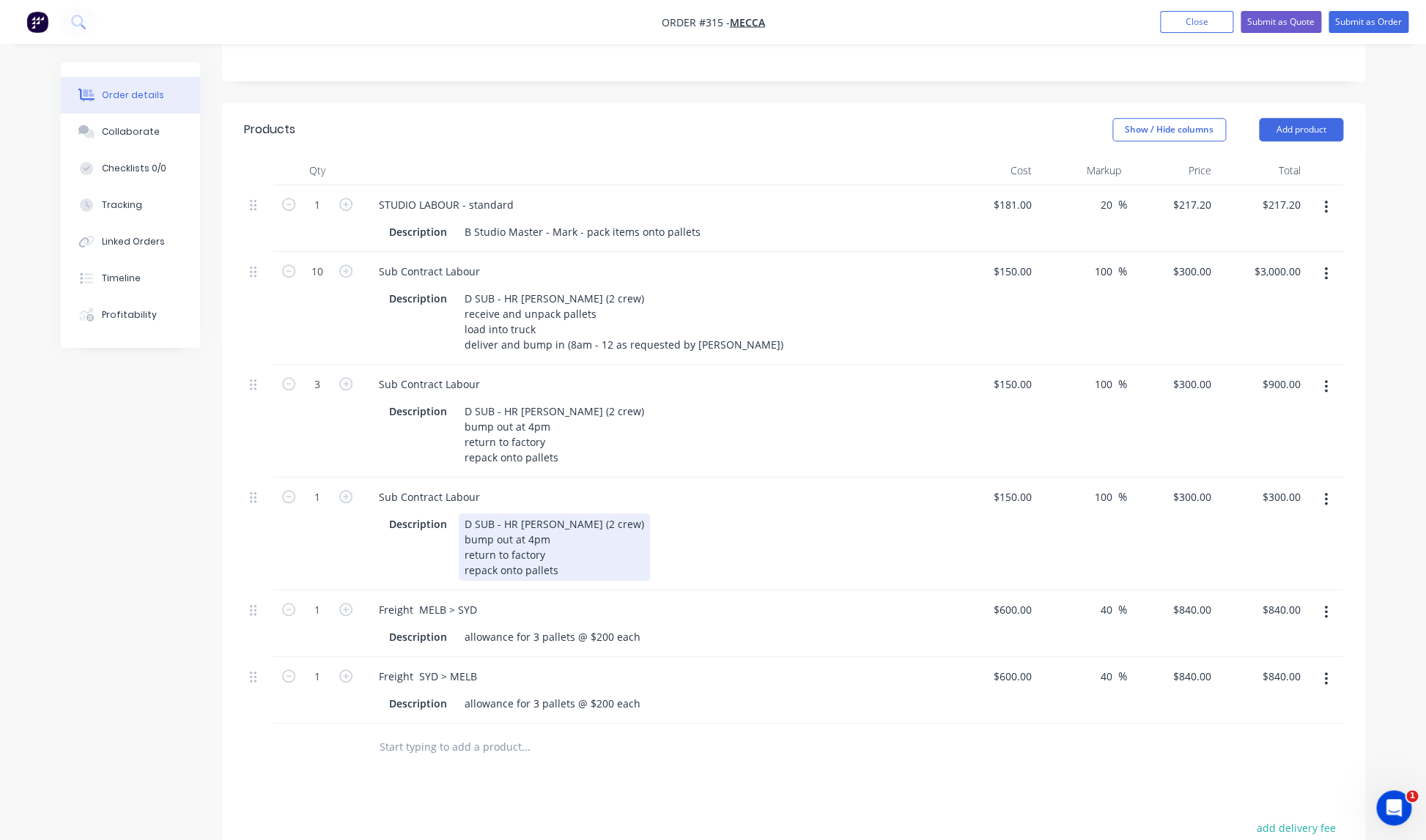
click at [545, 513] on div "D SUB - HR [PERSON_NAME] (2 crew) bump out at 4pm return to factory repack onto…" at bounding box center [554, 546] width 191 height 68
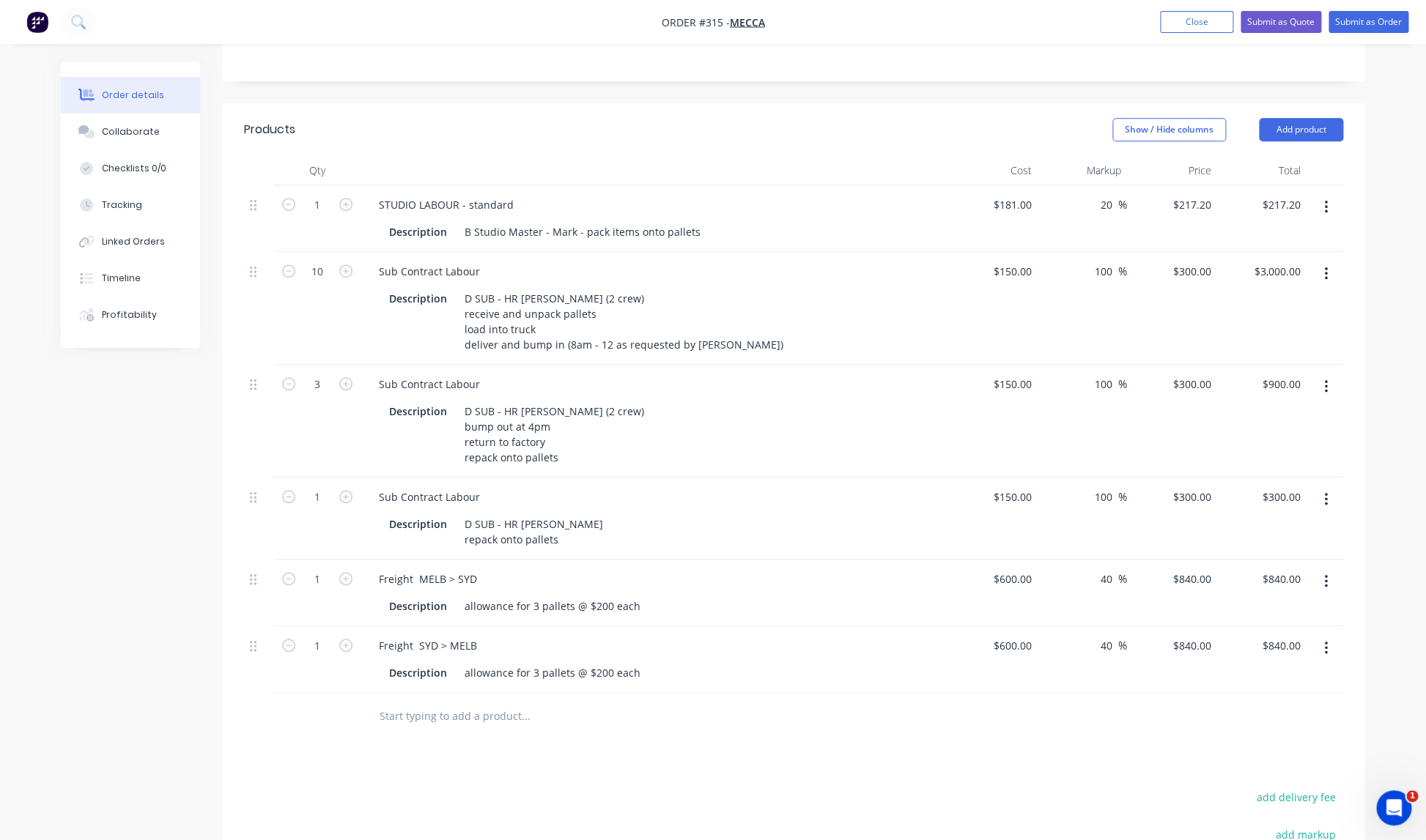
click at [691, 495] on div "Sub Contract Labour Description D SUB - HR RORY repack onto pallets" at bounding box center [654, 518] width 586 height 82
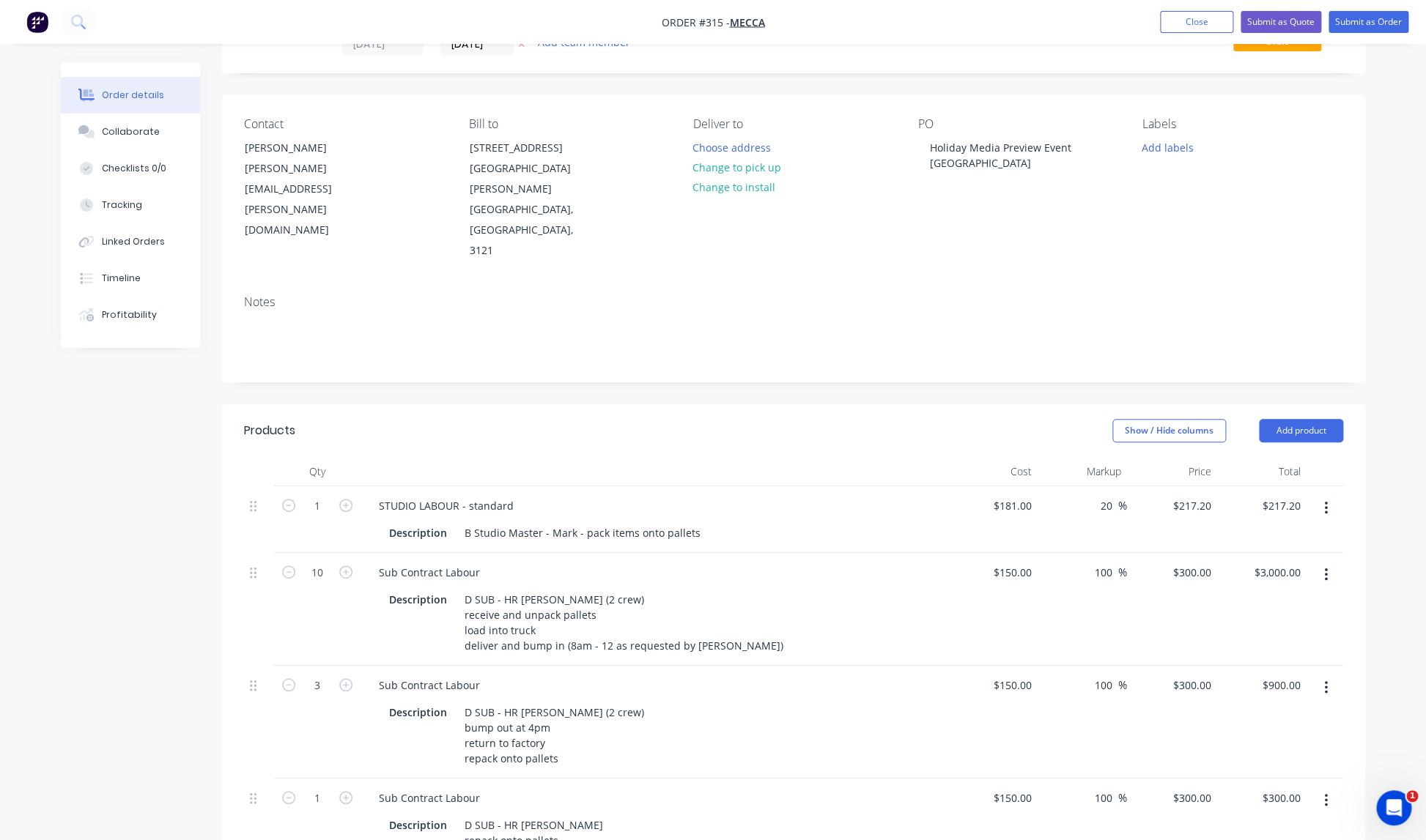
scroll to position [0, 0]
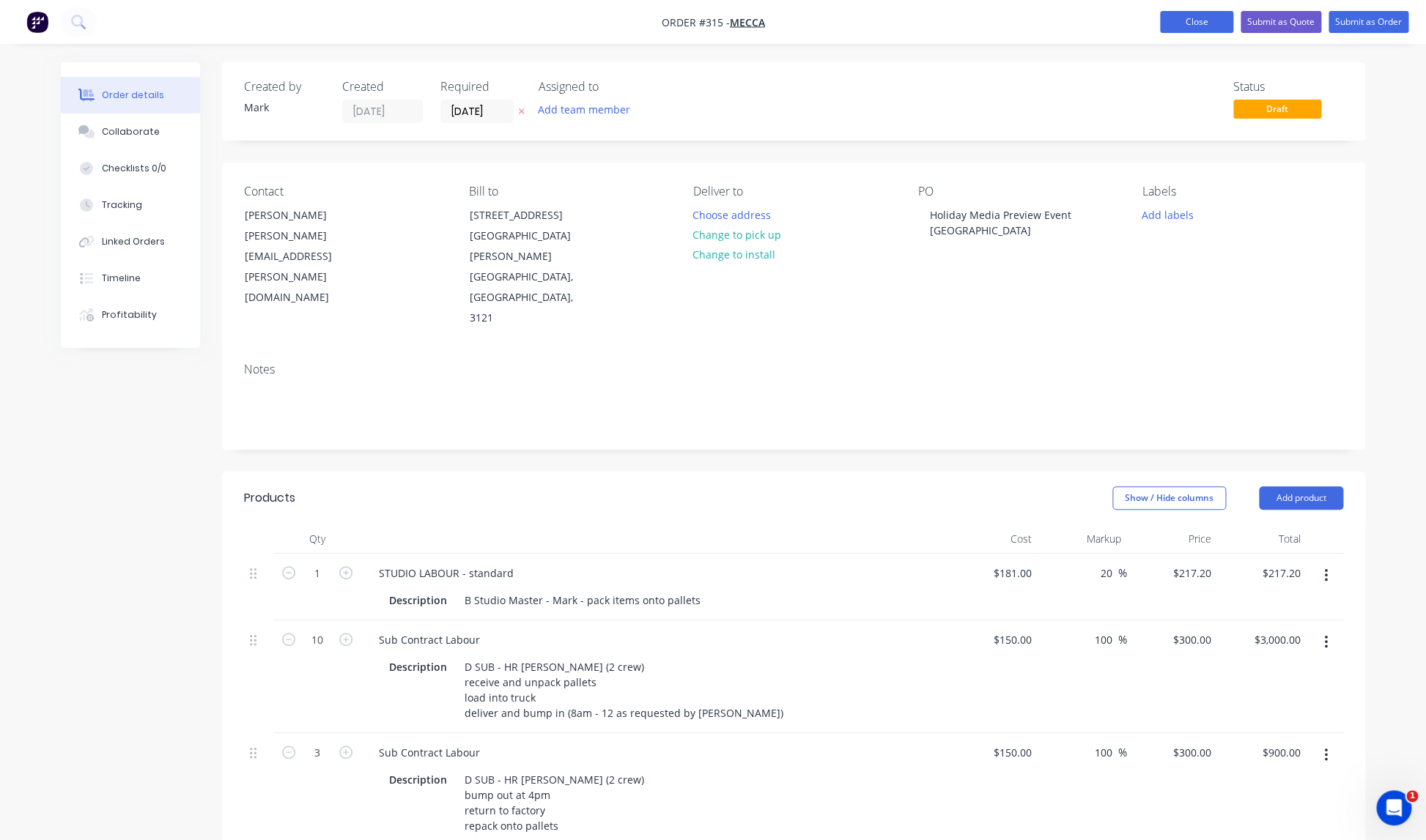
click at [1201, 22] on button "Close" at bounding box center [1197, 22] width 73 height 22
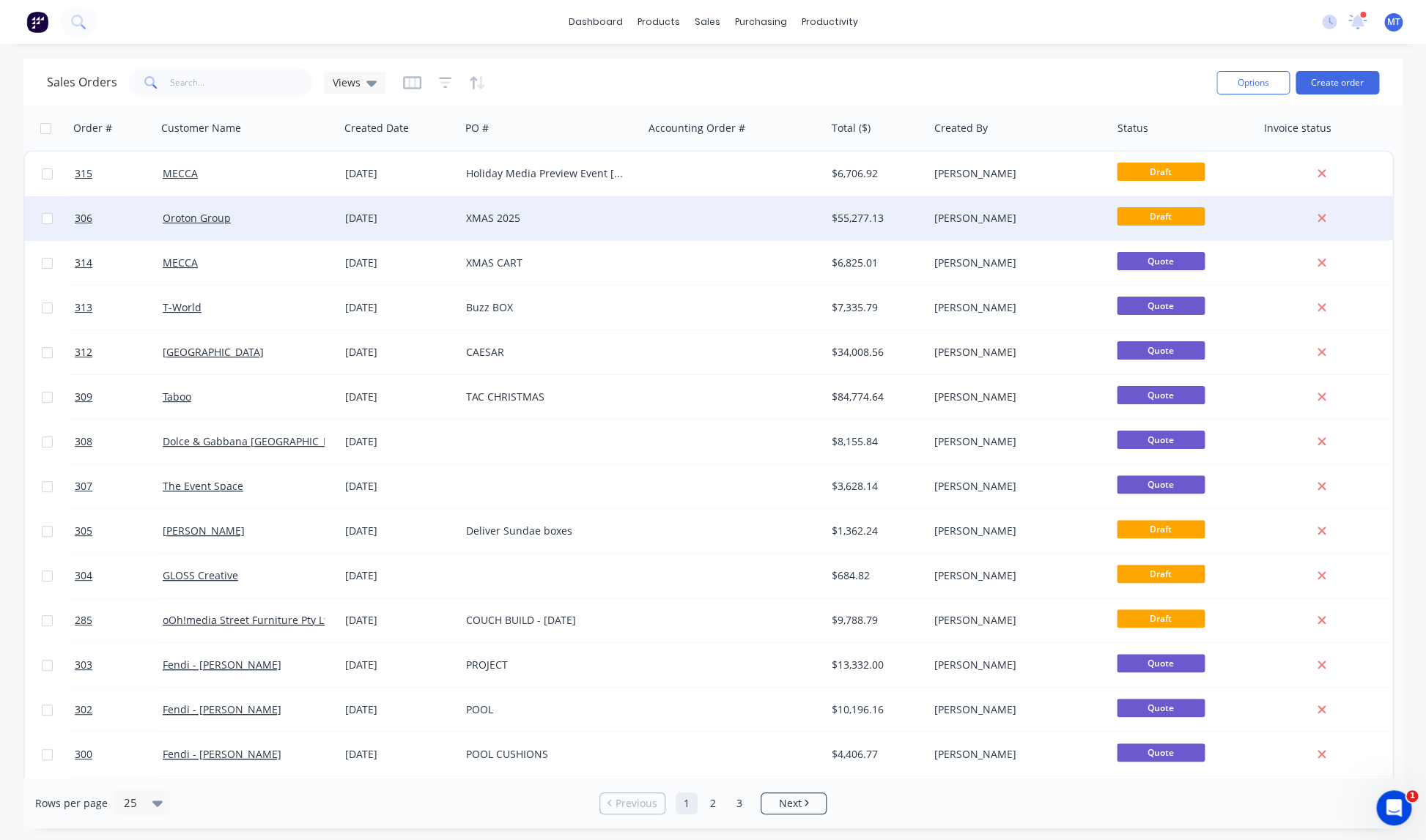
scroll to position [3, 0]
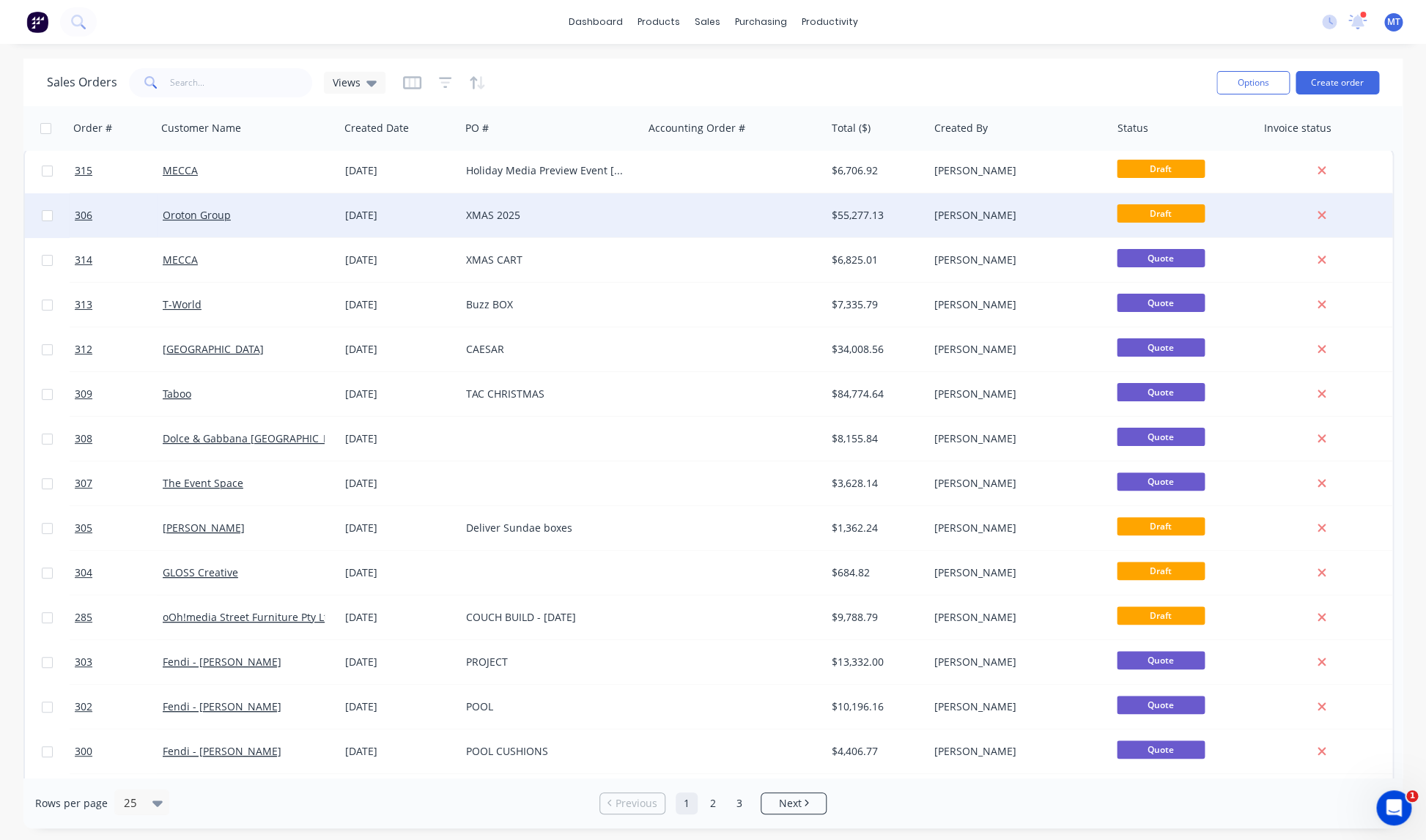
click at [492, 218] on div "XMAS 2025" at bounding box center [547, 216] width 162 height 14
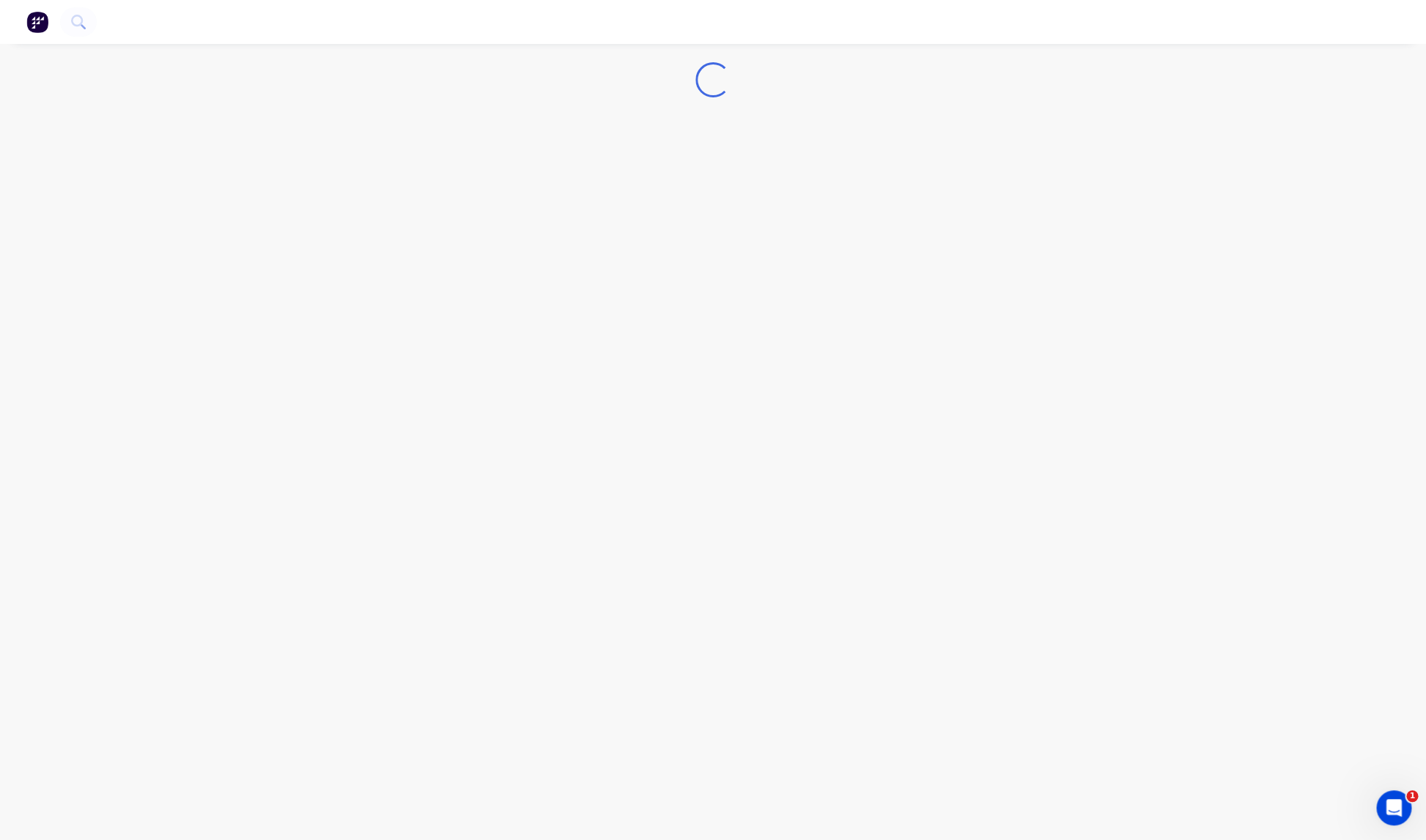
click at [492, 218] on div "Loading..." at bounding box center [713, 420] width 1426 height 840
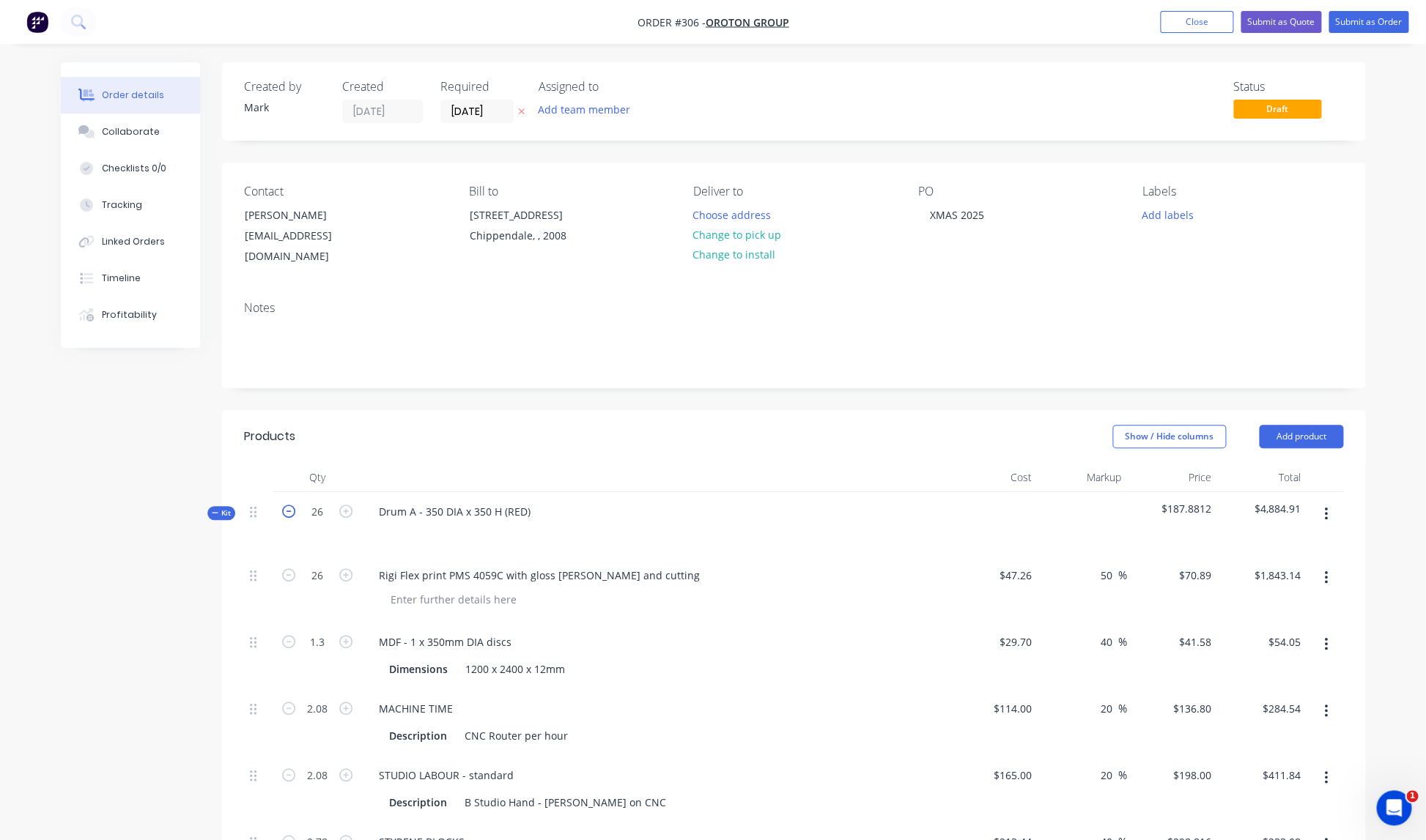
click at [287, 504] on icon "button" at bounding box center [289, 511] width 14 height 14
type input "25"
type input "1.25"
type input "2"
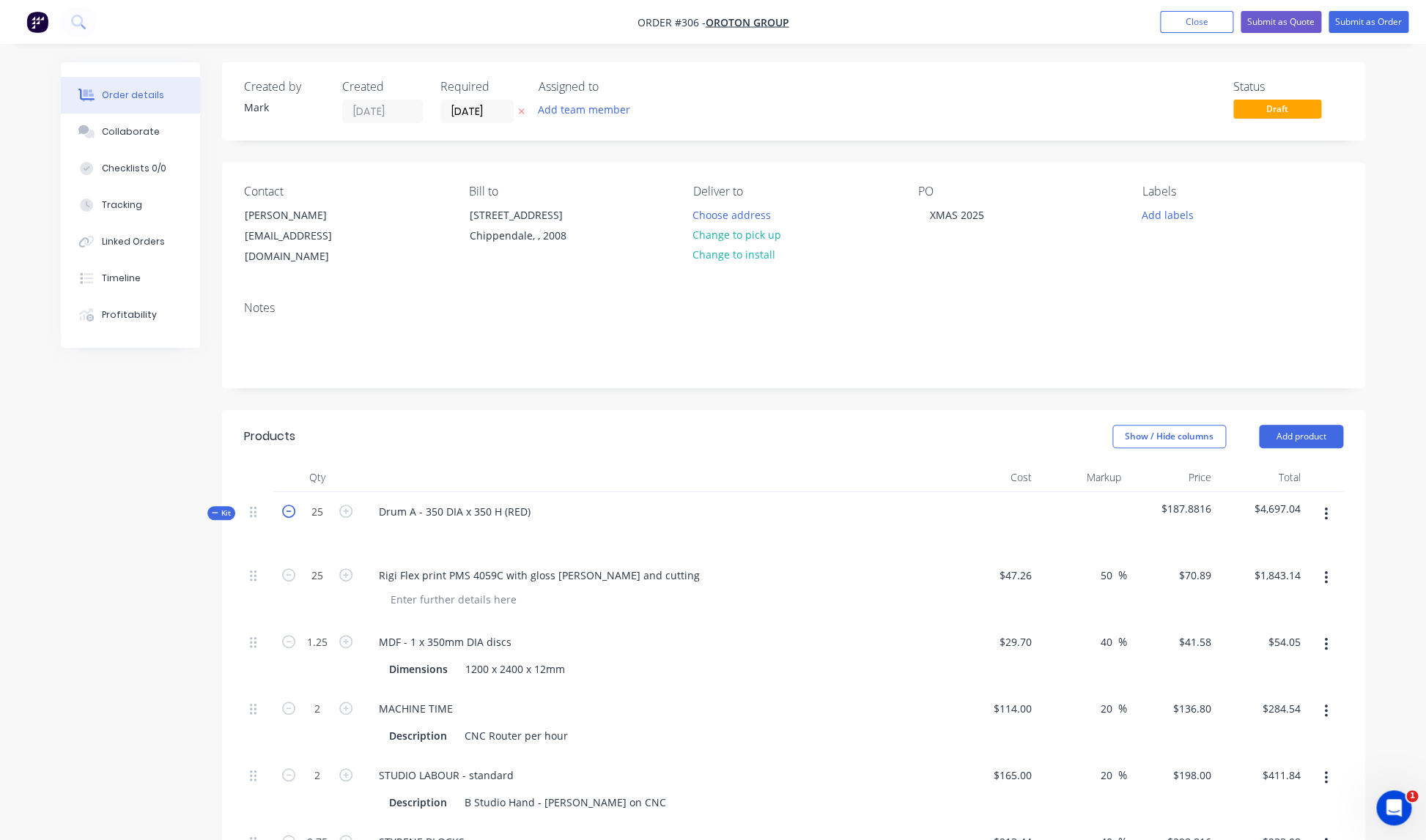
type input "2"
type input "0.75"
type input "2"
type input "6.25"
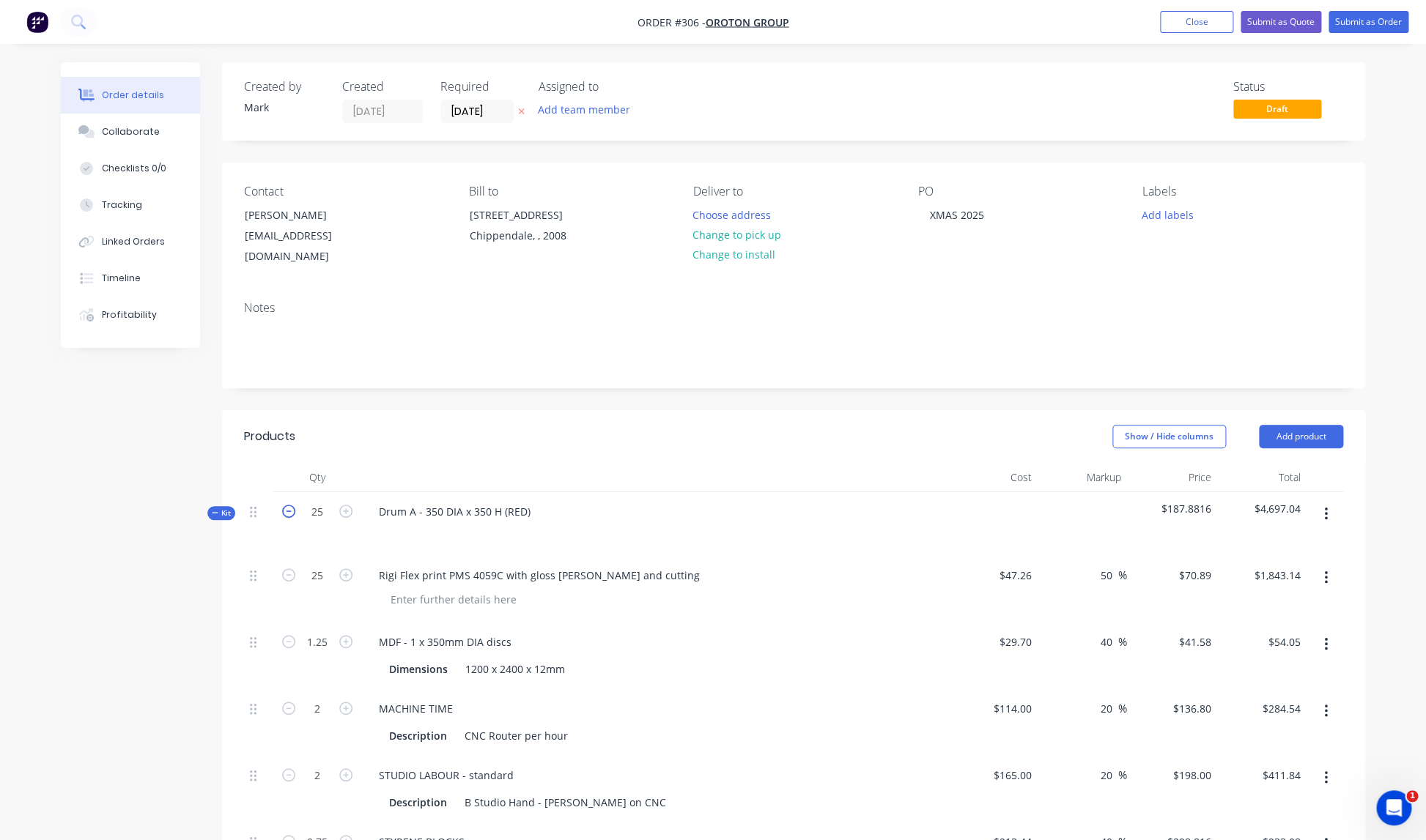
type input "$1,772.25"
type input "$51.98"
type input "$273.60"
type input "$396.00"
type input "$224.11"
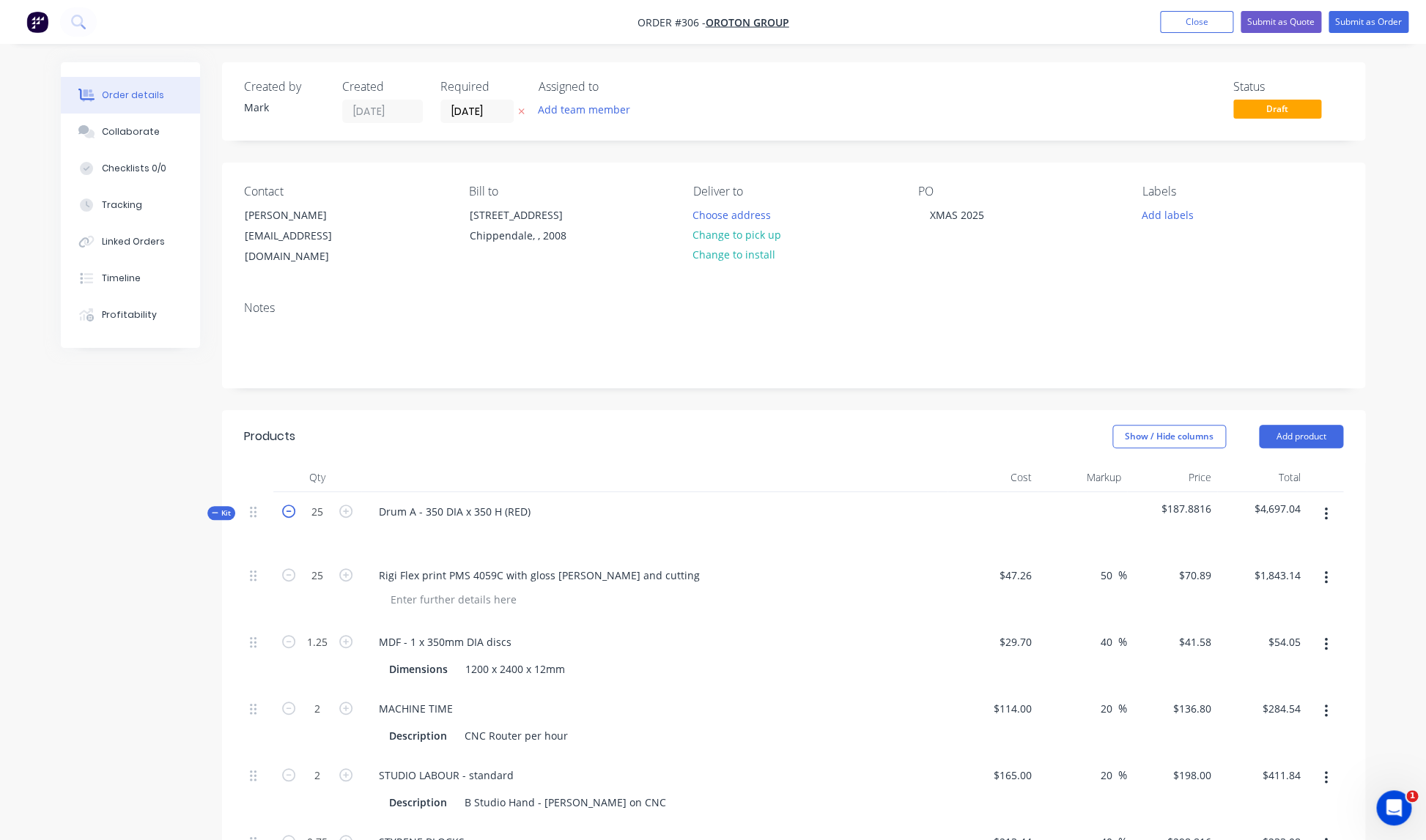
type input "$225.60"
type input "$396.00"
type input "$1,357.50"
click at [287, 504] on icon "button" at bounding box center [289, 511] width 14 height 14
type input "24"
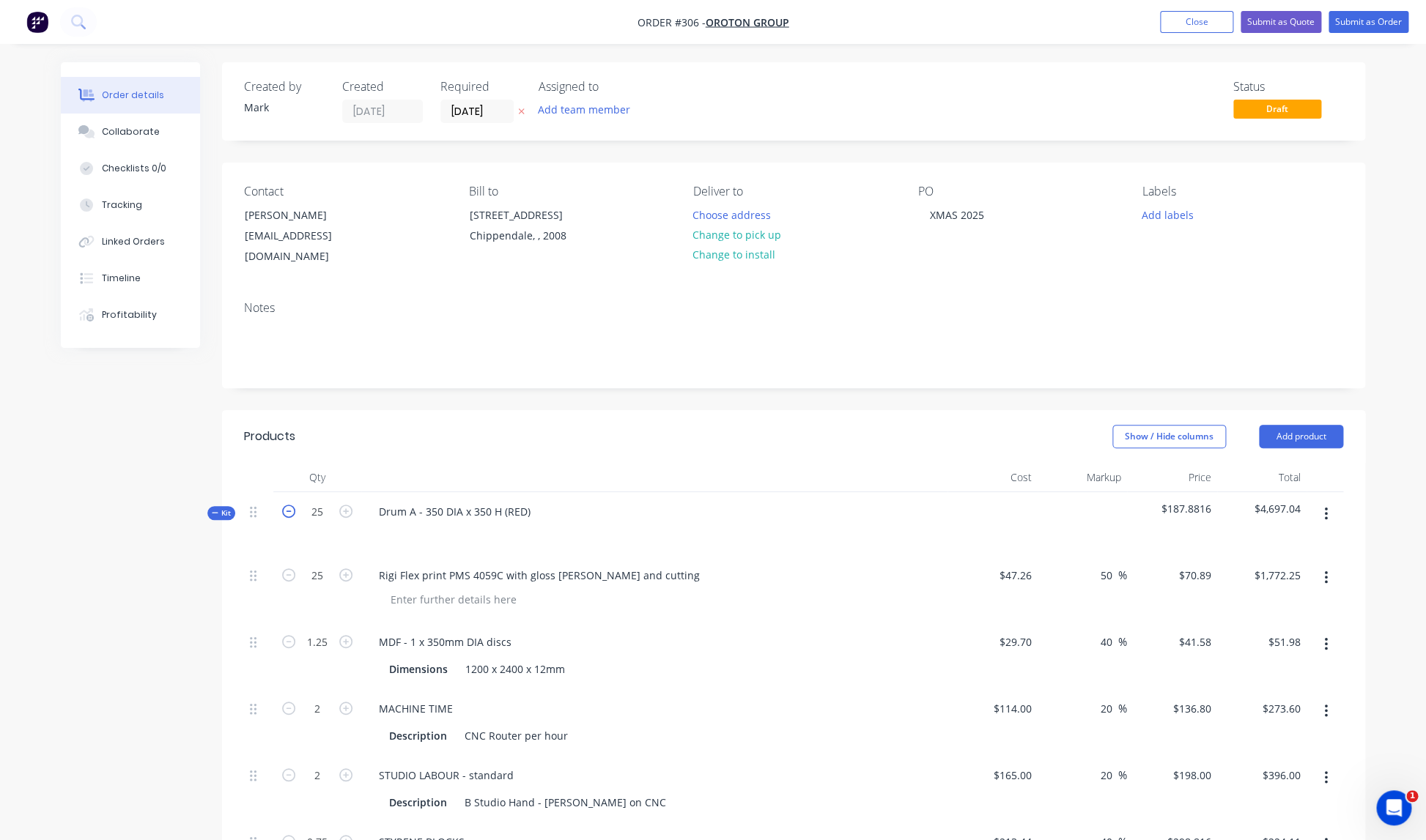
type input "24"
type input "$1,701.36"
type input "1.2"
type input "$49.90"
type input "1.92"
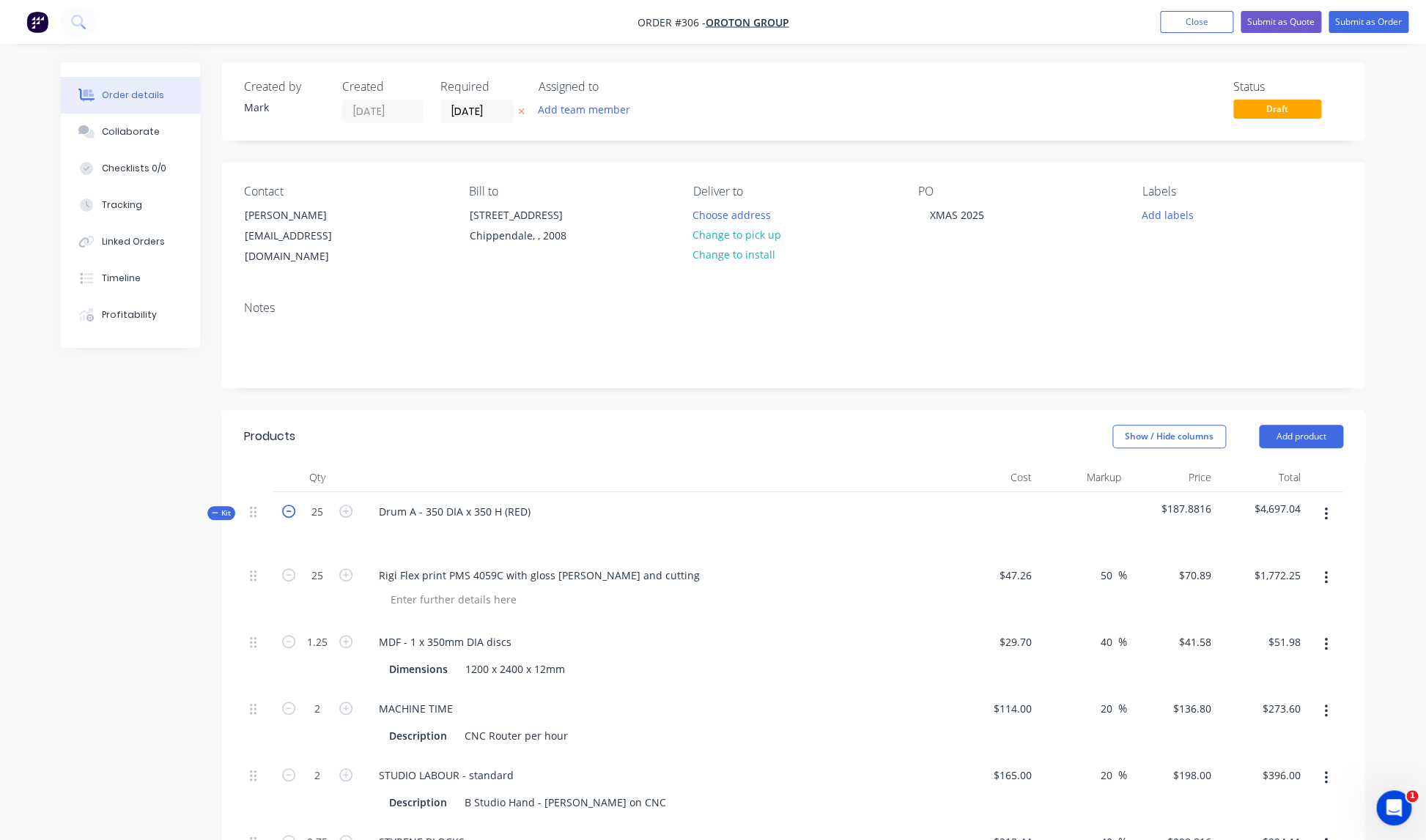
type input "$262.66"
type input "1.92"
type input "$380.16"
type input "0.72"
type input "$215.15"
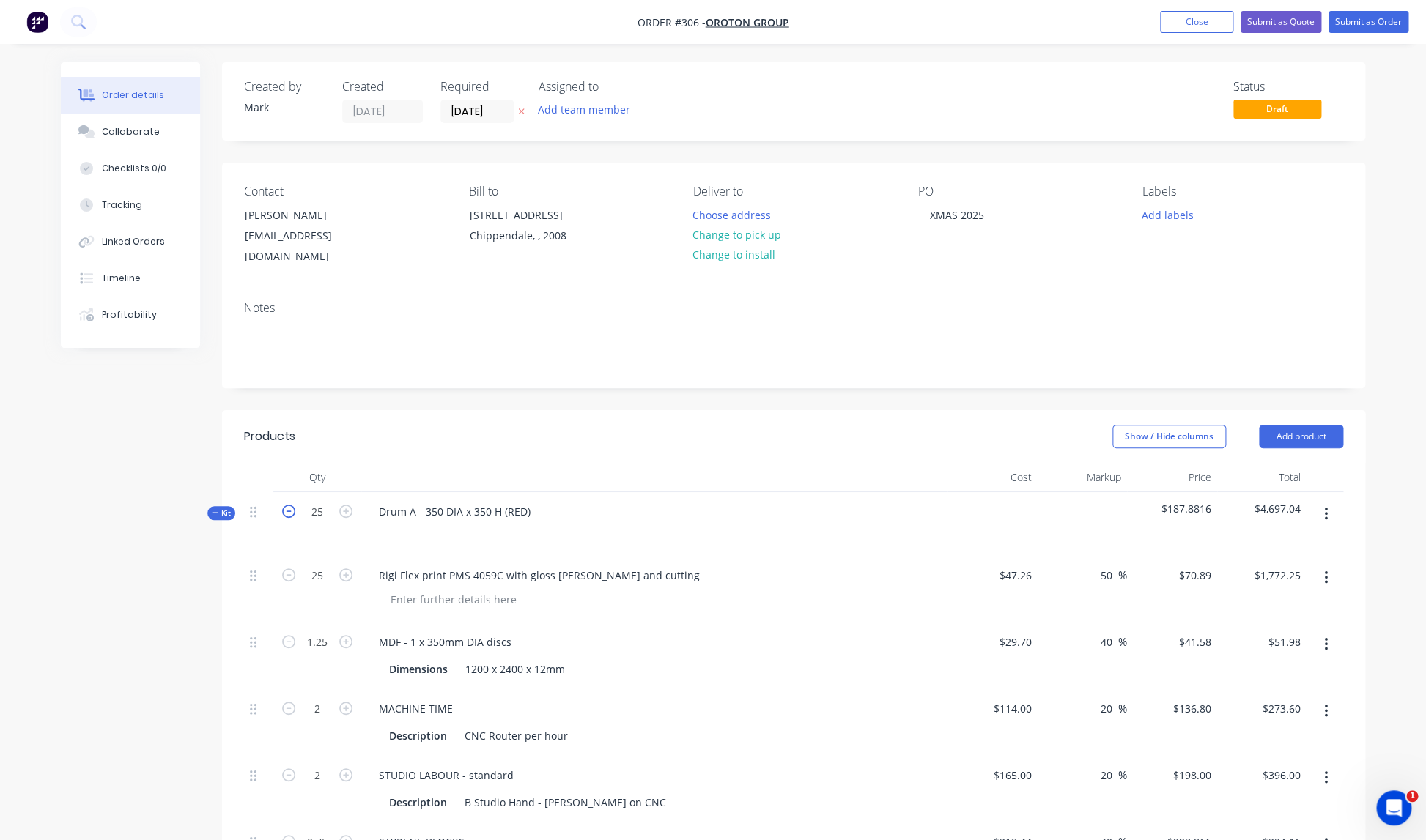
type input "1.92"
type input "$216.58"
type input "1.92"
type input "$380.16"
type input "6"
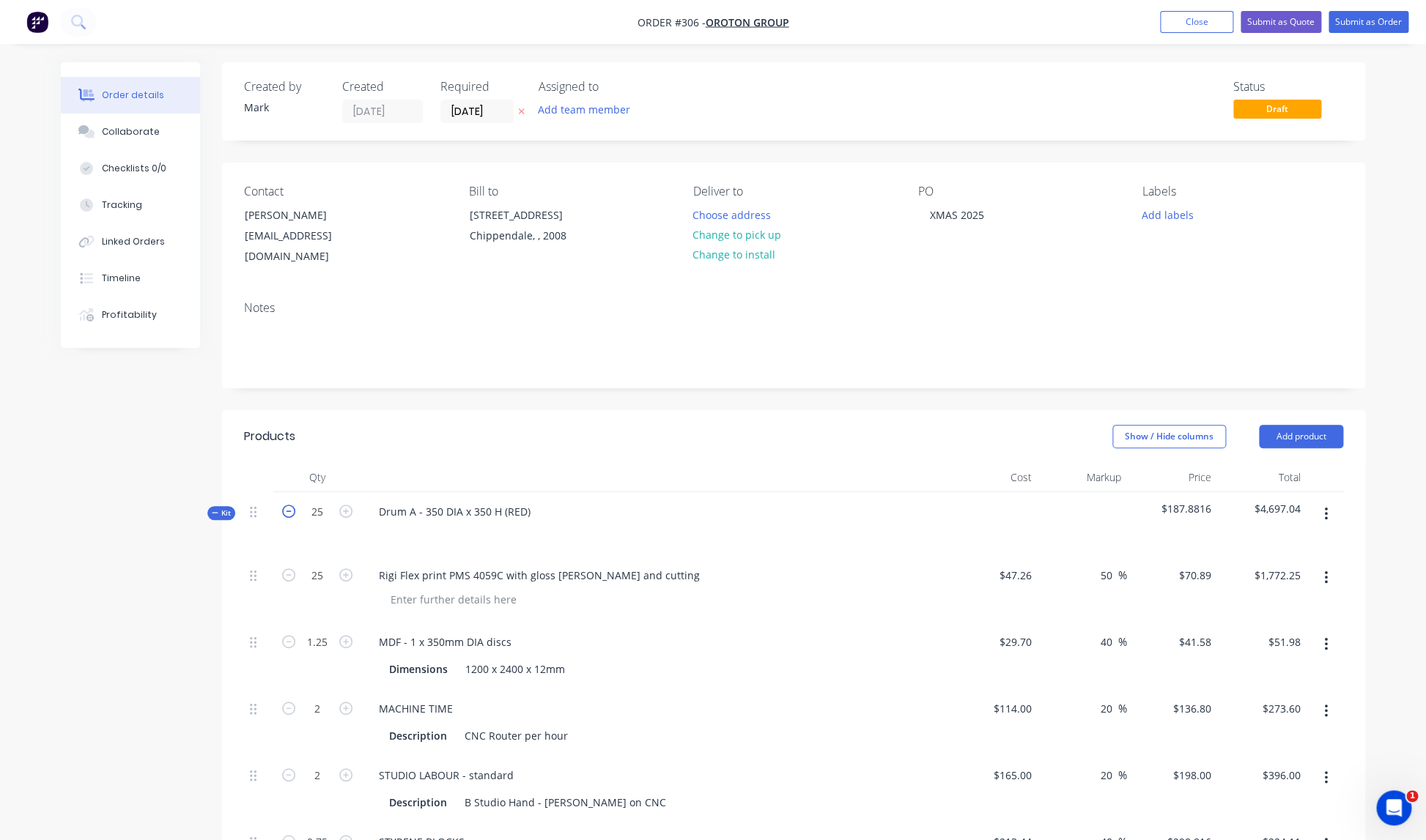
type input "$1,303.20"
click at [287, 504] on icon "button" at bounding box center [289, 511] width 14 height 14
type input "23"
type input "1.15"
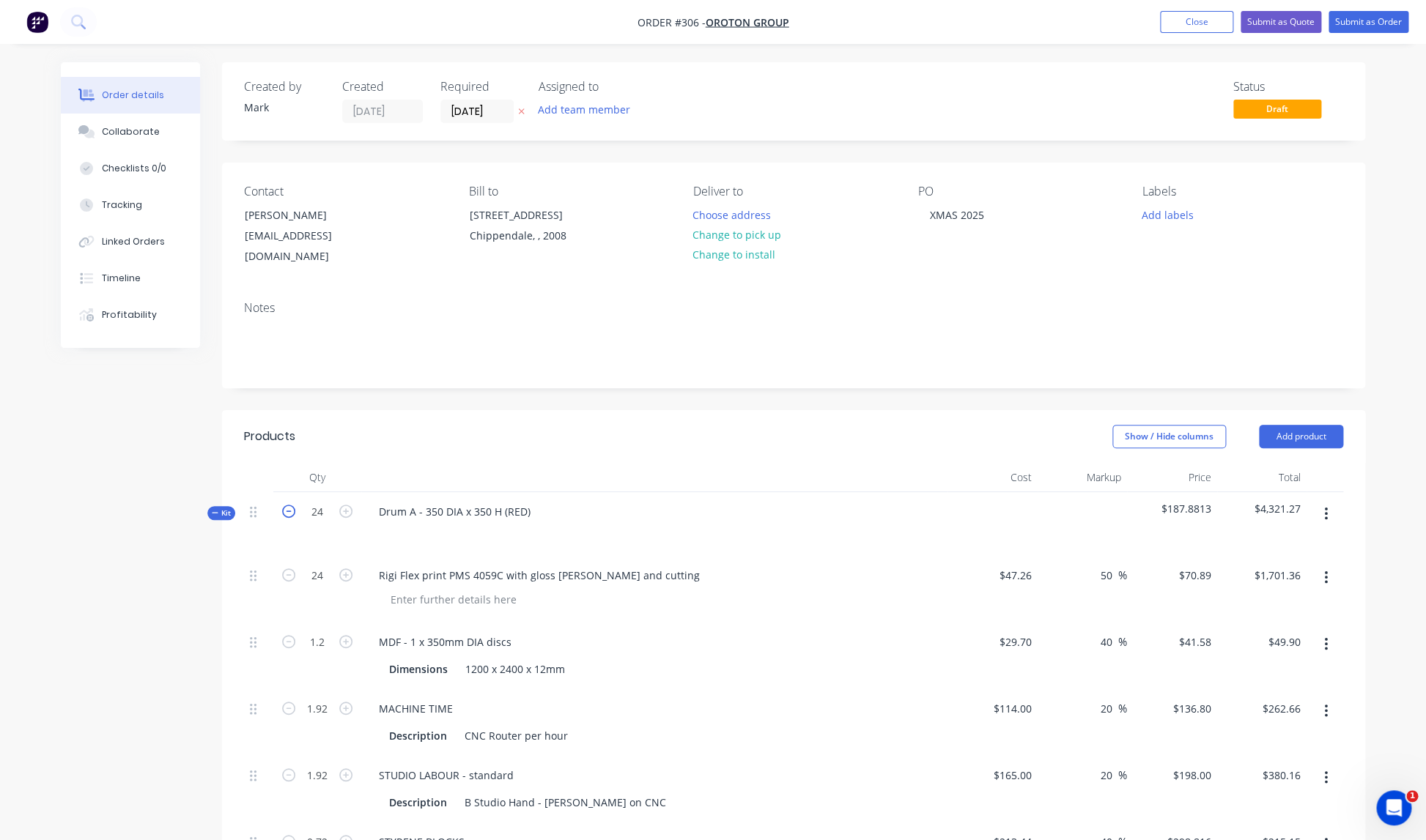
type input "1.84"
type input "0.69"
type input "1.84"
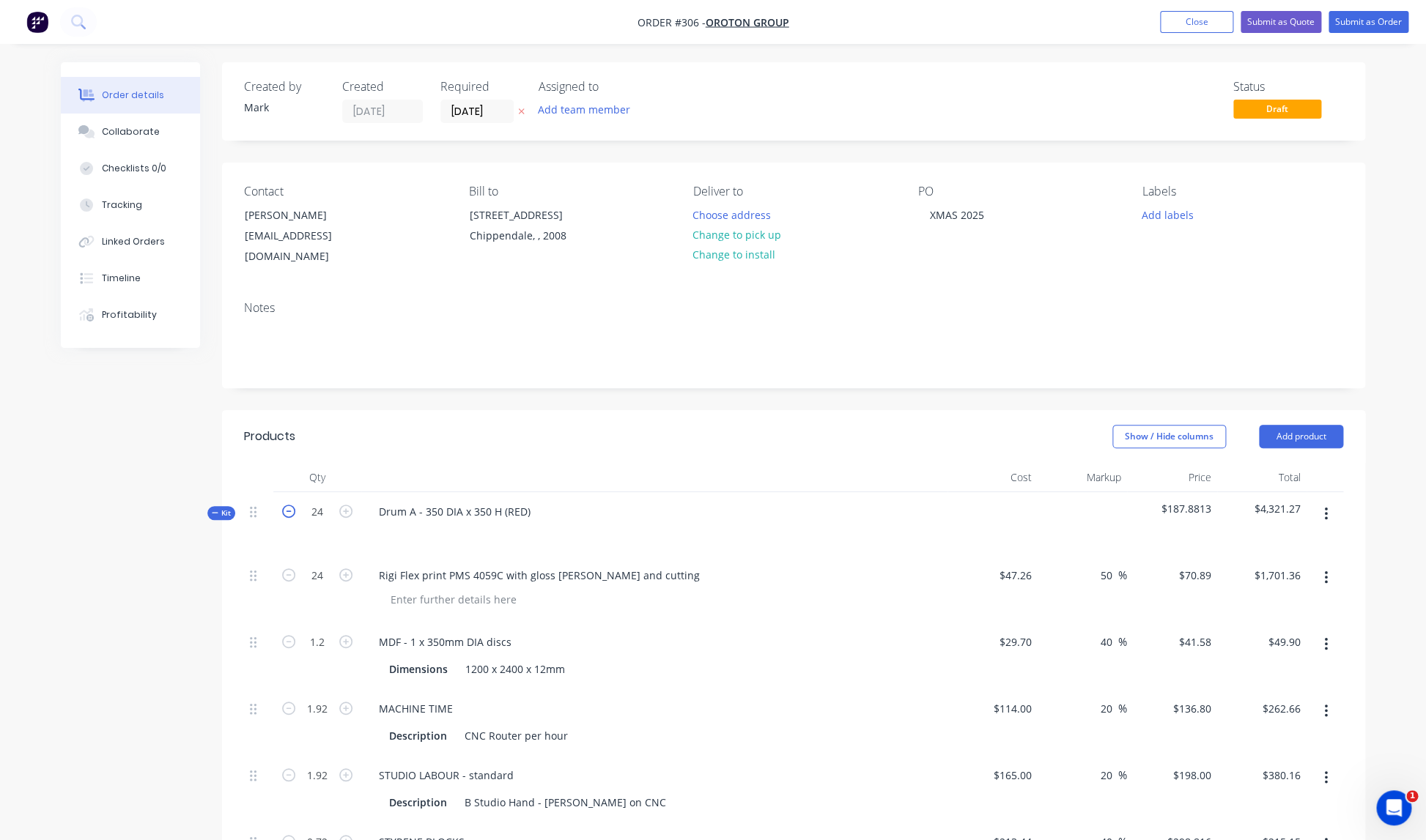
type input "5.75"
type input "$1,630.47"
type input "$47.82"
type input "$251.71"
type input "$364.32"
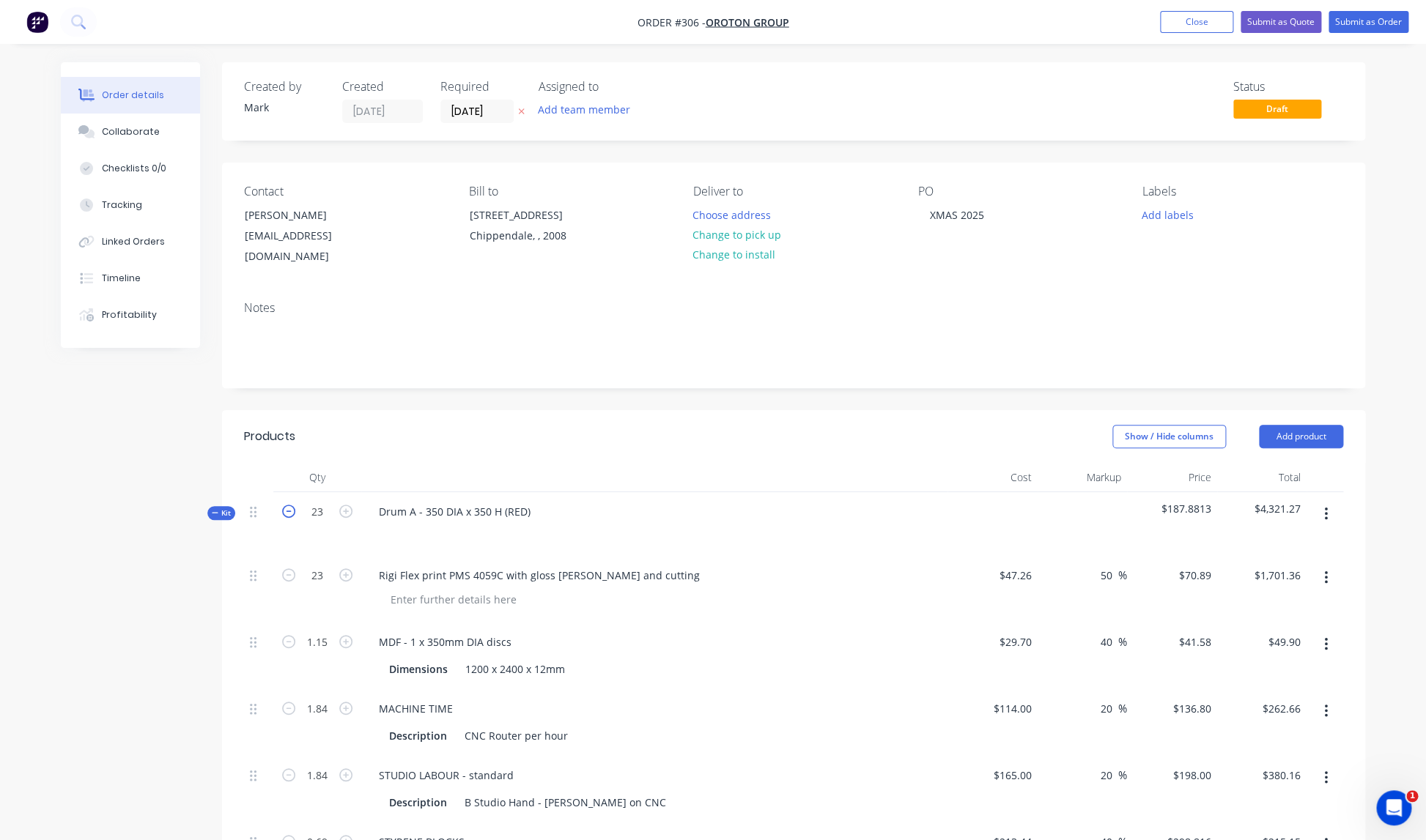
type input "$206.18"
type input "$207.55"
type input "$364.32"
type input "$1,248.90"
click at [287, 504] on icon "button" at bounding box center [289, 511] width 14 height 14
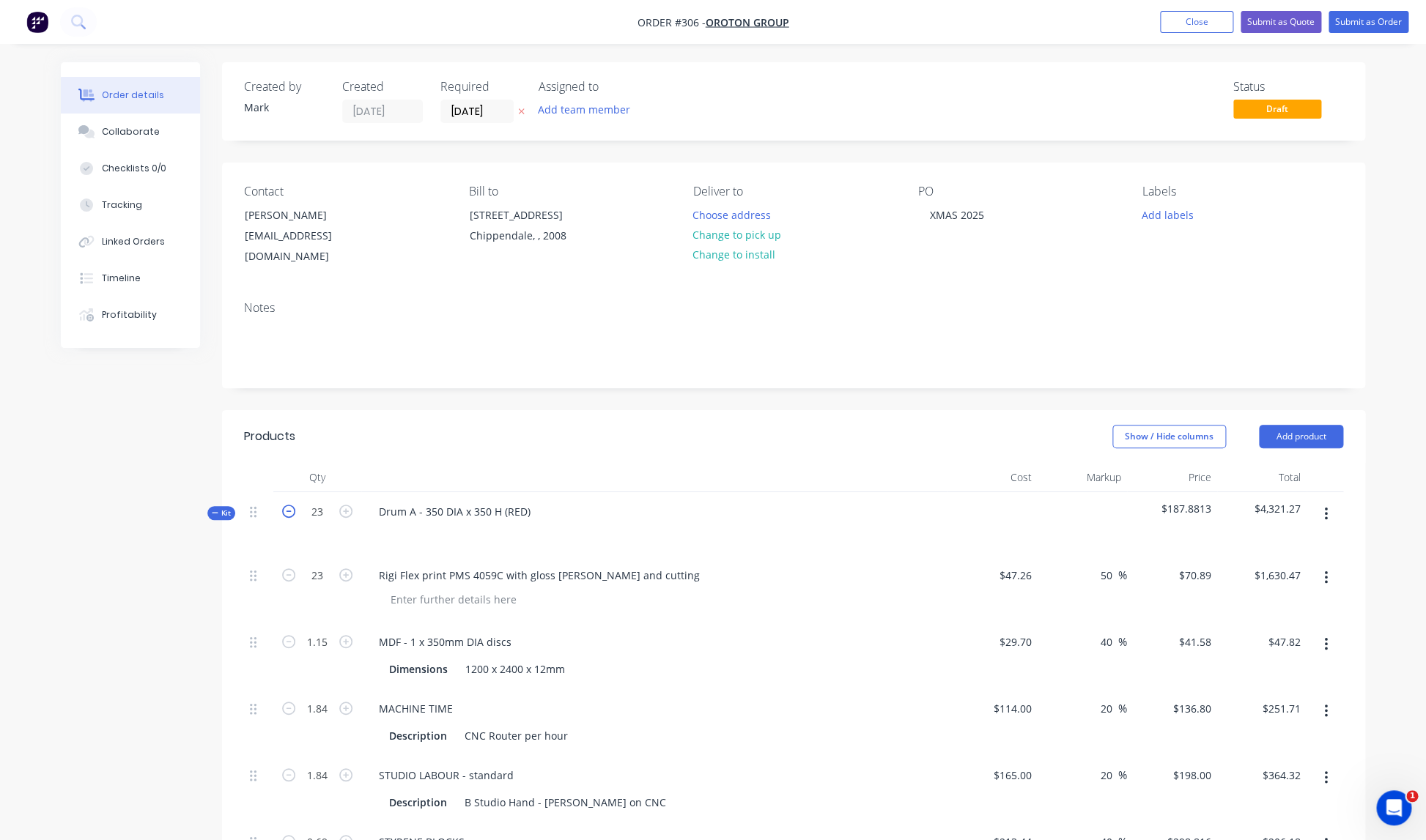
type input "22"
type input "1.1"
type input "1.76"
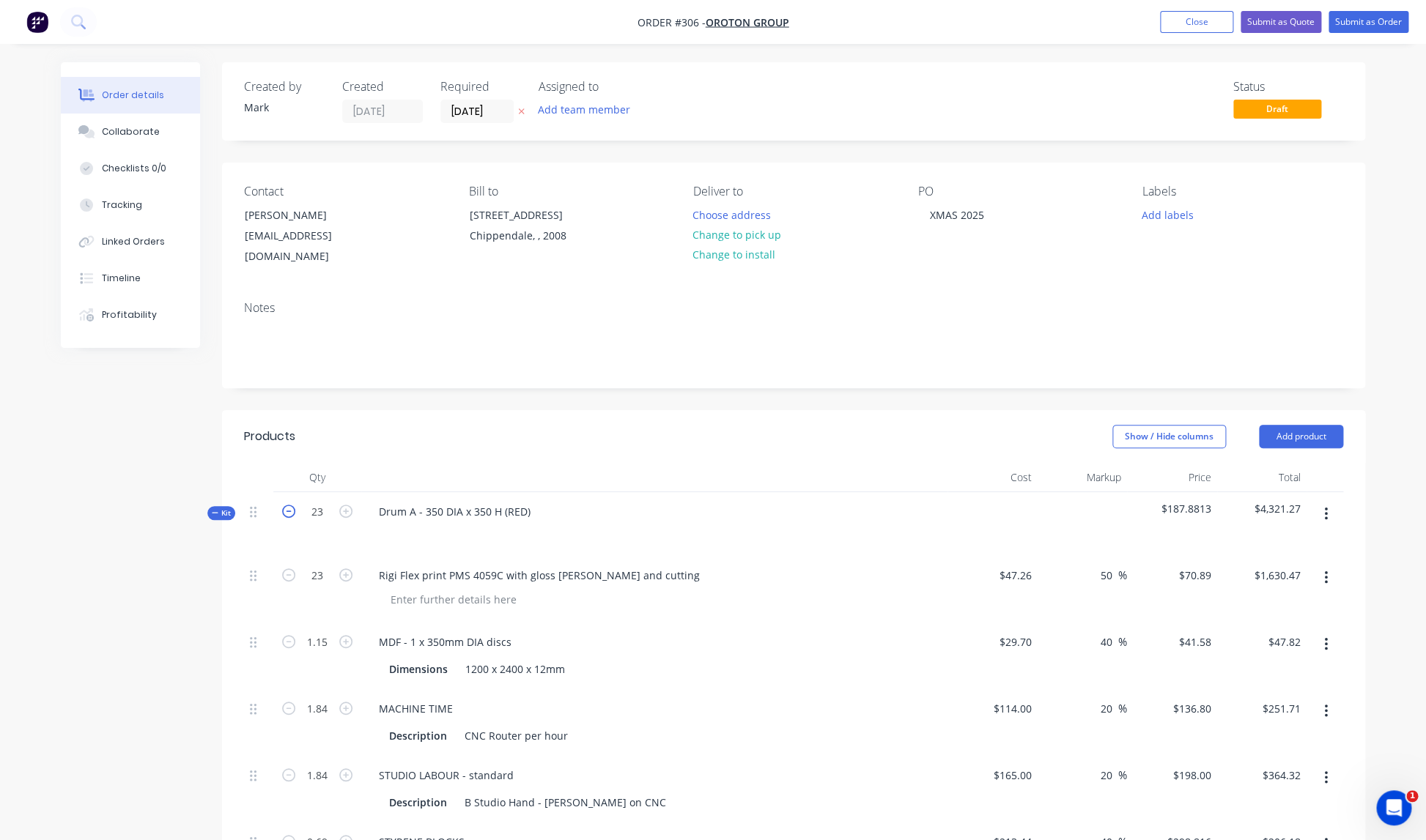
type input "0.66"
type input "1.76"
type input "5.5"
type input "$1,559.58"
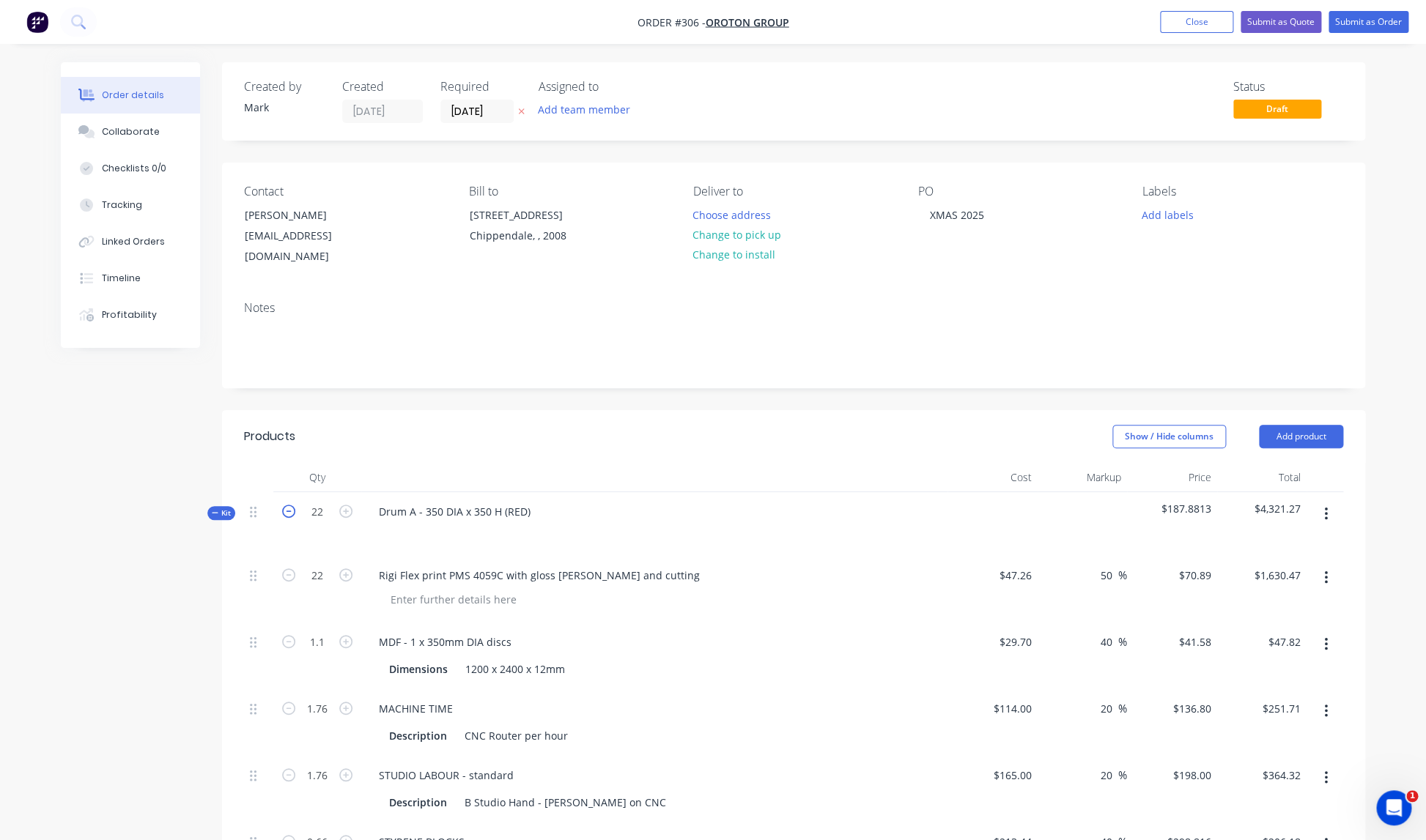
type input "$45.74"
type input "$240.77"
type input "$348.48"
type input "$197.22"
type input "$198.53"
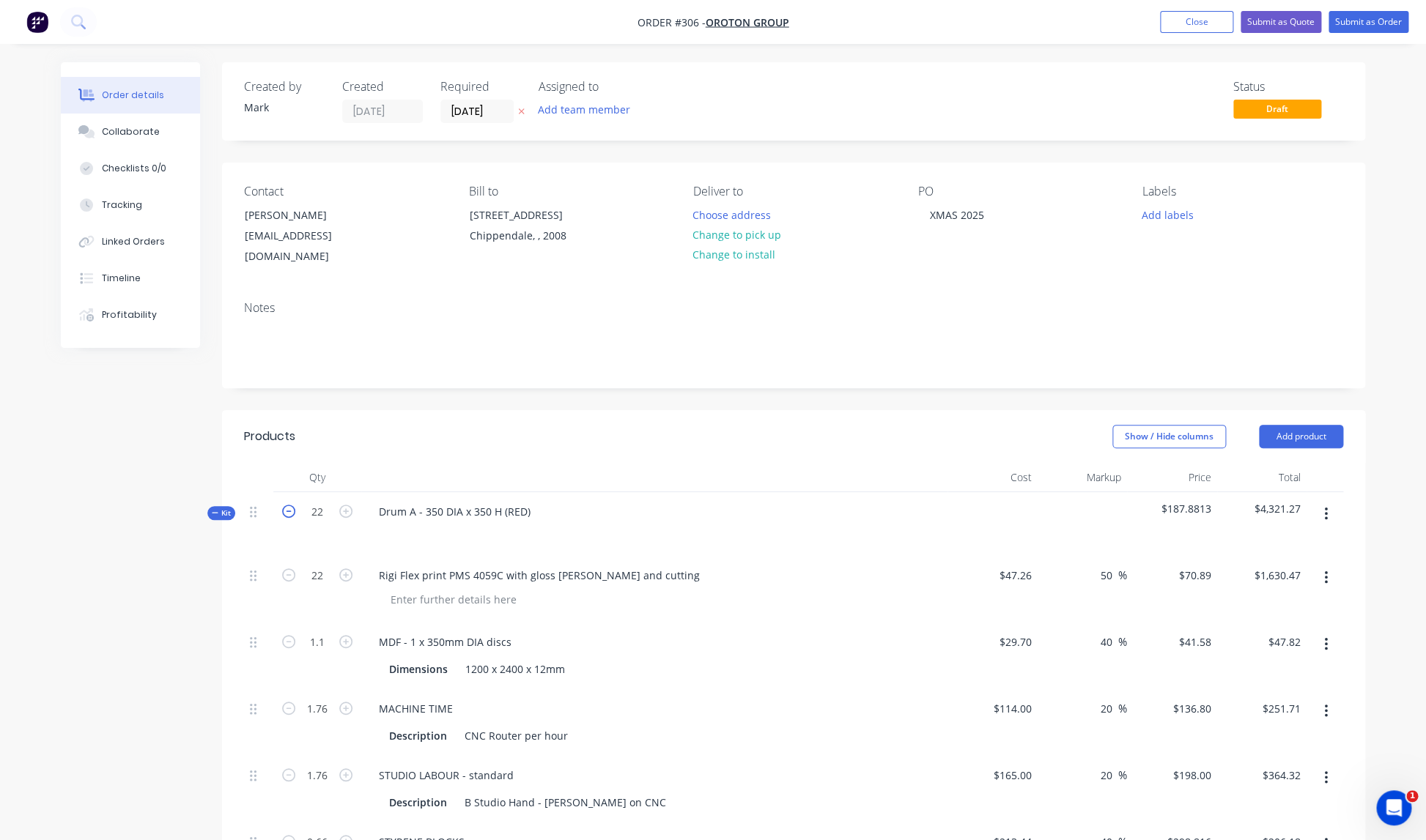
type input "$348.48"
type input "$1,194.60"
click at [287, 504] on icon "button" at bounding box center [289, 511] width 14 height 14
type input "21"
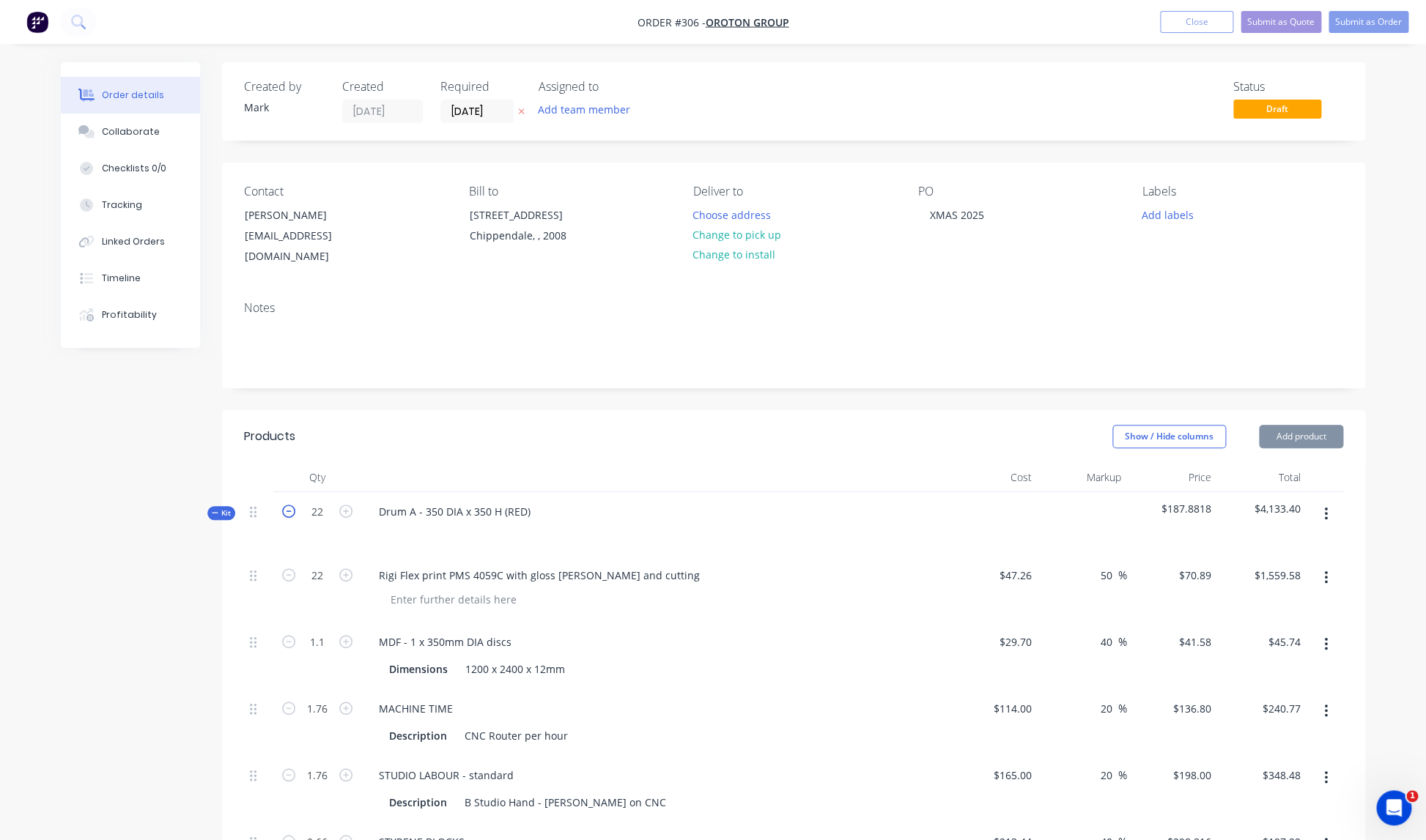
type input "1.05"
type input "1.68"
type input "0.63"
type input "1.68"
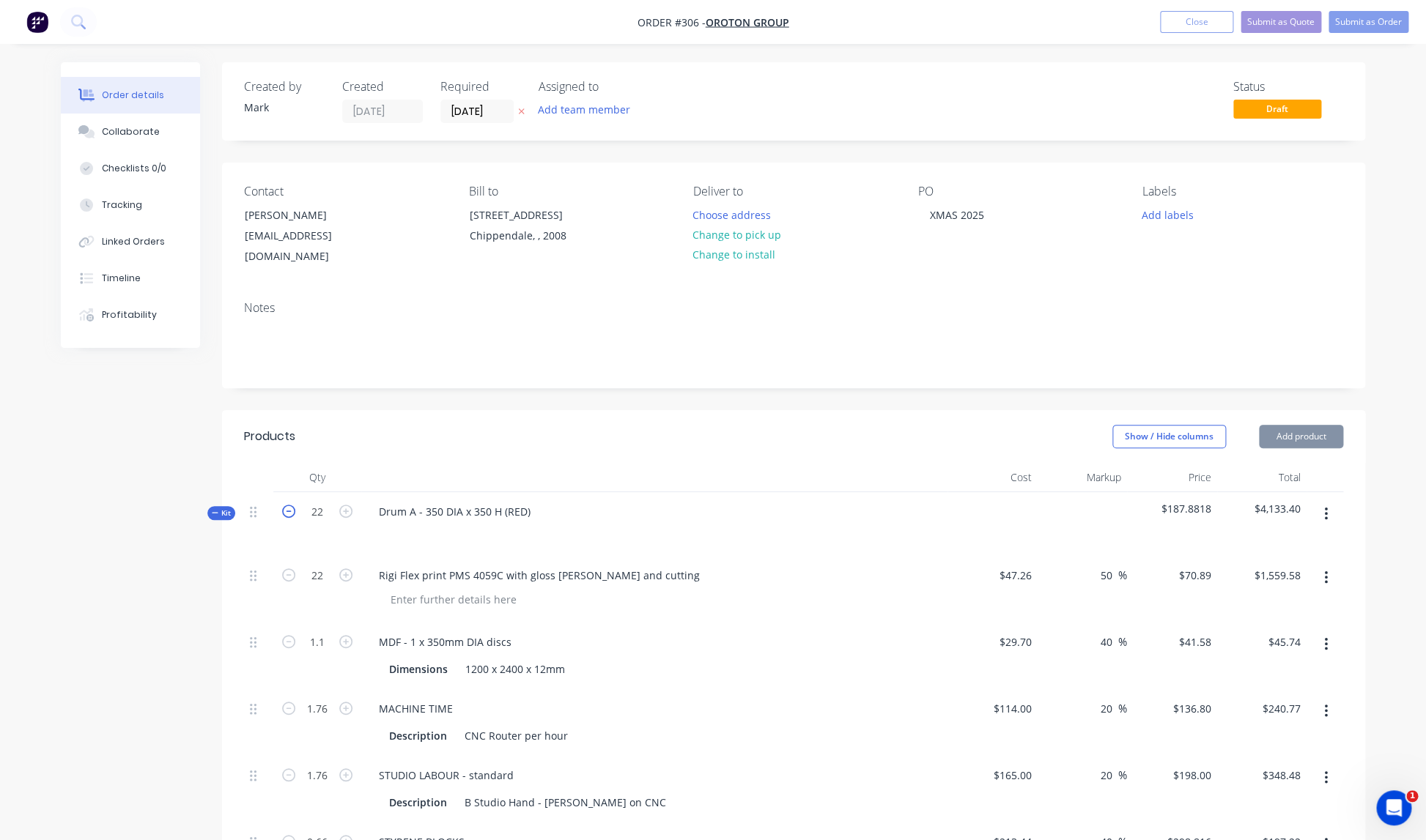
type input "1.68"
type input "5.25"
type input "$1,488.69"
type input "$43.66"
type input "$229.82"
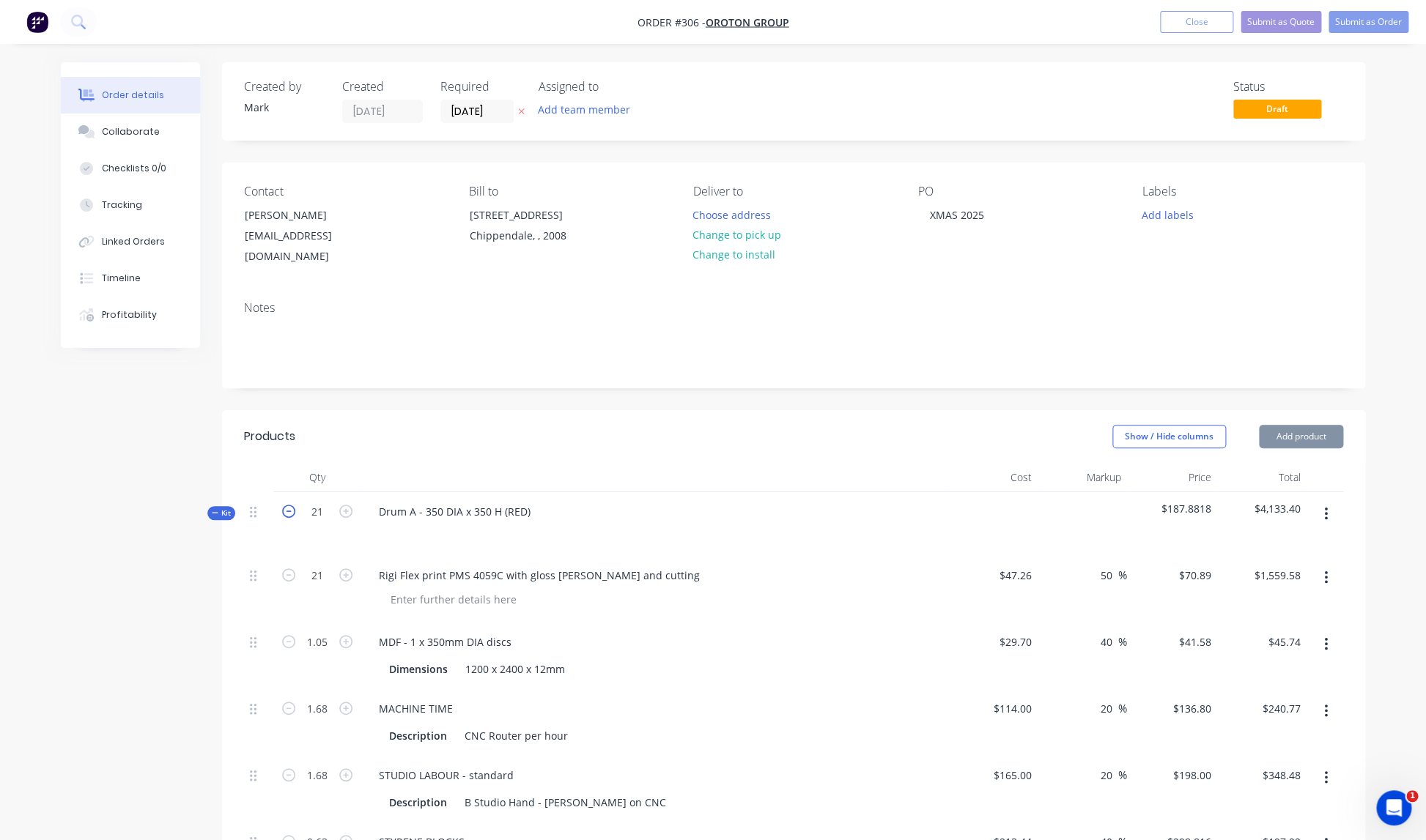
type input "$332.64"
type input "$188.25"
type input "$189.50"
type input "$332.64"
type input "$1,140.30"
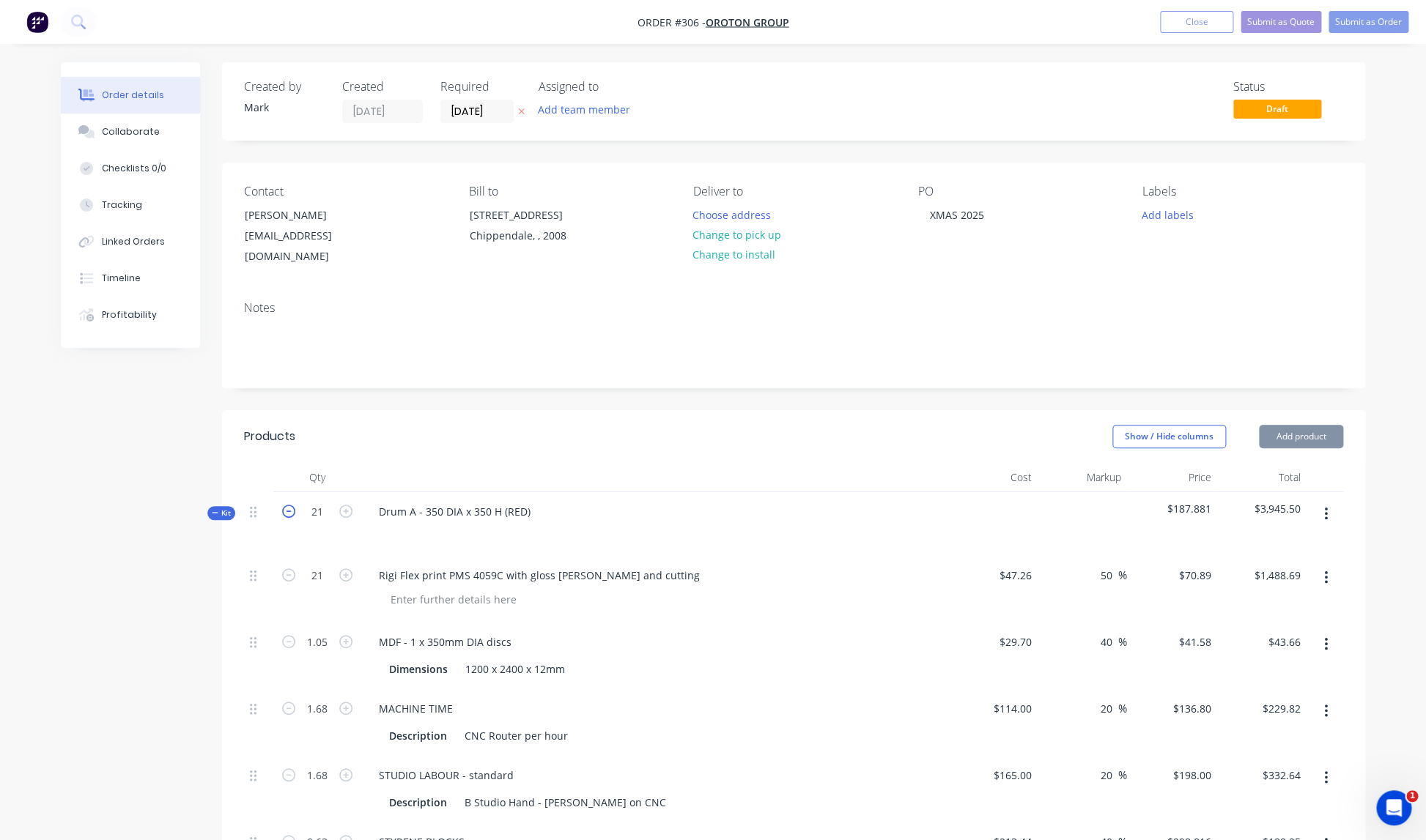
click at [287, 504] on icon "button" at bounding box center [289, 511] width 14 height 14
type input "20"
type input "1"
type input "1.6"
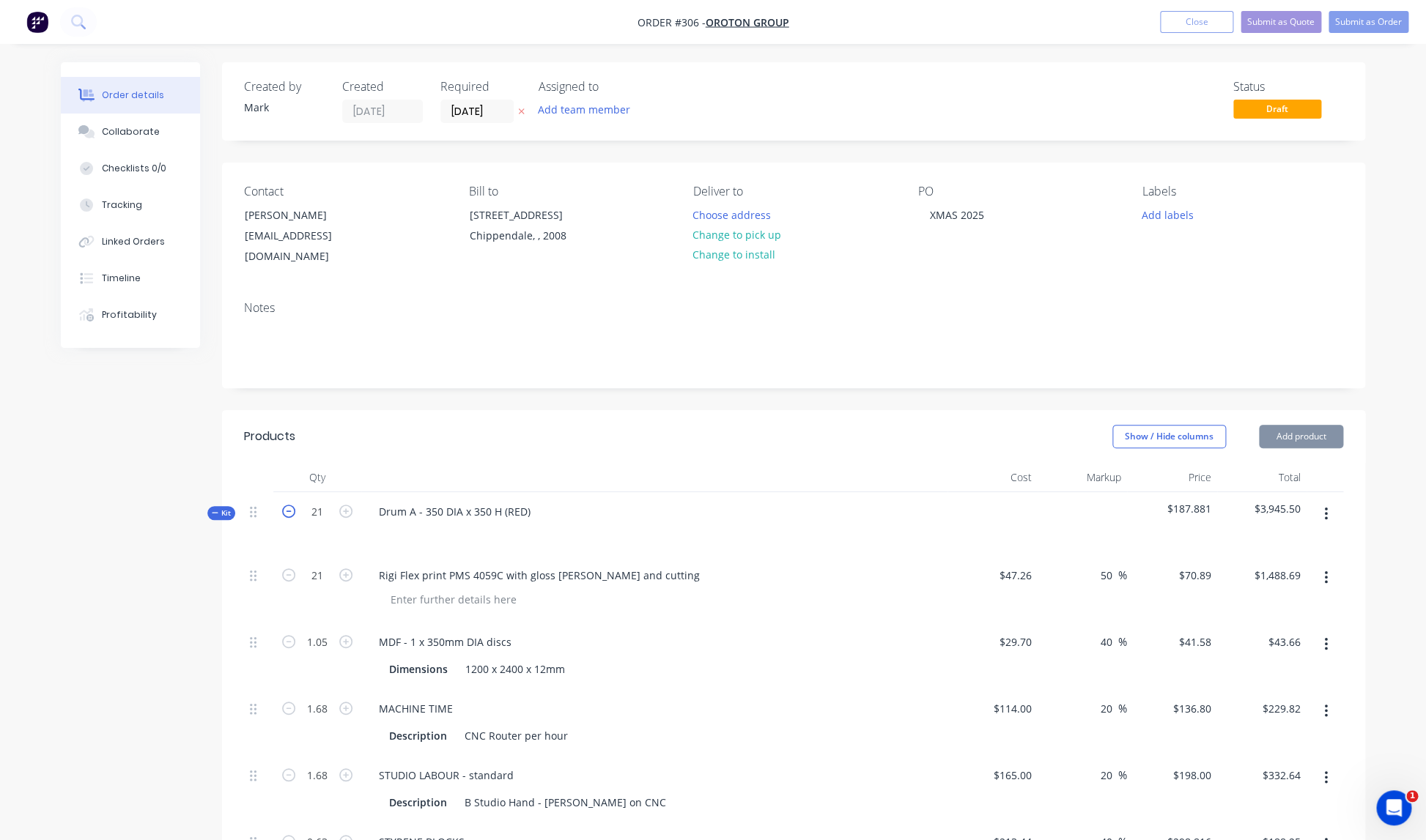
type input "1.6"
type input "0.6"
type input "1.6"
type input "5"
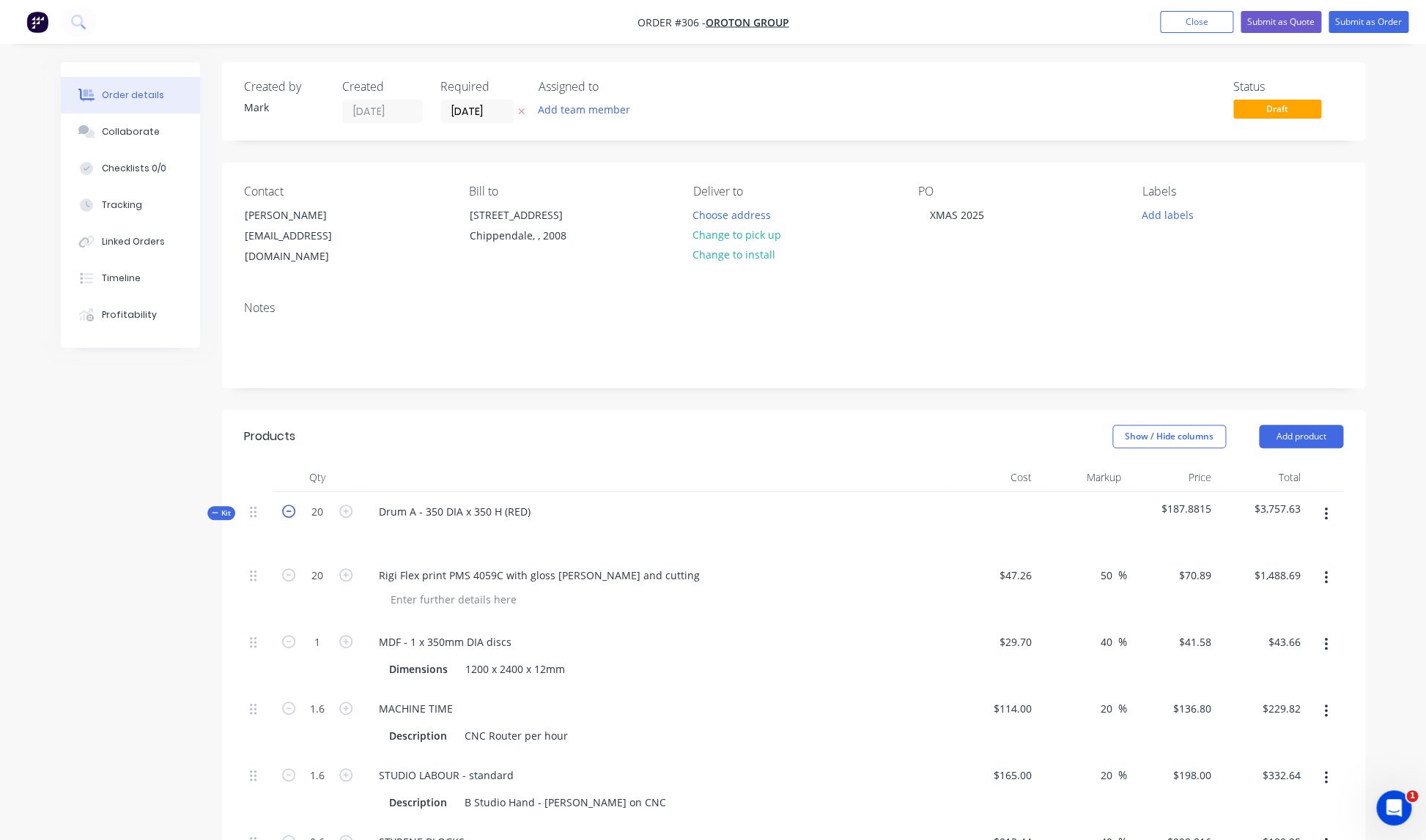
type input "$1,417.80"
type input "$41.58"
type input "$218.88"
type input "$316.80"
type input "$179.29"
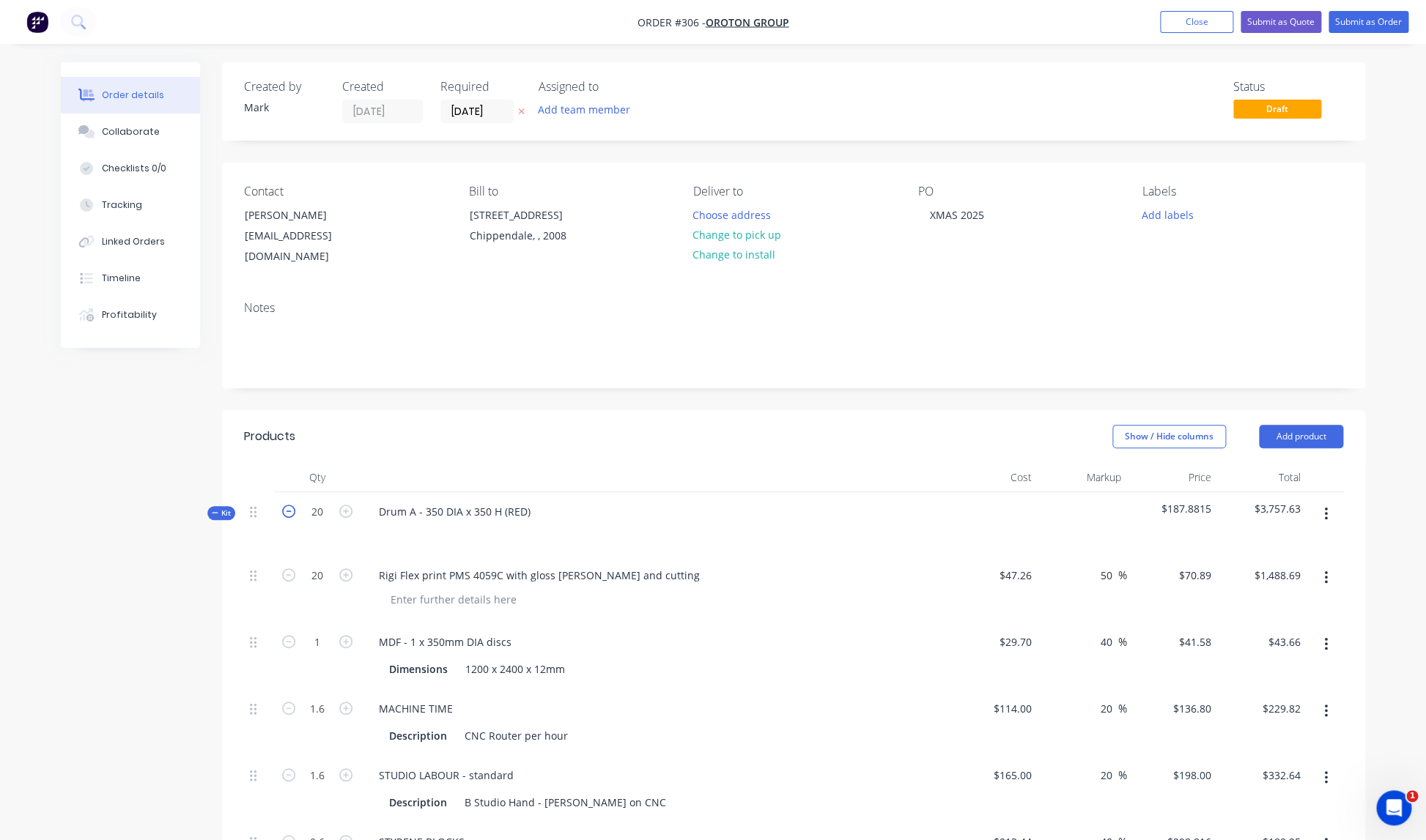
type input "$180.48"
type input "$316.80"
type input "$1,086.00"
click at [347, 504] on icon "button" at bounding box center [345, 511] width 14 height 14
type input "21"
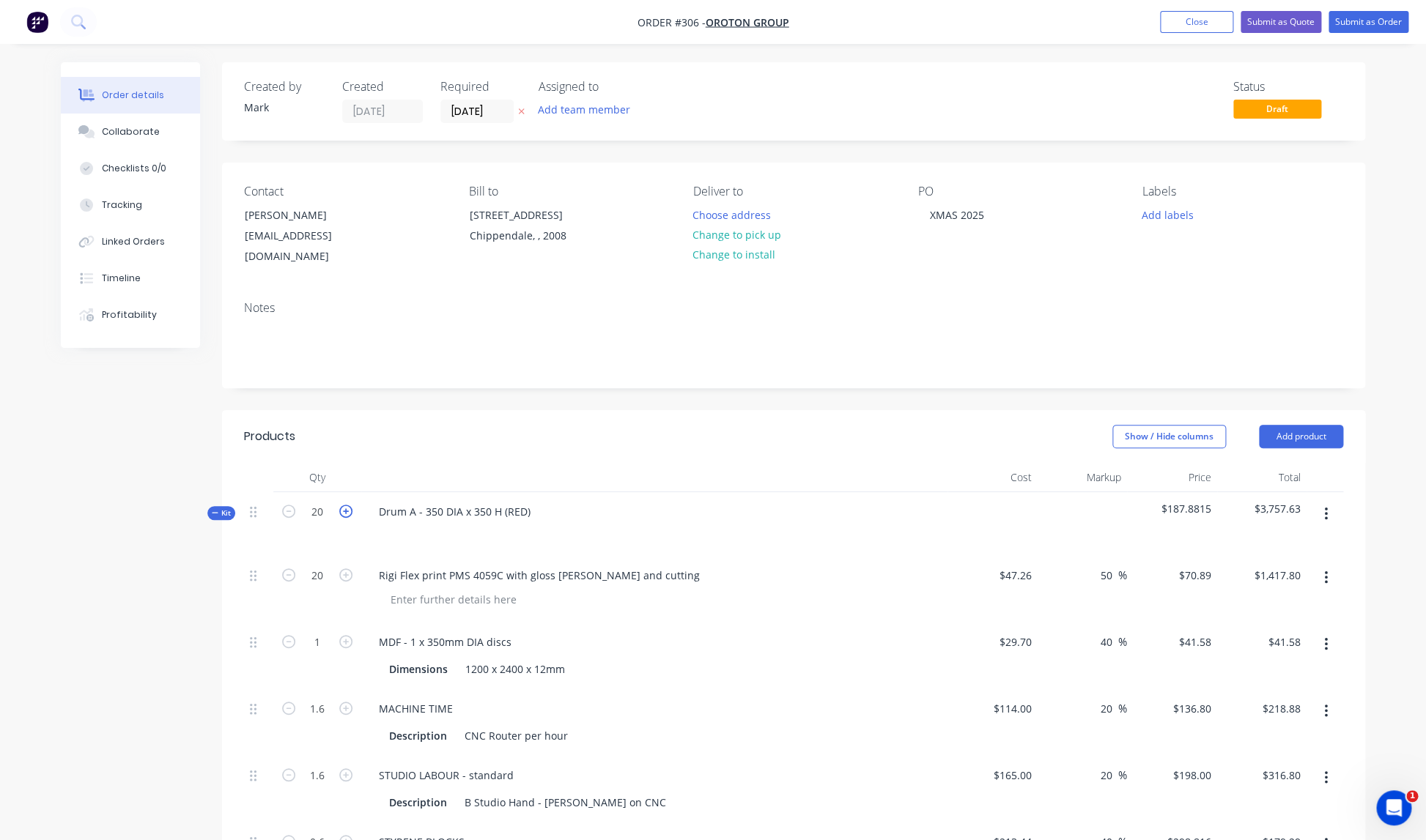
type input "21"
type input "1.05"
type input "1.68"
type input "0.63"
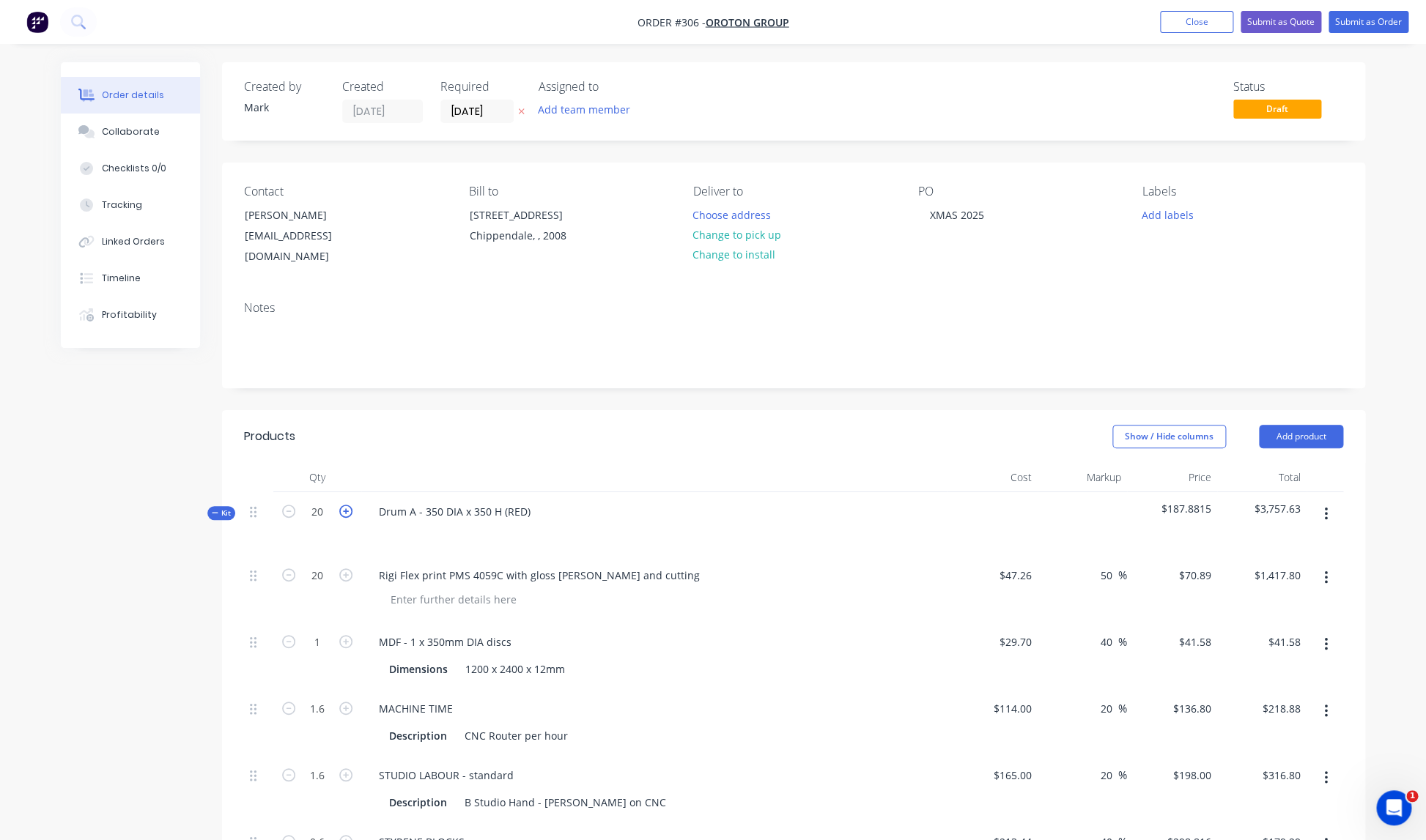
type input "1.68"
type input "5.25"
type input "$1,488.69"
type input "$43.66"
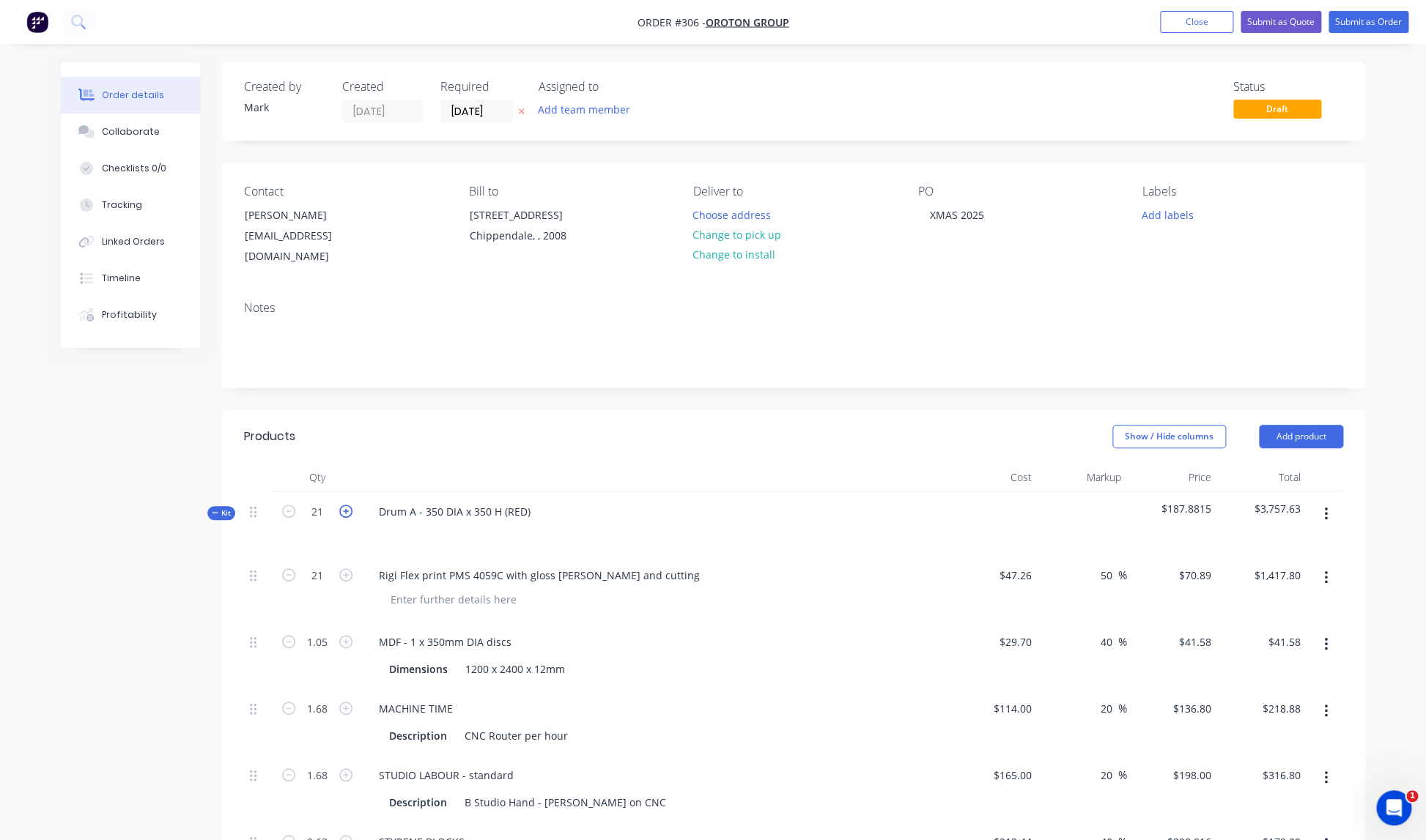
type input "$229.82"
type input "$332.64"
type input "$188.25"
type input "$189.50"
type input "$332.64"
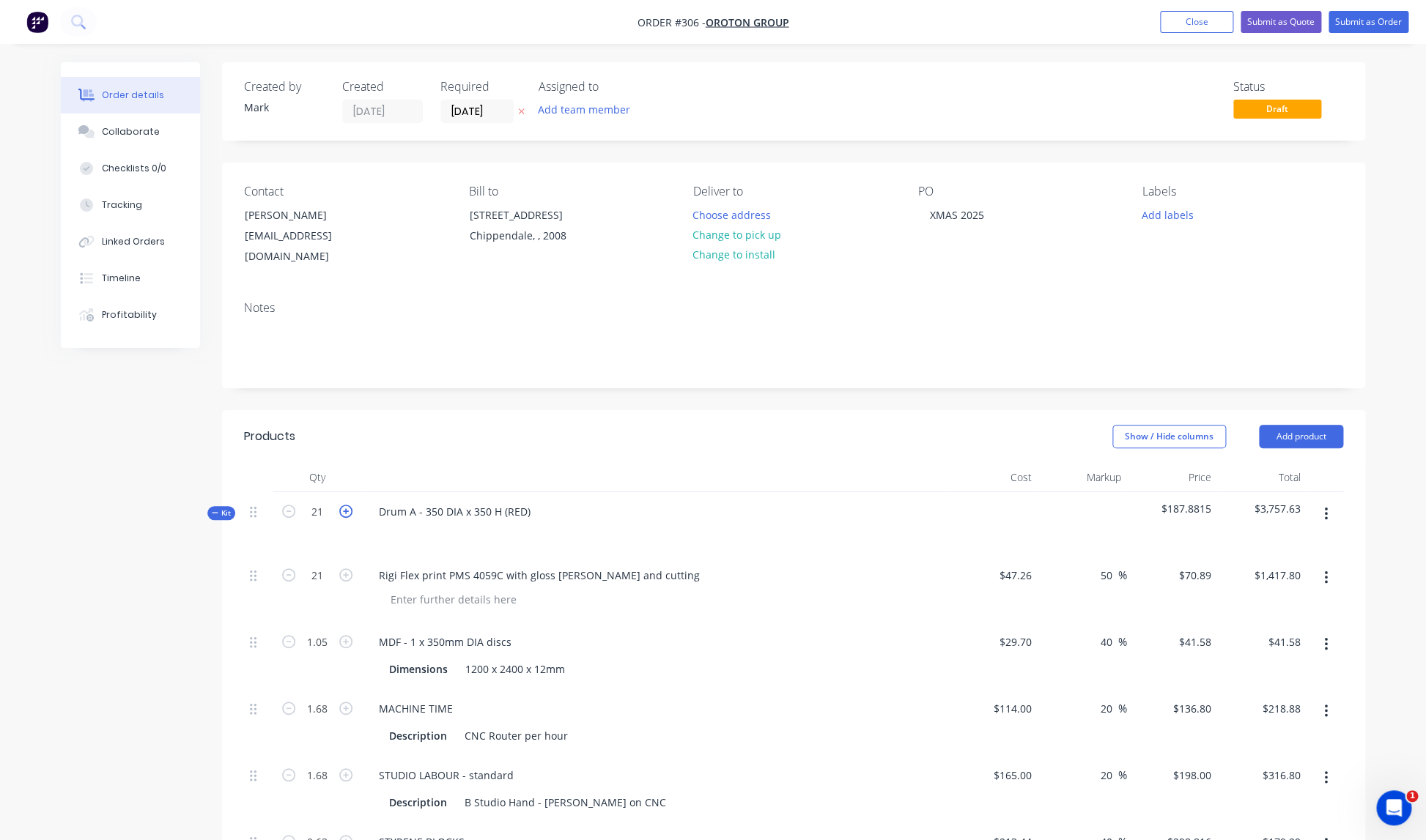
type input "$1,140.30"
click at [347, 504] on icon "button" at bounding box center [345, 511] width 14 height 14
type input "22"
type input "1.1"
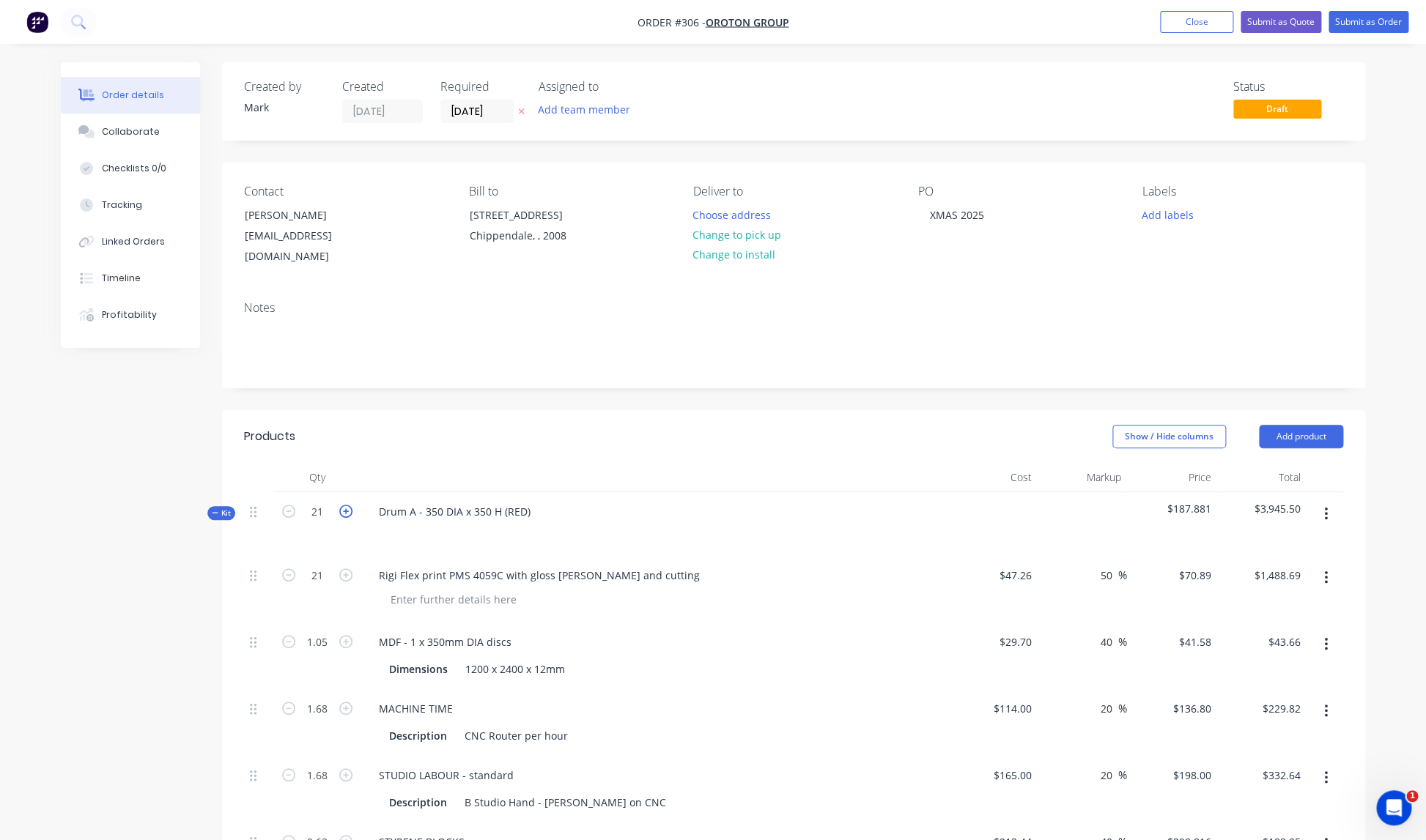
type input "1.76"
type input "0.66"
type input "1.76"
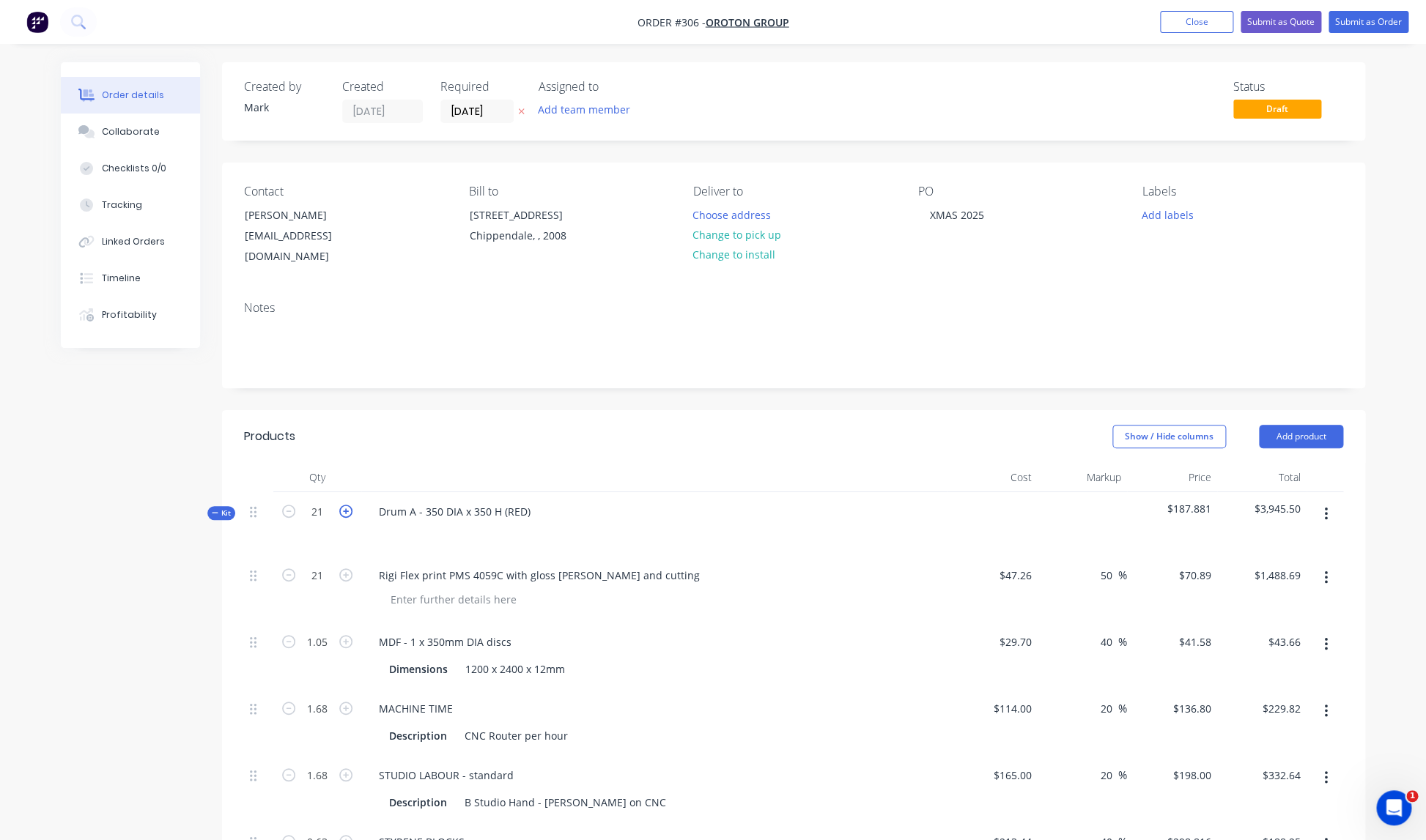
type input "5.5"
type input "$1,559.58"
type input "$45.74"
type input "$240.77"
type input "$348.48"
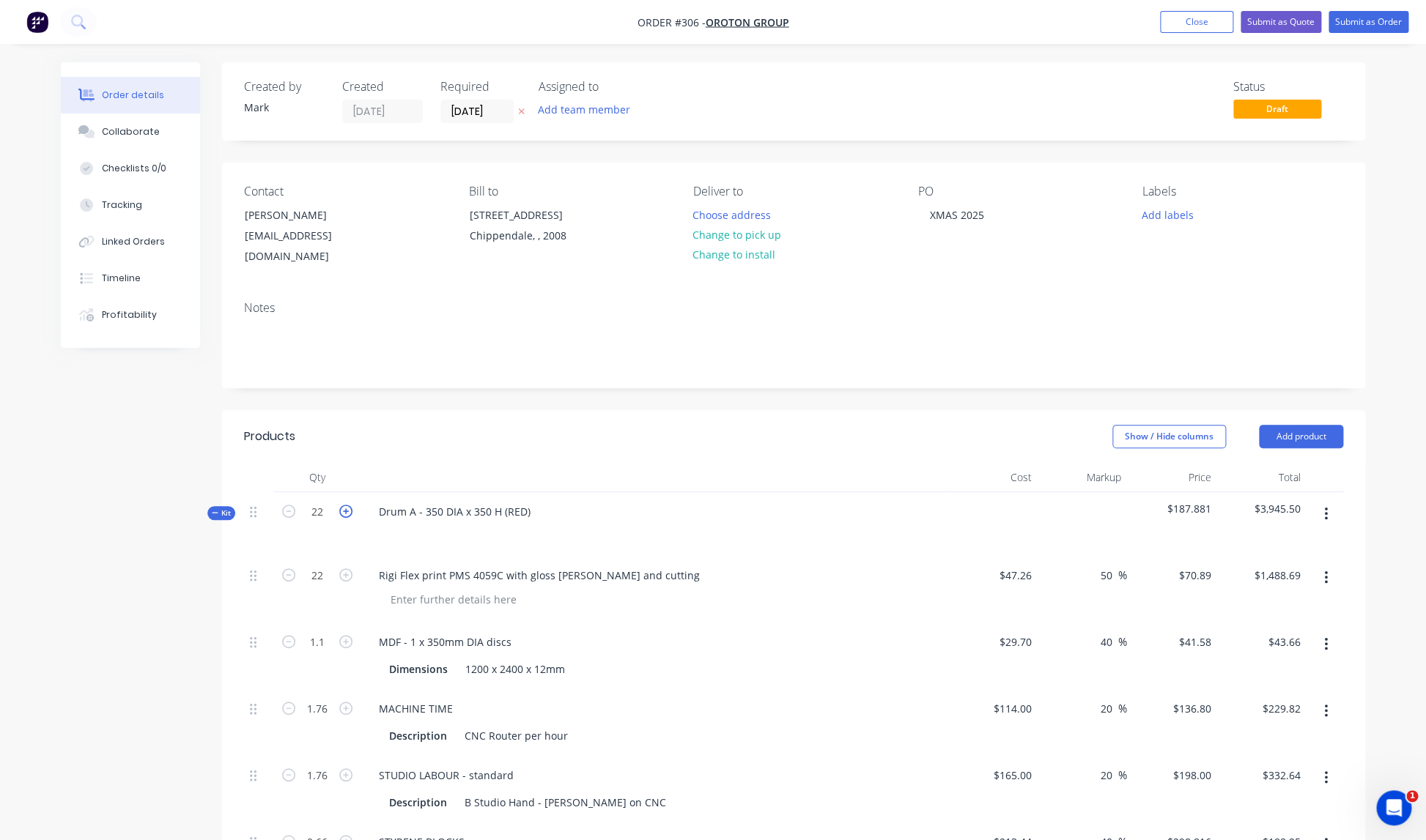
type input "$197.22"
type input "$198.53"
type input "$348.48"
type input "$1,194.60"
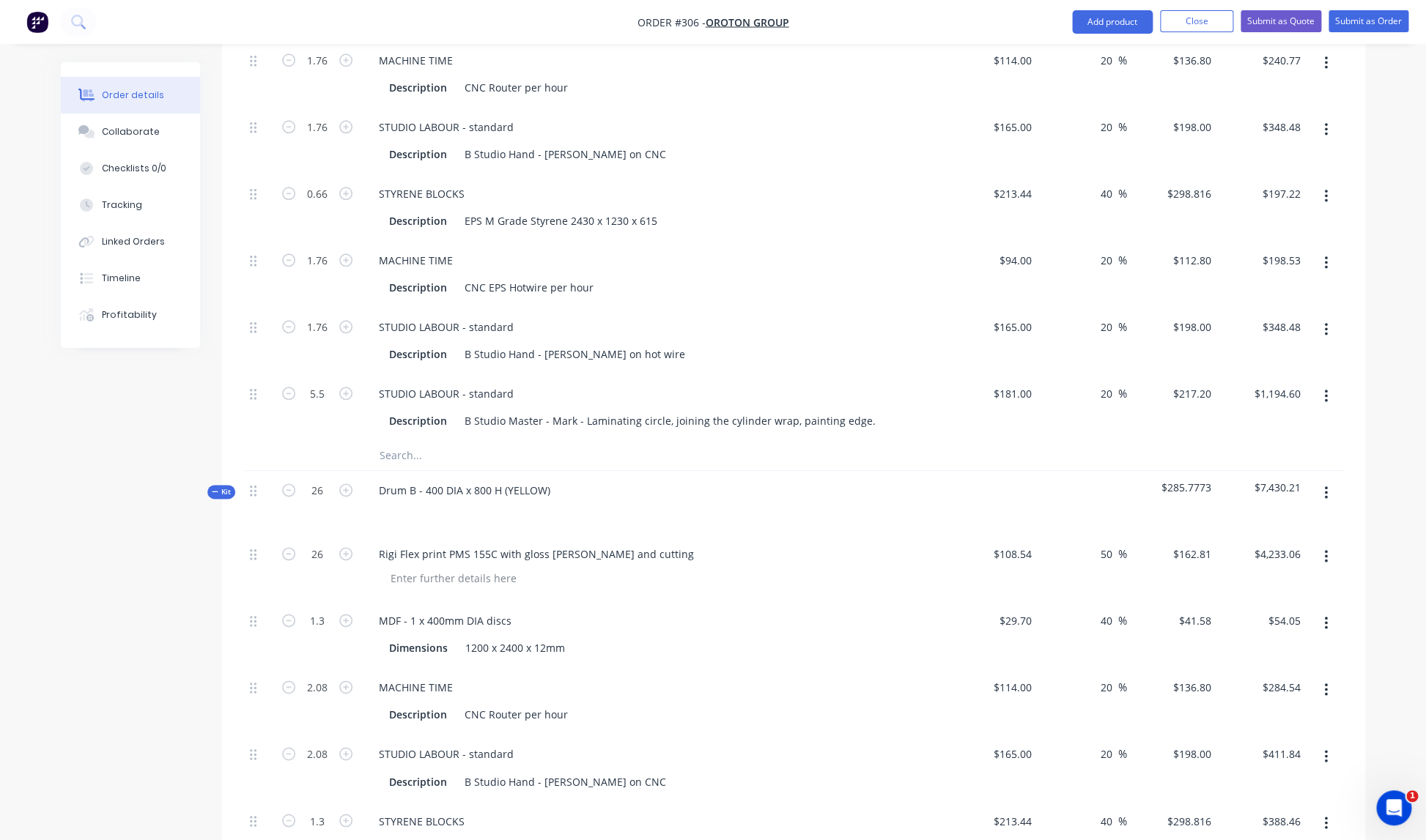
scroll to position [655, 0]
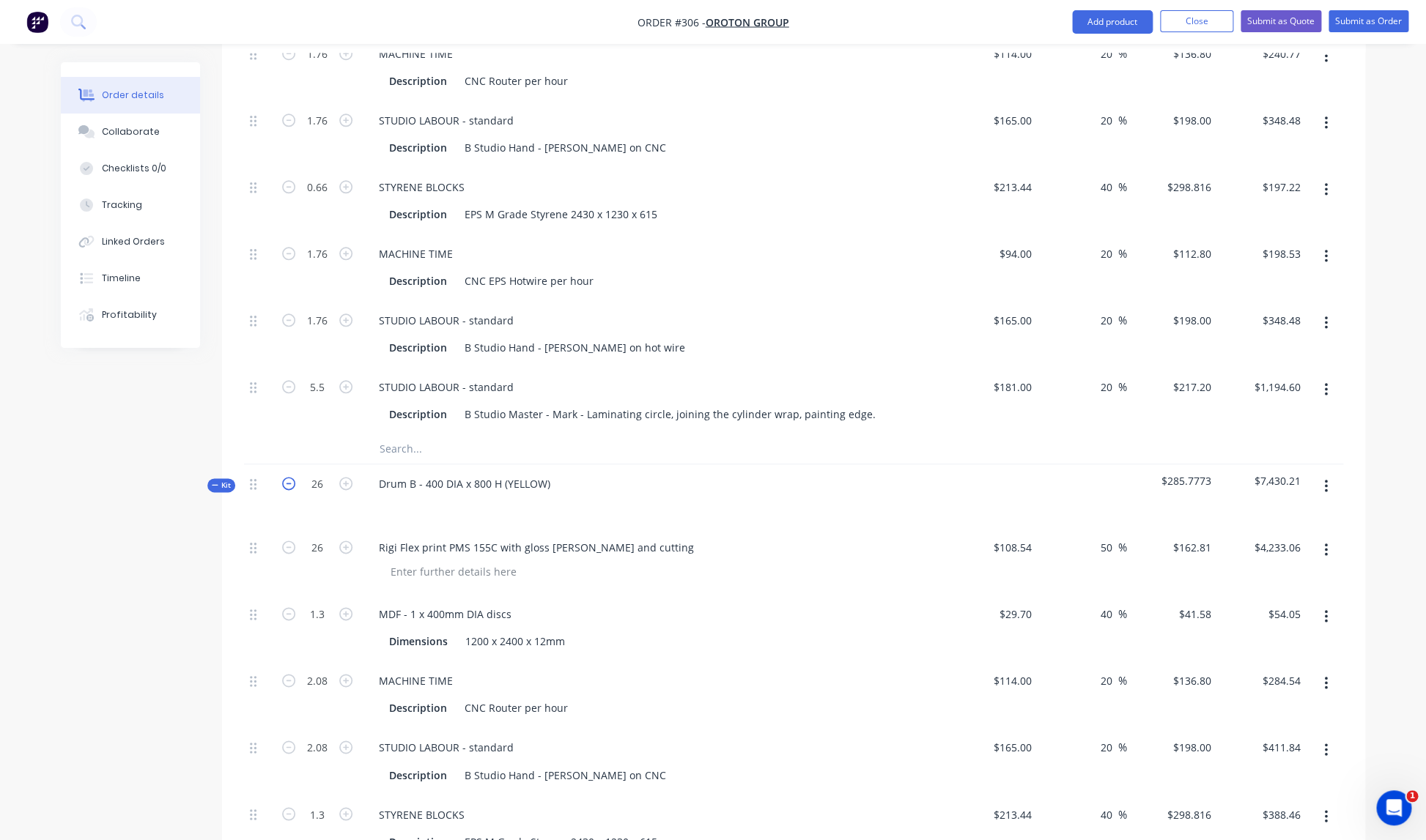
click at [291, 476] on icon "button" at bounding box center [289, 483] width 14 height 14
type input "25"
type input "1.25"
type input "2"
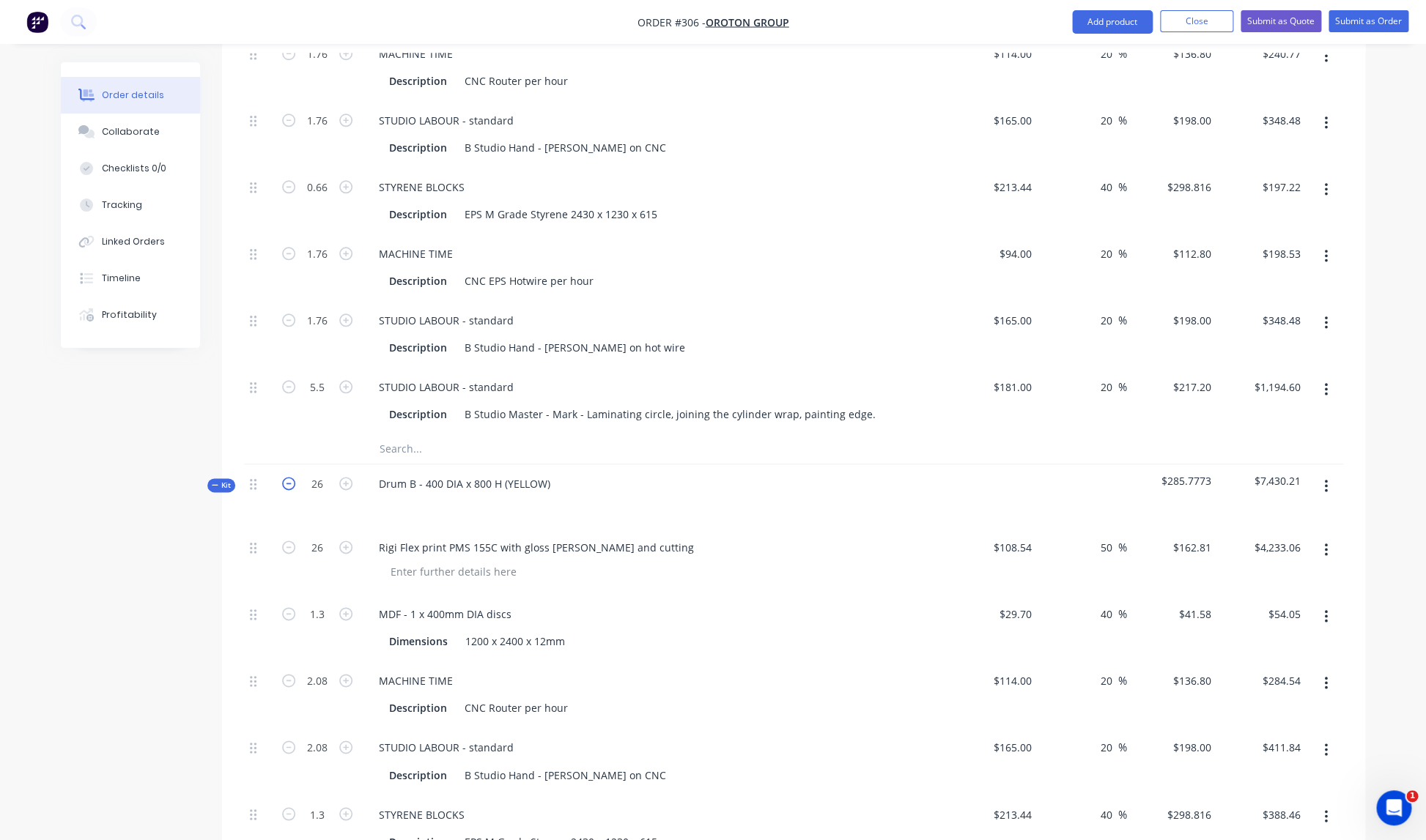
type input "2"
type input "1.25"
type input "2"
type input "6.25"
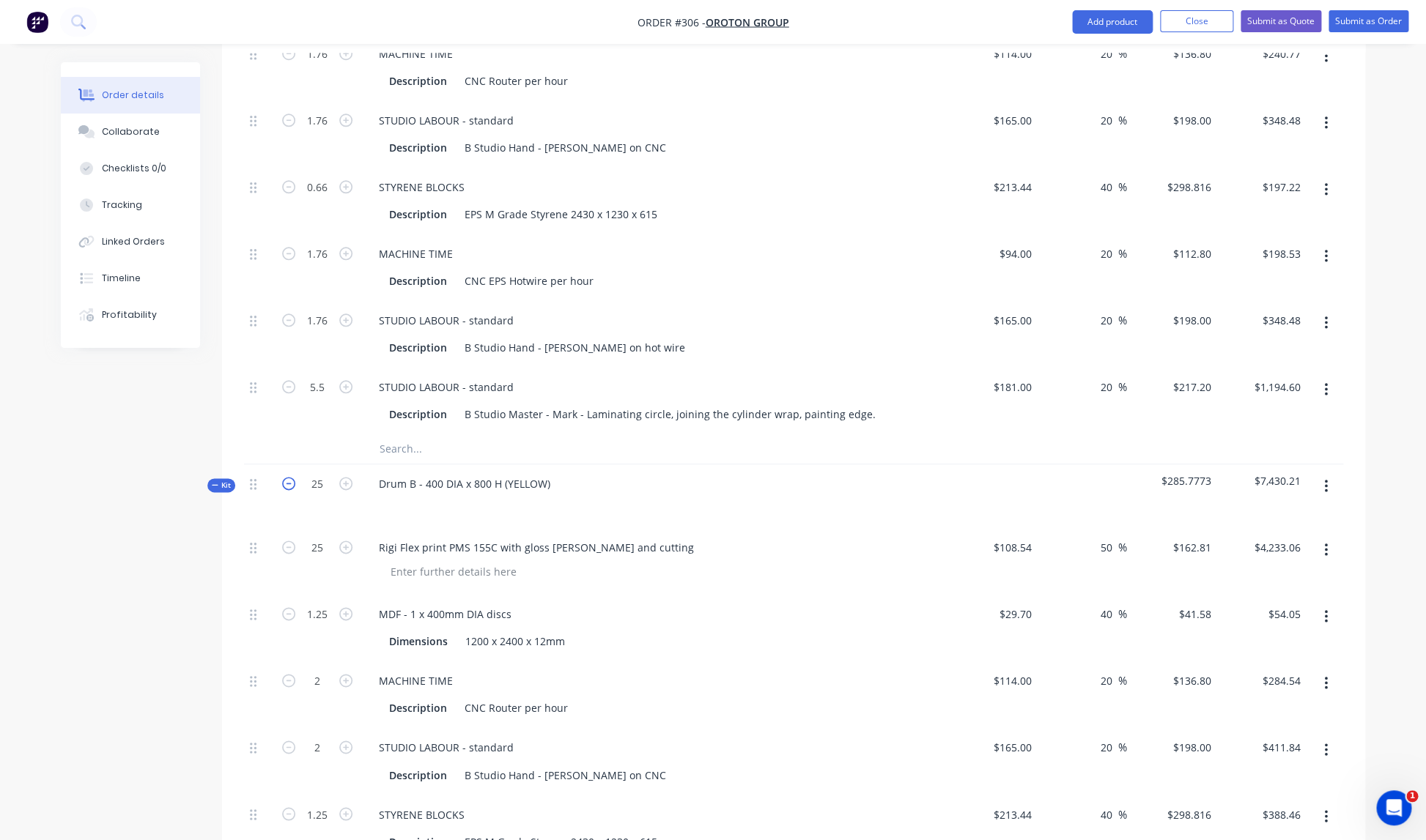
type input "$4,070.25"
type input "$51.98"
type input "$273.60"
type input "$396.00"
type input "$373.52"
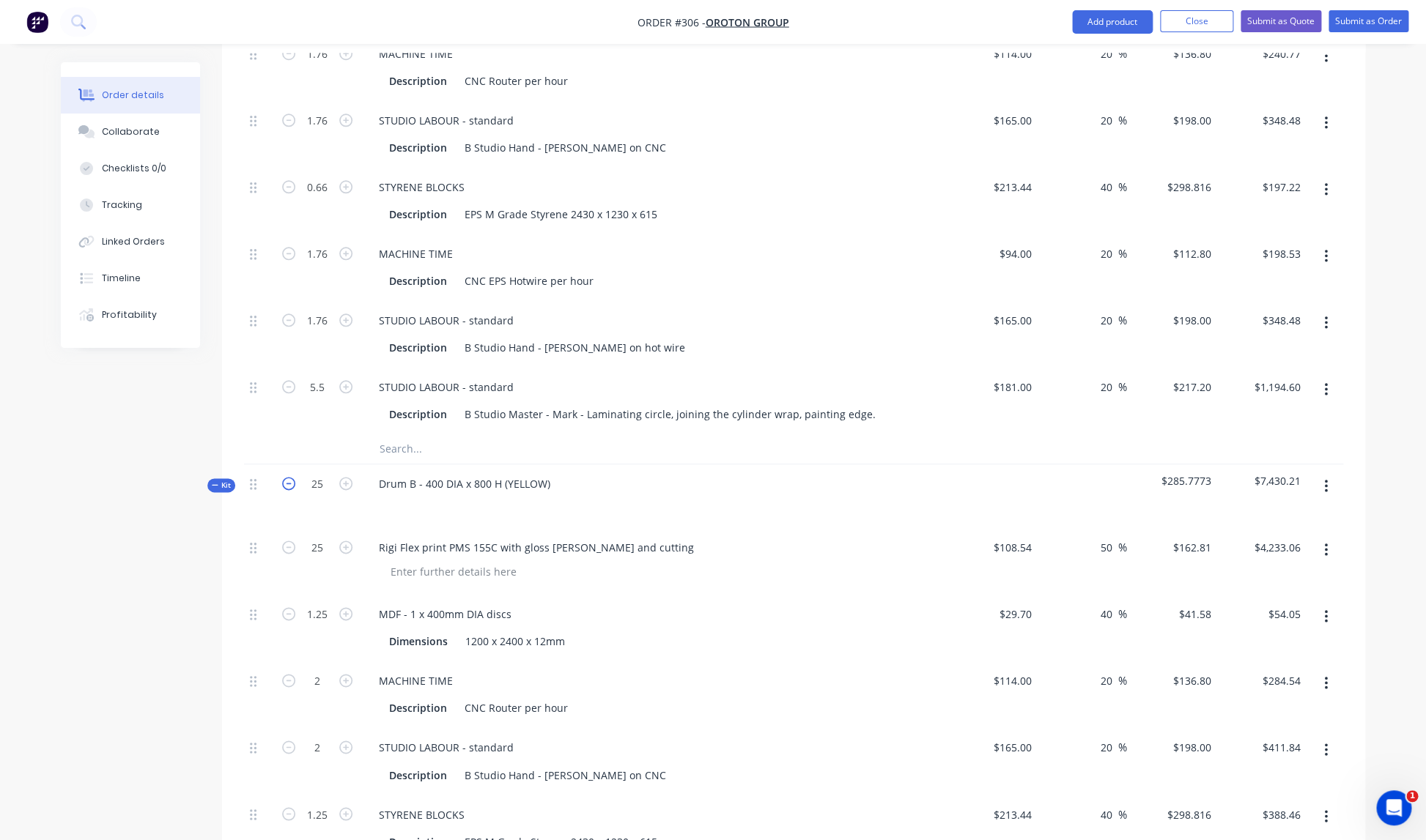
type input "$225.60"
type input "$396.00"
type input "$1,357.50"
click at [291, 476] on icon "button" at bounding box center [289, 483] width 14 height 14
type input "24"
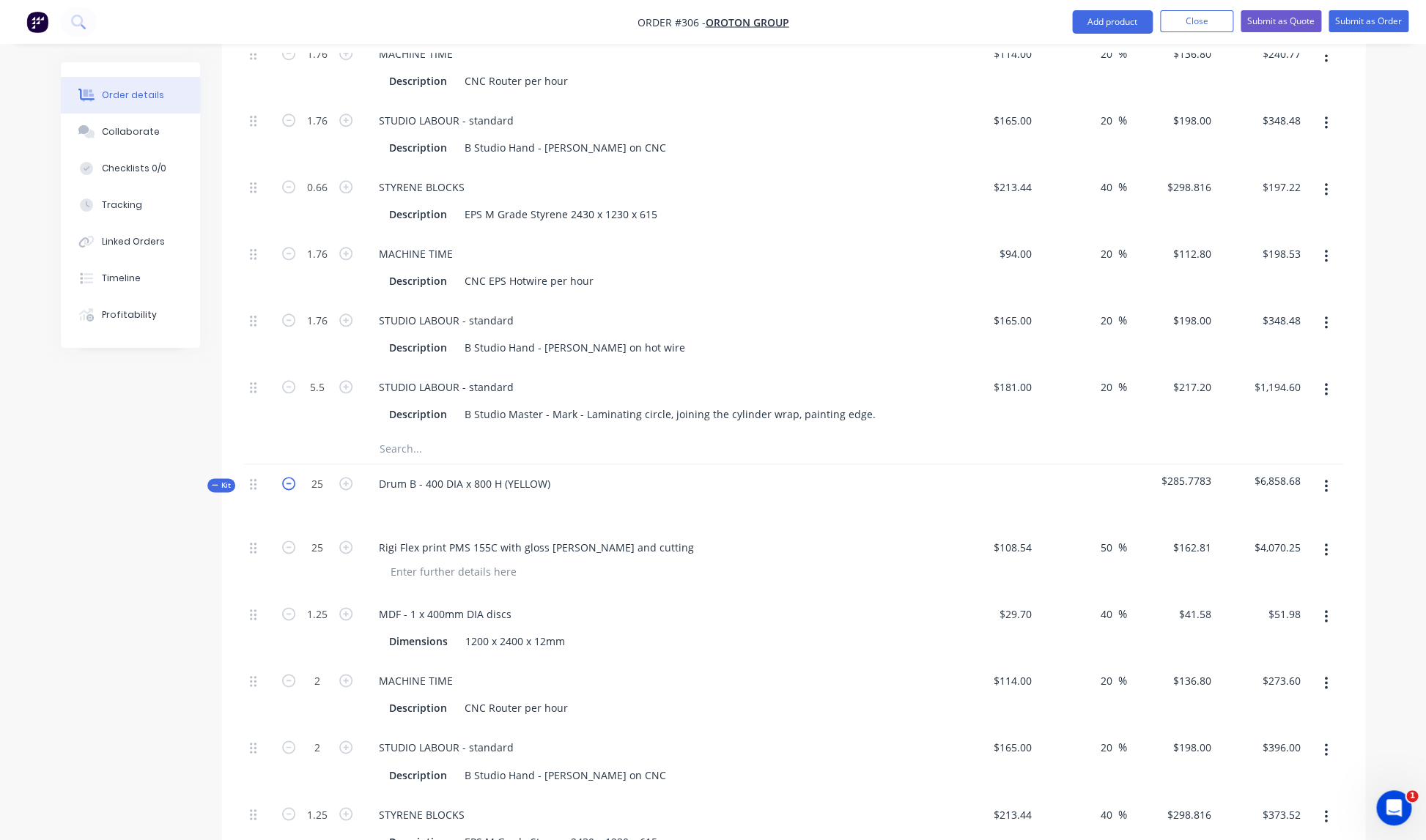
type input "24"
type input "1.2"
type input "1.92"
type input "1.2"
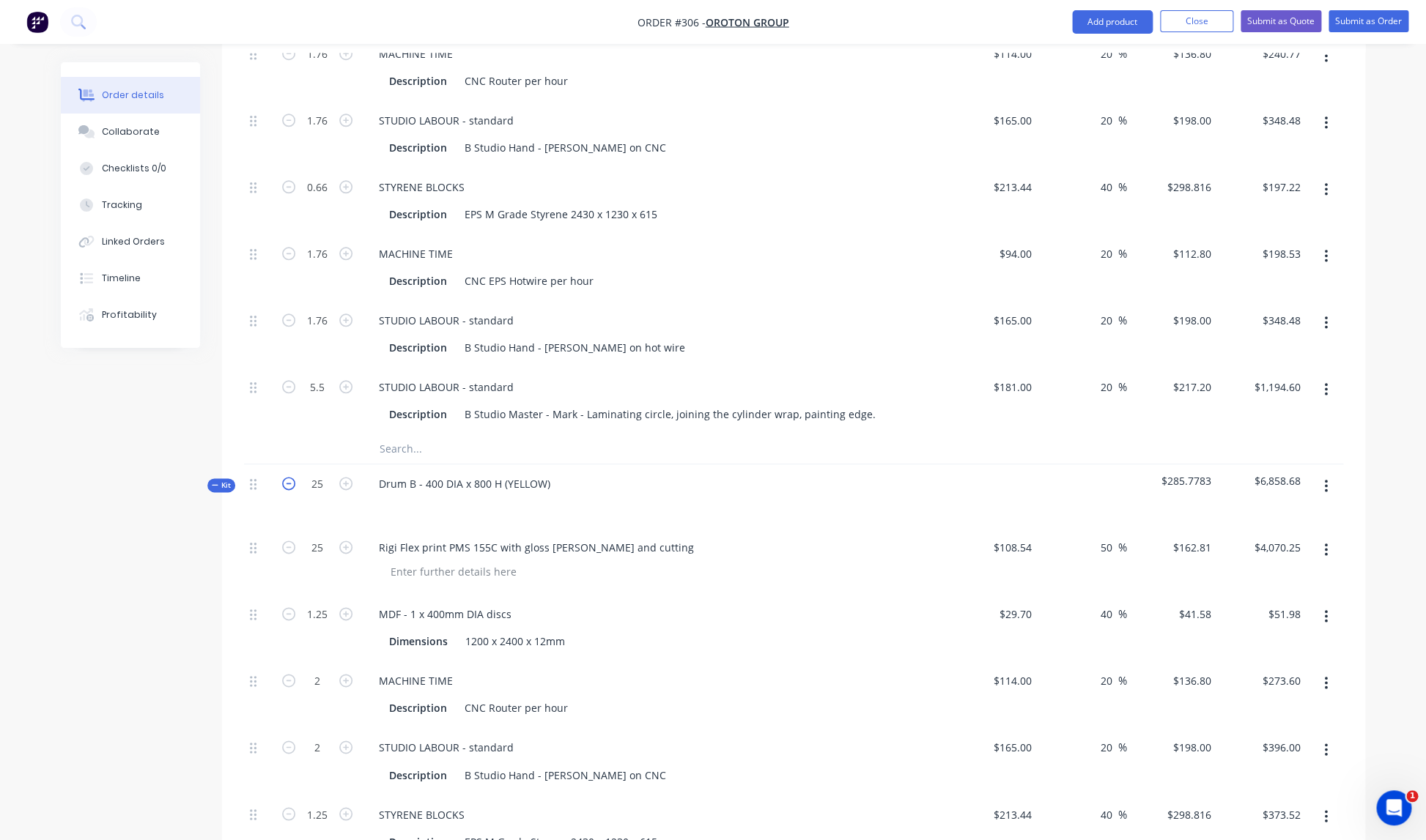
type input "1.92"
type input "6"
type input "$3,907.44"
type input "$49.90"
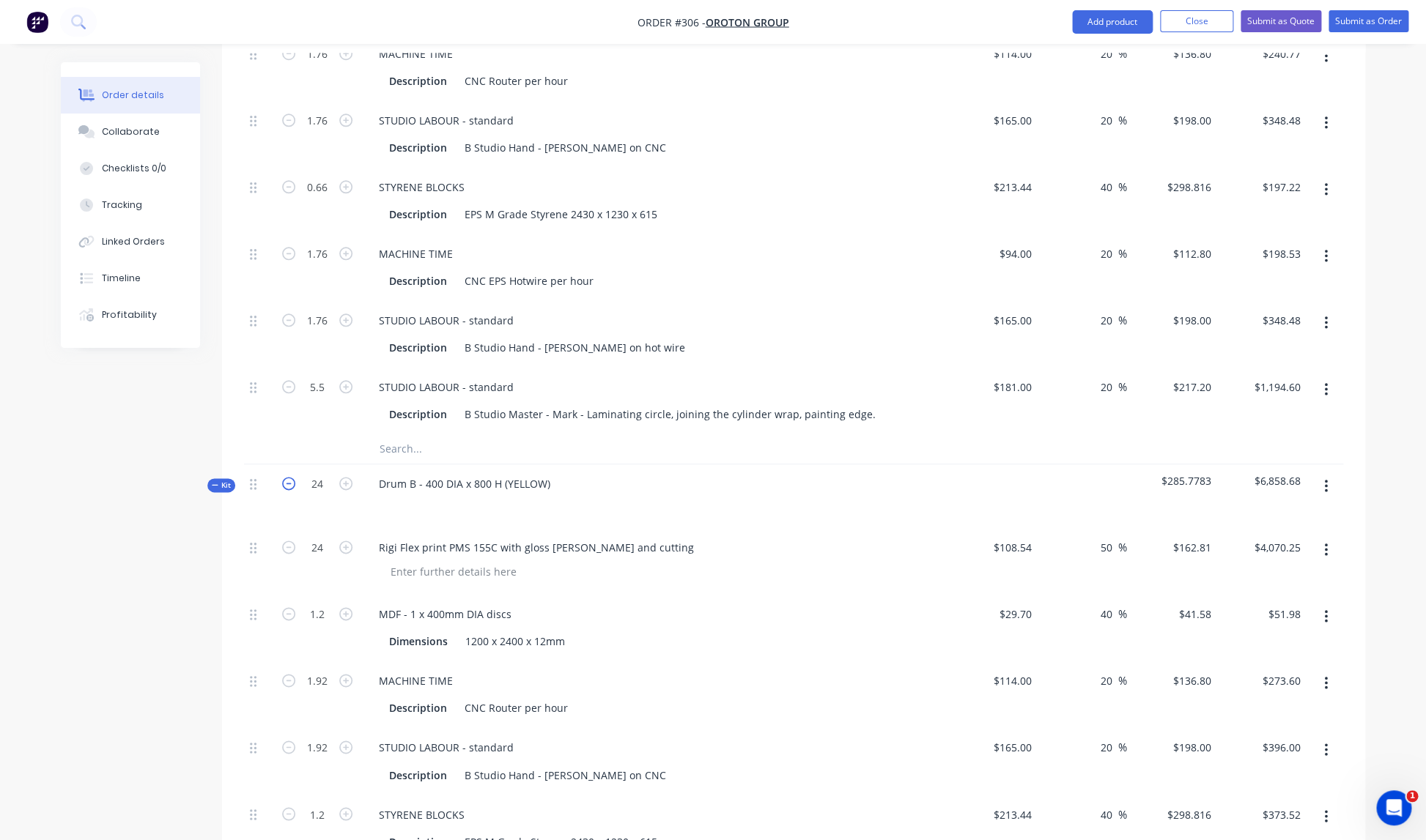
type input "$262.66"
type input "$380.16"
type input "$358.58"
type input "$216.58"
type input "$380.16"
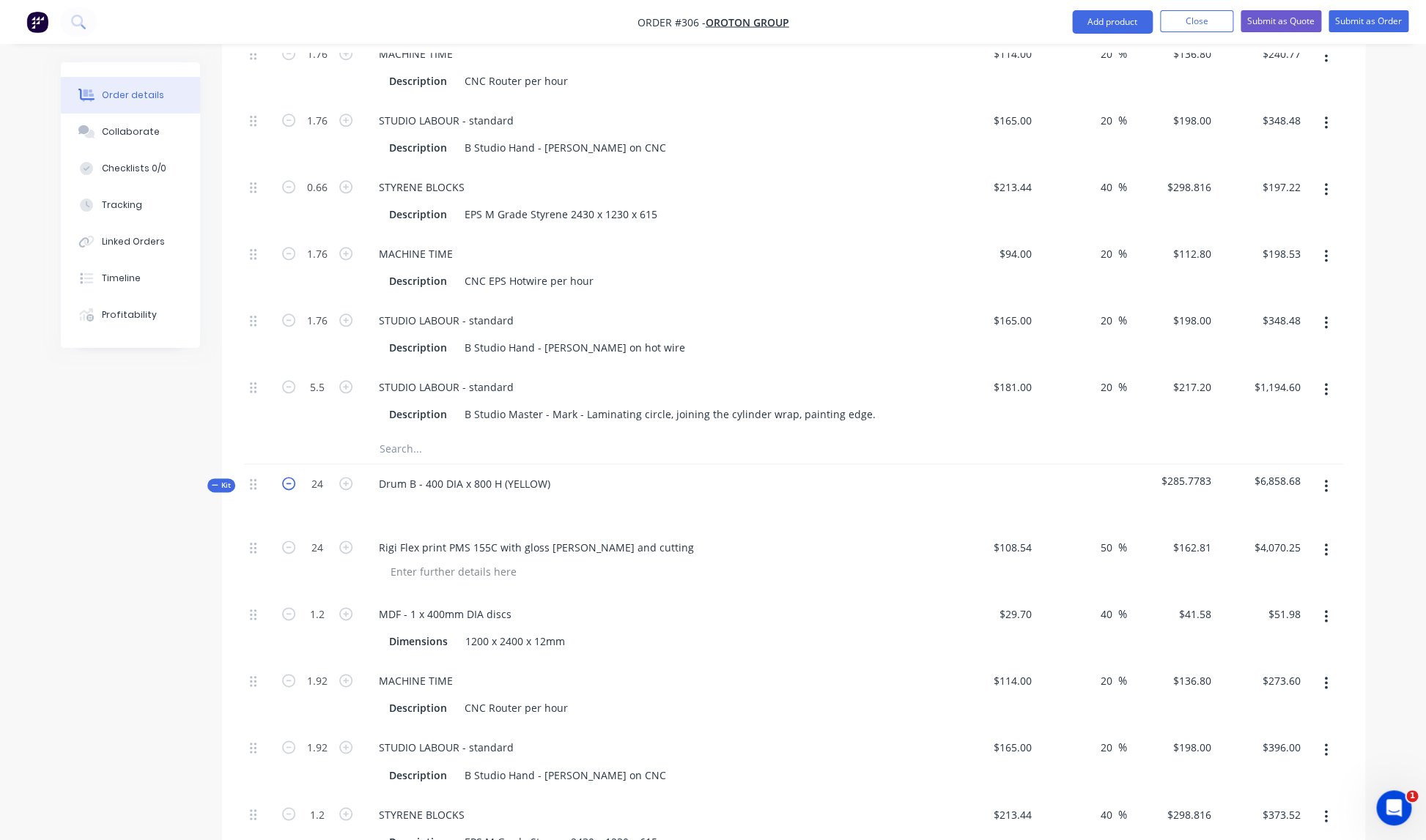
type input "$1,303.20"
click at [291, 476] on icon "button" at bounding box center [289, 483] width 14 height 14
type input "23"
type input "1.15"
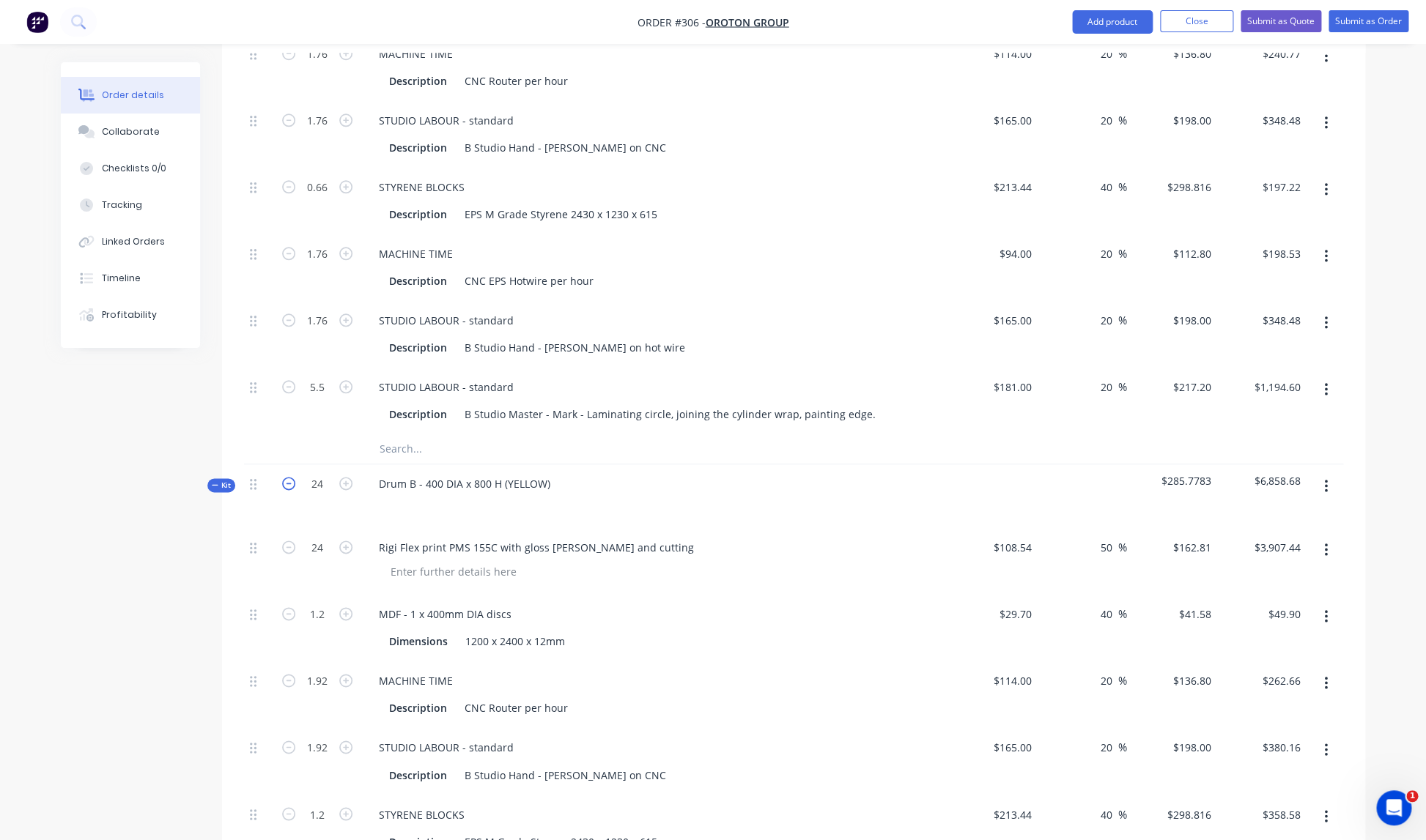
type input "1.84"
type input "1.15"
type input "1.84"
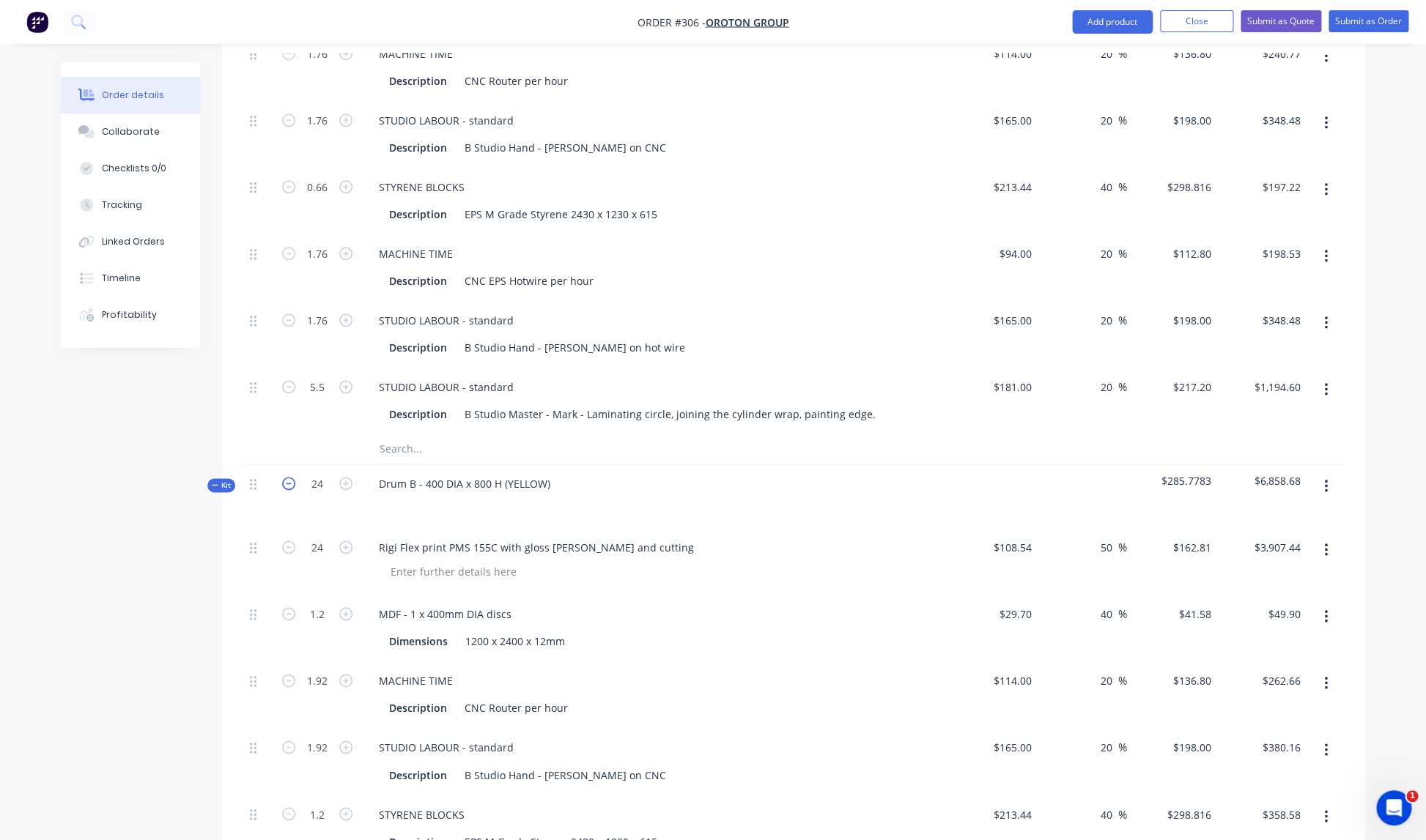
type input "5.75"
type input "$3,744.63"
type input "$47.82"
click at [291, 476] on icon "button" at bounding box center [289, 483] width 14 height 14
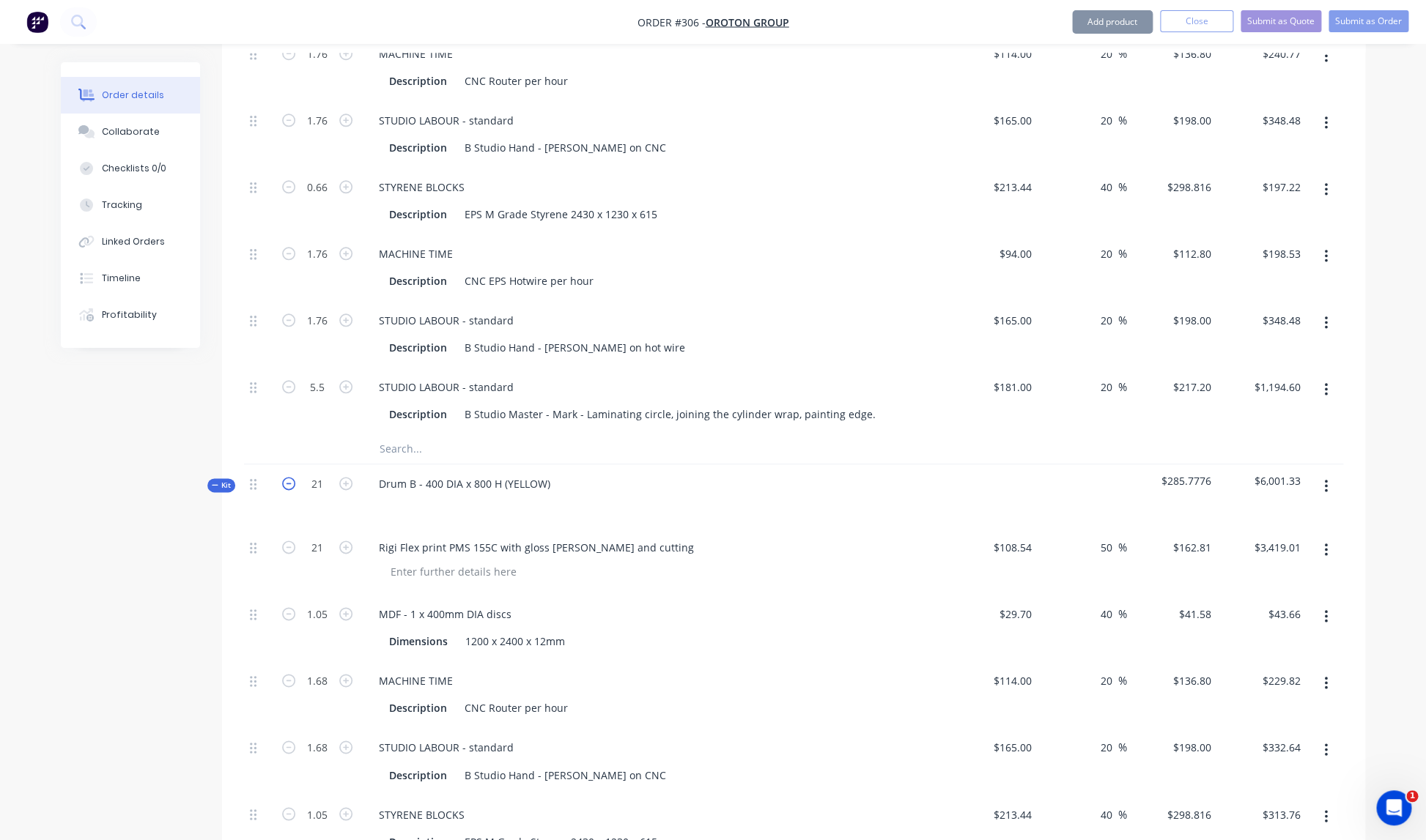
click at [291, 476] on icon "button" at bounding box center [289, 483] width 14 height 14
click at [344, 476] on icon "button" at bounding box center [345, 483] width 14 height 14
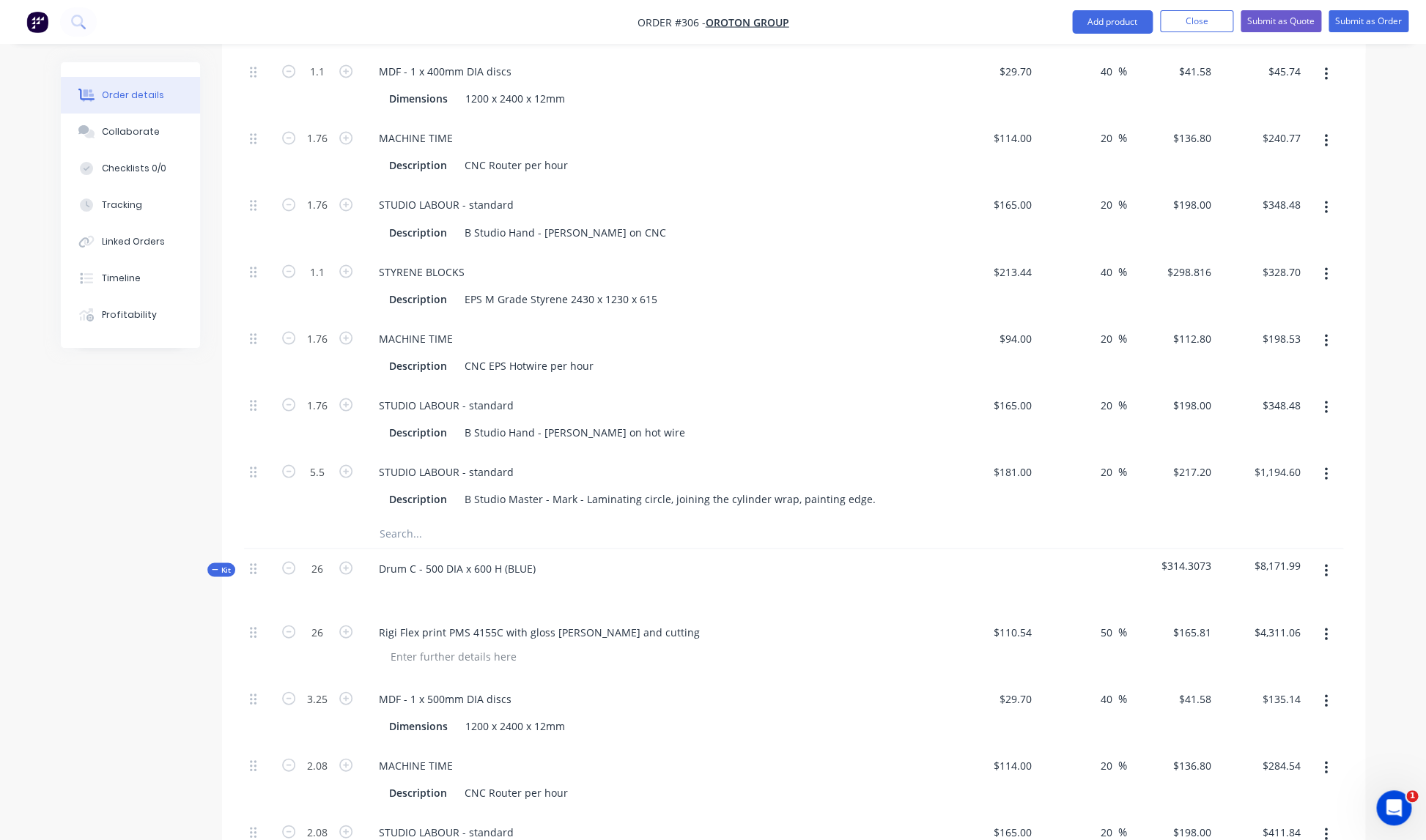
scroll to position [1219, 0]
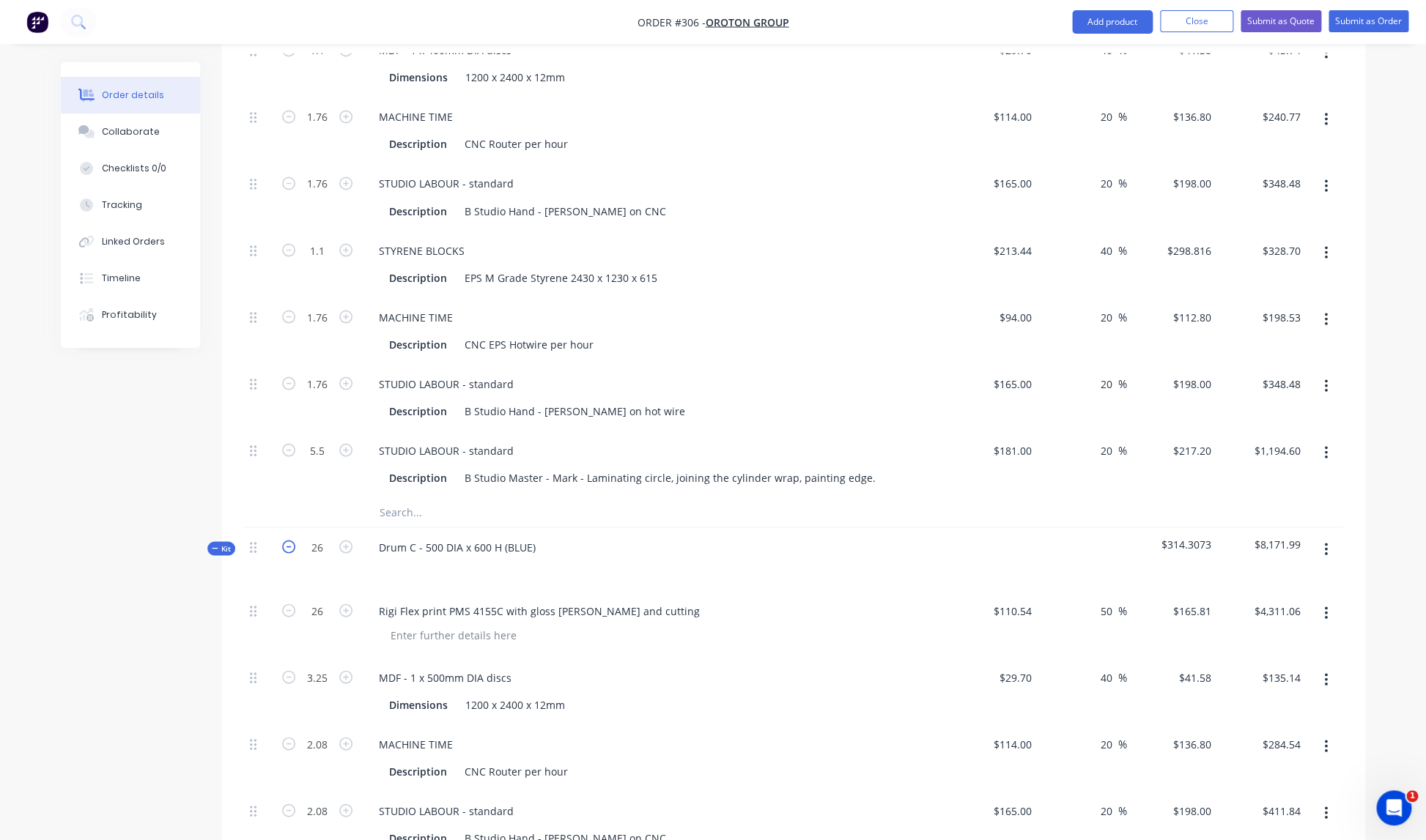
click at [291, 540] on icon "button" at bounding box center [289, 546] width 14 height 14
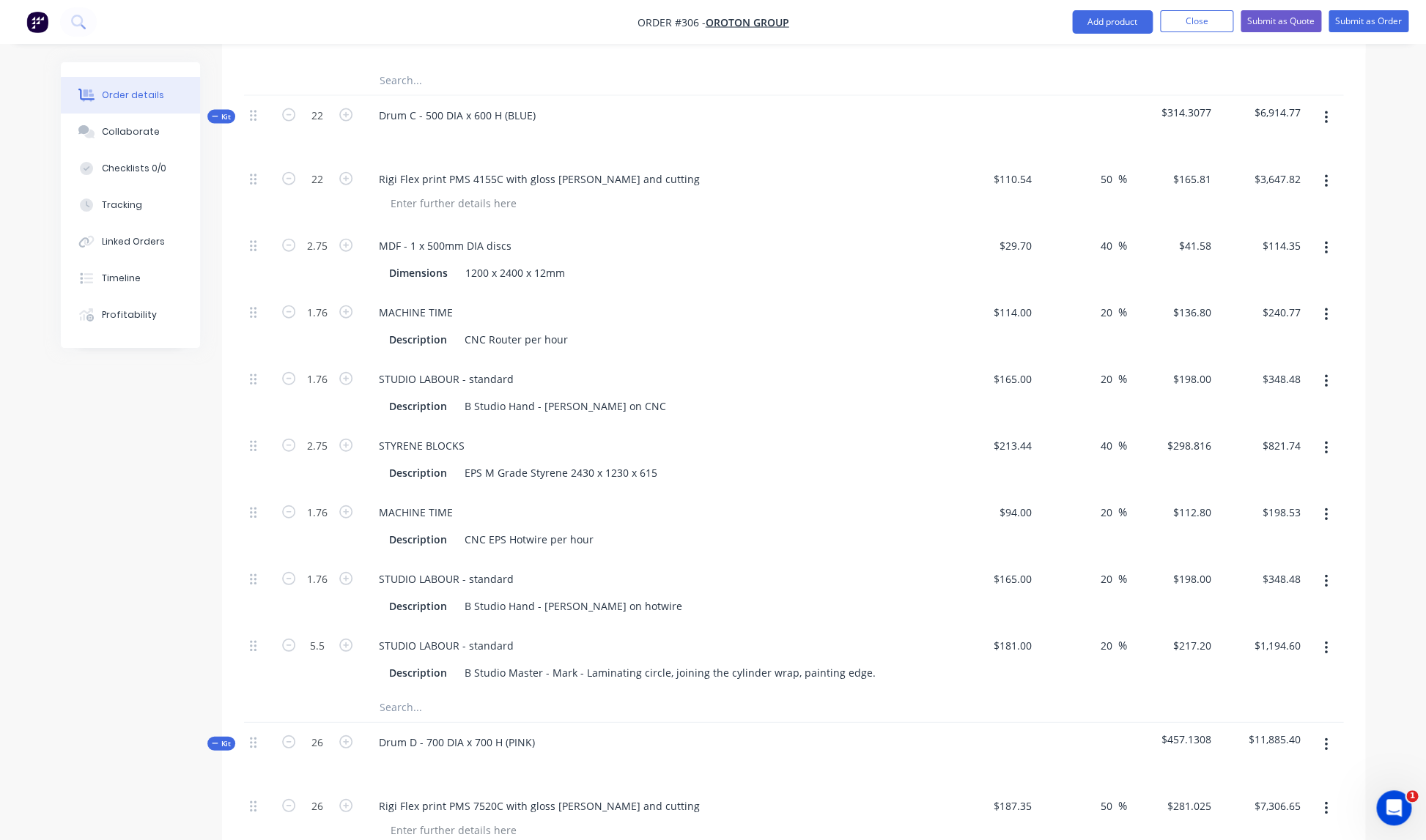
scroll to position [1653, 0]
click at [288, 733] on icon "button" at bounding box center [289, 739] width 14 height 14
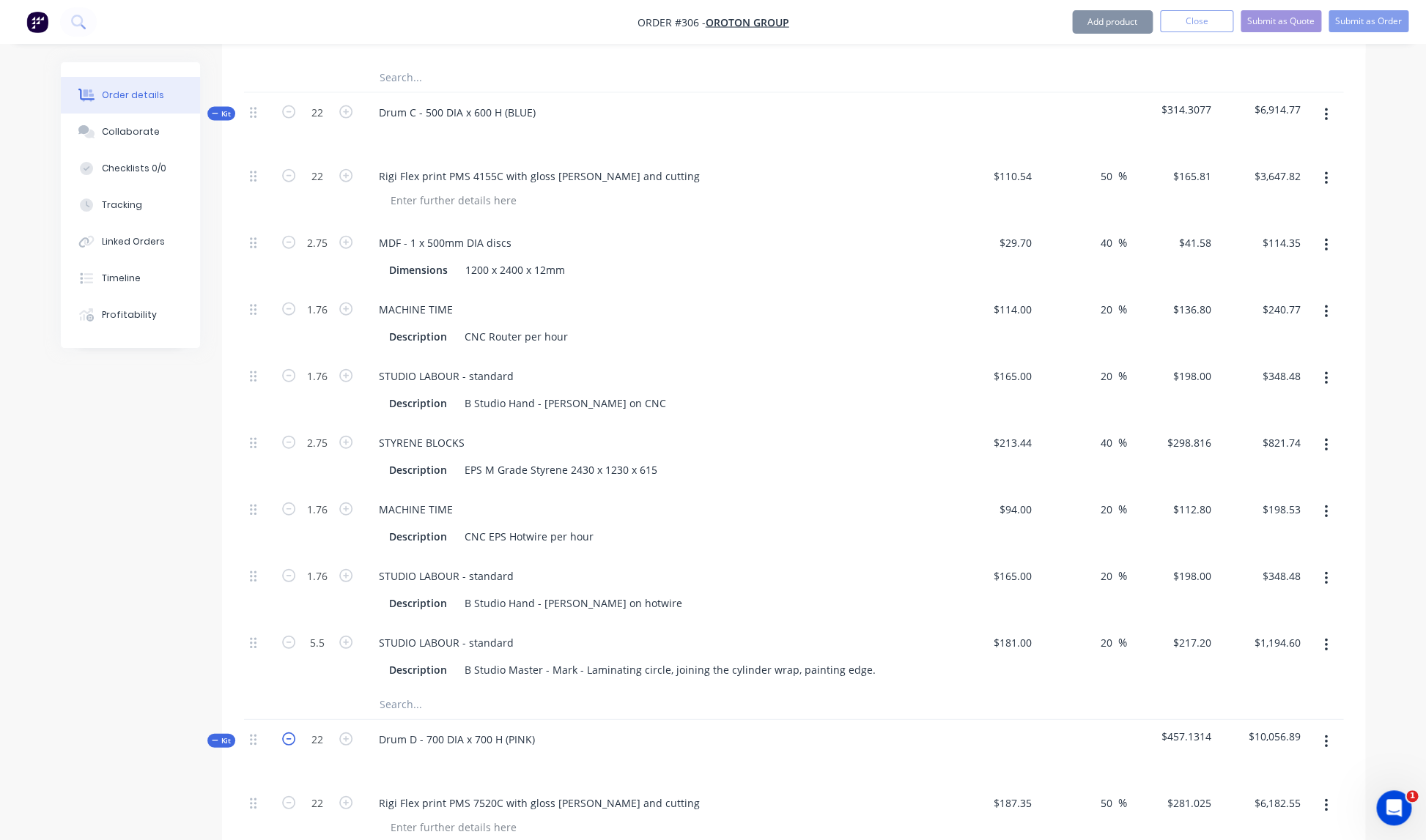
click at [288, 733] on icon "button" at bounding box center [289, 739] width 14 height 14
click at [342, 733] on icon "button" at bounding box center [345, 739] width 14 height 14
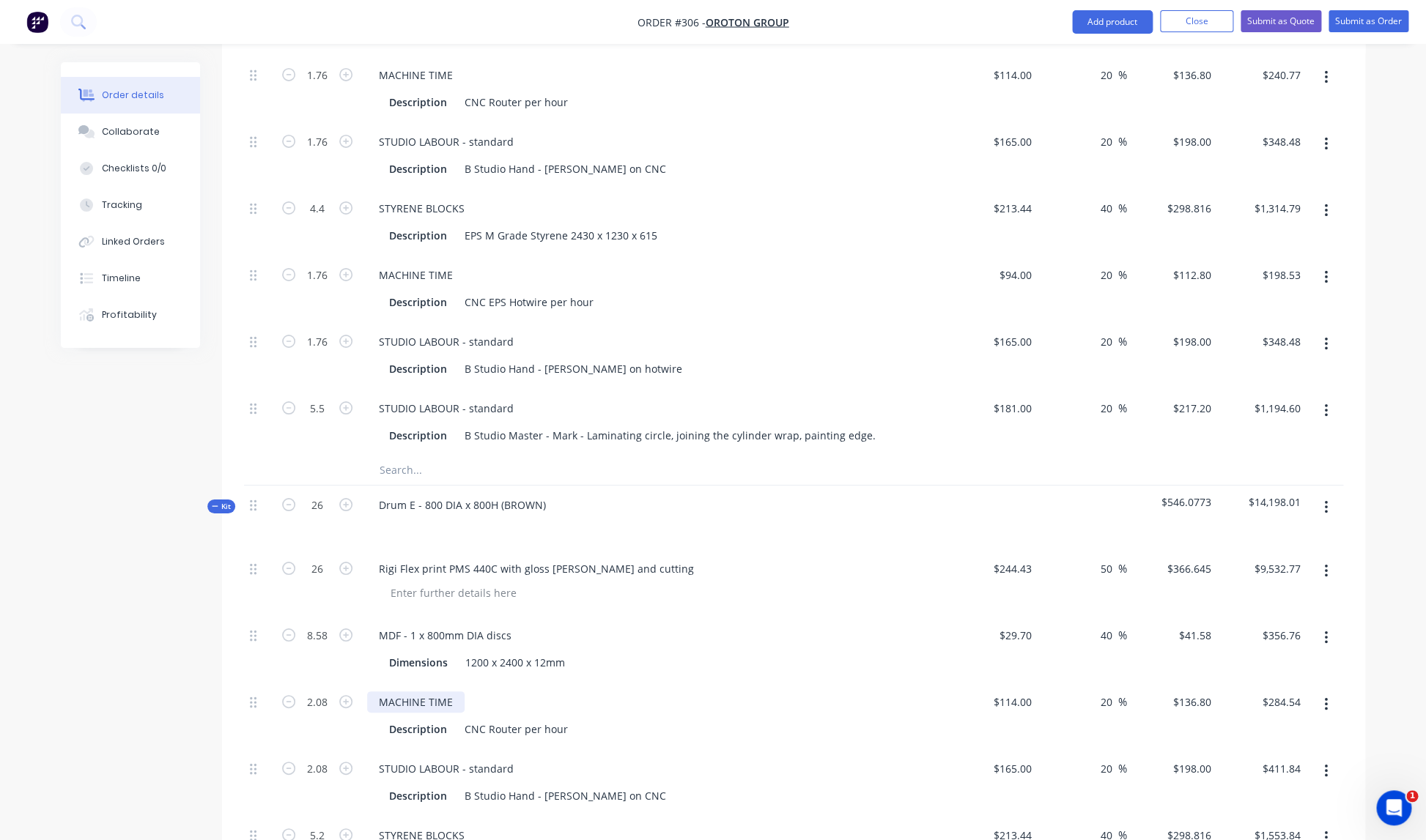
scroll to position [2538, 0]
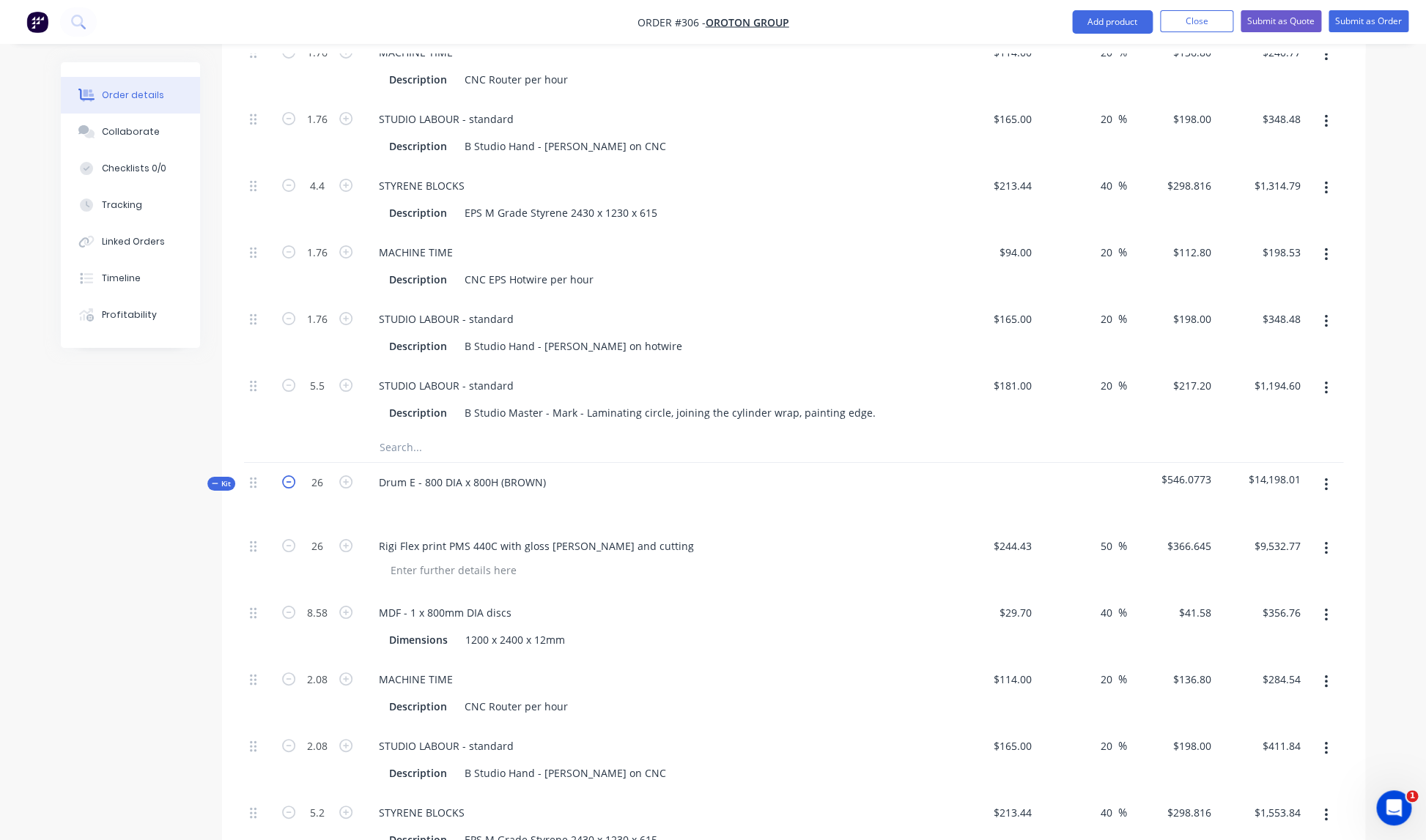
click at [291, 476] on icon "button" at bounding box center [289, 482] width 14 height 14
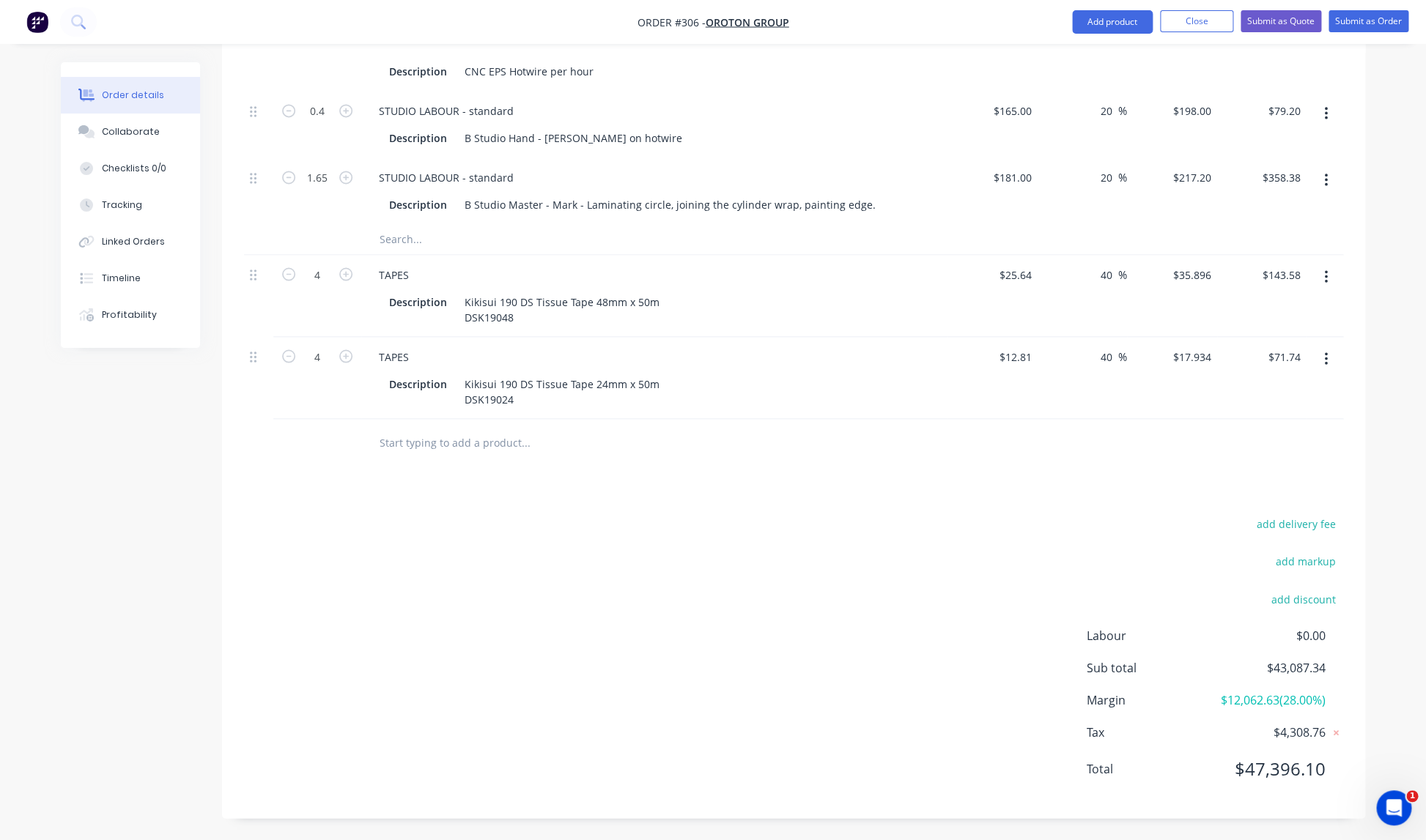
scroll to position [0, 0]
